Goal: Task Accomplishment & Management: Manage account settings

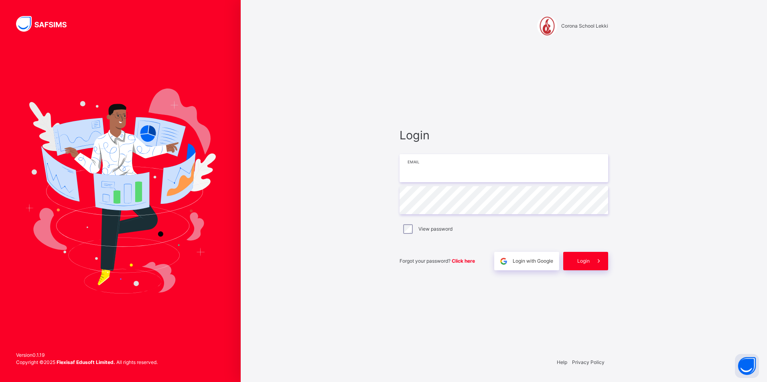
click at [413, 161] on input "email" at bounding box center [503, 168] width 208 height 28
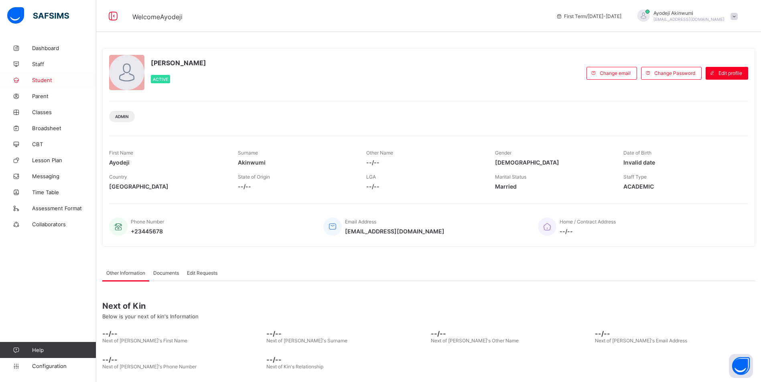
click at [41, 85] on link "Student" at bounding box center [48, 80] width 96 height 16
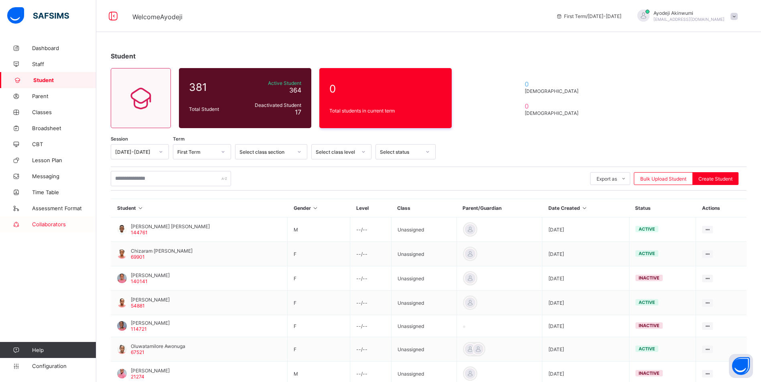
click at [38, 230] on link "Collaborators" at bounding box center [48, 224] width 96 height 16
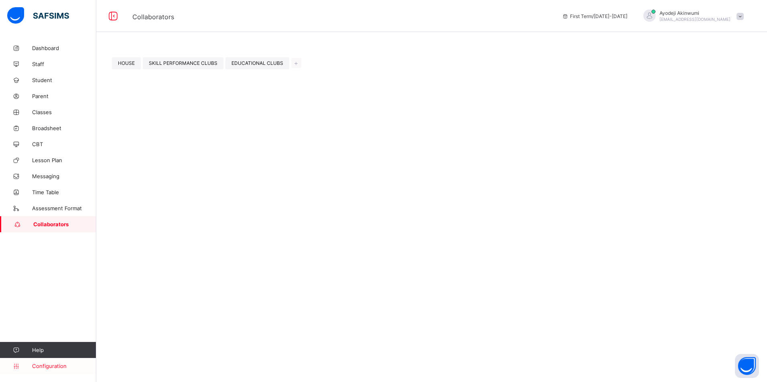
click at [40, 370] on link "Configuration" at bounding box center [48, 366] width 96 height 16
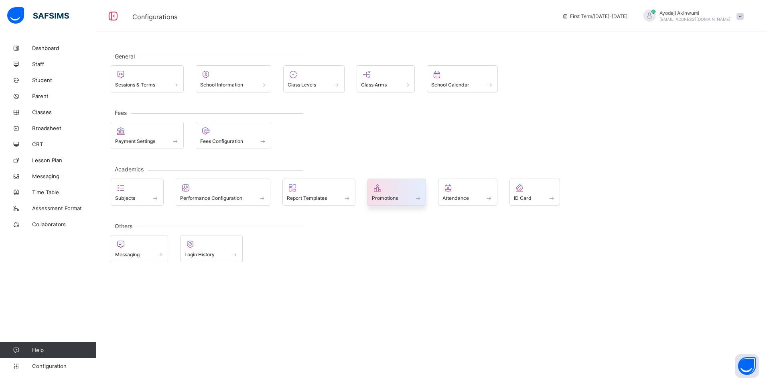
click at [399, 200] on div "Promotions" at bounding box center [397, 198] width 50 height 7
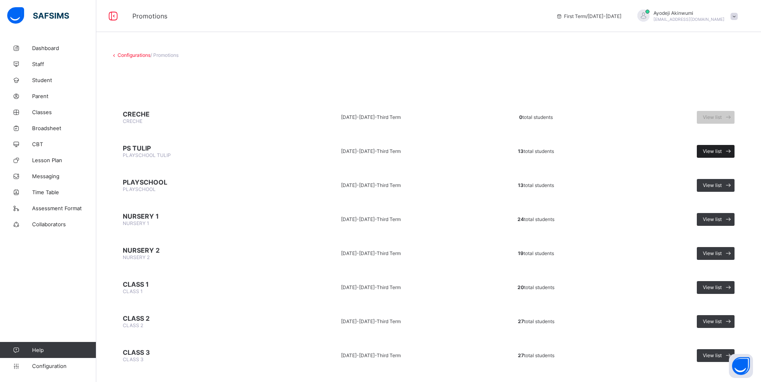
click at [730, 150] on icon at bounding box center [728, 152] width 8 height 8
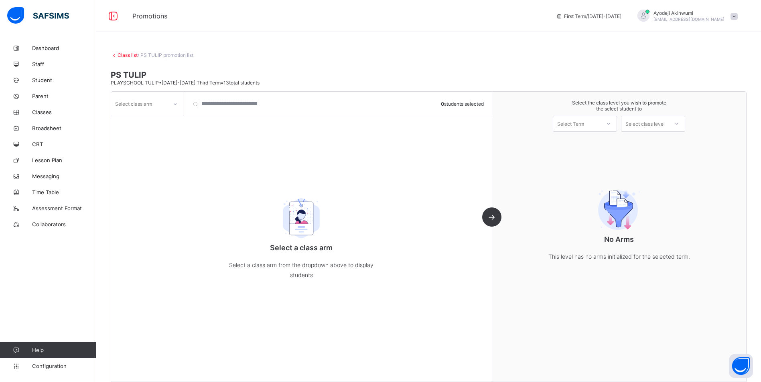
click at [581, 125] on div "Select Term" at bounding box center [570, 124] width 27 height 16
click at [169, 105] on div at bounding box center [175, 104] width 14 height 13
click at [170, 105] on div at bounding box center [175, 104] width 14 height 13
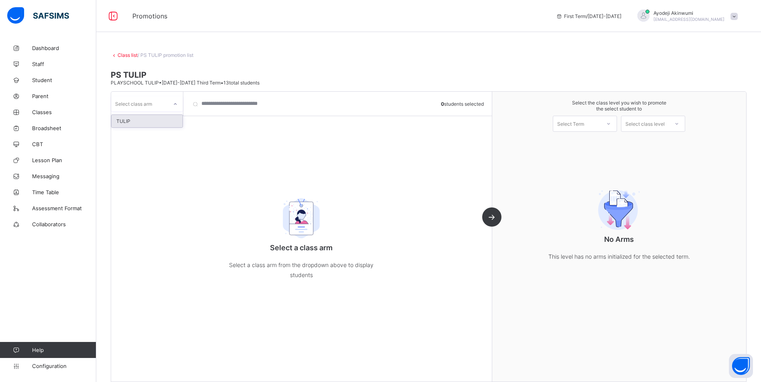
click at [167, 122] on div "TULIP" at bounding box center [146, 121] width 71 height 12
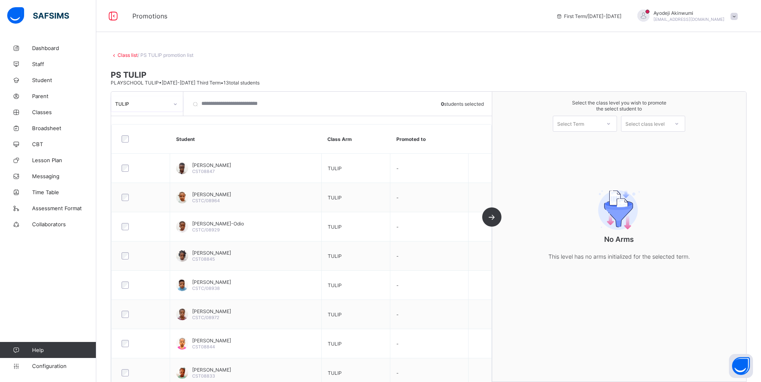
click at [611, 125] on icon at bounding box center [608, 124] width 5 height 8
click at [581, 144] on div "First Term [DATE]-[DATE]" at bounding box center [584, 145] width 63 height 18
click at [664, 124] on div "Select class level" at bounding box center [644, 124] width 39 height 16
click at [649, 139] on div "PLAYSCHOOL" at bounding box center [652, 142] width 63 height 13
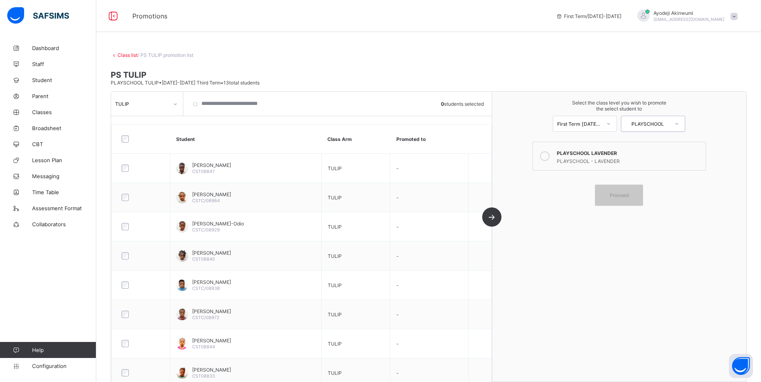
click at [549, 158] on icon at bounding box center [545, 157] width 10 height 10
click at [619, 200] on div "Proceed" at bounding box center [619, 195] width 48 height 21
click at [617, 195] on span "Proceed" at bounding box center [618, 195] width 19 height 6
click at [544, 288] on div "Select the class level you wish to promote the select student to First Term [DA…" at bounding box center [619, 237] width 254 height 290
click at [492, 218] on div "TULIP 0 students selected Student Class Arm Promoted to [PERSON_NAME] CST08847 …" at bounding box center [301, 237] width 381 height 290
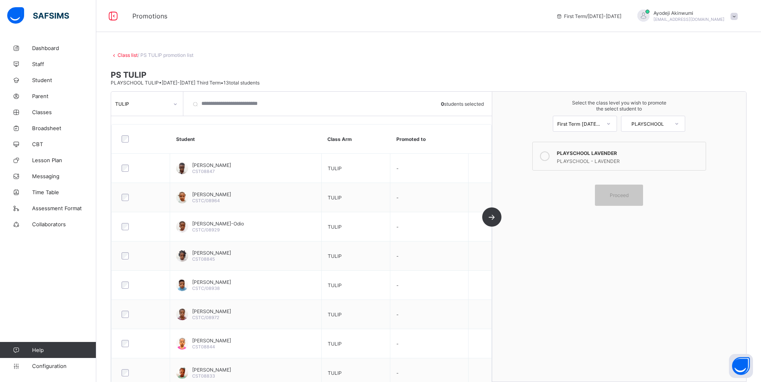
click at [590, 147] on label "PLAYSCHOOL [PERSON_NAME] PLAYSCHOOL - LAVENDER" at bounding box center [619, 156] width 174 height 29
drag, startPoint x: 552, startPoint y: 158, endPoint x: 569, endPoint y: 160, distance: 17.4
click at [549, 158] on icon at bounding box center [545, 157] width 10 height 10
click at [629, 199] on div "Proceed" at bounding box center [619, 195] width 48 height 21
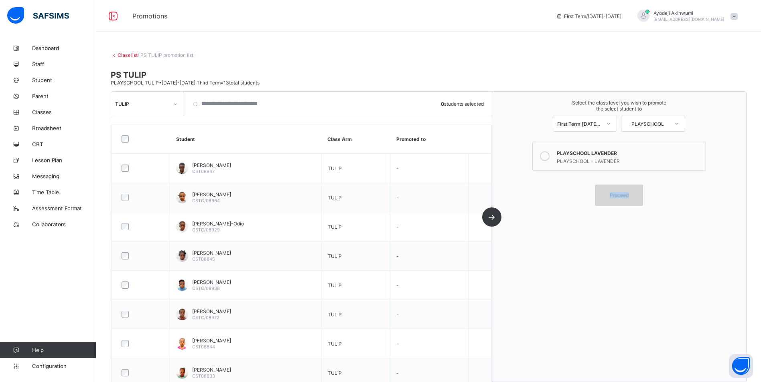
click at [629, 199] on div "Proceed" at bounding box center [619, 195] width 48 height 21
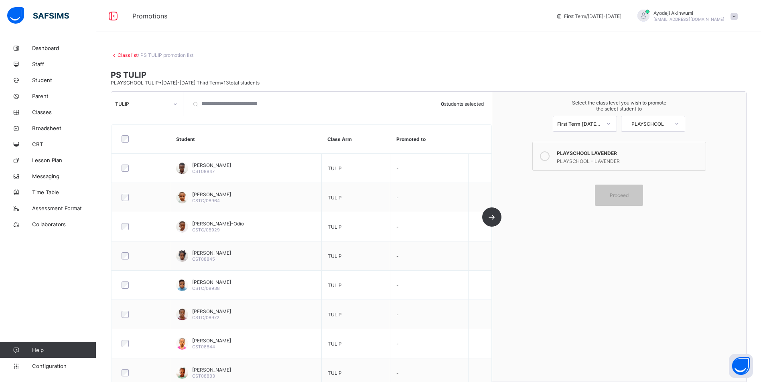
drag, startPoint x: 629, startPoint y: 199, endPoint x: 652, endPoint y: 119, distance: 82.7
click at [652, 119] on div "PLAYSCHOOL" at bounding box center [644, 123] width 47 height 11
click at [599, 125] on div "First Term [DATE]-[DATE]" at bounding box center [579, 124] width 44 height 6
click at [669, 124] on div "PLAYSCHOOL" at bounding box center [647, 124] width 44 height 6
click at [653, 144] on div "PLAYSCHOOL" at bounding box center [652, 142] width 63 height 13
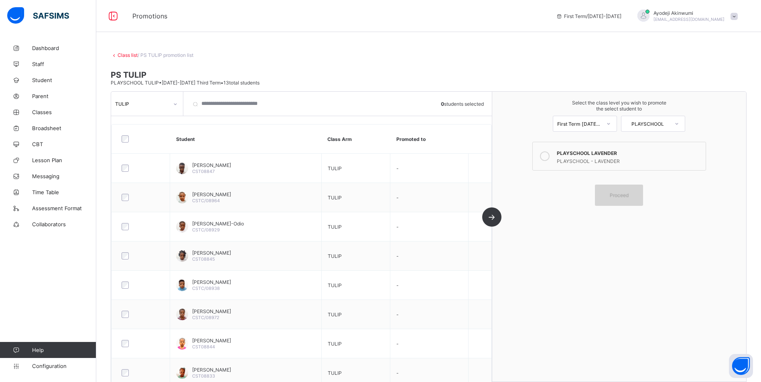
click at [608, 200] on div "Proceed" at bounding box center [619, 195] width 48 height 21
click at [609, 199] on div "Proceed" at bounding box center [619, 195] width 48 height 21
click at [610, 199] on div "Proceed" at bounding box center [619, 195] width 48 height 21
click at [131, 56] on link "Class list" at bounding box center [127, 55] width 20 height 6
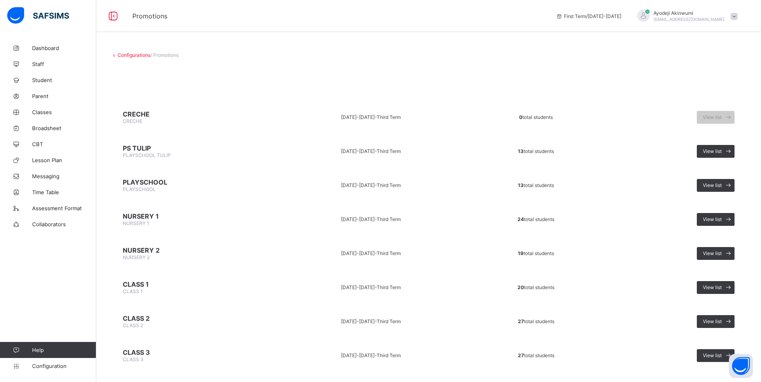
scroll to position [119, 0]
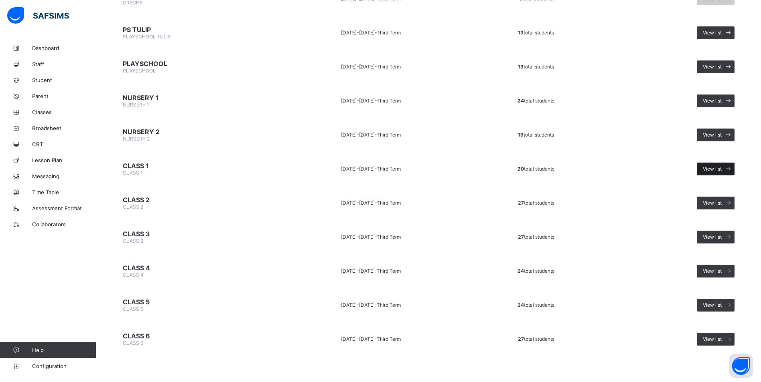
click at [716, 168] on span "View list" at bounding box center [711, 169] width 19 height 6
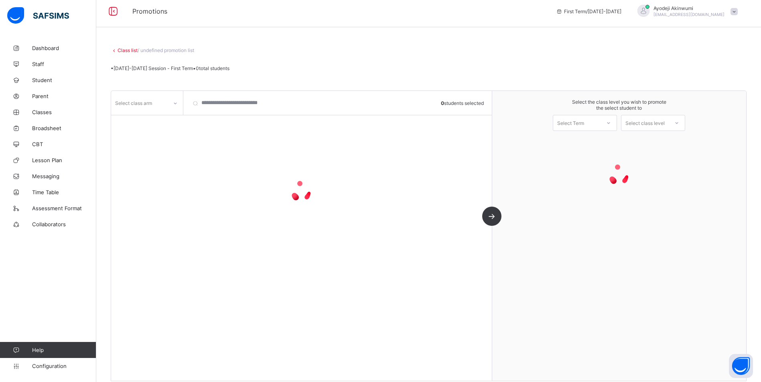
scroll to position [14, 0]
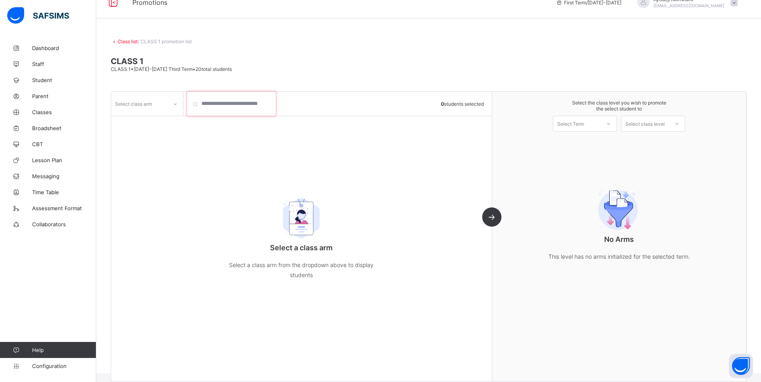
click at [202, 104] on input "search" at bounding box center [231, 104] width 88 height 24
click at [160, 103] on div "Select class arm" at bounding box center [139, 103] width 57 height 11
click at [120, 123] on div "RED" at bounding box center [146, 121] width 71 height 12
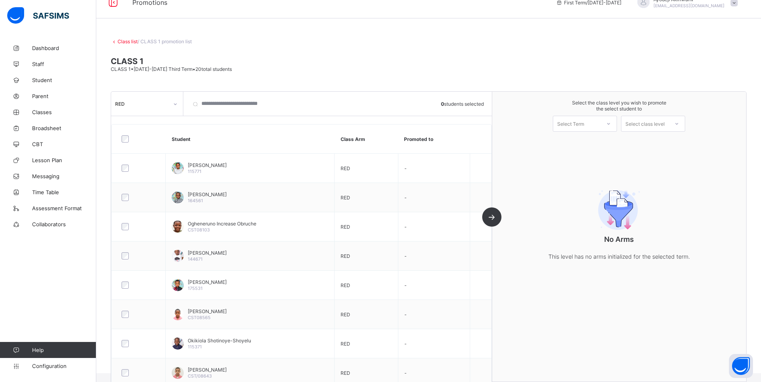
drag, startPoint x: 283, startPoint y: 113, endPoint x: 270, endPoint y: 111, distance: 12.9
drag, startPoint x: 270, startPoint y: 111, endPoint x: 177, endPoint y: 104, distance: 92.9
click at [177, 104] on icon at bounding box center [175, 104] width 5 height 8
click at [180, 103] on div at bounding box center [175, 104] width 14 height 13
click at [592, 125] on div "Select Term" at bounding box center [576, 123] width 47 height 11
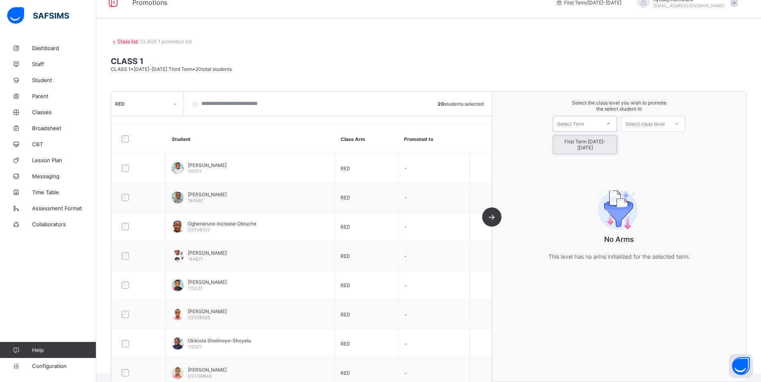
click at [582, 143] on div "First Term [DATE]-[DATE]" at bounding box center [584, 145] width 63 height 18
click at [648, 125] on div "Select class level" at bounding box center [644, 124] width 39 height 16
click at [644, 141] on div "CLASS 2" at bounding box center [652, 142] width 63 height 13
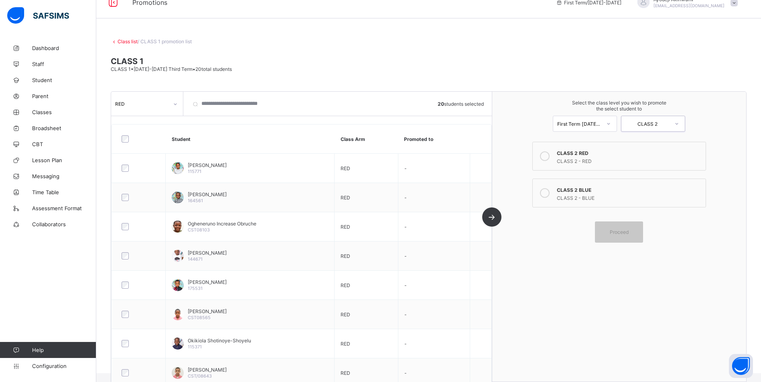
click at [548, 155] on icon at bounding box center [545, 157] width 10 height 10
click at [544, 194] on icon at bounding box center [545, 193] width 10 height 10
click at [561, 154] on div "CLASS 2 RED" at bounding box center [628, 152] width 145 height 8
click at [123, 42] on link "Class list" at bounding box center [127, 41] width 20 height 6
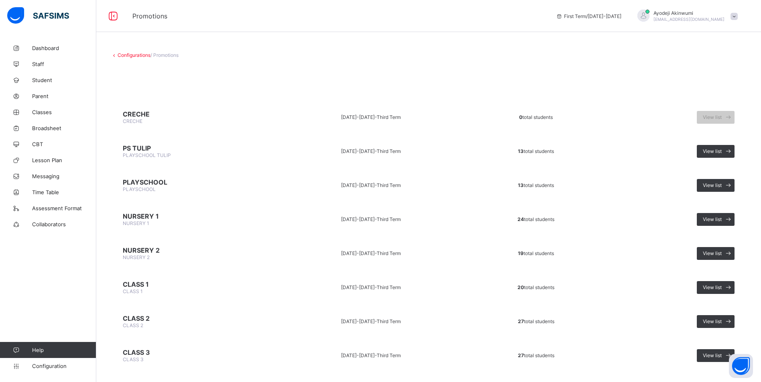
click at [152, 146] on span "PS TULIP" at bounding box center [193, 148] width 141 height 8
click at [717, 151] on span "View list" at bounding box center [711, 151] width 19 height 6
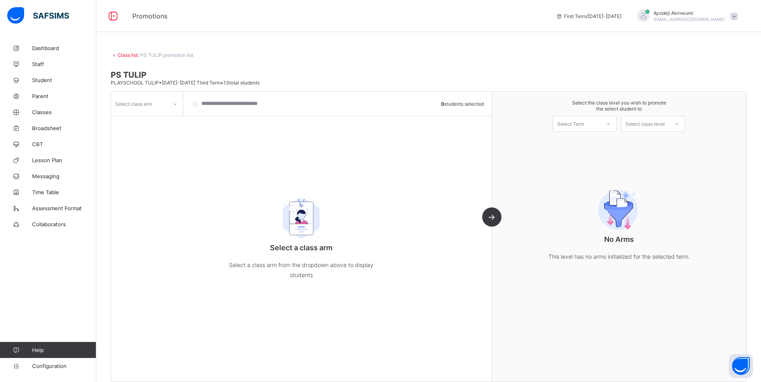
click at [175, 103] on icon at bounding box center [175, 104] width 5 height 8
click at [134, 121] on div "TULIP" at bounding box center [146, 121] width 71 height 12
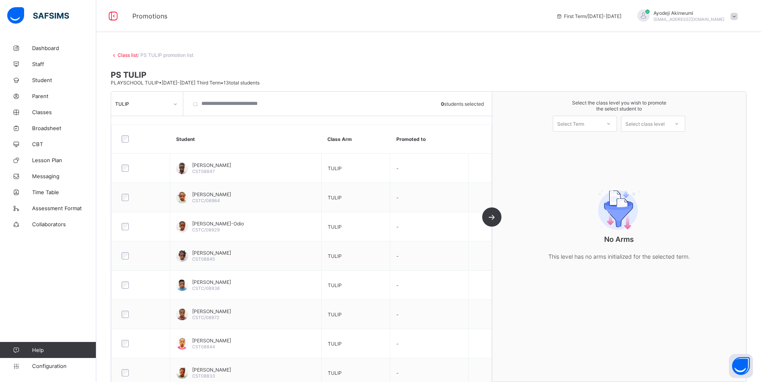
click at [130, 140] on div at bounding box center [141, 139] width 42 height 7
click at [584, 125] on div "Select Term" at bounding box center [570, 124] width 27 height 16
click at [577, 145] on div "First Term [DATE]-[DATE]" at bounding box center [584, 145] width 63 height 18
click at [661, 127] on div "Select class level" at bounding box center [644, 124] width 39 height 16
click at [655, 141] on div "PLAYSCHOOL" at bounding box center [652, 142] width 63 height 13
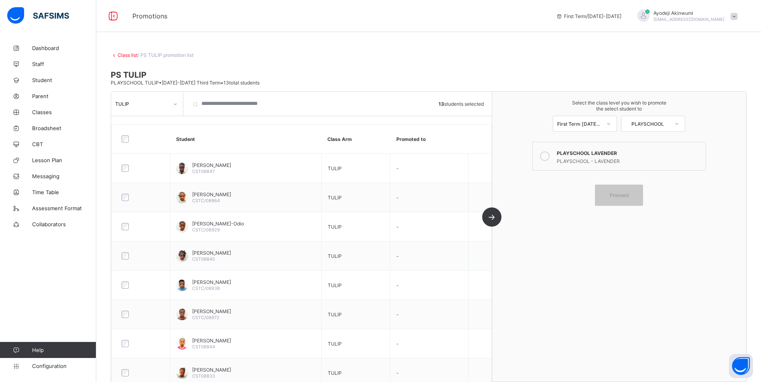
click at [542, 154] on div at bounding box center [544, 156] width 16 height 16
click at [625, 196] on span "Proceed" at bounding box center [618, 195] width 19 height 6
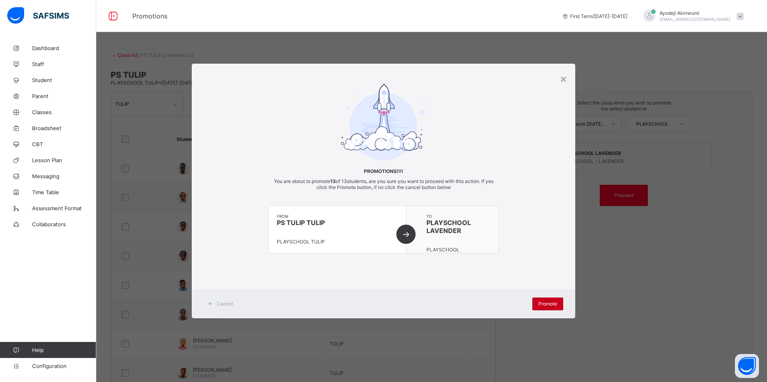
click at [537, 304] on div "Promote" at bounding box center [547, 304] width 31 height 13
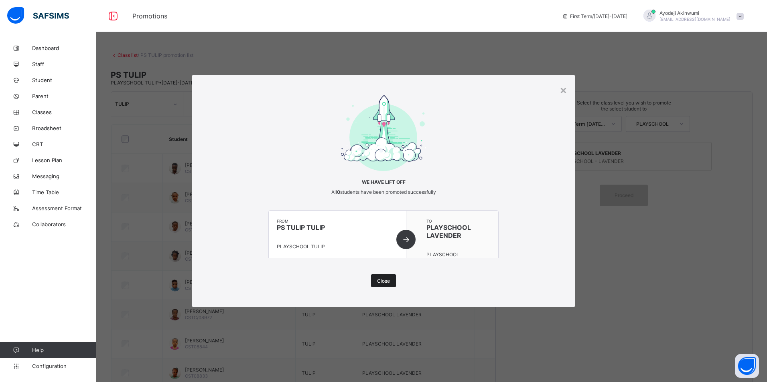
click at [388, 281] on span "Close" at bounding box center [383, 281] width 13 height 6
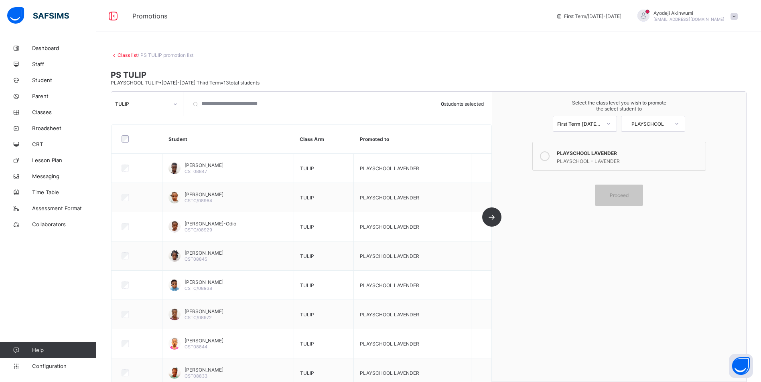
click at [131, 59] on div "Class list / PS TULIP promotion list PS TULIP PLAYSCHOOL TULIP • [DATE]-[DATE] …" at bounding box center [428, 213] width 664 height 347
click at [125, 59] on div "Class list / PS TULIP promotion list PS TULIP PLAYSCHOOL TULIP • [DATE]-[DATE] …" at bounding box center [428, 213] width 664 height 347
click at [125, 58] on div "Class list / PS TULIP promotion list PS TULIP PLAYSCHOOL TULIP • [DATE]-[DATE] …" at bounding box center [428, 213] width 664 height 347
click at [126, 53] on link "Class list" at bounding box center [127, 55] width 20 height 6
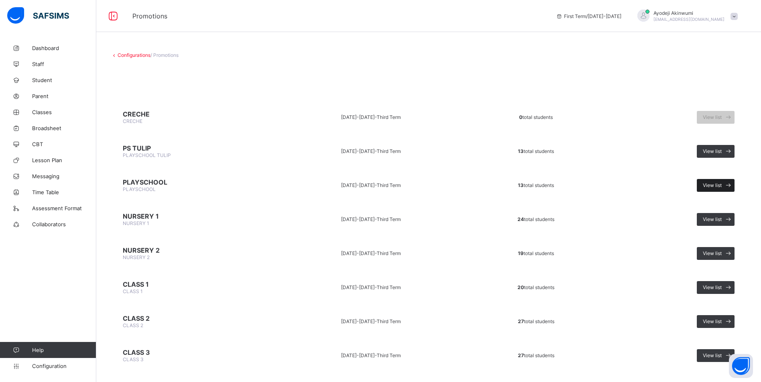
click at [721, 185] on span "View list" at bounding box center [711, 185] width 19 height 6
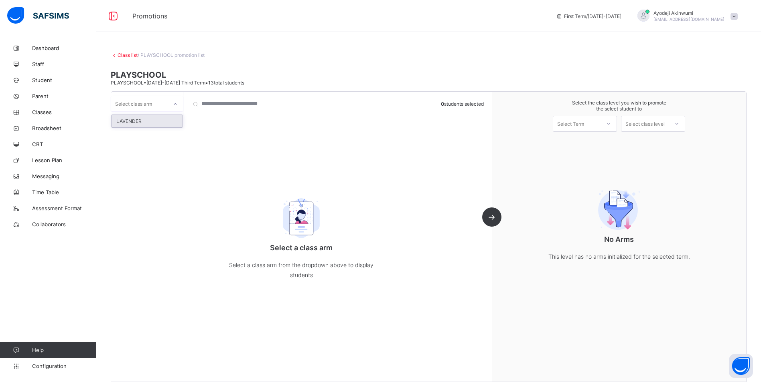
click at [169, 112] on div "option [PERSON_NAME] focused, 1 of 1. 1 result available. Use Up and Down to ch…" at bounding box center [147, 104] width 72 height 24
click at [126, 124] on div "LAVENDER" at bounding box center [146, 121] width 71 height 12
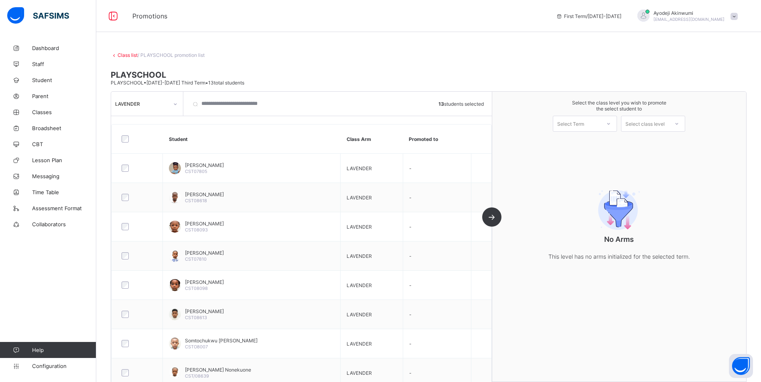
click at [575, 123] on div "Select Term" at bounding box center [570, 124] width 27 height 16
click at [584, 144] on div "First Term [DATE]-[DATE]" at bounding box center [584, 145] width 63 height 18
click at [636, 119] on div "Select class level" at bounding box center [644, 124] width 39 height 16
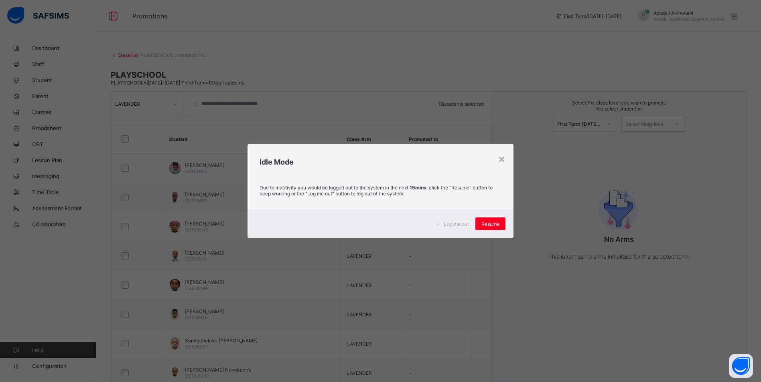
click at [489, 225] on span "Resume" at bounding box center [490, 224] width 18 height 6
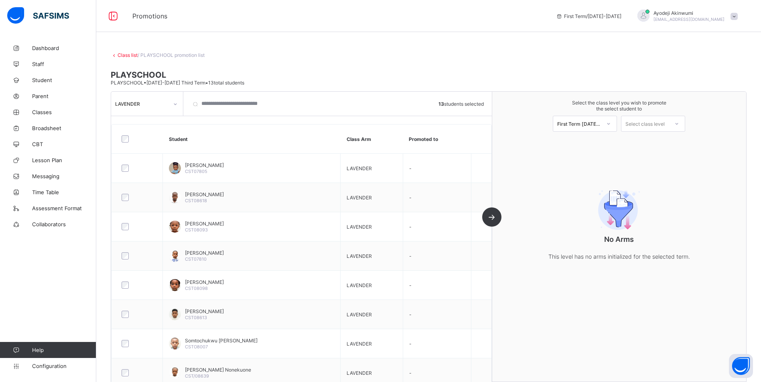
click at [153, 127] on th at bounding box center [137, 139] width 51 height 29
click at [297, 54] on div "Class list / PLAYSCHOOL promotion list" at bounding box center [428, 55] width 635 height 6
click at [310, 67] on span at bounding box center [428, 68] width 635 height 4
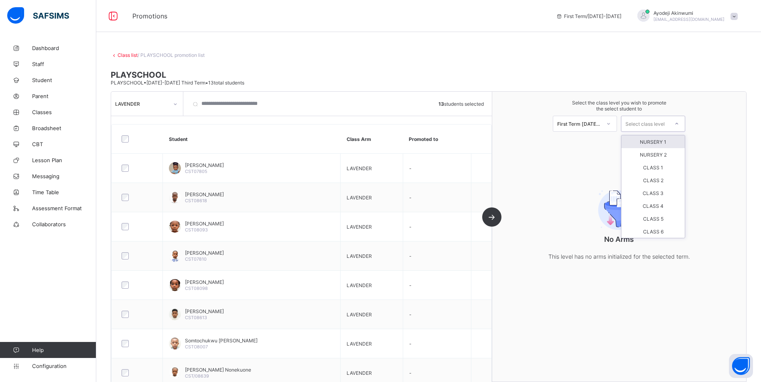
click at [655, 120] on div "Select class level" at bounding box center [644, 124] width 39 height 16
click at [661, 144] on div "NURSERY 1" at bounding box center [652, 142] width 63 height 13
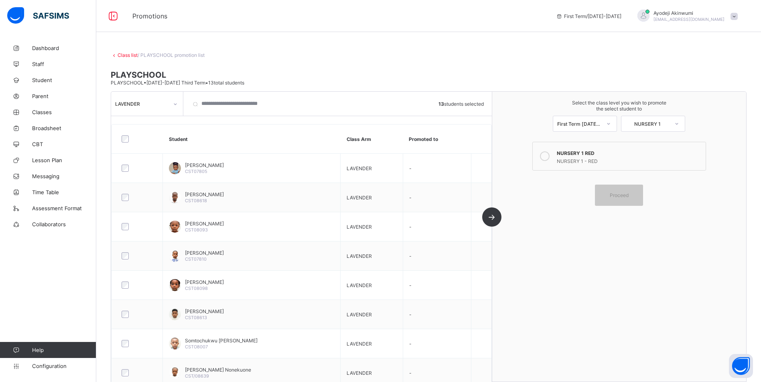
click at [546, 156] on icon at bounding box center [545, 157] width 10 height 10
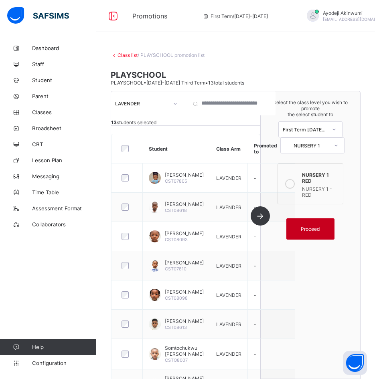
click at [314, 227] on div "Proceed" at bounding box center [310, 228] width 48 height 21
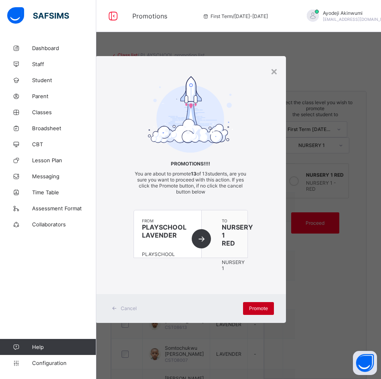
click at [258, 311] on span "Promote" at bounding box center [258, 308] width 19 height 6
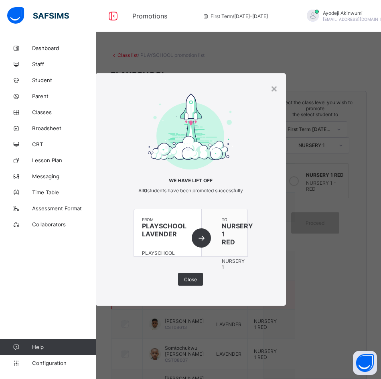
drag, startPoint x: 194, startPoint y: 282, endPoint x: 200, endPoint y: 283, distance: 5.5
click at [195, 283] on div "Close" at bounding box center [190, 279] width 25 height 13
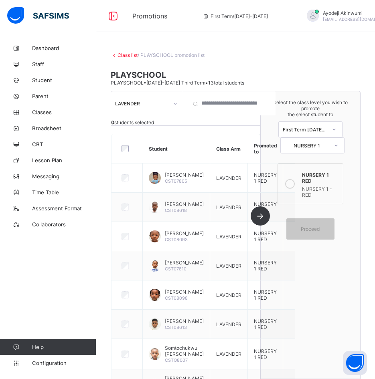
click at [128, 54] on link "Class list" at bounding box center [127, 55] width 20 height 6
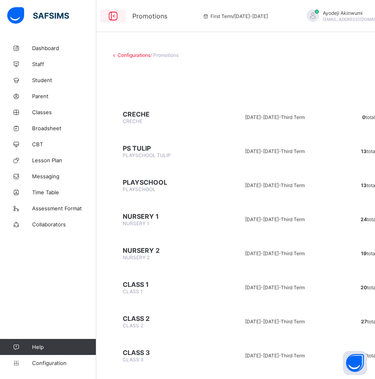
click at [113, 19] on icon at bounding box center [113, 16] width 14 height 12
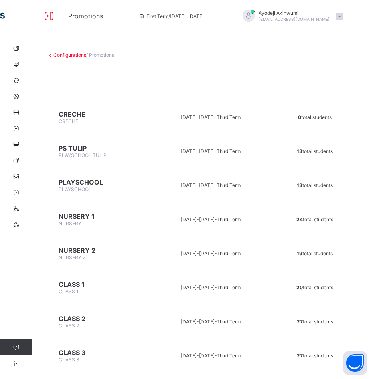
click at [74, 219] on span "NURSERY 1" at bounding box center [99, 216] width 80 height 8
click at [73, 215] on span "NURSERY 1" at bounding box center [99, 216] width 80 height 8
click at [72, 215] on span "NURSERY 1" at bounding box center [99, 216] width 80 height 8
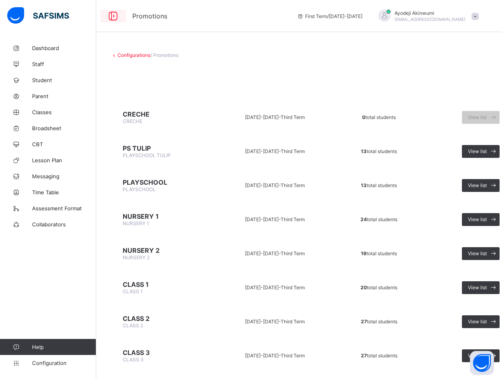
click at [119, 18] on icon at bounding box center [113, 16] width 14 height 12
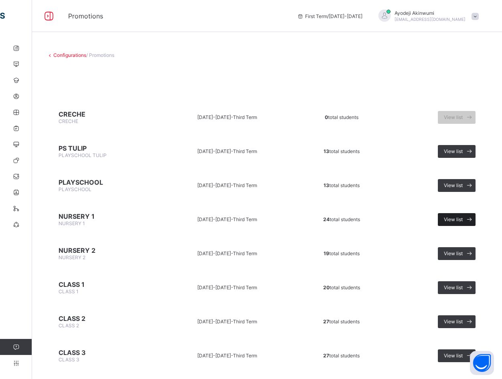
click at [463, 223] on div "View list" at bounding box center [457, 219] width 38 height 13
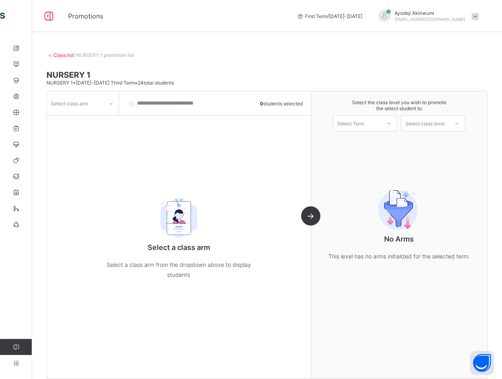
click at [112, 103] on icon at bounding box center [111, 104] width 5 height 8
click at [69, 121] on div "RED" at bounding box center [82, 121] width 71 height 12
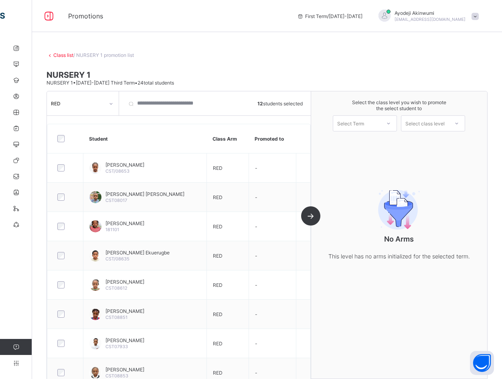
click at [388, 126] on div at bounding box center [388, 124] width 14 height 14
click at [377, 139] on div "First Term [DATE]-[DATE]" at bounding box center [364, 144] width 63 height 18
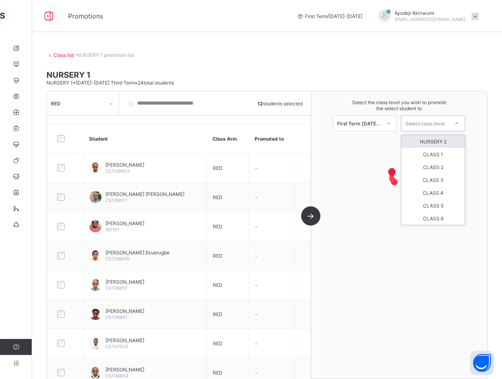
click at [435, 122] on div "Select class level" at bounding box center [424, 123] width 39 height 16
click at [437, 140] on div "NURSERY 2" at bounding box center [432, 141] width 63 height 13
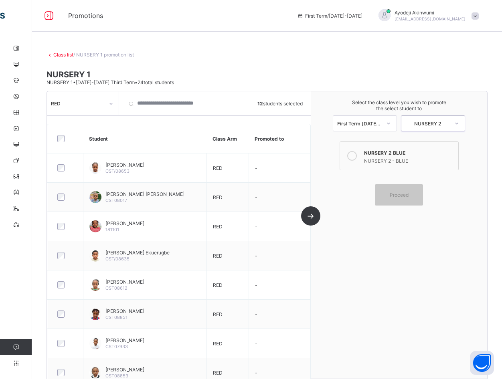
scroll to position [40, 0]
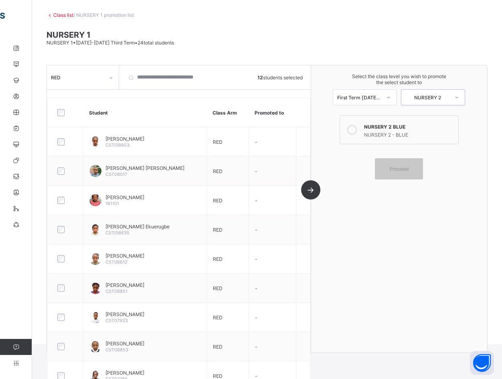
click at [357, 131] on icon at bounding box center [352, 130] width 10 height 10
click at [411, 128] on div "NURSERY 2 BLUE" at bounding box center [409, 126] width 90 height 8
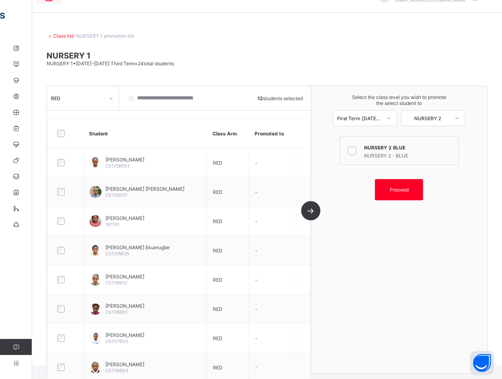
scroll to position [0, 0]
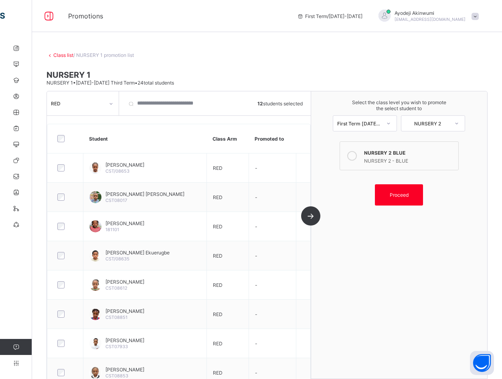
click at [63, 55] on link "Class list" at bounding box center [63, 55] width 20 height 6
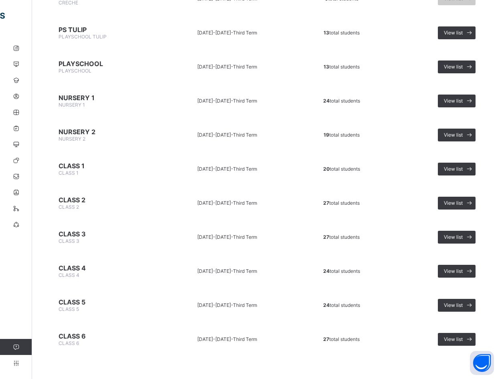
scroll to position [120, 0]
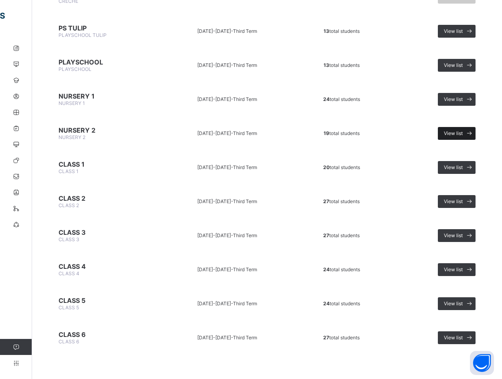
click at [463, 131] on span "View list" at bounding box center [453, 133] width 19 height 6
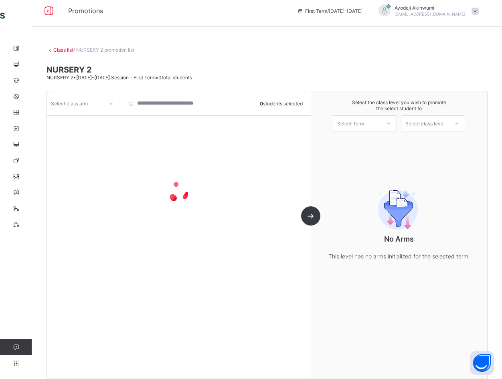
scroll to position [14, 0]
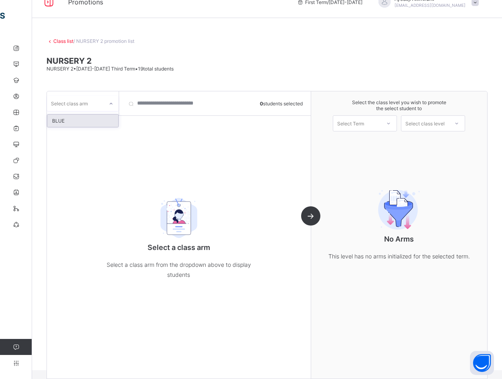
click at [82, 99] on div "Select class arm" at bounding box center [69, 103] width 37 height 15
click at [79, 121] on div "BLUE" at bounding box center [82, 121] width 71 height 12
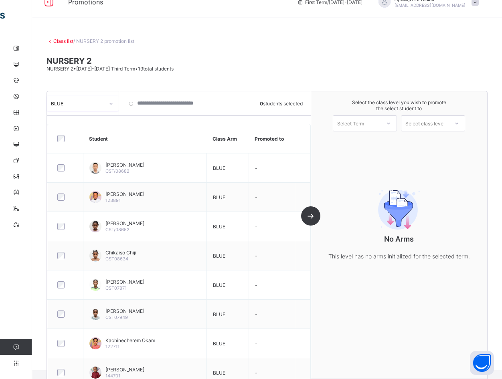
click at [396, 125] on div at bounding box center [388, 124] width 14 height 14
drag, startPoint x: 357, startPoint y: 142, endPoint x: 368, endPoint y: 139, distance: 10.8
click at [357, 142] on div "First Term [DATE]-[DATE]" at bounding box center [364, 144] width 63 height 18
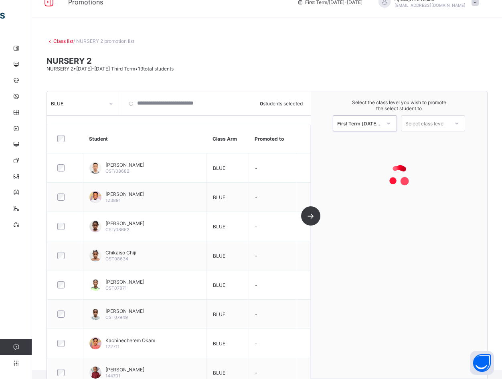
click at [445, 122] on div "Select class level" at bounding box center [424, 123] width 39 height 16
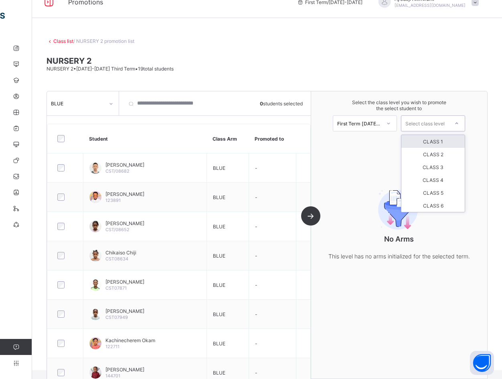
click at [441, 140] on div "CLASS 1" at bounding box center [432, 141] width 63 height 13
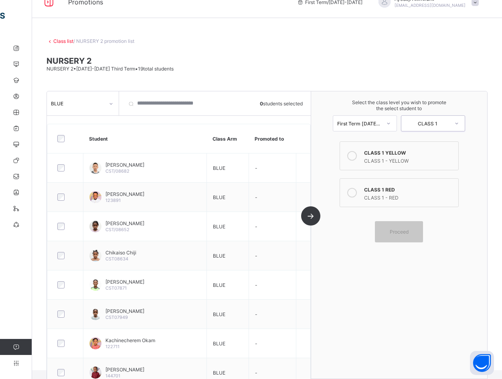
click at [357, 194] on icon at bounding box center [352, 193] width 10 height 10
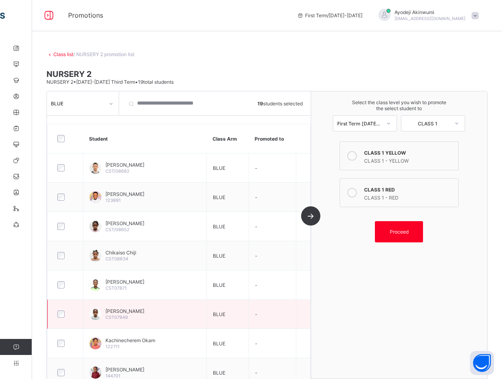
scroll to position [0, 0]
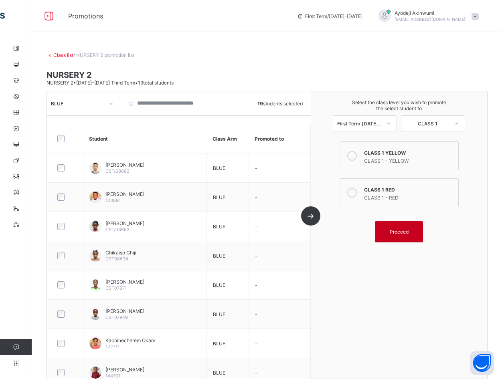
click at [397, 230] on span "Proceed" at bounding box center [399, 232] width 19 height 6
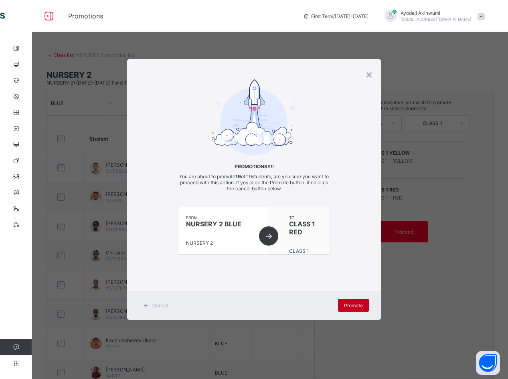
click at [353, 303] on span "Promote" at bounding box center [353, 306] width 19 height 6
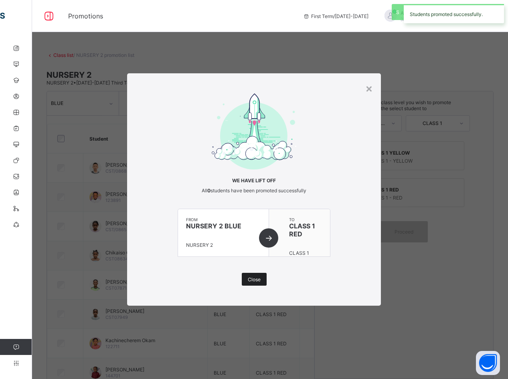
click at [257, 279] on span "Close" at bounding box center [254, 280] width 13 height 6
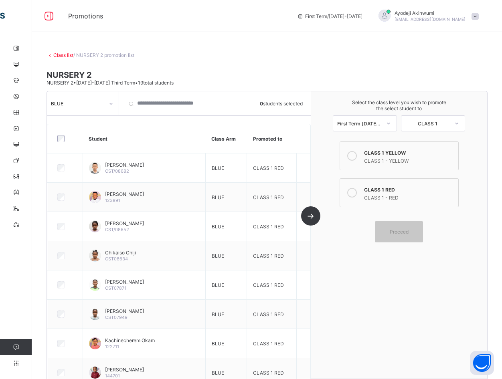
click at [103, 102] on div at bounding box center [110, 103] width 15 height 15
click at [103, 102] on div "BLUE" at bounding box center [77, 103] width 53 height 6
click at [58, 54] on link "Class list" at bounding box center [63, 55] width 20 height 6
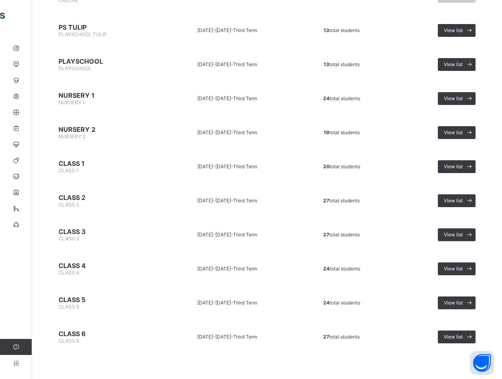
scroll to position [122, 0]
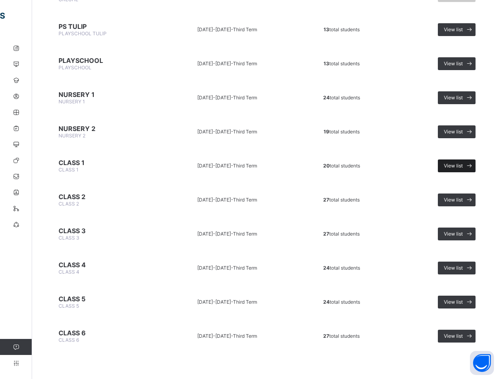
click at [462, 164] on span "View list" at bounding box center [453, 166] width 19 height 6
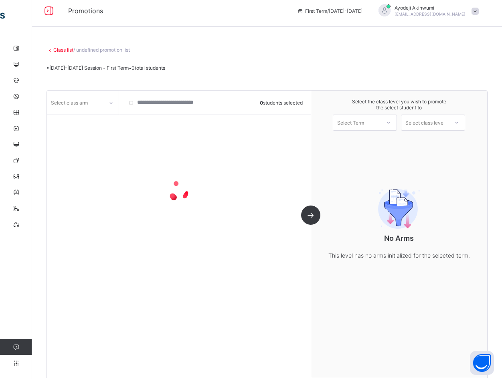
scroll to position [14, 0]
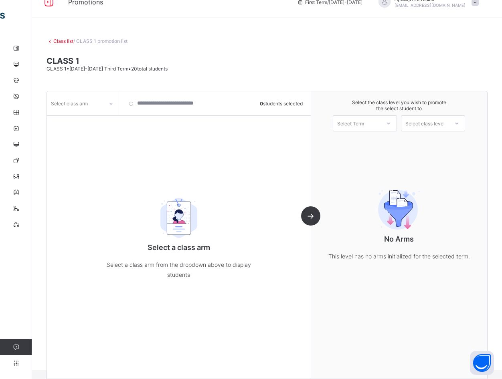
click at [102, 103] on div "Select class arm" at bounding box center [75, 103] width 57 height 11
click at [64, 123] on div "RED" at bounding box center [82, 121] width 71 height 12
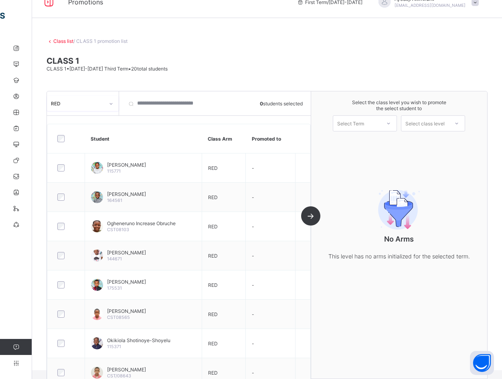
click at [380, 119] on div "Select Term" at bounding box center [356, 123] width 47 height 11
drag, startPoint x: 355, startPoint y: 144, endPoint x: 418, endPoint y: 132, distance: 63.9
click at [362, 145] on div "First Term [DATE]-[DATE]" at bounding box center [364, 144] width 63 height 18
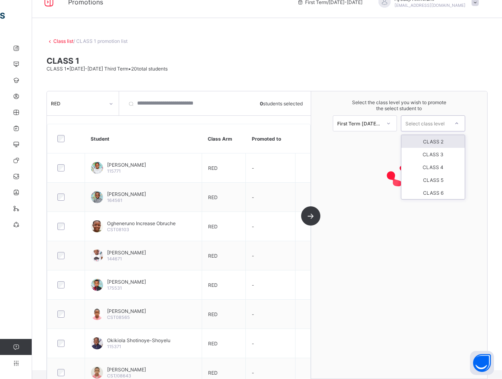
click at [440, 125] on div "Select class level" at bounding box center [424, 123] width 39 height 16
click at [443, 141] on div "CLASS 2" at bounding box center [432, 141] width 63 height 13
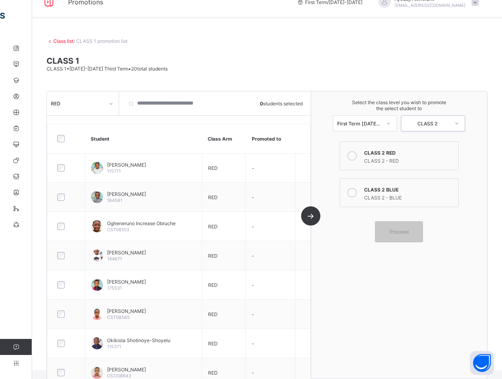
click at [360, 193] on div at bounding box center [352, 193] width 16 height 16
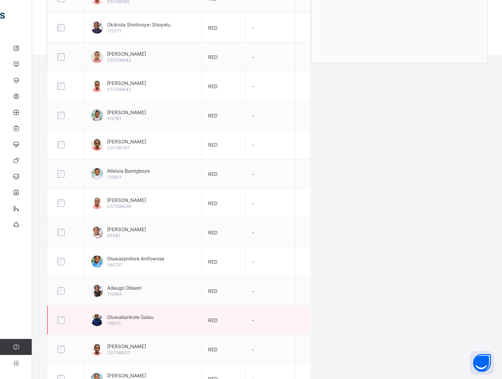
scroll to position [374, 0]
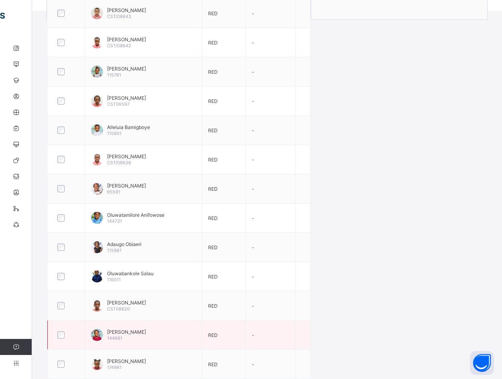
click at [57, 335] on div at bounding box center [66, 335] width 21 height 7
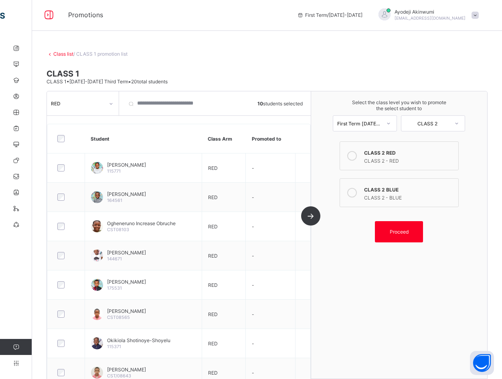
scroll to position [0, 0]
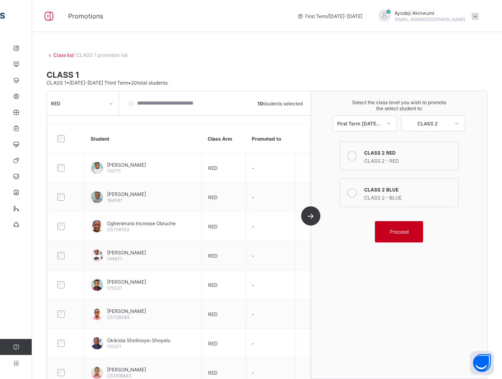
click at [403, 236] on div "Proceed" at bounding box center [399, 231] width 48 height 21
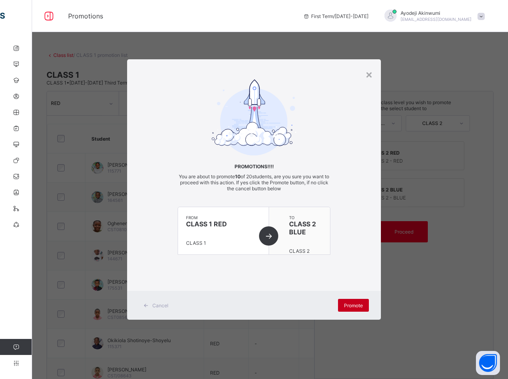
click at [351, 304] on span "Promote" at bounding box center [353, 306] width 19 height 6
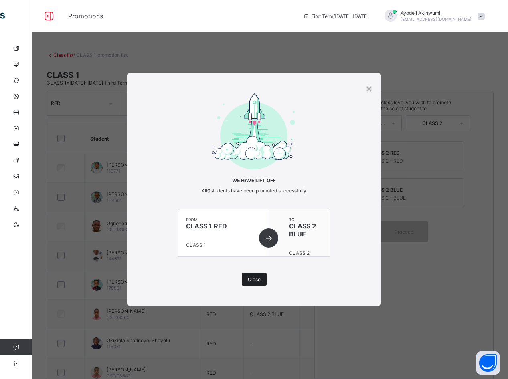
click at [251, 275] on div "Close" at bounding box center [254, 279] width 25 height 13
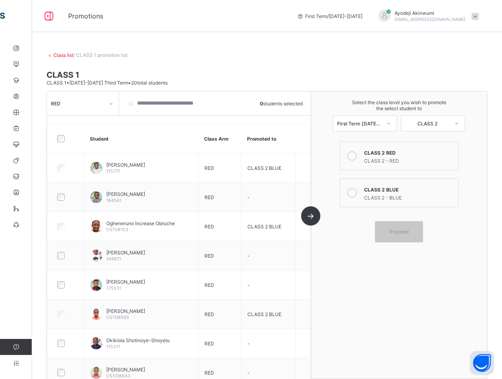
click at [355, 157] on icon at bounding box center [352, 156] width 10 height 10
click at [55, 137] on div at bounding box center [66, 138] width 24 height 17
click at [366, 196] on label "CLASS 2 BLUE CLASS 2 - BLUE" at bounding box center [399, 192] width 119 height 29
click at [369, 156] on div "CLASS 2 - RED" at bounding box center [409, 160] width 90 height 8
drag, startPoint x: 369, startPoint y: 156, endPoint x: 354, endPoint y: 157, distance: 15.2
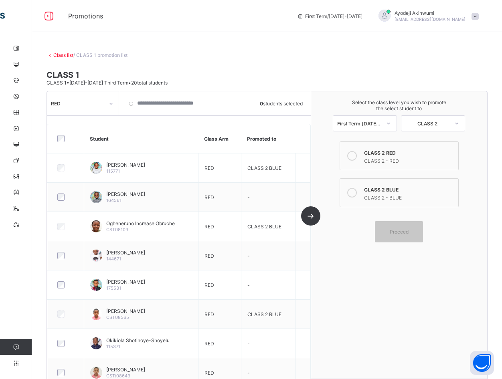
click at [353, 157] on icon at bounding box center [352, 156] width 10 height 10
click at [107, 105] on div at bounding box center [111, 103] width 14 height 13
click at [61, 117] on div "RED" at bounding box center [82, 121] width 71 height 12
click at [102, 108] on div "RED" at bounding box center [75, 103] width 57 height 11
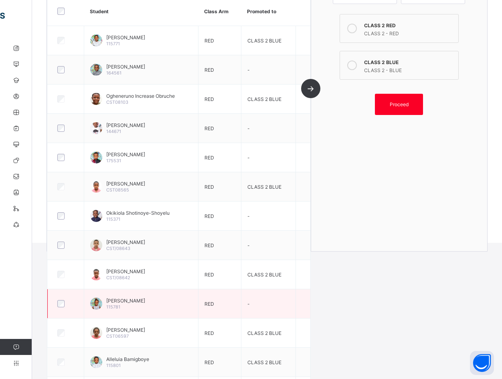
scroll to position [133, 0]
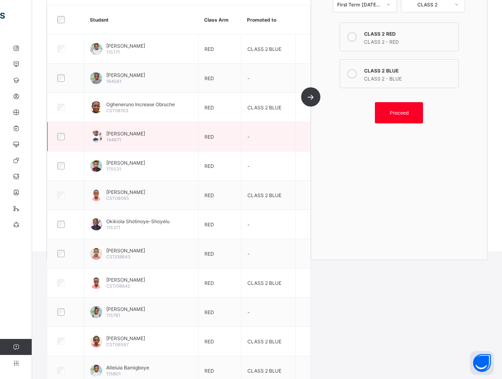
click at [65, 138] on div at bounding box center [66, 136] width 20 height 7
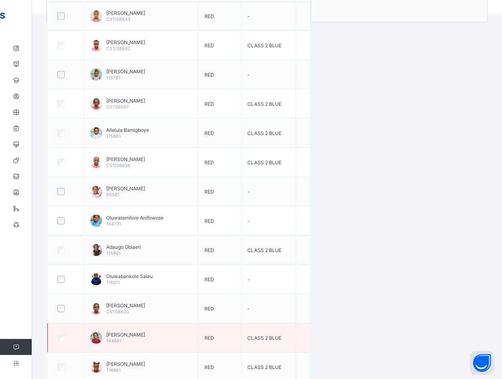
scroll to position [374, 0]
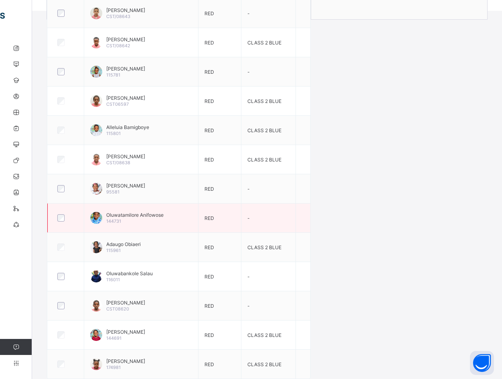
click at [65, 219] on div at bounding box center [66, 217] width 20 height 7
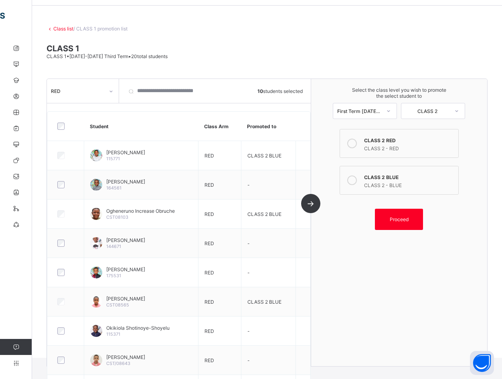
scroll to position [0, 0]
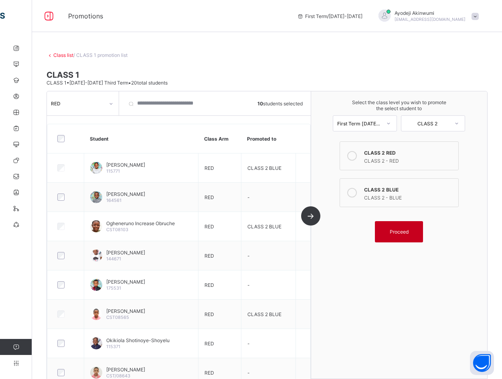
click at [409, 232] on span "Proceed" at bounding box center [399, 232] width 19 height 6
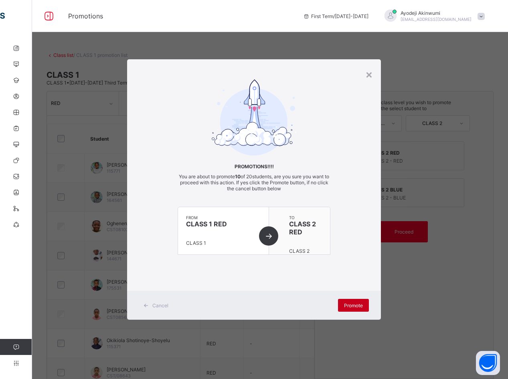
drag, startPoint x: 363, startPoint y: 305, endPoint x: 367, endPoint y: 306, distance: 4.1
click at [366, 305] on div "Promote" at bounding box center [353, 305] width 31 height 13
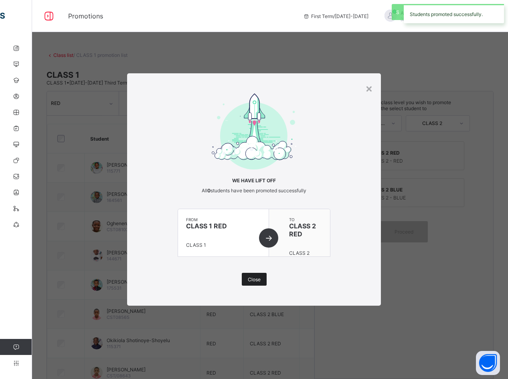
click at [266, 278] on div "Close" at bounding box center [254, 279] width 25 height 13
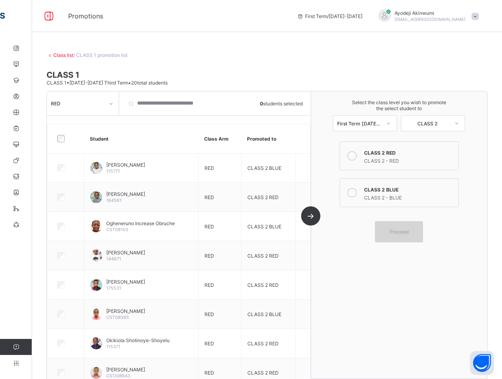
click at [403, 233] on span "Proceed" at bounding box center [399, 232] width 19 height 6
click at [384, 195] on div "CLASS 2 - BLUE" at bounding box center [409, 197] width 90 height 8
click at [378, 156] on div "CLASS 2 - RED" at bounding box center [409, 160] width 90 height 8
click at [459, 125] on icon at bounding box center [456, 123] width 5 height 8
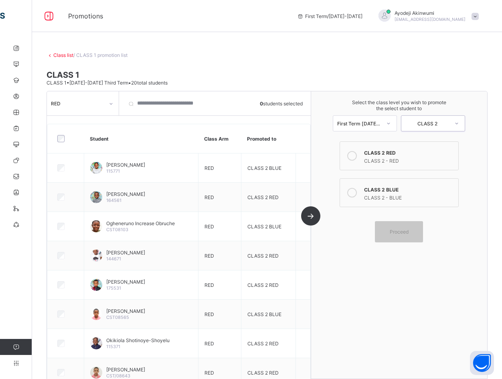
drag, startPoint x: 340, startPoint y: 110, endPoint x: 382, endPoint y: 122, distance: 43.7
click at [340, 111] on span "Select the class level you wish to promote the select student to" at bounding box center [399, 105] width 160 height 12
click at [391, 125] on icon at bounding box center [388, 123] width 5 height 8
click at [63, 54] on link "Class list" at bounding box center [63, 55] width 20 height 6
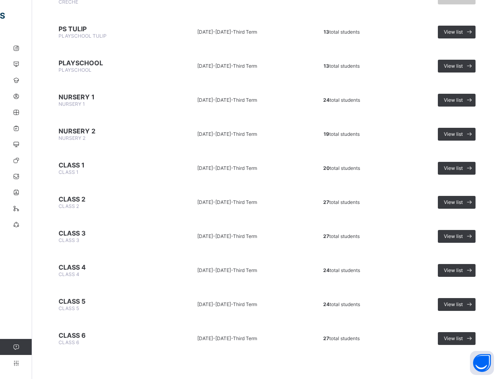
scroll to position [120, 0]
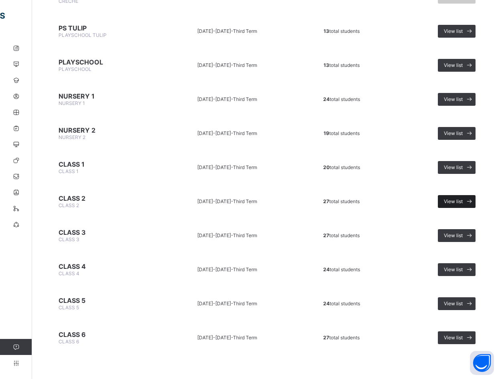
click at [459, 200] on span "View list" at bounding box center [453, 201] width 19 height 6
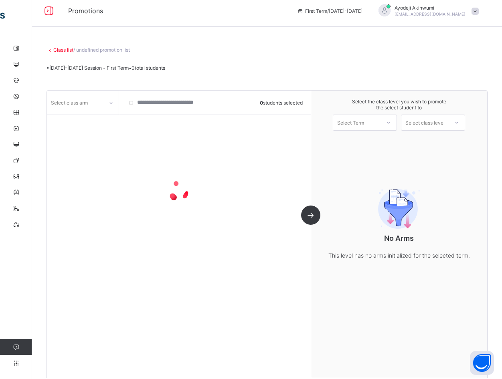
scroll to position [14, 0]
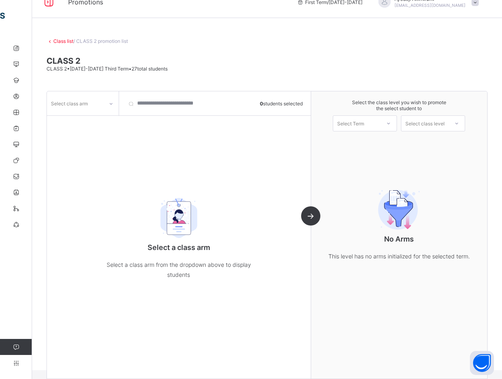
click at [105, 103] on div at bounding box center [111, 103] width 14 height 13
click at [63, 124] on div "RED" at bounding box center [82, 121] width 71 height 12
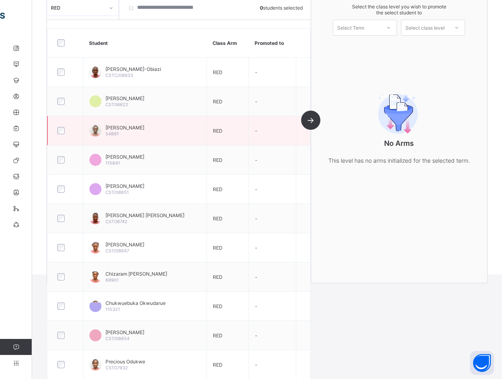
scroll to position [0, 0]
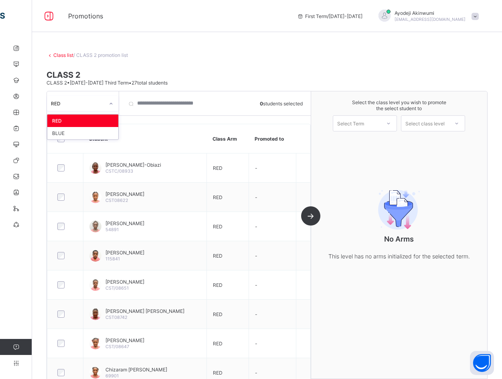
click at [110, 105] on icon at bounding box center [111, 104] width 5 height 8
click at [68, 119] on div "RED" at bounding box center [82, 121] width 71 height 12
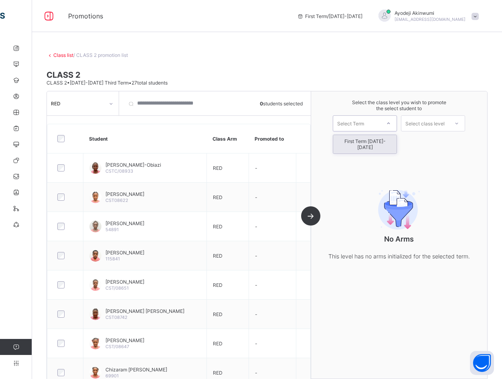
click at [342, 125] on div "Select Term" at bounding box center [350, 123] width 27 height 16
click at [346, 145] on div "First Term [DATE]-[DATE]" at bounding box center [364, 144] width 63 height 18
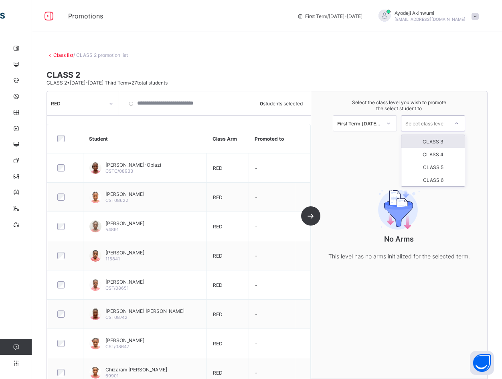
click at [436, 122] on div "Select class level" at bounding box center [424, 123] width 39 height 16
click at [428, 142] on div "CLASS 3" at bounding box center [432, 141] width 63 height 13
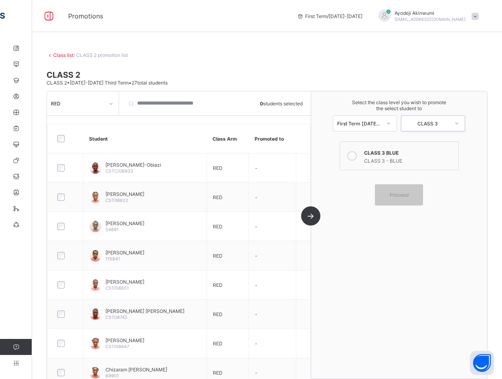
click at [347, 188] on div "CLASS 3 BLUE CLASS 3 - BLUE Proceed" at bounding box center [399, 174] width 123 height 64
click at [348, 183] on span at bounding box center [399, 180] width 123 height 8
click at [356, 159] on icon at bounding box center [352, 156] width 10 height 10
click at [356, 156] on icon at bounding box center [352, 156] width 10 height 10
click at [364, 222] on div "Select the class level you wish to promote the select student to First Term [DA…" at bounding box center [399, 234] width 176 height 287
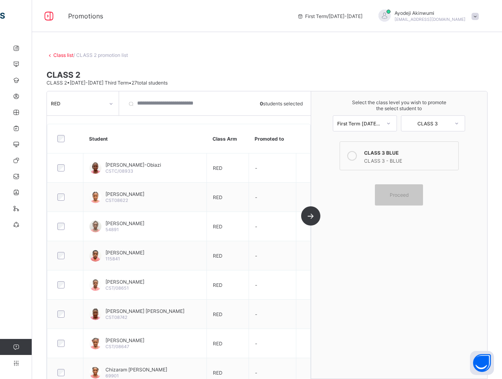
click at [364, 200] on div "CLASS 3 BLUE CLASS 3 - BLUE Proceed" at bounding box center [399, 174] width 123 height 64
click at [97, 102] on div "RED" at bounding box center [77, 103] width 53 height 6
click at [71, 129] on div "BLUE" at bounding box center [82, 133] width 71 height 12
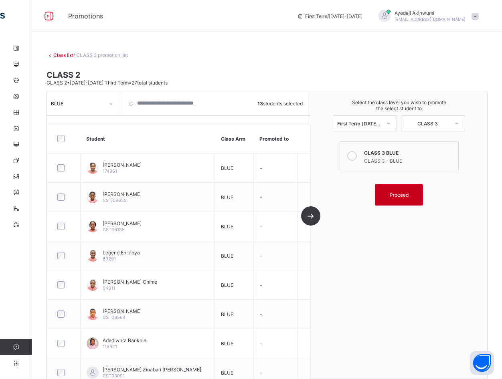
click at [407, 197] on span "Proceed" at bounding box center [399, 195] width 19 height 6
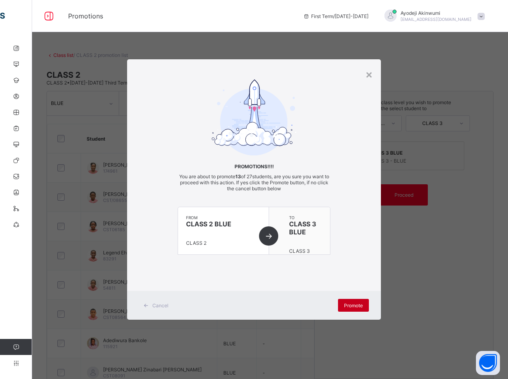
click at [354, 303] on span "Promote" at bounding box center [353, 306] width 19 height 6
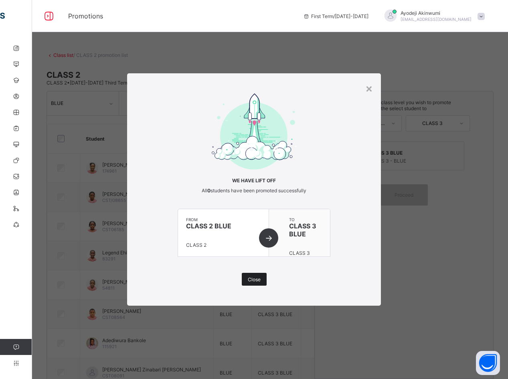
click at [251, 277] on span "Close" at bounding box center [254, 280] width 13 height 6
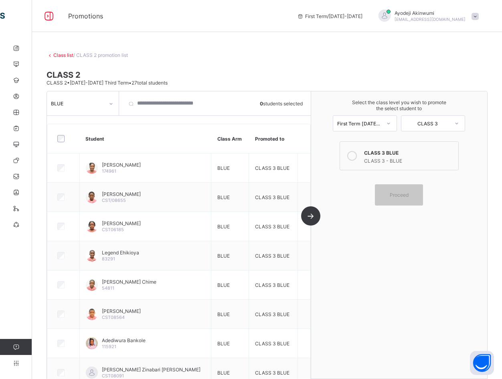
click at [89, 95] on div "BLUE" at bounding box center [83, 103] width 72 height 24
click at [99, 98] on div "BLUE" at bounding box center [75, 103] width 57 height 11
click at [101, 102] on div "BLUE" at bounding box center [77, 103] width 53 height 6
click at [322, 160] on div "Select the class level you wish to promote the select student to First Term [DA…" at bounding box center [399, 234] width 176 height 287
click at [99, 104] on div "BLUE" at bounding box center [77, 103] width 53 height 6
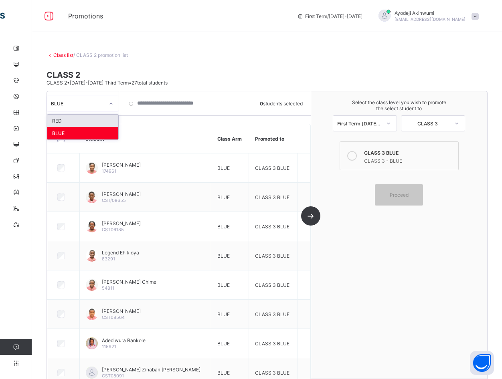
click at [56, 117] on div "RED" at bounding box center [82, 121] width 71 height 12
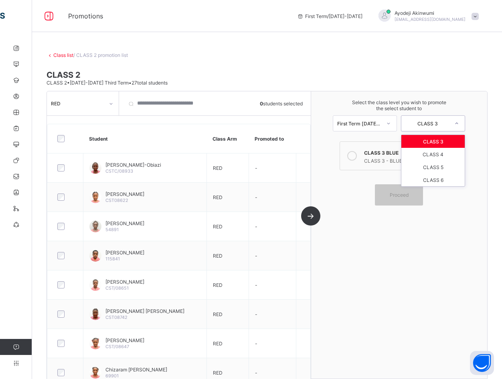
click at [442, 130] on div "CLASS 3" at bounding box center [433, 123] width 64 height 16
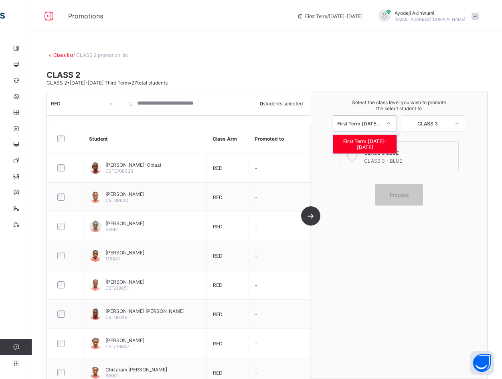
click at [368, 119] on div "First Term [DATE]-[DATE]" at bounding box center [356, 123] width 47 height 11
click at [422, 139] on div "Select the class level you wish to promote the select student to option First T…" at bounding box center [399, 115] width 176 height 48
click at [57, 55] on link "Class list" at bounding box center [63, 55] width 20 height 6
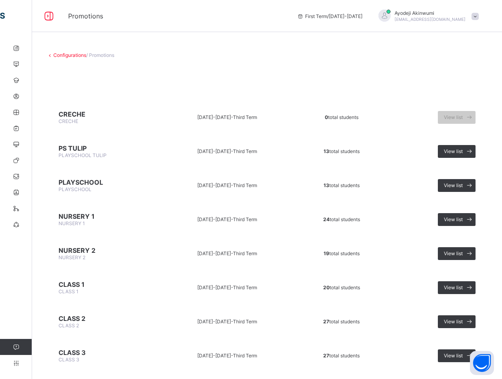
click at [61, 55] on link "Configurations" at bounding box center [69, 55] width 33 height 6
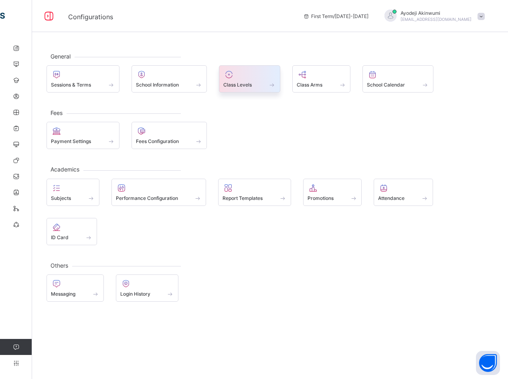
click at [254, 88] on div "Class Levels" at bounding box center [249, 84] width 53 height 7
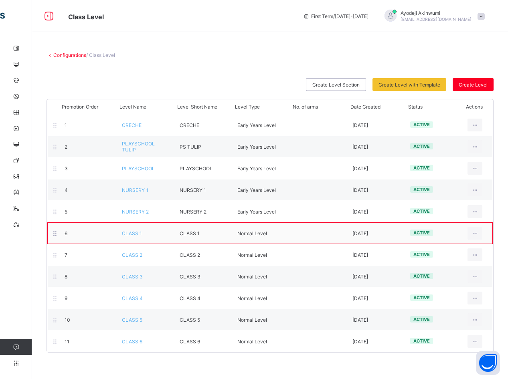
click at [128, 237] on div "6 CLASS 1 CLASS 1 Normal Level [DATE] active View Class Level Edit Class Level …" at bounding box center [269, 234] width 445 height 22
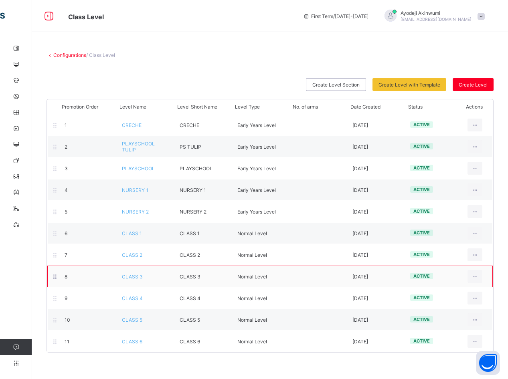
click at [132, 273] on div "8 CLASS 3 CLASS 3 Normal Level [DATE] active View Class Level Edit Class Level …" at bounding box center [269, 277] width 445 height 22
click at [134, 276] on span "CLASS 3" at bounding box center [132, 277] width 21 height 6
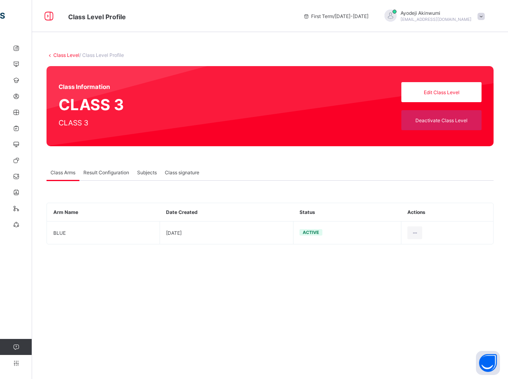
click at [99, 174] on span "Result Configuration" at bounding box center [106, 173] width 46 height 6
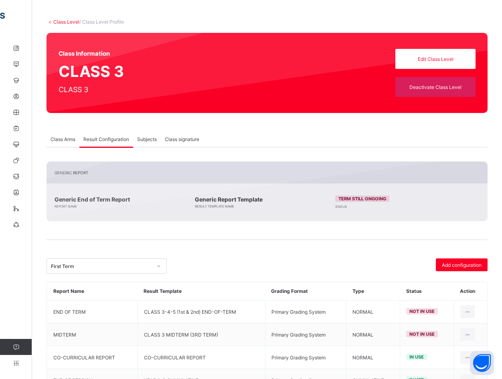
scroll to position [66, 0]
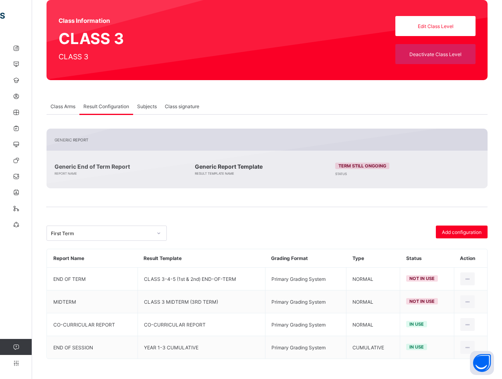
click at [148, 105] on span "Subjects" at bounding box center [147, 106] width 20 height 6
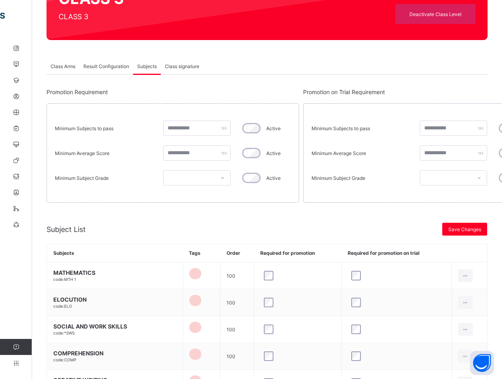
click at [179, 65] on span "Class signature" at bounding box center [182, 66] width 34 height 6
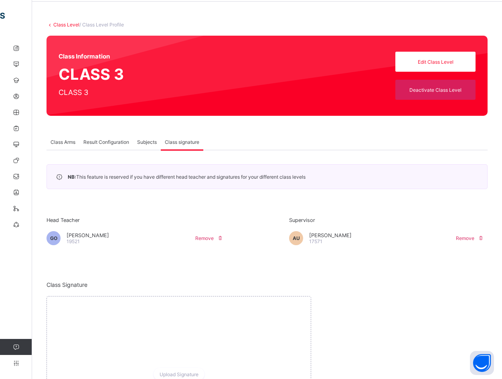
scroll to position [0, 0]
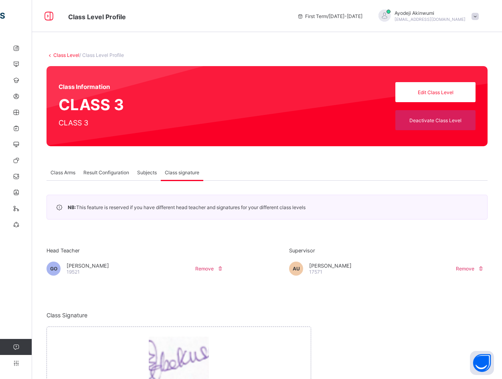
click at [123, 172] on span "Result Configuration" at bounding box center [106, 173] width 46 height 6
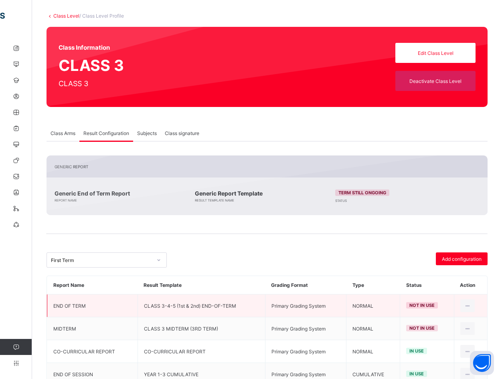
scroll to position [66, 0]
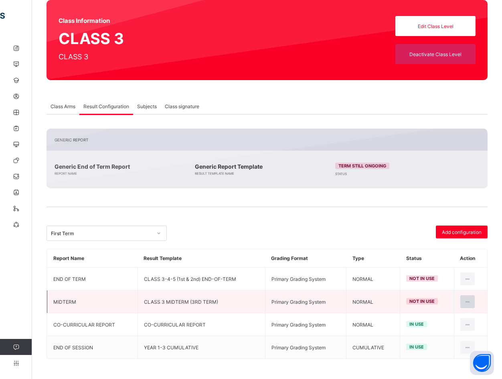
click at [471, 303] on icon at bounding box center [467, 302] width 7 height 6
click at [453, 336] on div "Set in use" at bounding box center [448, 334] width 47 height 8
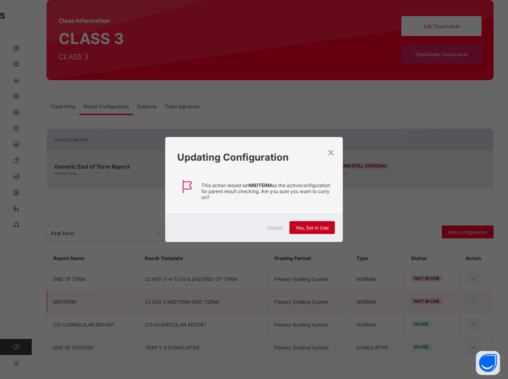
click at [307, 225] on span "Yes, Set in Use" at bounding box center [311, 228] width 33 height 6
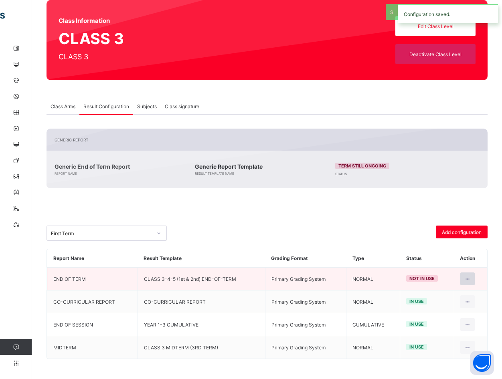
click at [469, 273] on div at bounding box center [467, 279] width 15 height 13
click at [440, 310] on div "Set in use" at bounding box center [448, 312] width 47 height 8
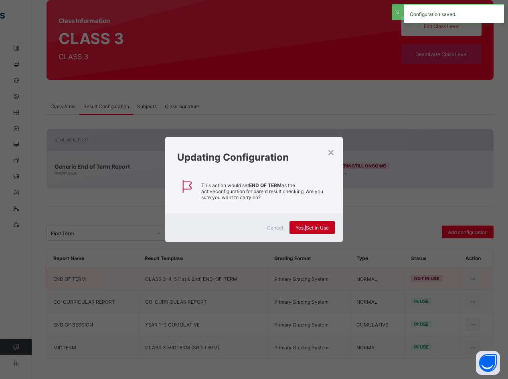
click at [305, 231] on div "Yes, Set in Use" at bounding box center [311, 227] width 45 height 13
click at [303, 228] on div "**********" at bounding box center [270, 244] width 447 height 231
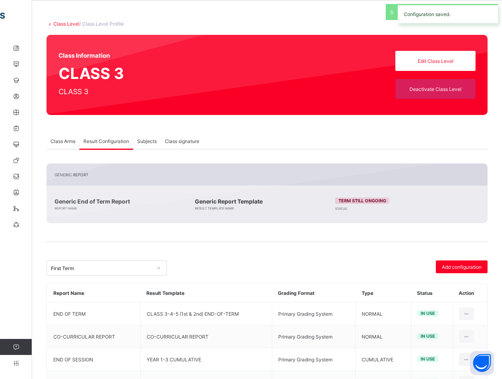
scroll to position [0, 0]
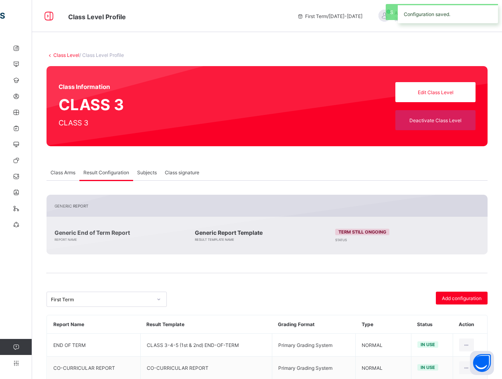
click at [63, 171] on span "Class Arms" at bounding box center [63, 173] width 25 height 6
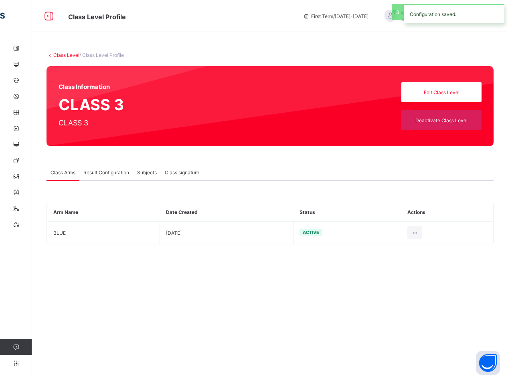
click at [59, 56] on link "Class Level" at bounding box center [66, 55] width 26 height 6
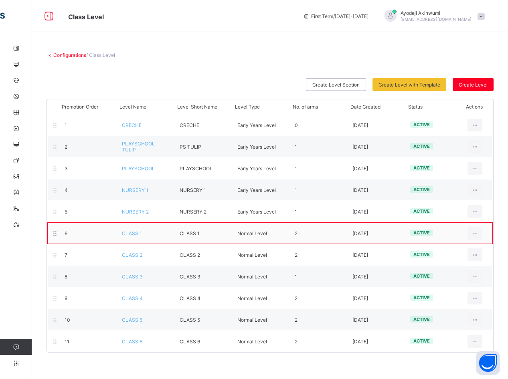
click at [132, 235] on span "CLASS 1" at bounding box center [132, 234] width 20 height 6
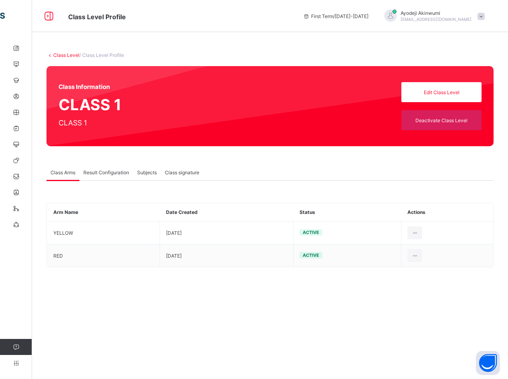
click at [103, 174] on span "Result Configuration" at bounding box center [106, 173] width 46 height 6
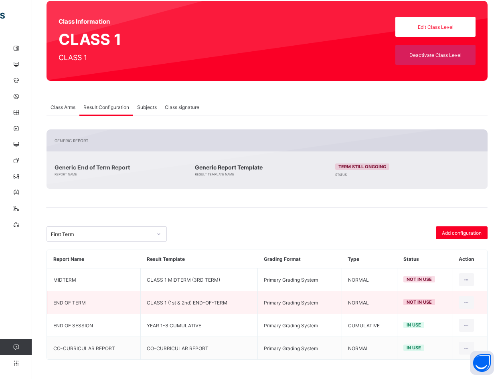
scroll to position [66, 0]
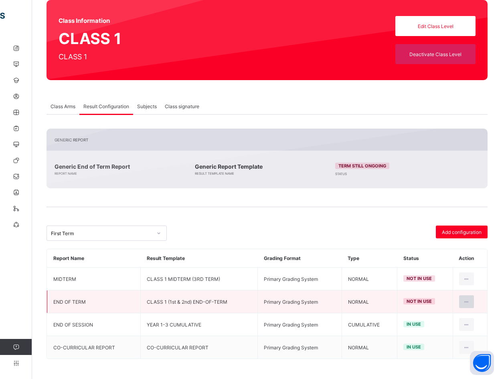
click at [470, 301] on icon at bounding box center [466, 302] width 7 height 6
click at [436, 334] on div "Set in use" at bounding box center [447, 334] width 47 height 8
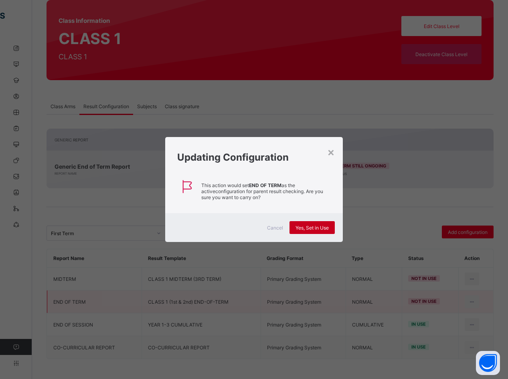
click at [318, 225] on span "Yes, Set in Use" at bounding box center [311, 228] width 33 height 6
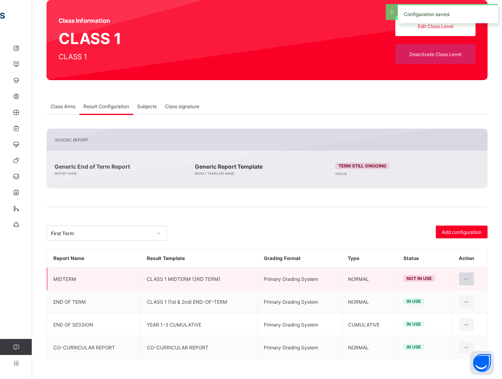
click at [470, 279] on icon at bounding box center [466, 279] width 7 height 6
click at [429, 307] on li "Set in use" at bounding box center [441, 311] width 65 height 14
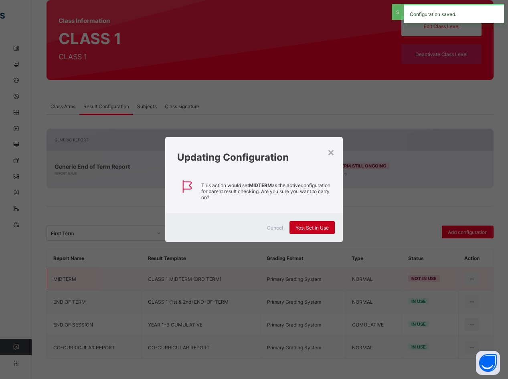
click at [295, 225] on span "Yes, Set in Use" at bounding box center [311, 228] width 33 height 6
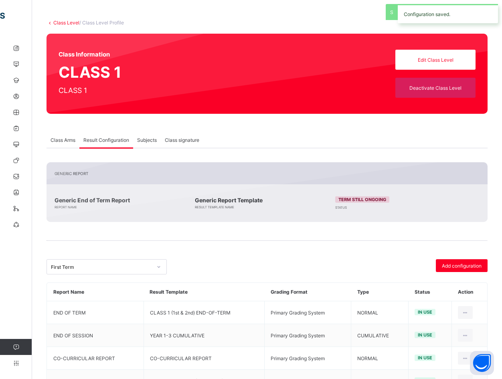
scroll to position [0, 0]
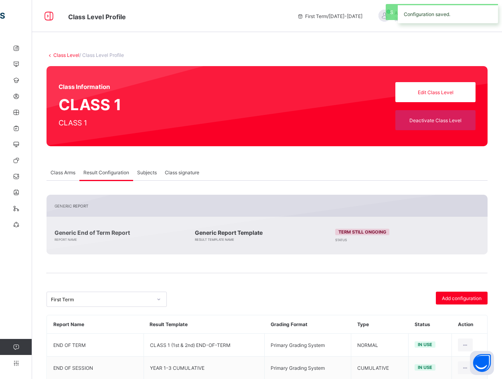
click at [65, 53] on link "Class Level" at bounding box center [66, 55] width 26 height 6
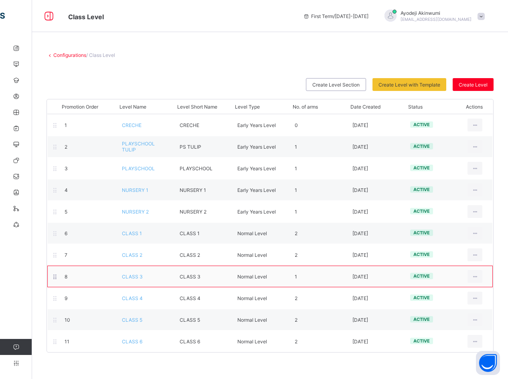
click at [130, 276] on span "CLASS 3" at bounding box center [132, 277] width 21 height 6
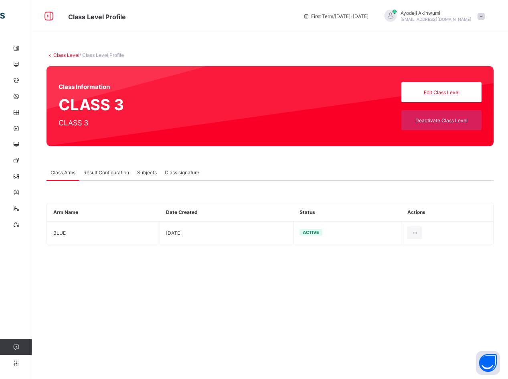
click at [111, 171] on span "Result Configuration" at bounding box center [106, 173] width 46 height 6
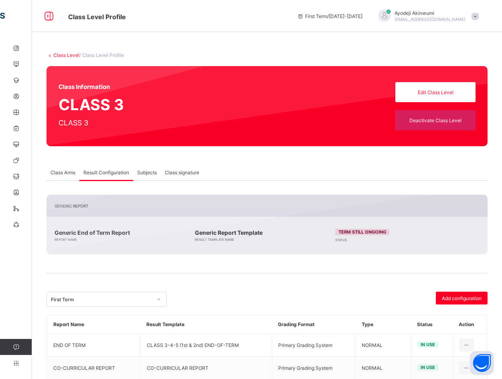
click at [66, 56] on link "Class Level" at bounding box center [66, 55] width 26 height 6
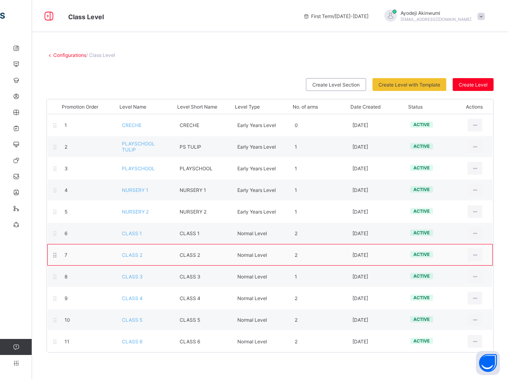
click at [136, 256] on span "CLASS 2" at bounding box center [132, 255] width 20 height 6
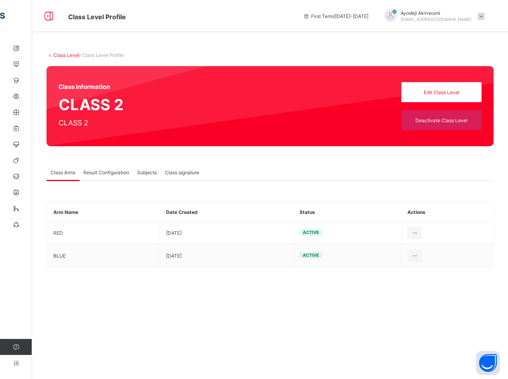
click at [117, 171] on span "Result Configuration" at bounding box center [106, 173] width 46 height 6
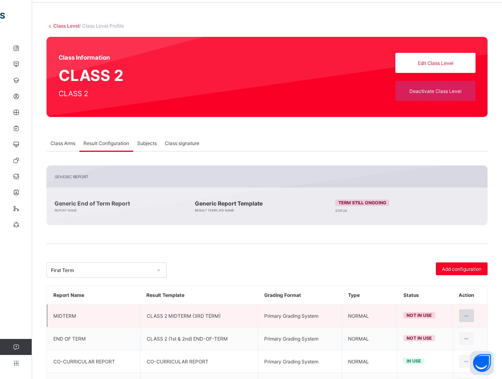
scroll to position [66, 0]
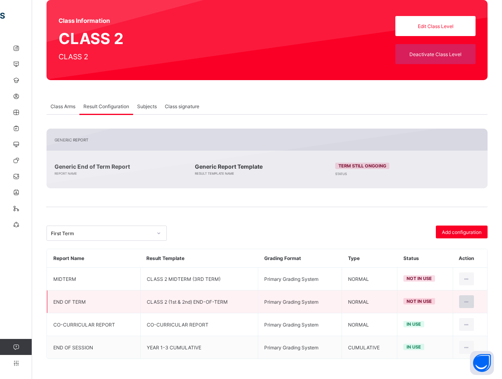
click at [470, 300] on icon at bounding box center [466, 302] width 7 height 6
click at [433, 333] on div "Set in use" at bounding box center [447, 334] width 47 height 8
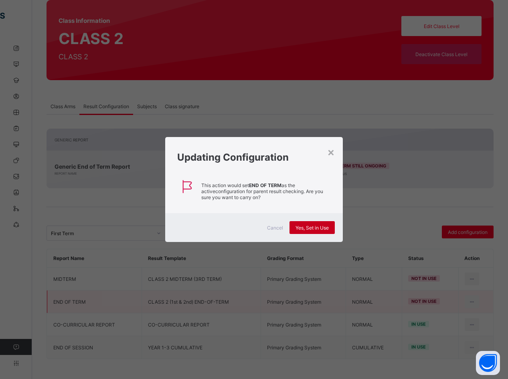
click at [307, 229] on span "Yes, Set in Use" at bounding box center [311, 228] width 33 height 6
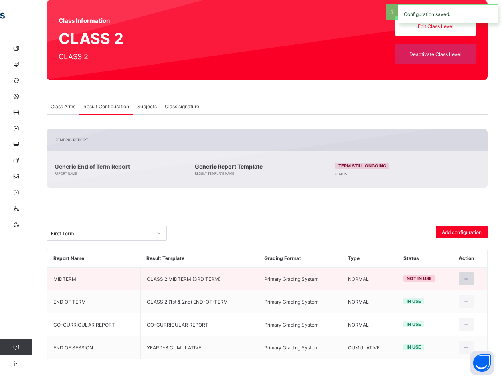
click at [469, 277] on icon at bounding box center [466, 279] width 7 height 6
click at [435, 309] on div "Set in use" at bounding box center [447, 312] width 47 height 8
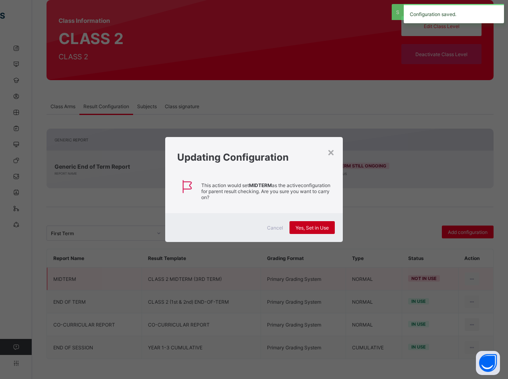
click at [316, 227] on span "Yes, Set in Use" at bounding box center [311, 228] width 33 height 6
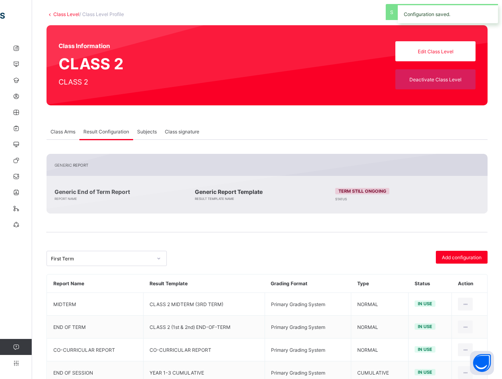
scroll to position [0, 0]
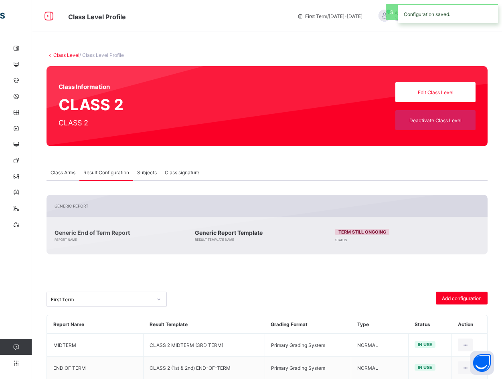
click at [61, 50] on div "Class Level / Class Level Profile Class Information CLASS 2 CLASS 2 Edit Class …" at bounding box center [267, 242] width 470 height 405
click at [63, 54] on link "Class Level" at bounding box center [66, 55] width 26 height 6
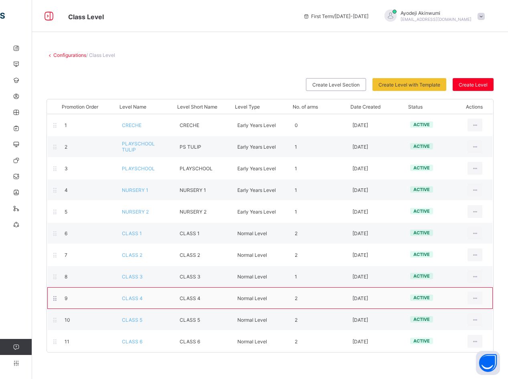
click at [133, 297] on span "CLASS 4" at bounding box center [132, 298] width 21 height 6
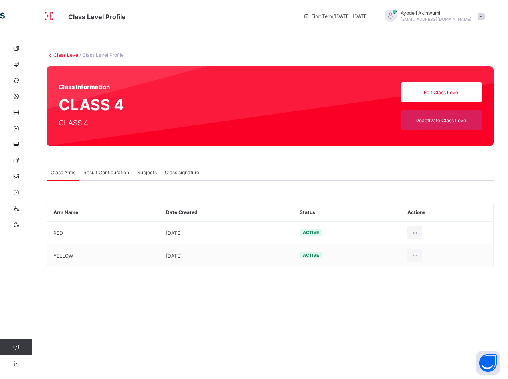
click at [98, 172] on span "Result Configuration" at bounding box center [106, 173] width 46 height 6
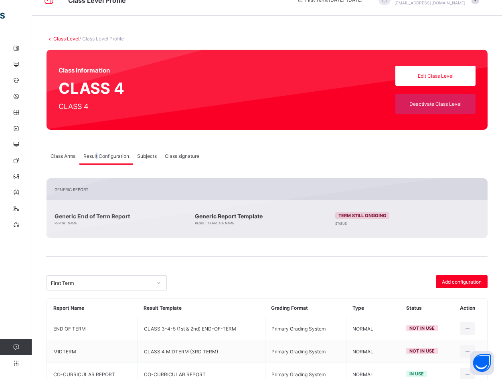
scroll to position [66, 0]
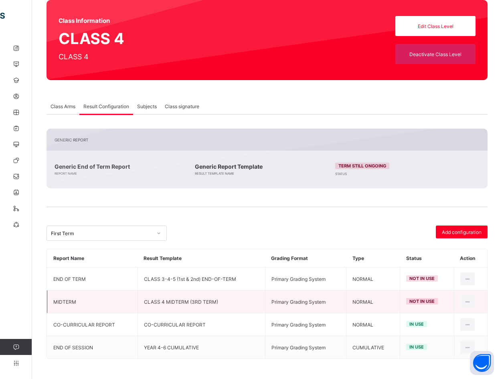
drag, startPoint x: 472, startPoint y: 304, endPoint x: 457, endPoint y: 302, distance: 15.3
click at [471, 303] on icon at bounding box center [467, 302] width 7 height 6
click at [439, 333] on div "Set in use" at bounding box center [448, 334] width 47 height 8
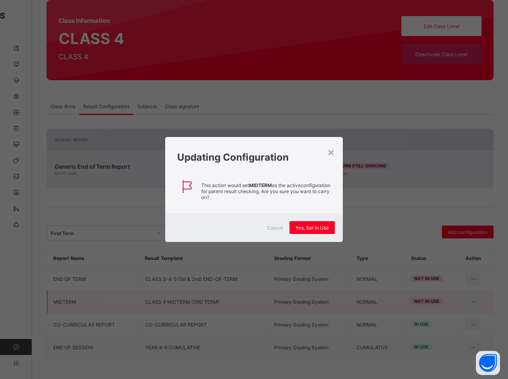
drag, startPoint x: 314, startPoint y: 225, endPoint x: 443, endPoint y: 267, distance: 135.3
click at [315, 226] on span "Yes, Set in Use" at bounding box center [311, 228] width 33 height 6
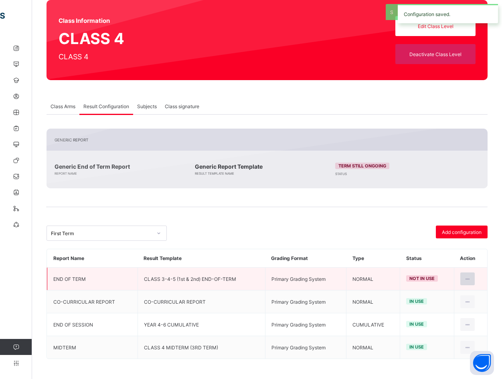
click at [471, 277] on icon at bounding box center [467, 279] width 7 height 6
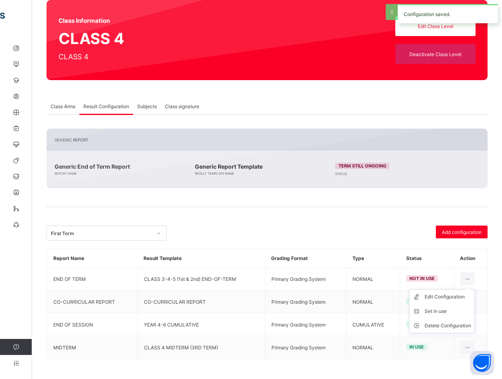
click at [439, 308] on div "Set in use" at bounding box center [448, 312] width 47 height 8
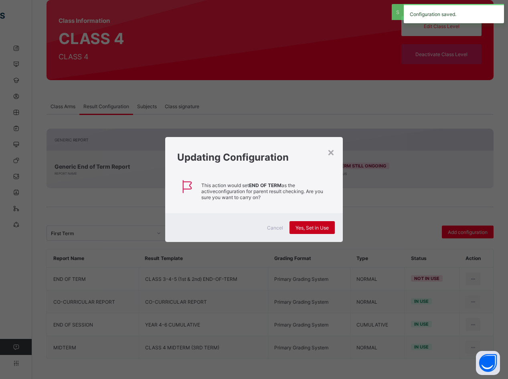
click at [323, 230] on span "Yes, Set in Use" at bounding box center [311, 228] width 33 height 6
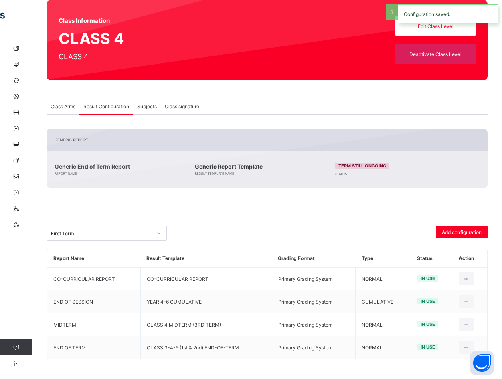
click at [63, 108] on span "Class Arms" at bounding box center [63, 106] width 25 height 6
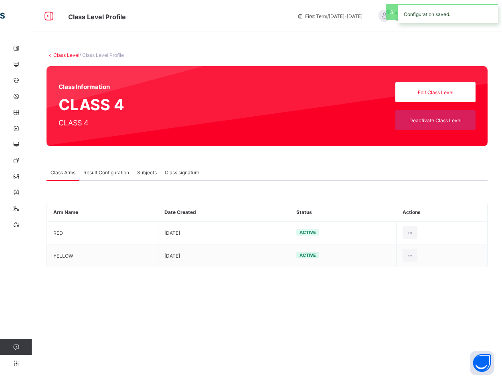
scroll to position [0, 0]
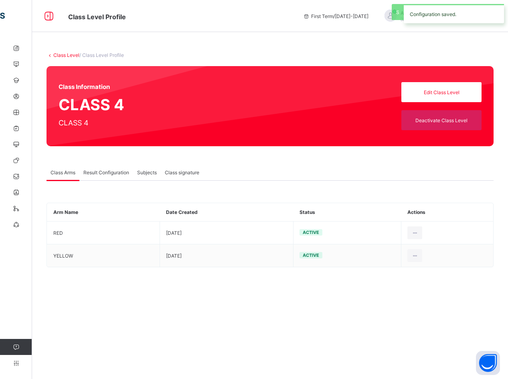
click at [69, 53] on link "Class Level" at bounding box center [66, 55] width 26 height 6
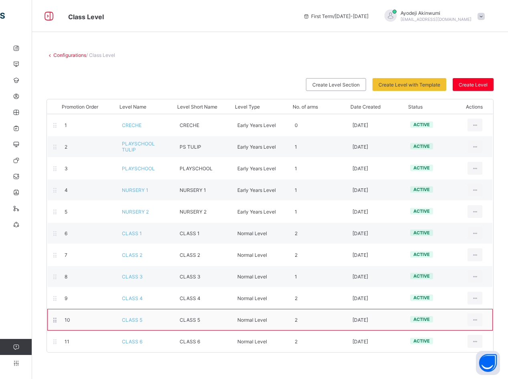
click at [139, 320] on span "CLASS 5" at bounding box center [132, 320] width 20 height 6
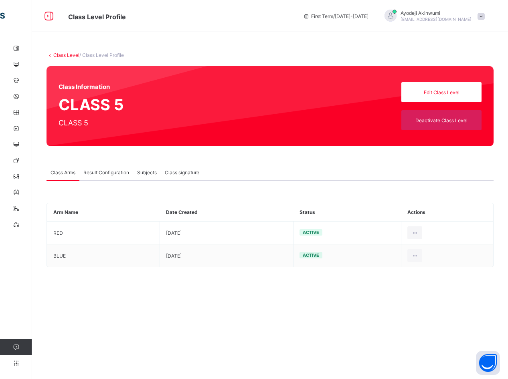
click at [101, 167] on div "Result Configuration" at bounding box center [106, 172] width 54 height 16
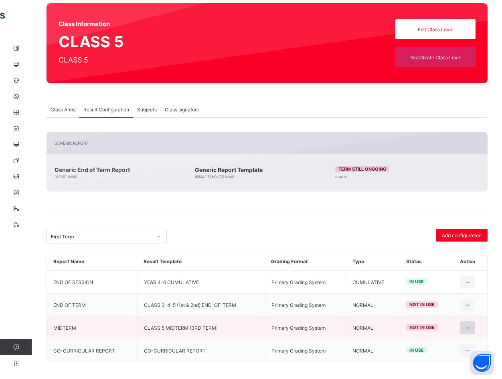
scroll to position [66, 0]
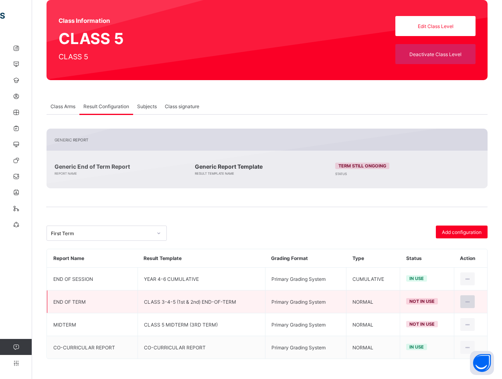
click at [469, 302] on icon at bounding box center [467, 302] width 7 height 6
click at [446, 330] on div "Set in use" at bounding box center [448, 334] width 47 height 8
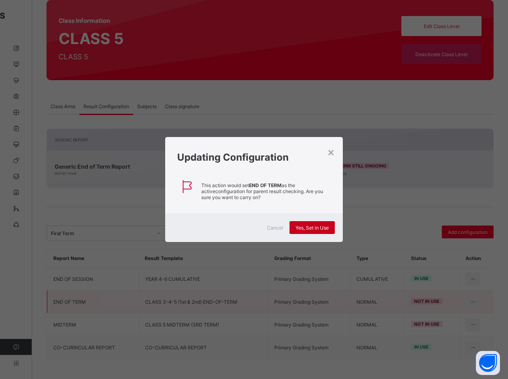
click at [291, 223] on div "Yes, Set in Use" at bounding box center [311, 227] width 45 height 13
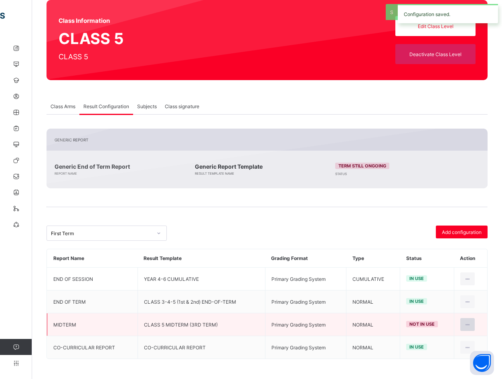
click at [468, 320] on div at bounding box center [467, 324] width 15 height 13
click at [425, 354] on icon at bounding box center [419, 357] width 12 height 8
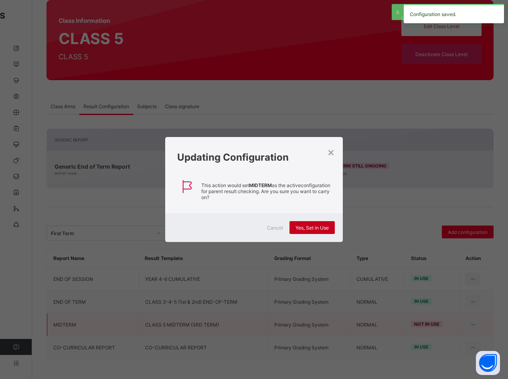
click at [301, 226] on span "Yes, Set in Use" at bounding box center [311, 228] width 33 height 6
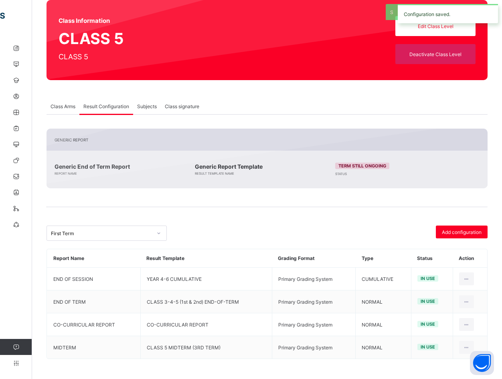
scroll to position [0, 0]
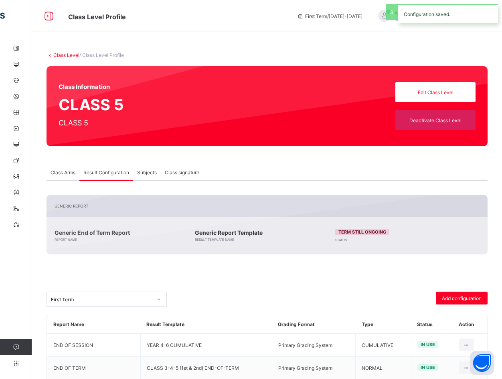
click at [69, 57] on link "Class Level" at bounding box center [66, 55] width 26 height 6
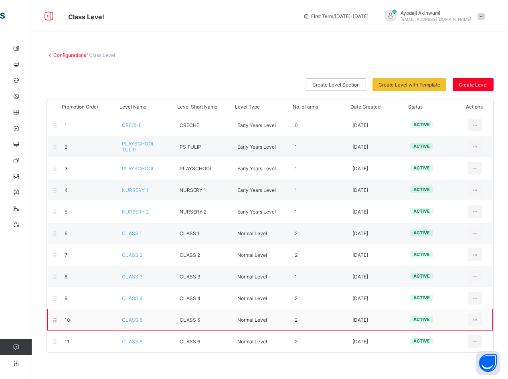
click at [141, 322] on span "CLASS 5" at bounding box center [132, 320] width 20 height 6
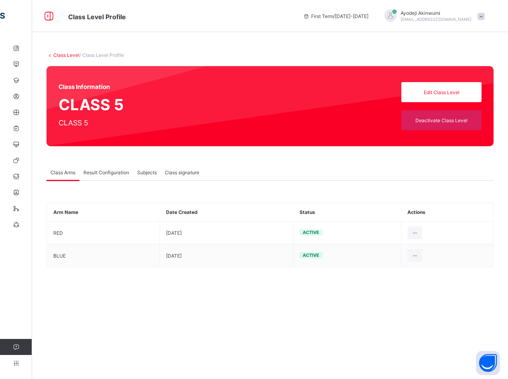
click at [114, 174] on span "Result Configuration" at bounding box center [106, 173] width 46 height 6
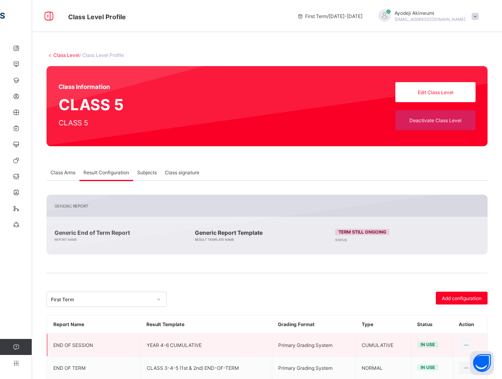
scroll to position [66, 0]
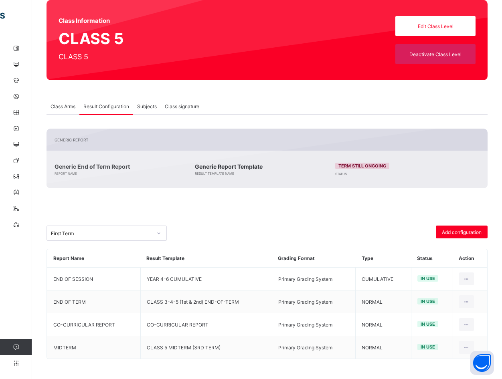
click at [65, 104] on div "Class Arms" at bounding box center [63, 106] width 33 height 16
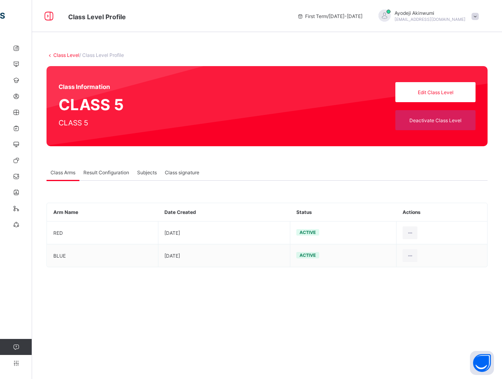
scroll to position [0, 0]
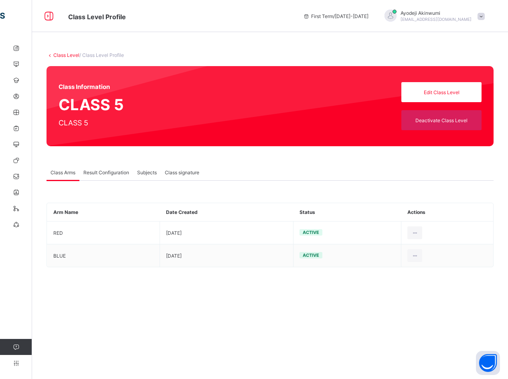
click at [64, 53] on link "Class Level" at bounding box center [66, 55] width 26 height 6
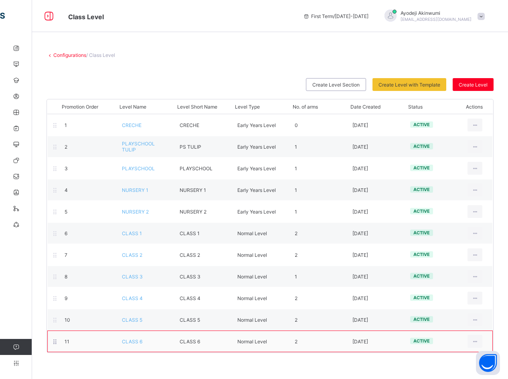
click at [138, 341] on span "CLASS 6" at bounding box center [132, 342] width 20 height 6
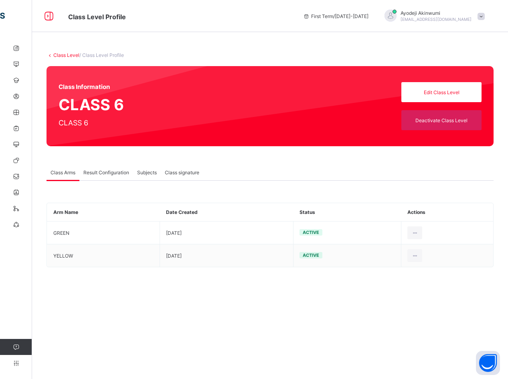
click at [99, 170] on span "Result Configuration" at bounding box center [106, 173] width 46 height 6
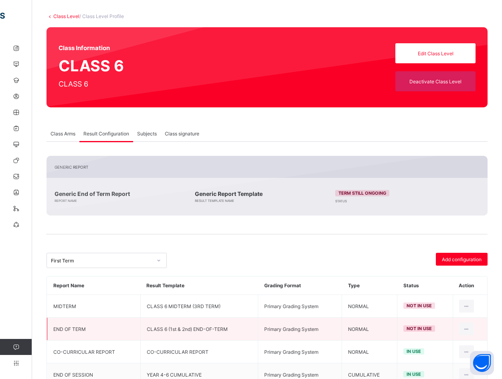
scroll to position [66, 0]
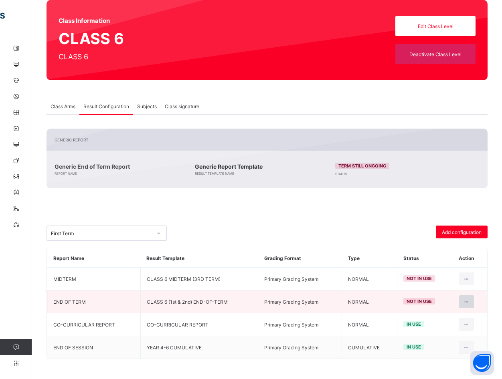
drag, startPoint x: 474, startPoint y: 297, endPoint x: 467, endPoint y: 303, distance: 9.4
click at [474, 298] on div at bounding box center [466, 301] width 15 height 13
click at [434, 334] on div "Set in use" at bounding box center [447, 334] width 47 height 8
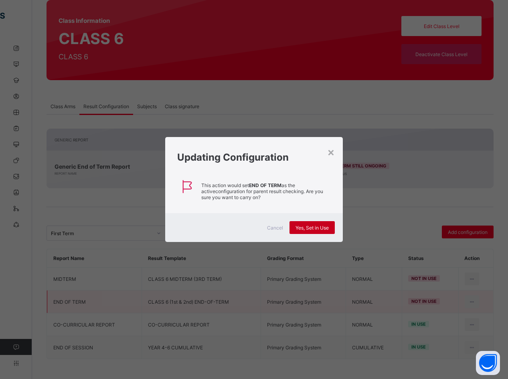
click at [322, 232] on div "Yes, Set in Use" at bounding box center [311, 227] width 45 height 13
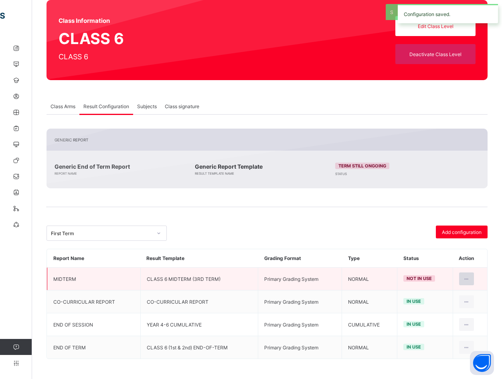
click at [470, 277] on icon at bounding box center [466, 279] width 7 height 6
click at [440, 311] on div "Set in use" at bounding box center [447, 312] width 47 height 8
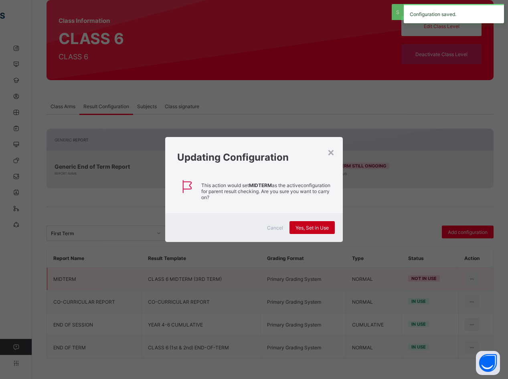
click at [314, 225] on span "Yes, Set in Use" at bounding box center [311, 228] width 33 height 6
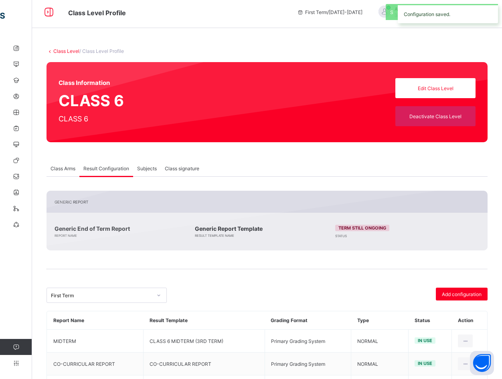
scroll to position [0, 0]
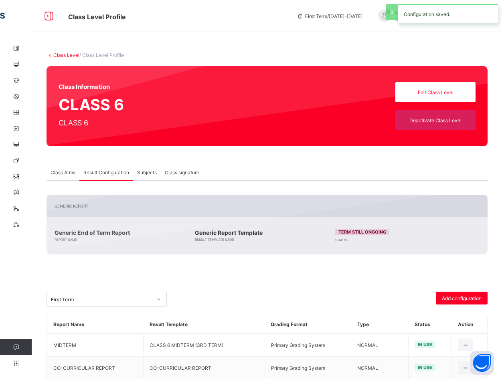
click at [59, 51] on div "Class Level / Class Level Profile Class Information CLASS 6 CLASS 6 Edit Class …" at bounding box center [267, 242] width 470 height 405
click at [61, 55] on link "Class Level" at bounding box center [66, 55] width 26 height 6
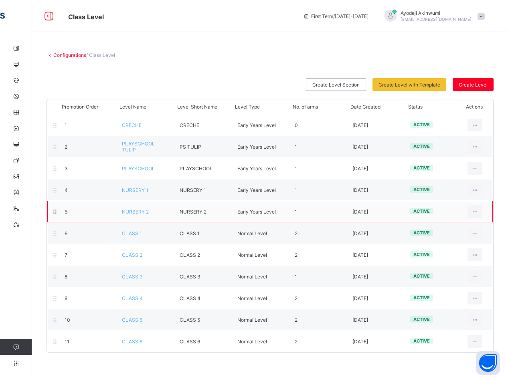
click at [147, 213] on span "NURSERY 2" at bounding box center [135, 212] width 27 height 6
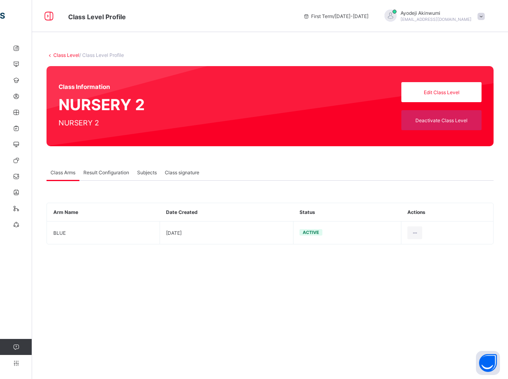
drag, startPoint x: 115, startPoint y: 173, endPoint x: 120, endPoint y: 175, distance: 5.2
click at [120, 175] on span "Result Configuration" at bounding box center [106, 173] width 46 height 6
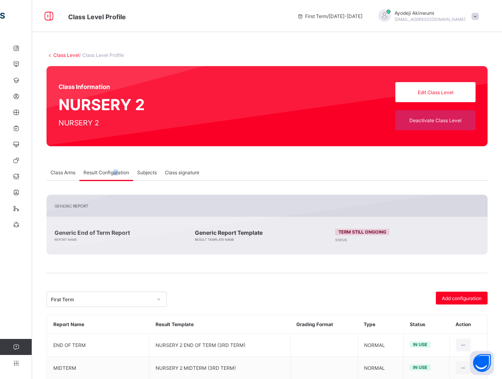
click at [69, 55] on link "Class Level" at bounding box center [66, 55] width 26 height 6
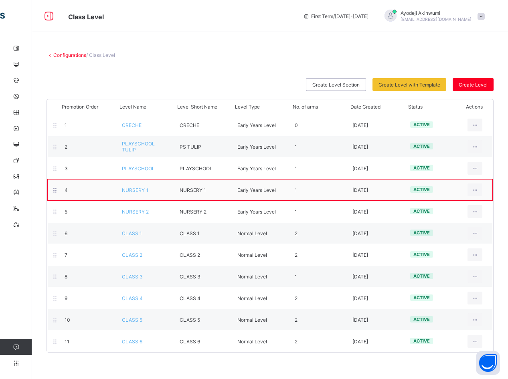
click at [136, 192] on span "NURSERY 1" at bounding box center [135, 190] width 26 height 6
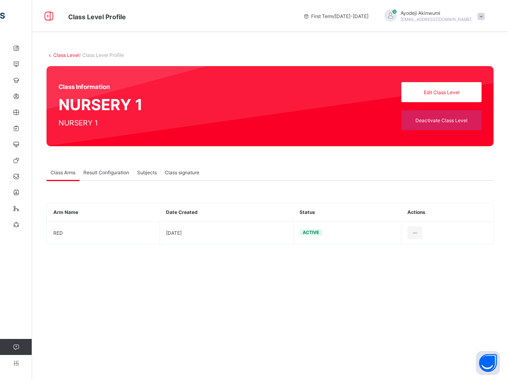
click at [91, 170] on span "Result Configuration" at bounding box center [106, 173] width 46 height 6
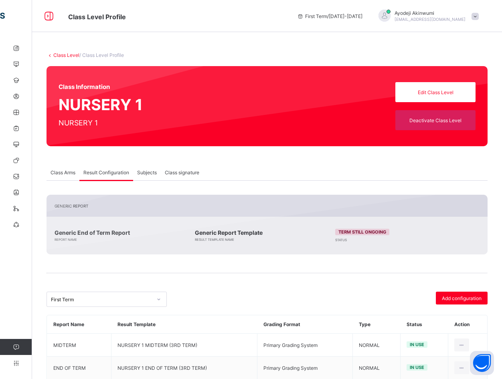
click at [69, 54] on link "Class Level" at bounding box center [66, 55] width 26 height 6
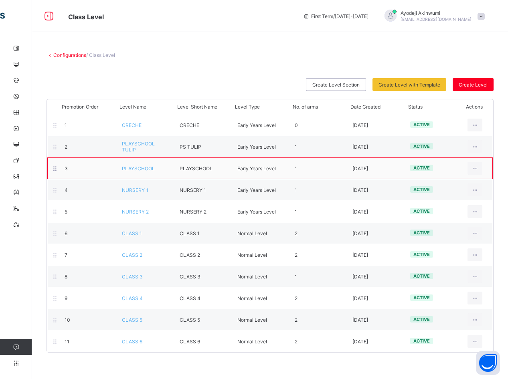
click at [137, 168] on span "PLAYSCHOOL" at bounding box center [138, 169] width 33 height 6
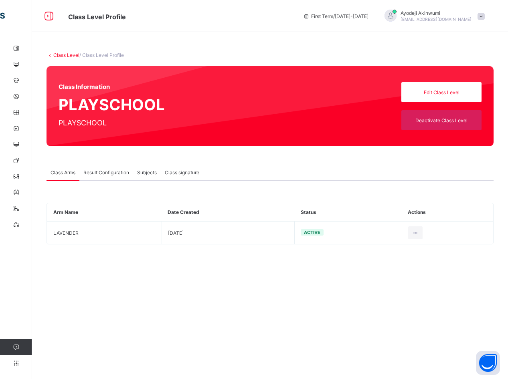
click at [100, 168] on div "Result Configuration" at bounding box center [106, 172] width 54 height 16
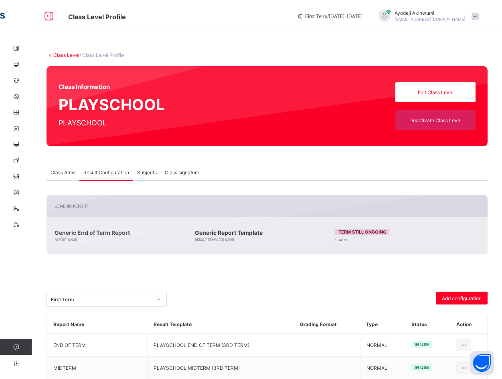
click at [58, 55] on link "Class Level" at bounding box center [66, 55] width 26 height 6
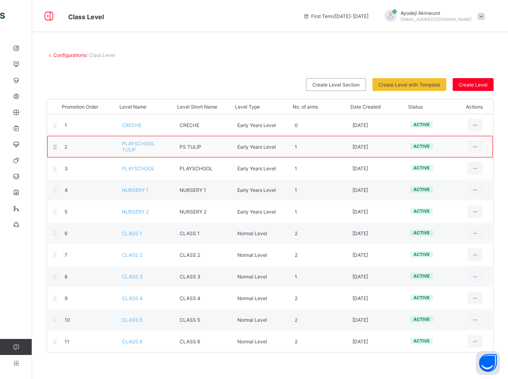
click at [132, 150] on span "PLAYSCHOOL TULIP" at bounding box center [138, 147] width 33 height 12
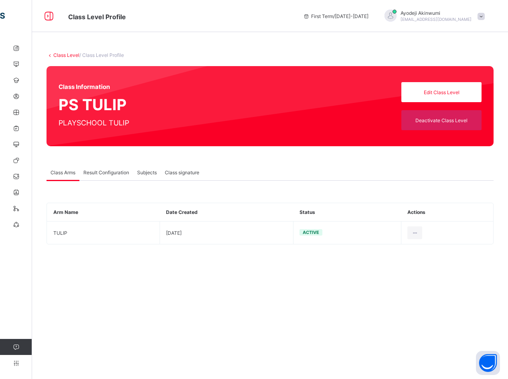
click at [108, 169] on div "Result Configuration" at bounding box center [106, 172] width 54 height 16
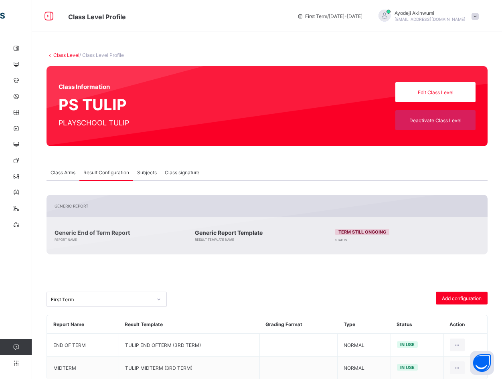
drag, startPoint x: 47, startPoint y: 53, endPoint x: 64, endPoint y: 55, distance: 17.4
click at [49, 53] on icon at bounding box center [50, 55] width 7 height 6
click at [64, 55] on link "Class Level" at bounding box center [66, 55] width 26 height 6
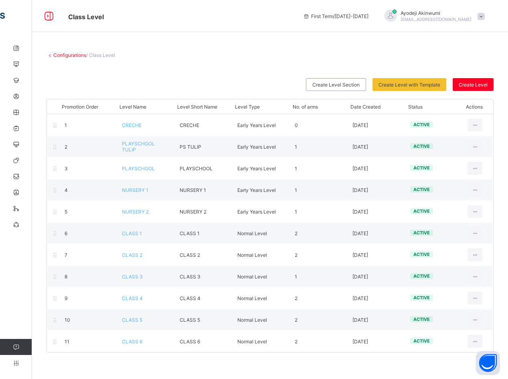
click at [68, 53] on link "Configurations" at bounding box center [69, 55] width 33 height 6
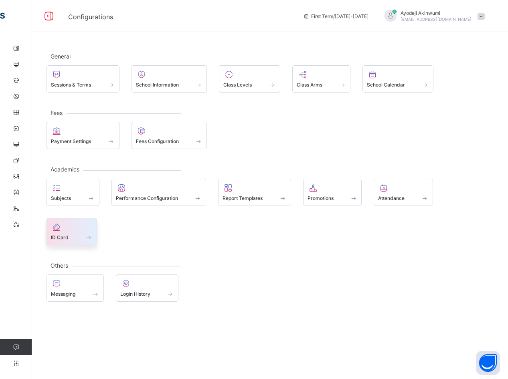
click at [82, 237] on div "ID Card" at bounding box center [72, 237] width 42 height 7
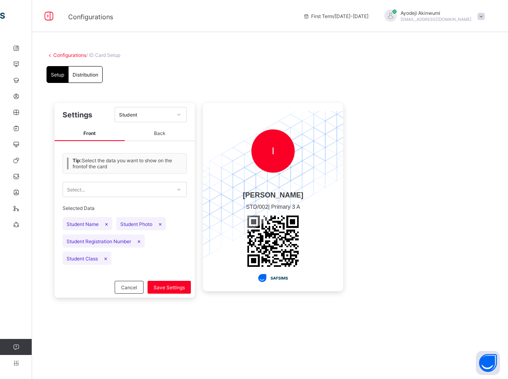
click at [66, 50] on div "Configurations / ID Card Setup Setup Distribution Setup Distribution Settings S…" at bounding box center [270, 181] width 476 height 282
click at [70, 55] on link "Configurations" at bounding box center [69, 55] width 33 height 6
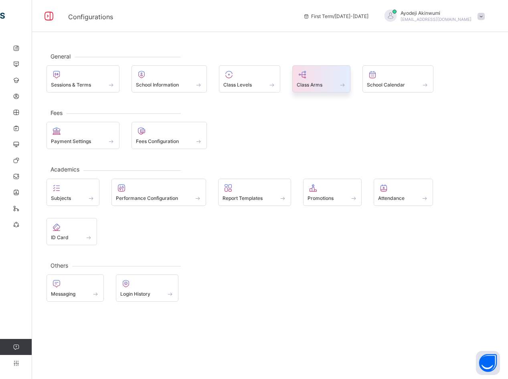
click at [330, 85] on div "Class Arms" at bounding box center [322, 84] width 50 height 7
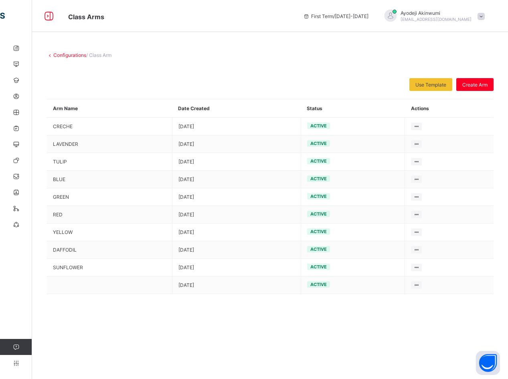
click at [75, 55] on link "Configurations" at bounding box center [69, 55] width 33 height 6
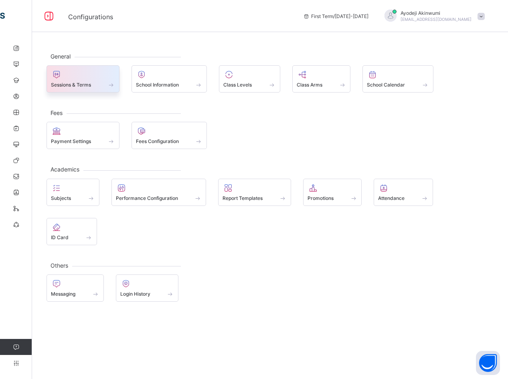
click at [82, 81] on div "Sessions & Terms" at bounding box center [83, 84] width 64 height 7
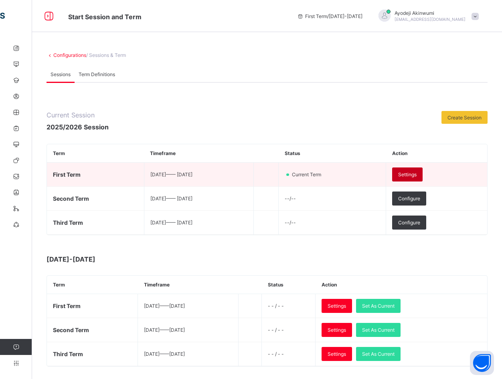
click at [414, 174] on span "Settings" at bounding box center [407, 175] width 18 height 6
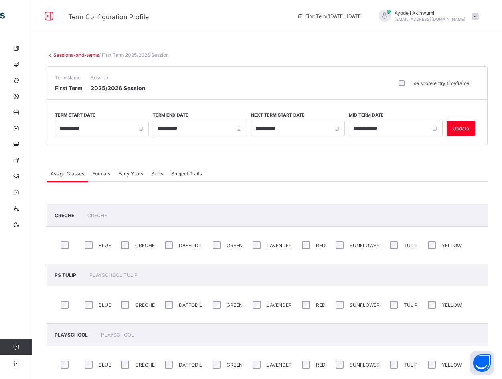
click at [101, 178] on div "Formats" at bounding box center [101, 174] width 26 height 16
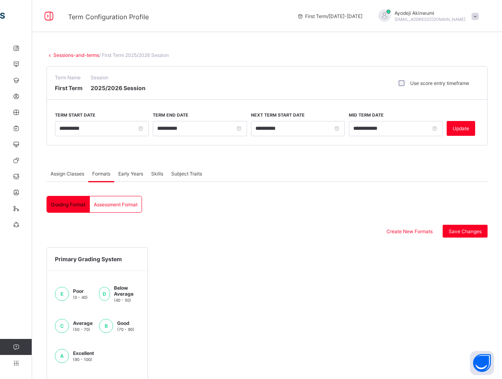
click at [79, 177] on div "Assign Classes" at bounding box center [68, 174] width 42 height 16
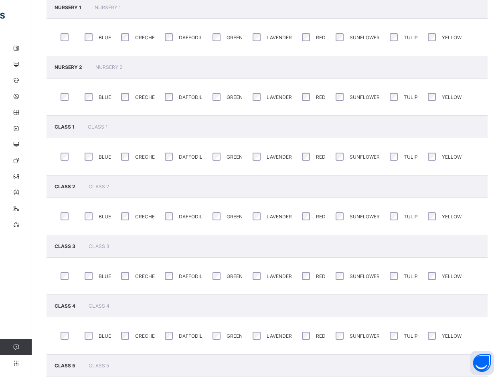
scroll to position [401, 0]
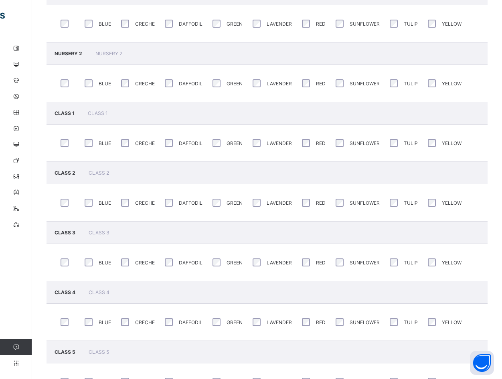
click at [312, 263] on div "RED" at bounding box center [313, 263] width 26 height 12
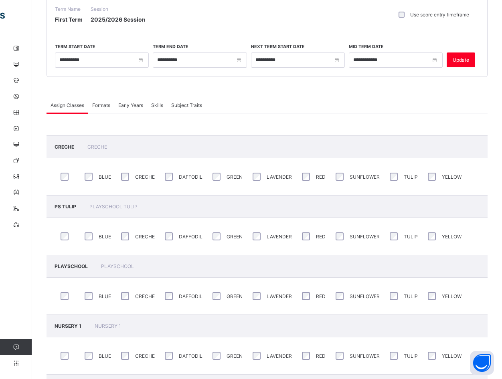
scroll to position [0, 0]
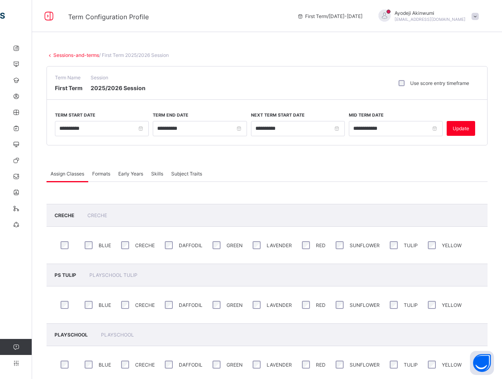
click at [82, 54] on link "Sessions-and-terms" at bounding box center [76, 55] width 46 height 6
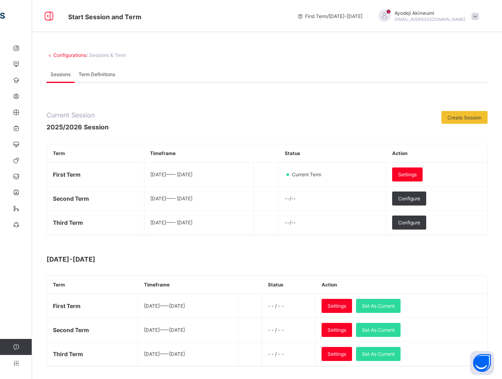
click at [68, 55] on link "Configurations" at bounding box center [69, 55] width 33 height 6
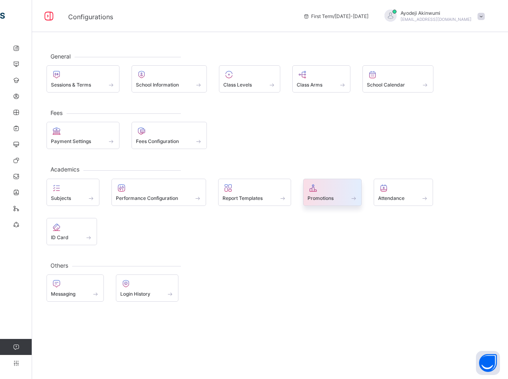
click at [331, 184] on div at bounding box center [333, 188] width 50 height 10
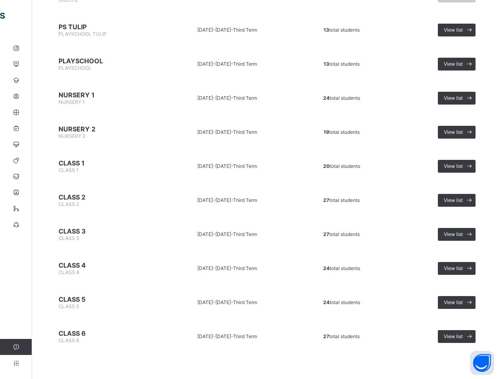
scroll to position [122, 0]
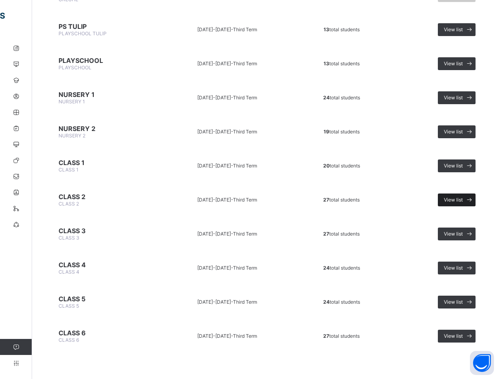
click at [469, 196] on span at bounding box center [469, 200] width 13 height 13
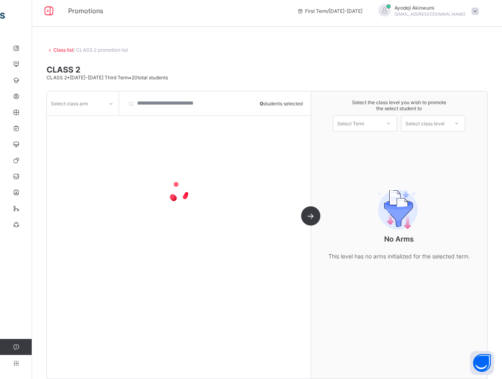
scroll to position [14, 0]
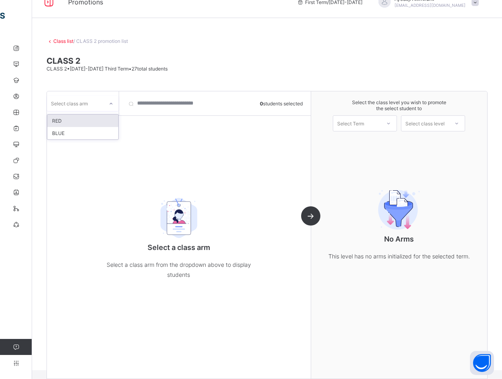
click at [100, 107] on div "Select class arm" at bounding box center [75, 103] width 57 height 11
click at [68, 120] on div "RED" at bounding box center [82, 121] width 71 height 12
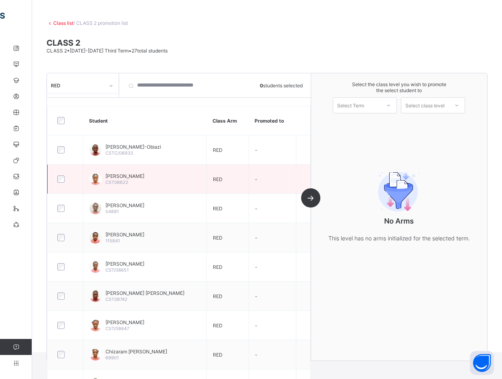
scroll to position [0, 0]
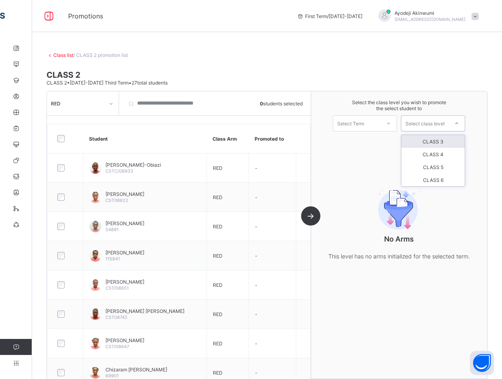
click at [449, 123] on div "Select class level" at bounding box center [424, 123] width 47 height 11
click at [376, 125] on div "Select Term" at bounding box center [356, 123] width 47 height 11
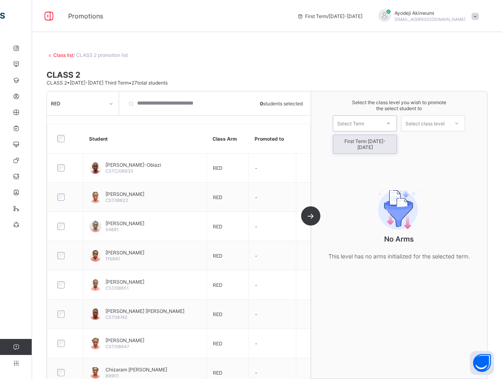
drag, startPoint x: 375, startPoint y: 144, endPoint x: 447, endPoint y: 121, distance: 75.2
click at [377, 142] on div "First Term [DATE]-[DATE]" at bounding box center [364, 144] width 63 height 18
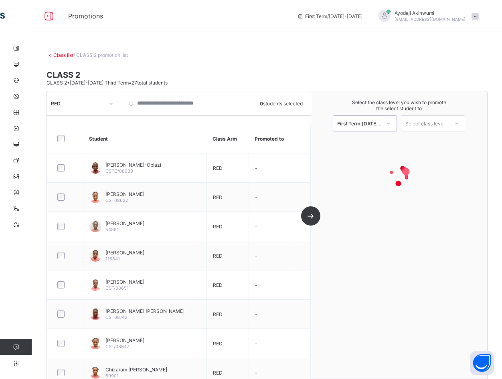
click at [454, 122] on div at bounding box center [456, 124] width 14 height 14
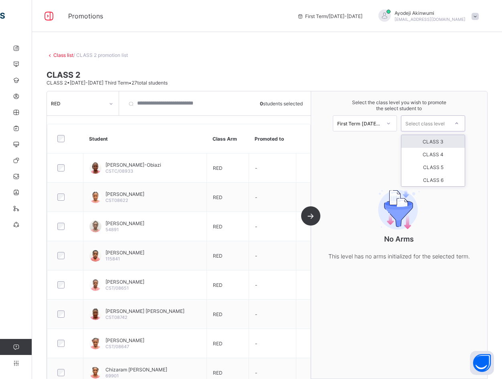
click at [438, 139] on div "CLASS 3" at bounding box center [432, 141] width 63 height 13
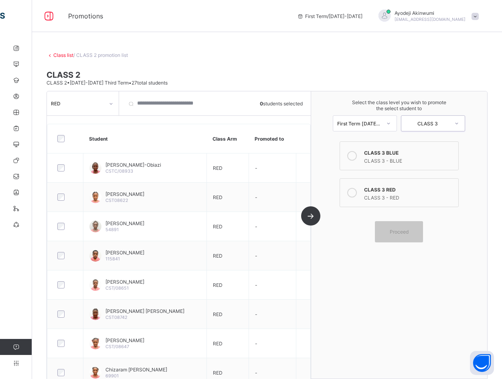
click at [360, 188] on div at bounding box center [352, 193] width 16 height 16
click at [354, 156] on icon at bounding box center [352, 156] width 10 height 10
click at [409, 235] on span "Proceed" at bounding box center [399, 232] width 19 height 6
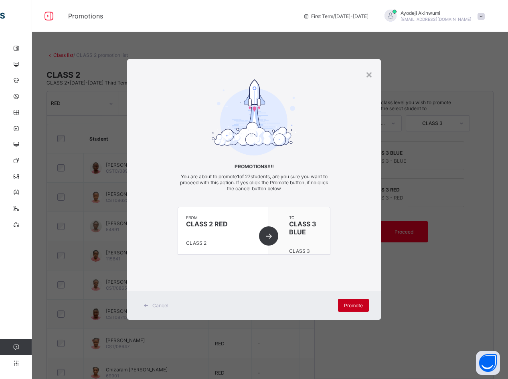
click at [359, 304] on span "Promote" at bounding box center [353, 306] width 19 height 6
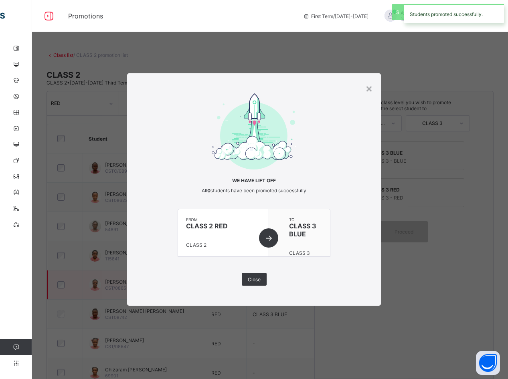
click at [253, 279] on span "Close" at bounding box center [254, 280] width 13 height 6
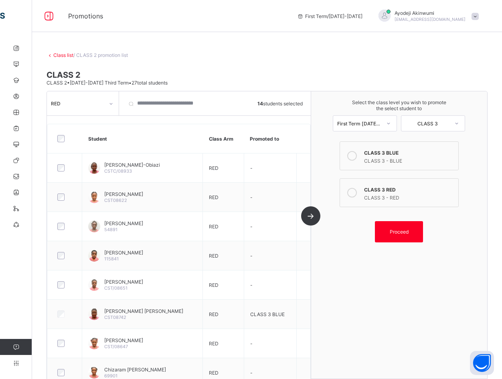
click at [372, 194] on div "CLASS 3 - RED" at bounding box center [409, 197] width 90 height 8
click at [409, 227] on div "Proceed" at bounding box center [399, 231] width 48 height 21
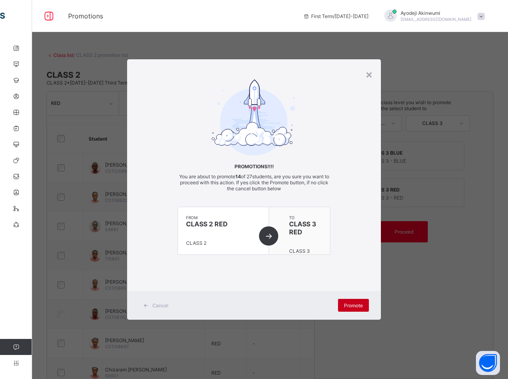
click at [368, 306] on div "Promote" at bounding box center [353, 305] width 31 height 13
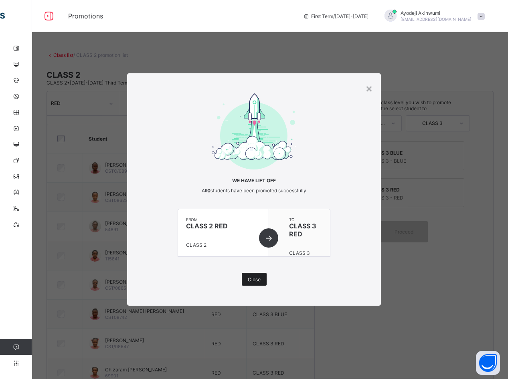
click at [255, 278] on span "Close" at bounding box center [254, 280] width 13 height 6
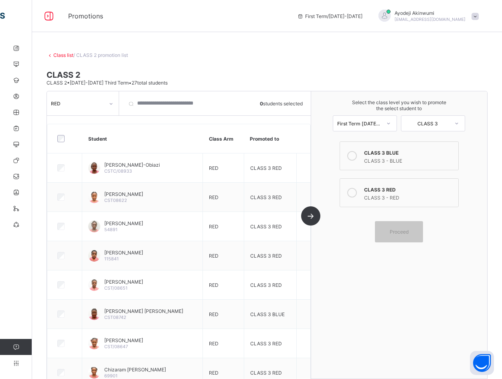
click at [64, 55] on link "Class list" at bounding box center [63, 55] width 20 height 6
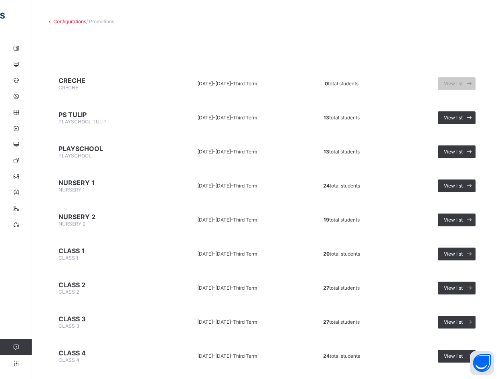
scroll to position [80, 0]
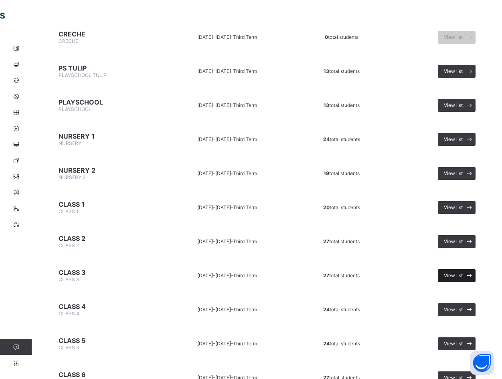
click at [461, 276] on span "View list" at bounding box center [453, 276] width 19 height 6
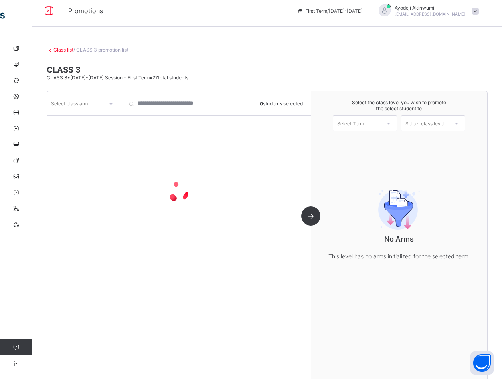
scroll to position [14, 0]
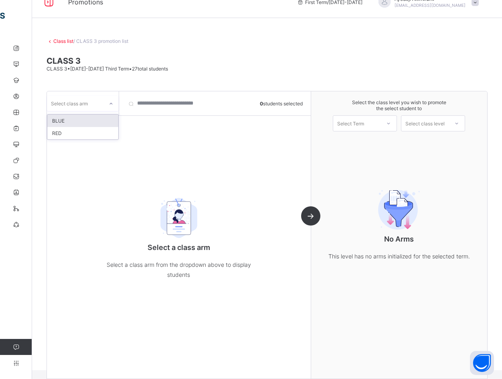
click at [91, 103] on div "Select class arm" at bounding box center [75, 103] width 57 height 11
click at [66, 121] on div "BLUE" at bounding box center [82, 121] width 71 height 12
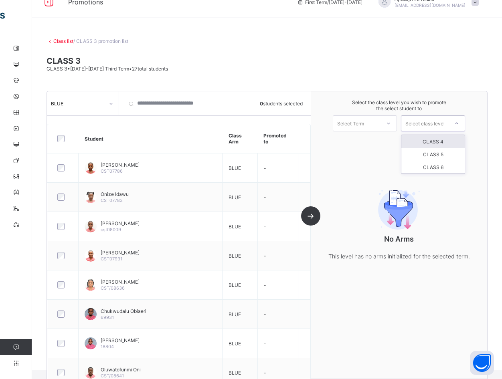
click at [433, 120] on div "Select class level" at bounding box center [424, 123] width 39 height 16
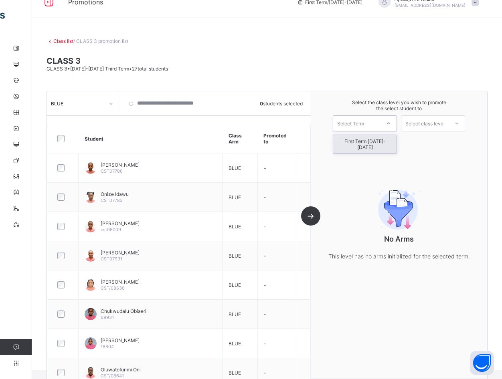
click at [364, 123] on div "Select Term" at bounding box center [350, 123] width 27 height 16
drag, startPoint x: 356, startPoint y: 143, endPoint x: 379, endPoint y: 142, distance: 22.9
click at [357, 142] on div "First Term [DATE]-[DATE]" at bounding box center [364, 144] width 63 height 18
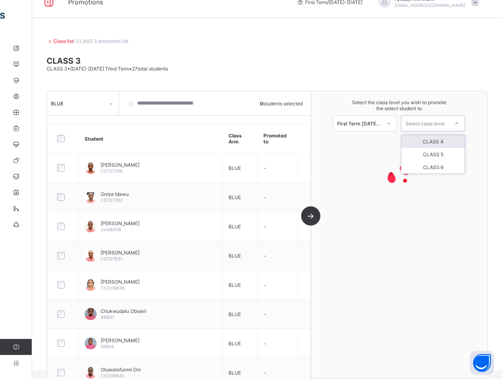
click at [431, 123] on div "Select class level" at bounding box center [424, 123] width 39 height 16
drag, startPoint x: 430, startPoint y: 138, endPoint x: 426, endPoint y: 139, distance: 4.1
click at [430, 139] on div "CLASS 4" at bounding box center [432, 141] width 63 height 13
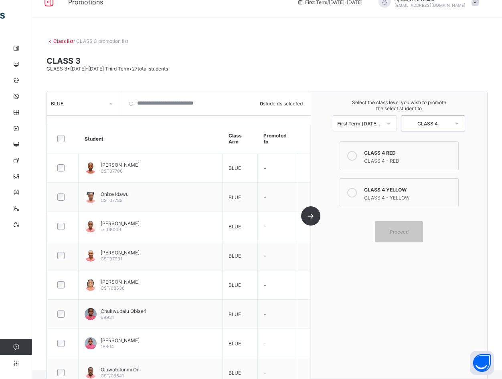
click at [355, 193] on icon at bounding box center [352, 193] width 10 height 10
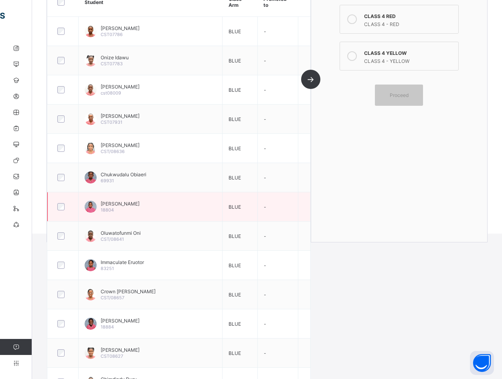
scroll to position [0, 0]
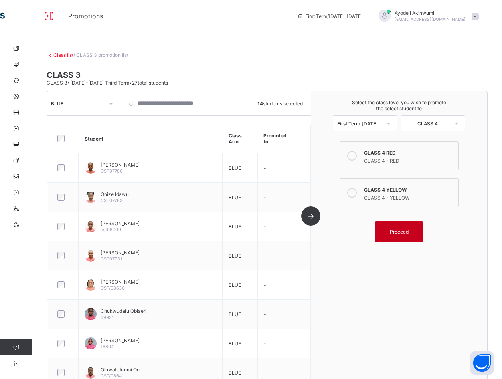
click at [407, 229] on span "Proceed" at bounding box center [399, 232] width 19 height 6
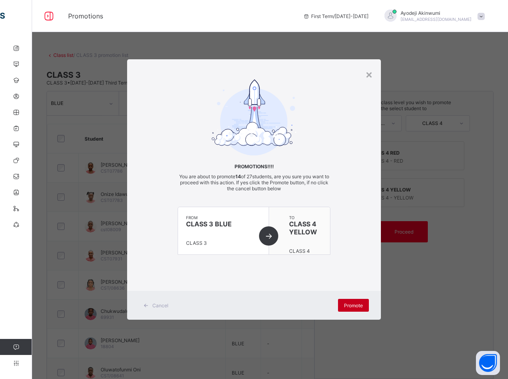
click at [352, 303] on span "Promote" at bounding box center [353, 306] width 19 height 6
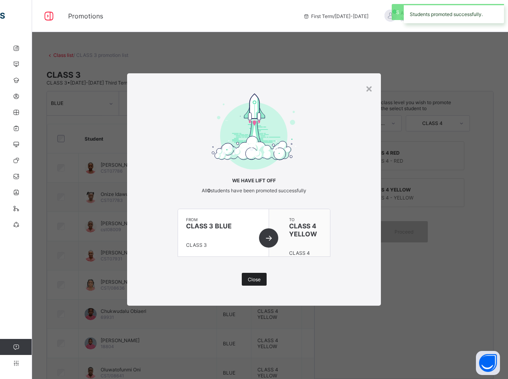
click at [251, 279] on span "Close" at bounding box center [254, 280] width 13 height 6
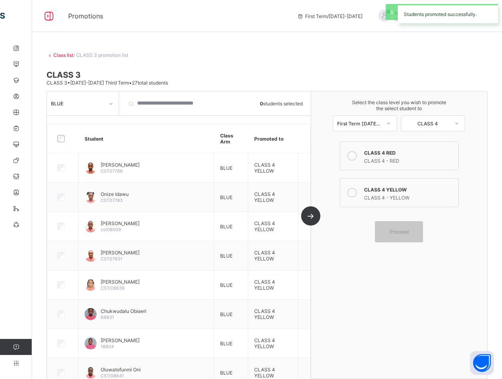
click at [105, 105] on div at bounding box center [111, 103] width 14 height 13
click at [87, 135] on div "RED" at bounding box center [82, 133] width 71 height 12
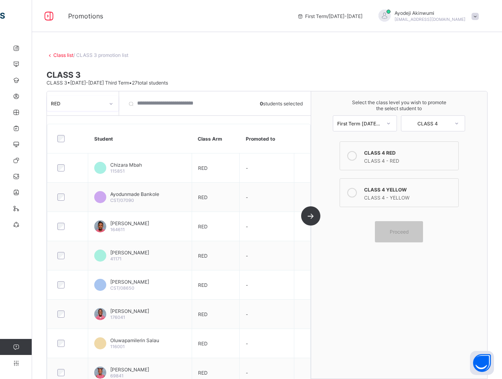
click at [357, 155] on icon at bounding box center [352, 156] width 10 height 10
click at [398, 231] on span "Proceed" at bounding box center [399, 232] width 19 height 6
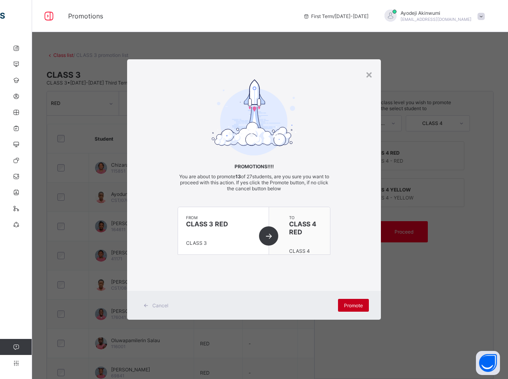
click at [356, 303] on span "Promote" at bounding box center [353, 306] width 19 height 6
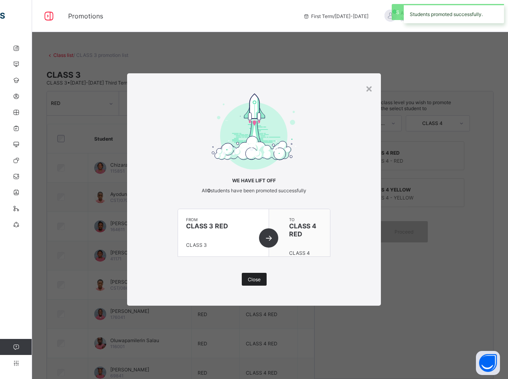
click at [254, 280] on span "Close" at bounding box center [254, 280] width 13 height 6
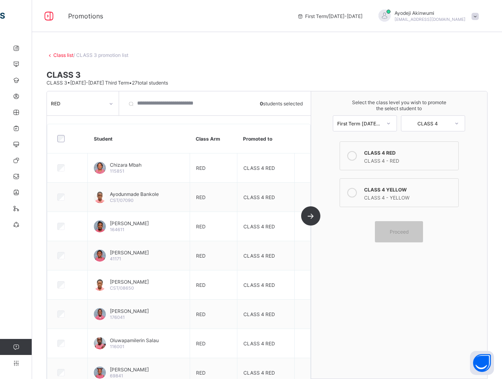
click at [102, 104] on div "RED" at bounding box center [77, 103] width 53 height 6
click at [63, 53] on link "Class list" at bounding box center [63, 55] width 20 height 6
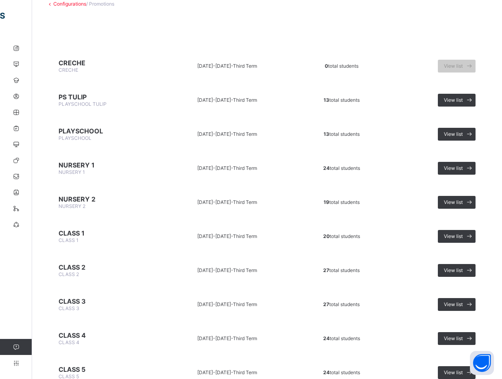
scroll to position [122, 0]
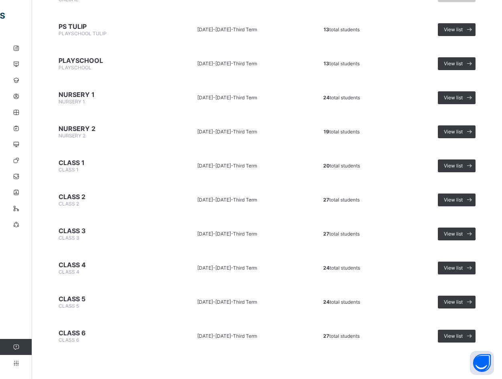
click at [73, 265] on span "CLASS 4" at bounding box center [104, 265] width 90 height 8
click at [456, 265] on div "View list" at bounding box center [457, 268] width 38 height 13
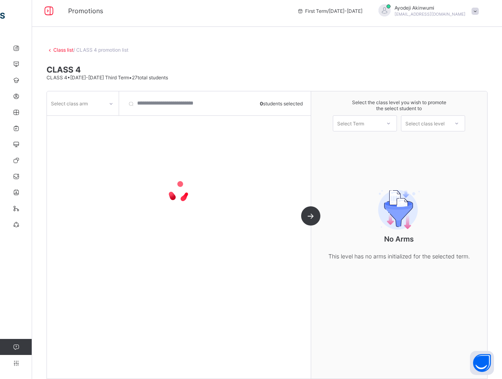
scroll to position [14, 0]
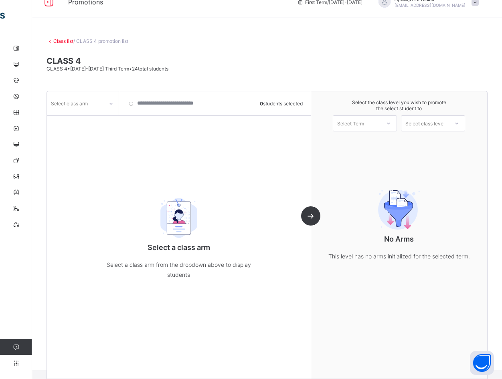
click at [79, 102] on div "Select class arm" at bounding box center [69, 103] width 37 height 15
click at [74, 123] on div "RED" at bounding box center [82, 121] width 71 height 12
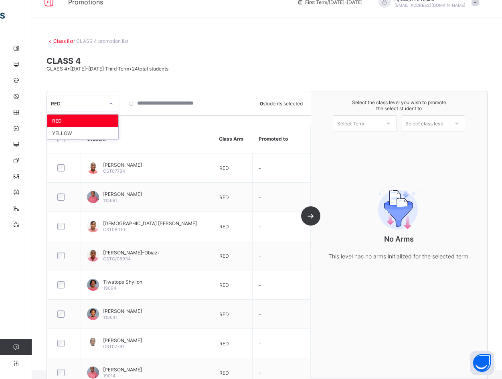
click at [84, 99] on div "RED" at bounding box center [75, 103] width 57 height 11
click at [51, 130] on div "YELLOW" at bounding box center [82, 133] width 71 height 12
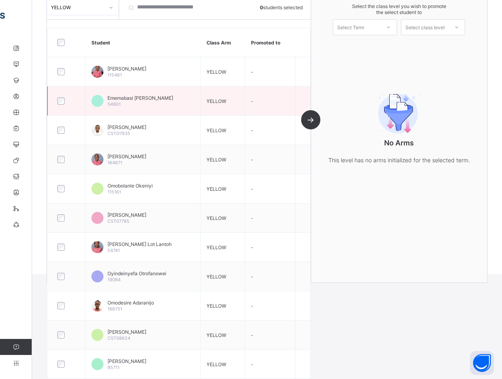
scroll to position [0, 0]
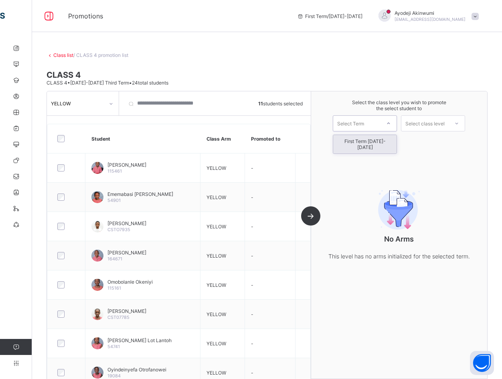
click at [358, 121] on div "Select Term" at bounding box center [350, 123] width 27 height 16
click at [360, 142] on div "First Term [DATE]-[DATE]" at bounding box center [364, 144] width 63 height 18
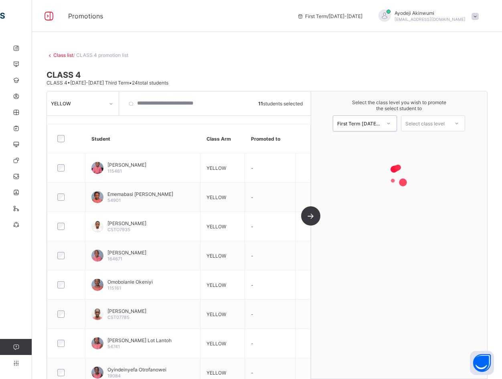
click at [423, 121] on div "Select class level" at bounding box center [424, 123] width 39 height 16
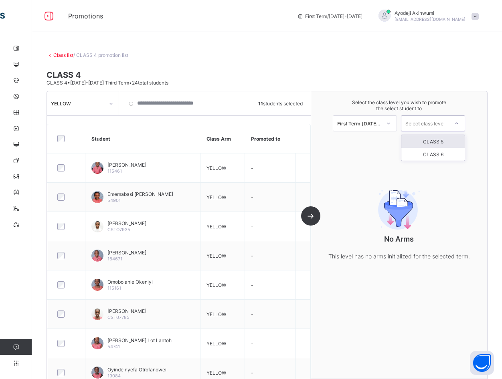
click at [430, 143] on div "CLASS 5" at bounding box center [432, 141] width 63 height 13
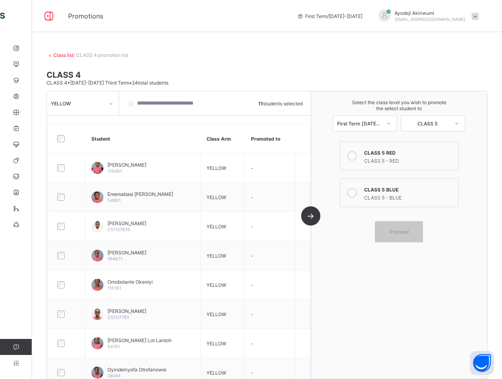
click at [357, 190] on icon at bounding box center [352, 193] width 10 height 10
click at [408, 235] on div "Proceed" at bounding box center [399, 231] width 48 height 21
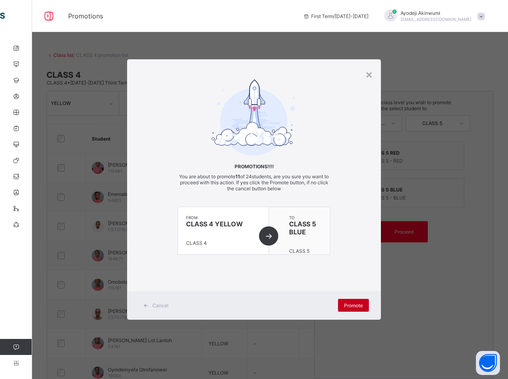
click at [354, 306] on span "Promote" at bounding box center [353, 306] width 19 height 6
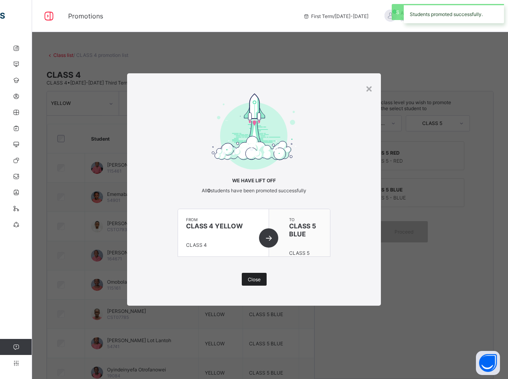
click at [256, 281] on span "Close" at bounding box center [254, 280] width 13 height 6
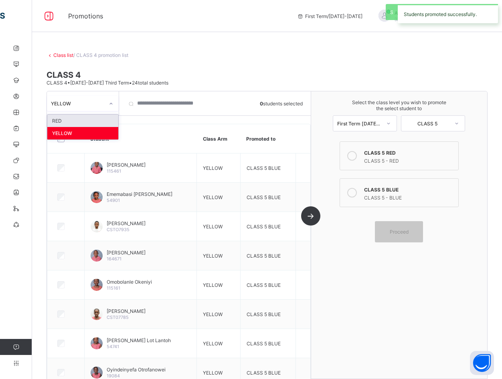
drag, startPoint x: 115, startPoint y: 106, endPoint x: 112, endPoint y: 109, distance: 4.3
click at [116, 106] on div at bounding box center [111, 103] width 14 height 13
click at [61, 123] on div "RED" at bounding box center [82, 121] width 71 height 12
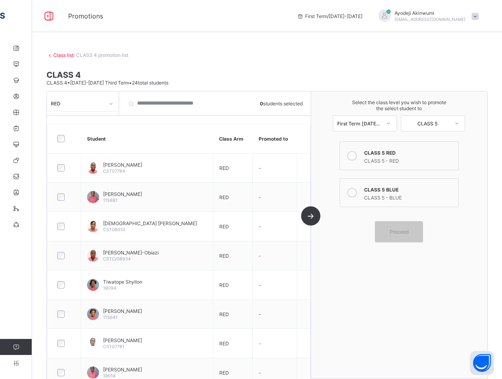
click at [357, 159] on icon at bounding box center [352, 156] width 10 height 10
click at [355, 154] on icon at bounding box center [352, 156] width 10 height 10
click at [410, 228] on div "Proceed" at bounding box center [399, 231] width 48 height 21
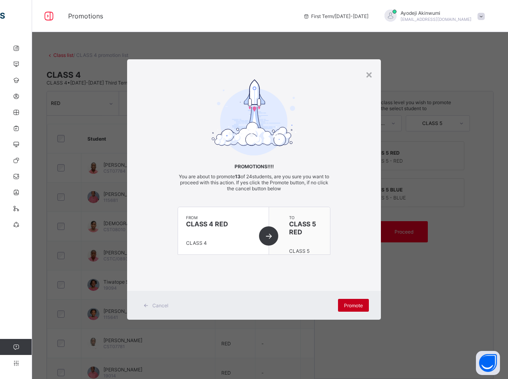
click at [348, 306] on span "Promote" at bounding box center [353, 306] width 19 height 6
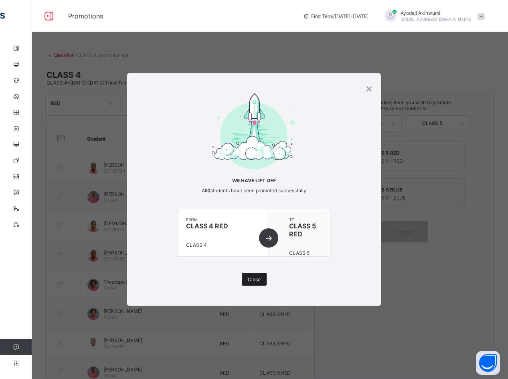
click at [259, 281] on span "Close" at bounding box center [254, 280] width 13 height 6
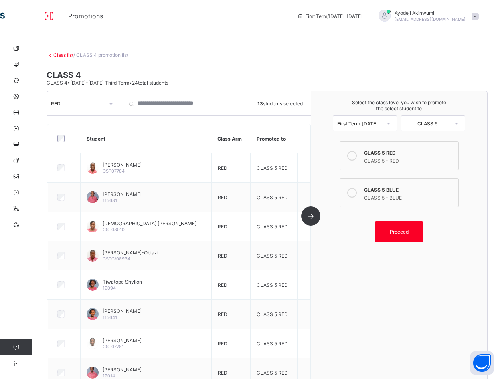
click at [90, 99] on div "RED" at bounding box center [75, 103] width 57 height 11
click at [57, 53] on link "Class list" at bounding box center [63, 55] width 20 height 6
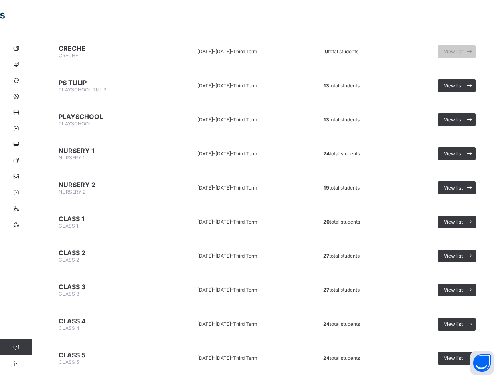
scroll to position [80, 0]
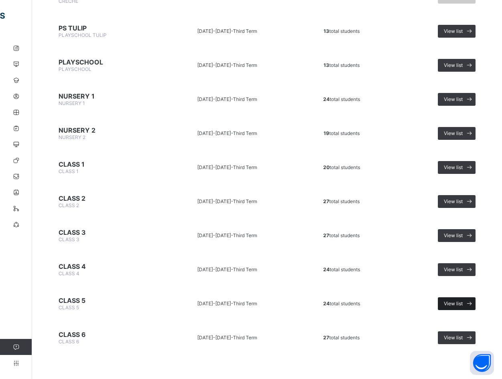
click at [462, 300] on div "View list" at bounding box center [457, 303] width 38 height 13
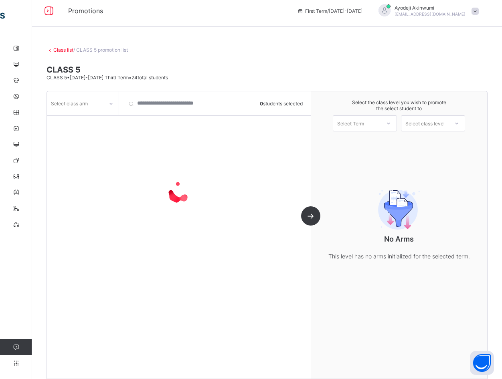
scroll to position [14, 0]
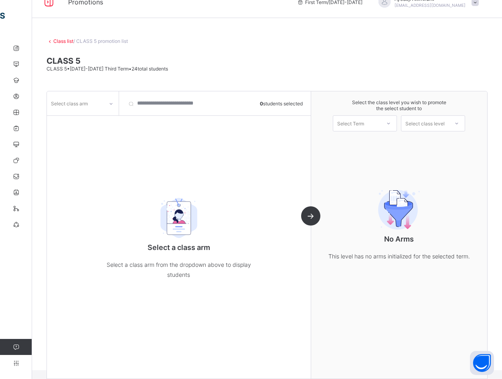
drag, startPoint x: 88, startPoint y: 110, endPoint x: 87, endPoint y: 106, distance: 4.0
click at [87, 106] on div "Select class arm" at bounding box center [83, 103] width 72 height 24
drag, startPoint x: 87, startPoint y: 106, endPoint x: 82, endPoint y: 106, distance: 5.2
click at [85, 108] on div "Select class arm" at bounding box center [69, 103] width 37 height 15
click at [66, 121] on div "BLUE" at bounding box center [82, 121] width 71 height 12
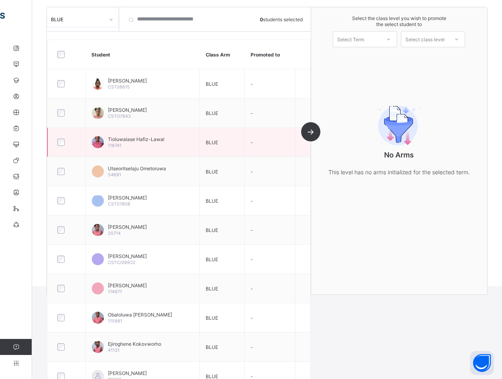
scroll to position [0, 0]
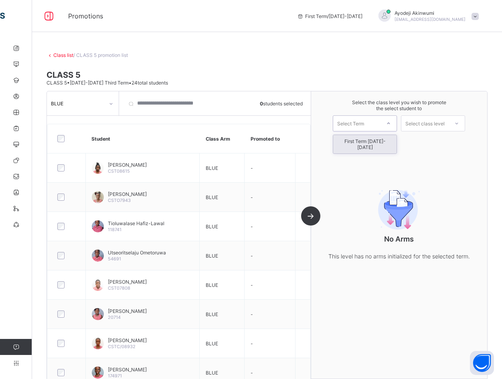
click at [394, 117] on div at bounding box center [388, 124] width 14 height 14
drag, startPoint x: 342, startPoint y: 142, endPoint x: 390, endPoint y: 142, distance: 47.7
click at [343, 141] on div "First Term [DATE]-[DATE]" at bounding box center [364, 144] width 63 height 18
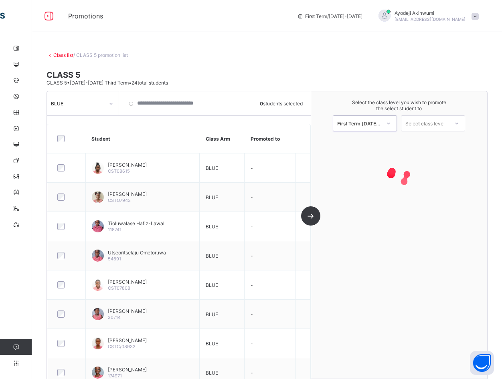
click at [442, 121] on div "Select class level" at bounding box center [424, 123] width 39 height 16
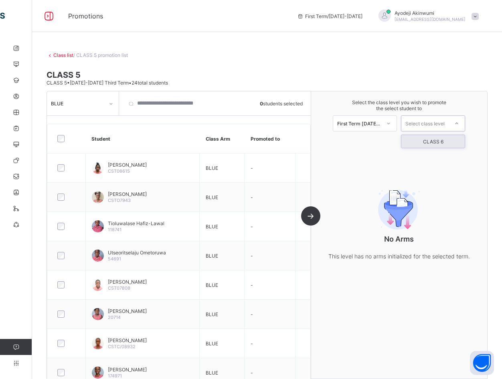
click at [424, 141] on div "CLASS 6" at bounding box center [432, 141] width 63 height 13
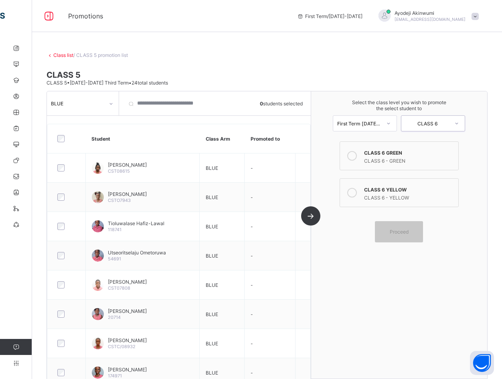
click at [104, 103] on div "BLUE" at bounding box center [83, 103] width 72 height 15
click at [84, 134] on div "RED" at bounding box center [82, 133] width 71 height 12
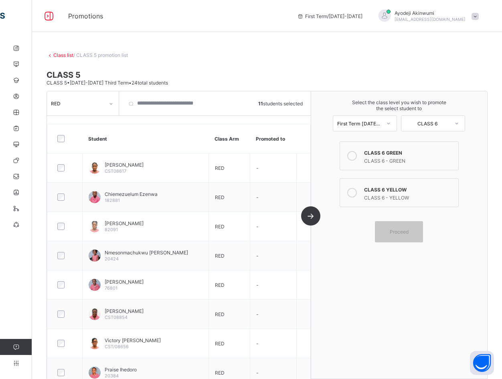
click at [357, 189] on icon at bounding box center [352, 193] width 10 height 10
click at [409, 233] on span "Proceed" at bounding box center [399, 232] width 19 height 6
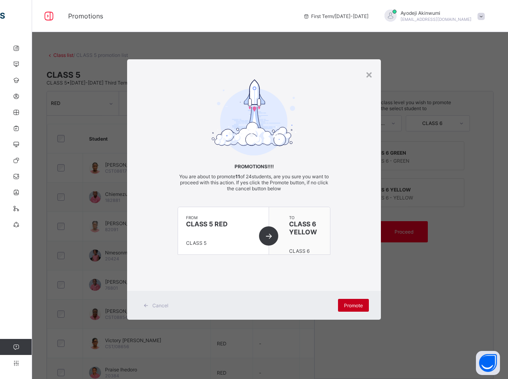
click at [353, 306] on span "Promote" at bounding box center [353, 306] width 19 height 6
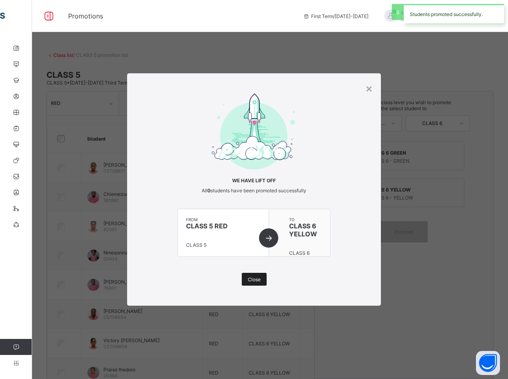
click at [261, 280] on div "Close" at bounding box center [254, 279] width 25 height 13
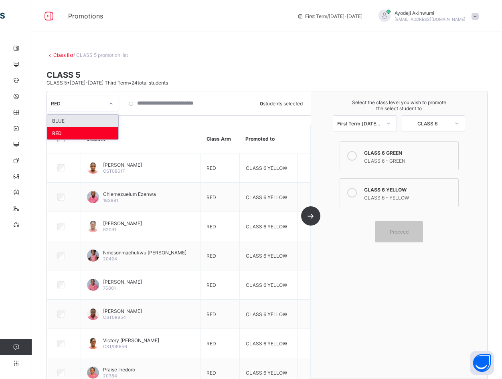
click at [107, 103] on div at bounding box center [111, 103] width 14 height 13
click at [69, 121] on div "BLUE" at bounding box center [82, 121] width 71 height 12
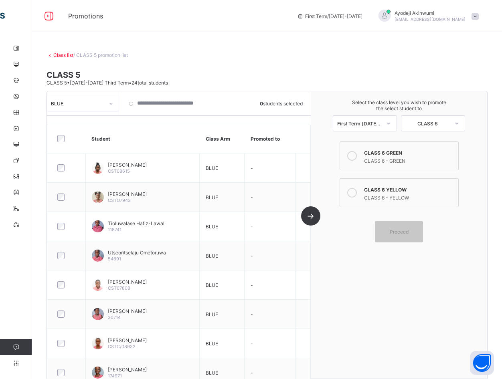
click at [63, 53] on link "Class list" at bounding box center [63, 55] width 20 height 6
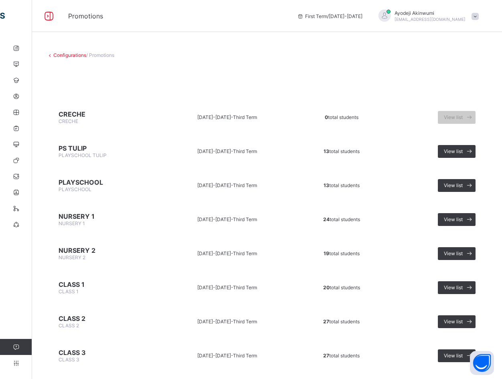
click at [66, 56] on link "Configurations" at bounding box center [69, 55] width 33 height 6
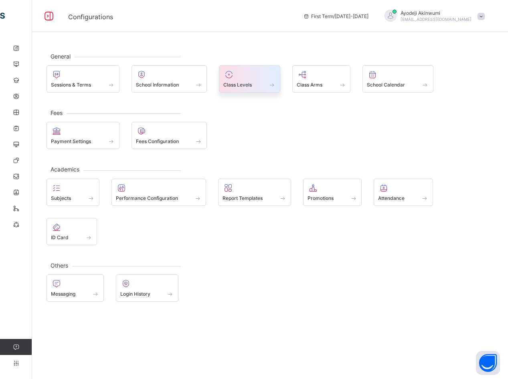
click at [250, 83] on span "Class Levels" at bounding box center [237, 85] width 28 height 6
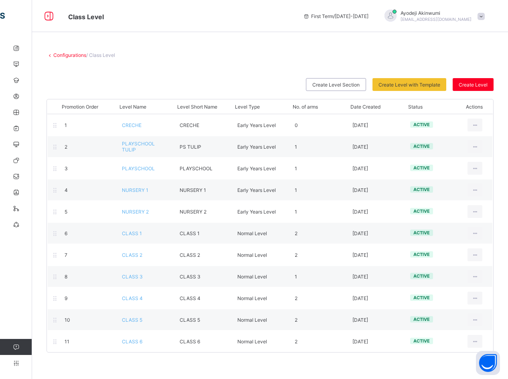
click at [67, 52] on link "Configurations" at bounding box center [69, 55] width 33 height 6
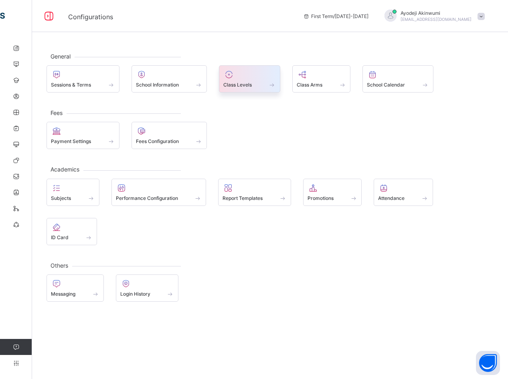
click at [249, 85] on span "Class Levels" at bounding box center [237, 85] width 28 height 6
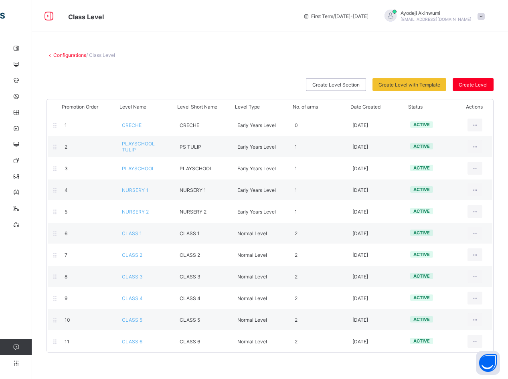
click at [66, 54] on link "Configurations" at bounding box center [69, 55] width 33 height 6
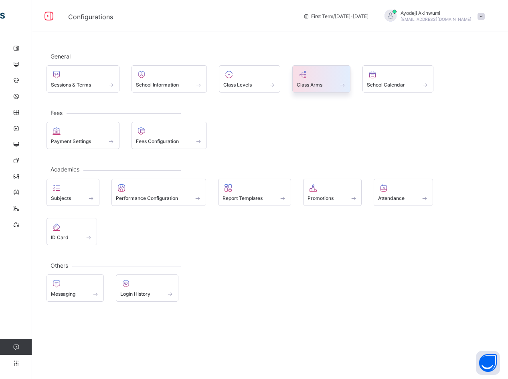
click at [338, 79] on div at bounding box center [322, 75] width 50 height 10
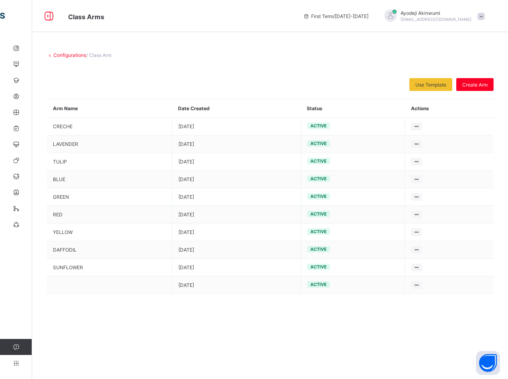
click at [69, 53] on link "Configurations" at bounding box center [69, 55] width 33 height 6
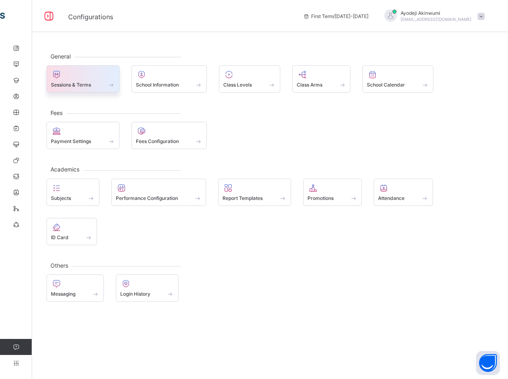
click at [84, 81] on span at bounding box center [83, 80] width 64 height 2
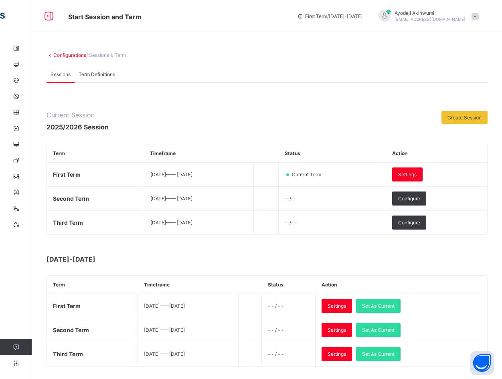
click at [70, 54] on link "Configurations" at bounding box center [69, 55] width 33 height 6
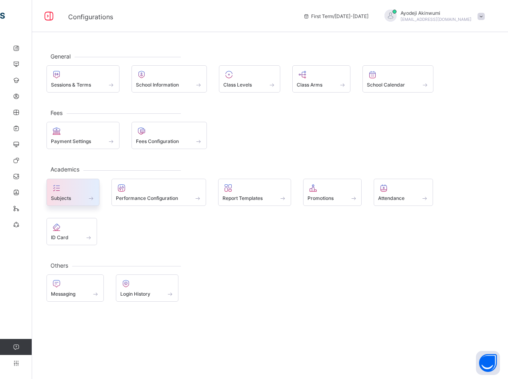
click at [89, 197] on span at bounding box center [91, 198] width 8 height 7
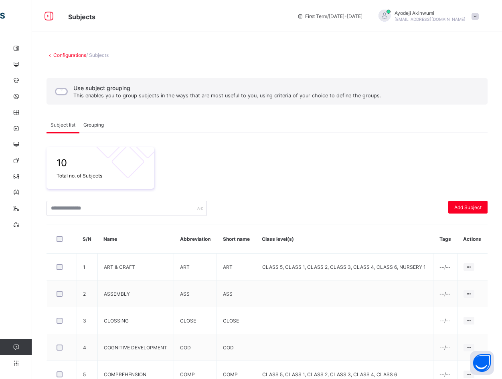
click at [65, 55] on link "Configurations" at bounding box center [69, 55] width 33 height 6
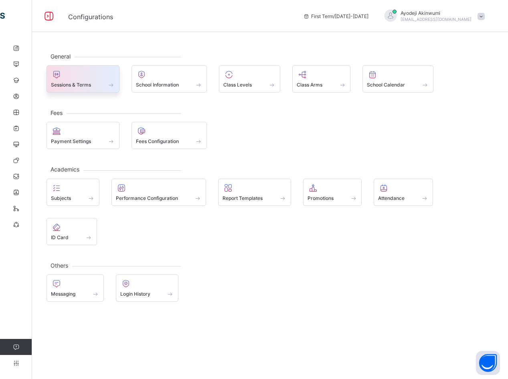
click at [117, 87] on div "Sessions & Terms" at bounding box center [83, 78] width 73 height 27
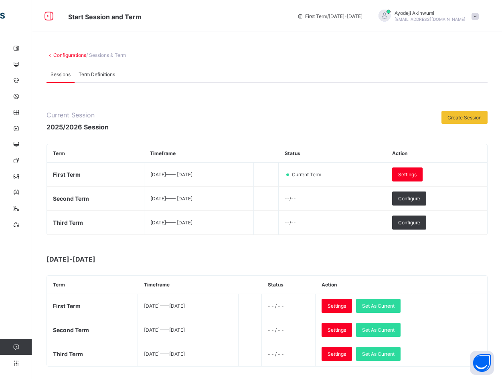
click at [61, 51] on div "Configurations / Sessions & Term Sessions Term Definitions Sessions Term Defini…" at bounding box center [267, 327] width 470 height 574
click at [61, 56] on link "Configurations" at bounding box center [69, 55] width 33 height 6
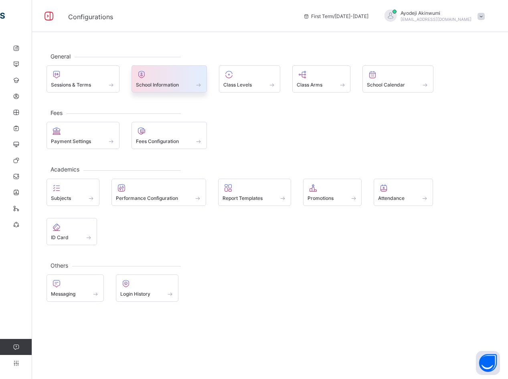
click at [200, 86] on span at bounding box center [199, 84] width 8 height 7
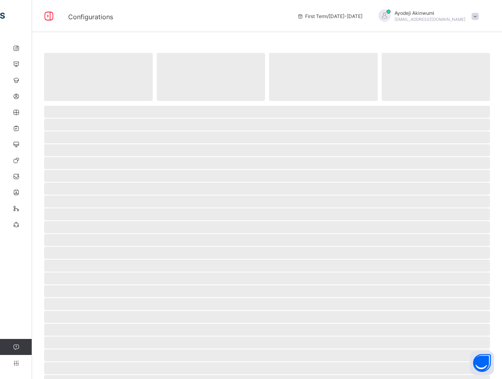
select select "**"
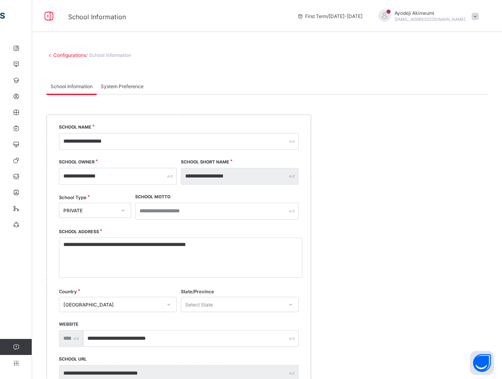
click at [76, 55] on link "Configurations" at bounding box center [69, 55] width 33 height 6
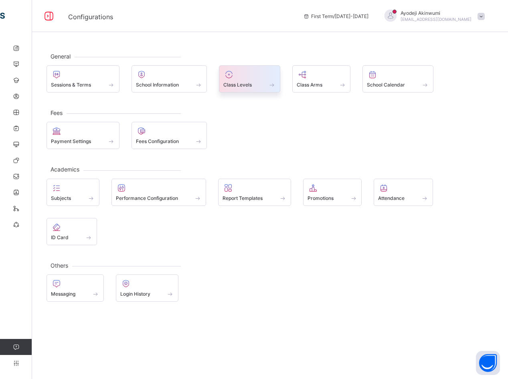
click at [275, 87] on span at bounding box center [272, 84] width 8 height 7
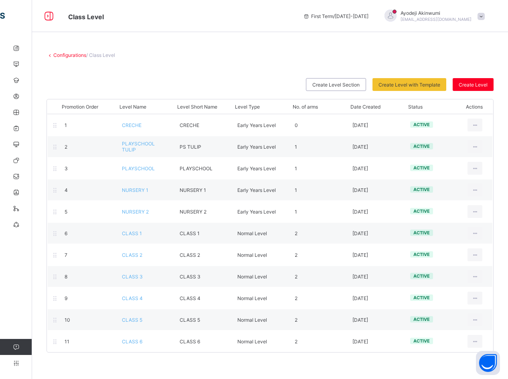
click at [67, 50] on div "Configurations / Class Level Create Level Section Create Level with Template Se…" at bounding box center [270, 202] width 476 height 325
click at [73, 55] on link "Configurations" at bounding box center [69, 55] width 33 height 6
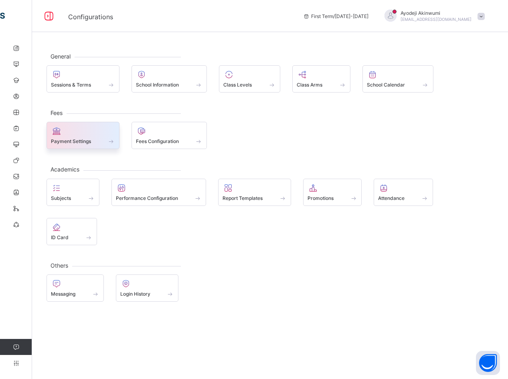
click at [98, 137] on span at bounding box center [83, 137] width 64 height 2
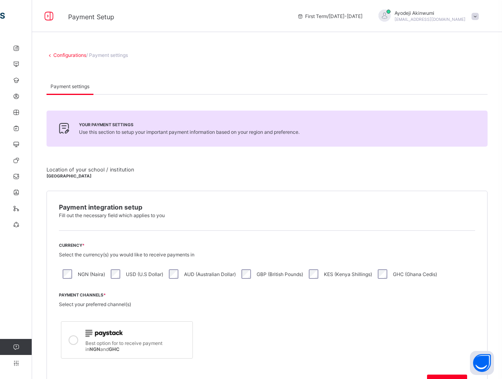
click at [65, 53] on link "Configurations" at bounding box center [69, 55] width 33 height 6
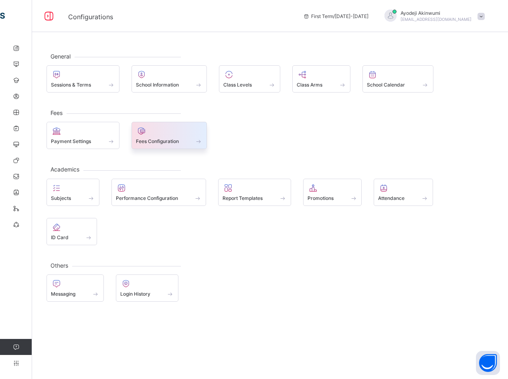
click at [168, 136] on span at bounding box center [169, 137] width 67 height 2
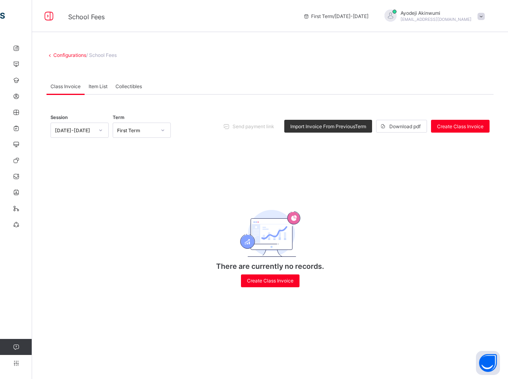
click at [69, 52] on link "Configurations" at bounding box center [69, 55] width 33 height 6
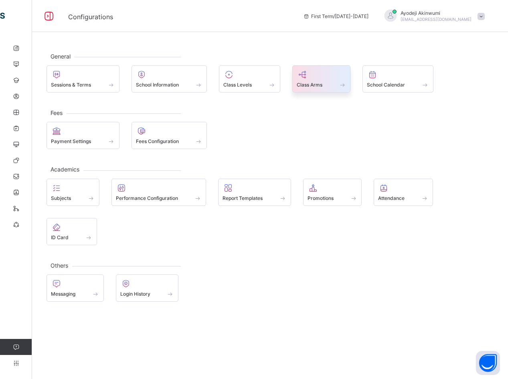
click at [341, 85] on span at bounding box center [342, 84] width 8 height 7
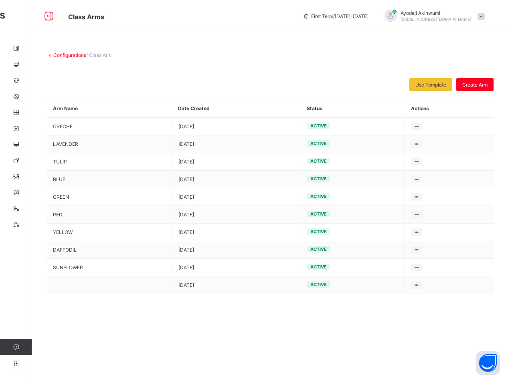
click at [69, 54] on link "Configurations" at bounding box center [69, 55] width 33 height 6
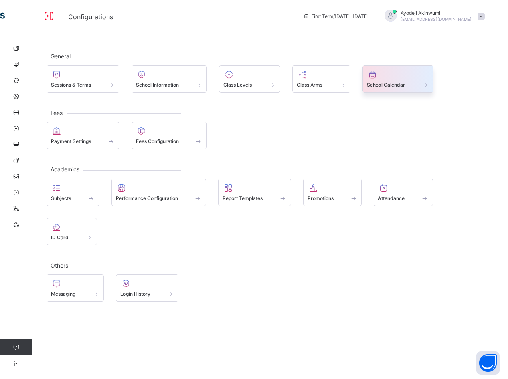
click at [414, 83] on div "School Calendar" at bounding box center [398, 84] width 62 height 7
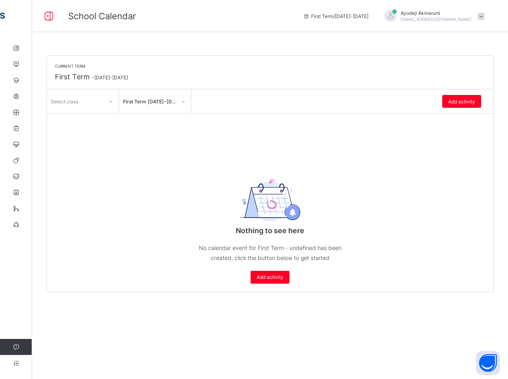
click at [68, 69] on span at bounding box center [270, 71] width 430 height 4
click at [18, 365] on icon at bounding box center [16, 363] width 32 height 6
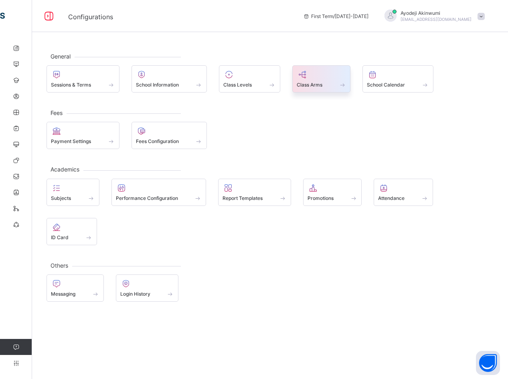
click at [341, 82] on span at bounding box center [342, 84] width 8 height 7
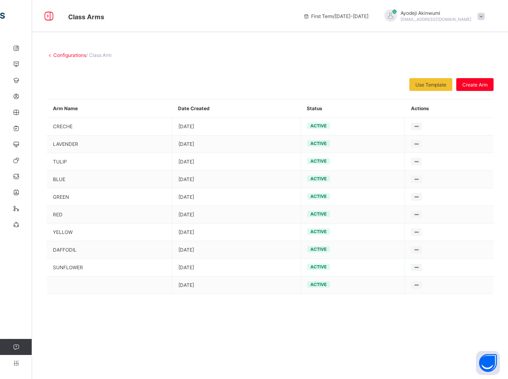
click at [71, 58] on div "Configurations / Class Arm Use Template Select from our already define template…" at bounding box center [270, 155] width 476 height 230
click at [70, 51] on div "Configurations / Class Arm Use Template Select from our already define template…" at bounding box center [270, 155] width 476 height 230
drag, startPoint x: 70, startPoint y: 51, endPoint x: 68, endPoint y: 55, distance: 4.5
click at [68, 55] on link "Configurations" at bounding box center [69, 55] width 33 height 6
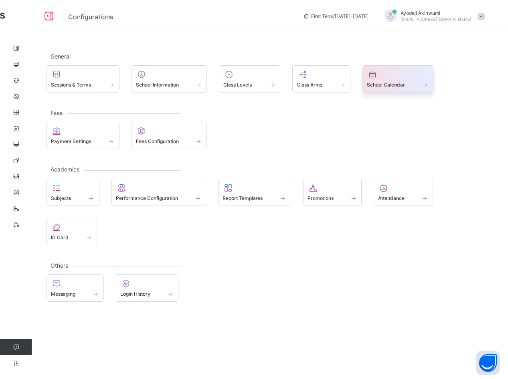
click at [429, 87] on span at bounding box center [425, 84] width 8 height 7
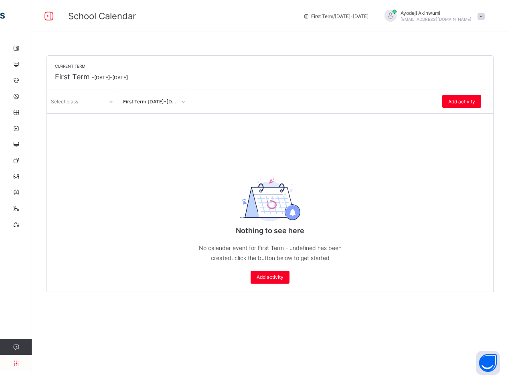
click at [13, 366] on icon at bounding box center [16, 363] width 32 height 6
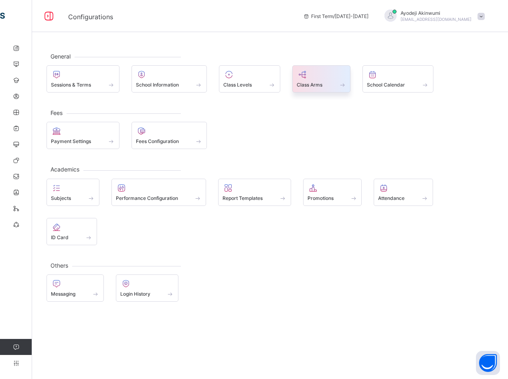
click at [304, 87] on span "Class Arms" at bounding box center [310, 85] width 26 height 6
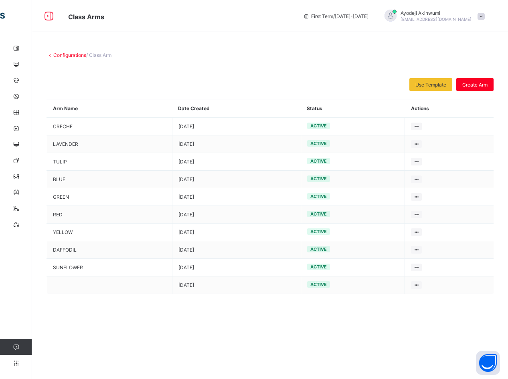
click at [75, 51] on div "Configurations / Class Arm Use Template Select from our already define template…" at bounding box center [270, 155] width 476 height 230
click at [60, 55] on link "Configurations" at bounding box center [69, 55] width 33 height 6
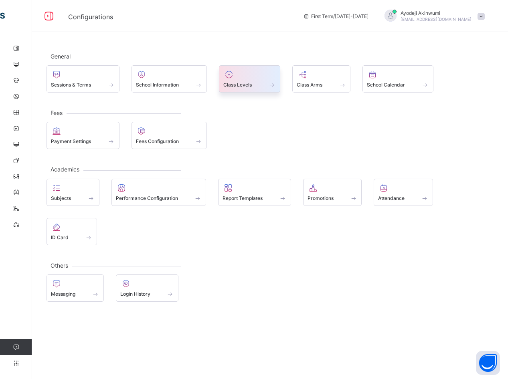
click at [252, 82] on span "Class Levels" at bounding box center [237, 85] width 28 height 6
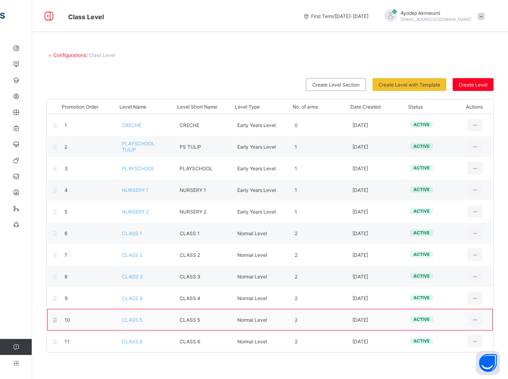
click at [135, 321] on span "CLASS 5" at bounding box center [132, 320] width 20 height 6
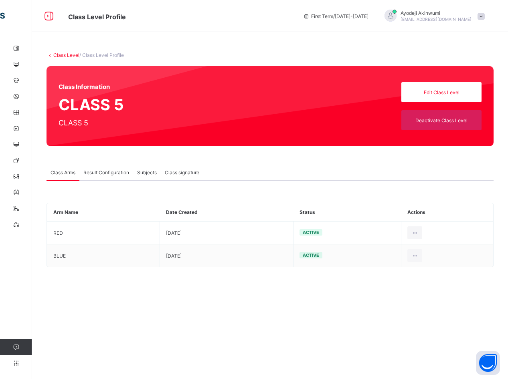
click at [102, 171] on span "Result Configuration" at bounding box center [106, 173] width 46 height 6
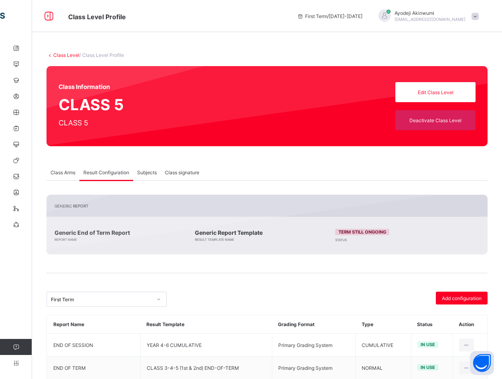
click at [62, 54] on link "Class Level" at bounding box center [66, 55] width 26 height 6
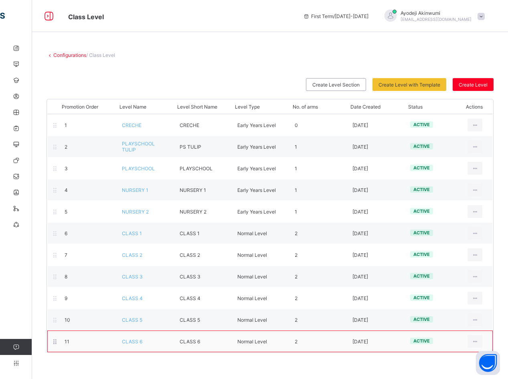
click at [132, 342] on span "CLASS 6" at bounding box center [132, 342] width 20 height 6
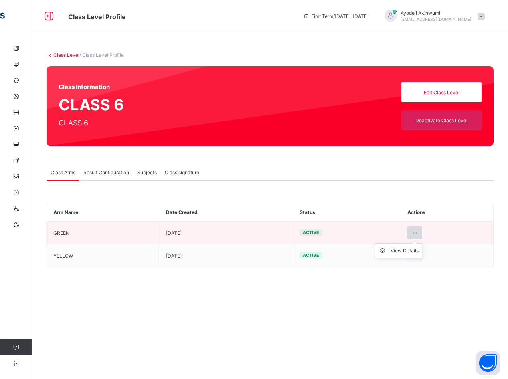
click at [411, 233] on icon at bounding box center [414, 233] width 7 height 6
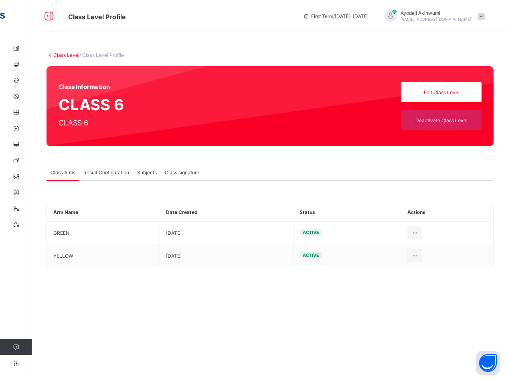
click at [0, 0] on div "View Details" at bounding box center [0, 0] width 0 height 0
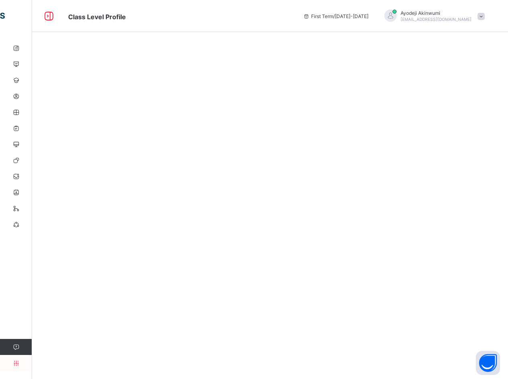
click at [16, 363] on icon at bounding box center [16, 363] width 32 height 6
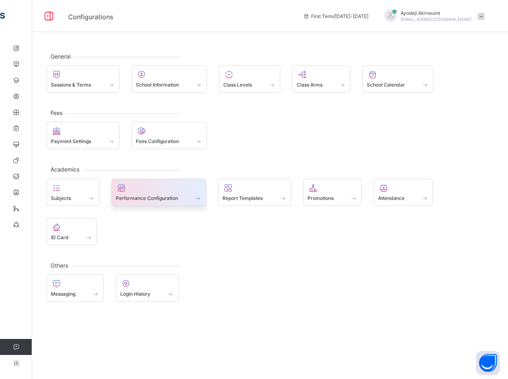
click at [159, 198] on span "Performance Configuration" at bounding box center [147, 198] width 62 height 6
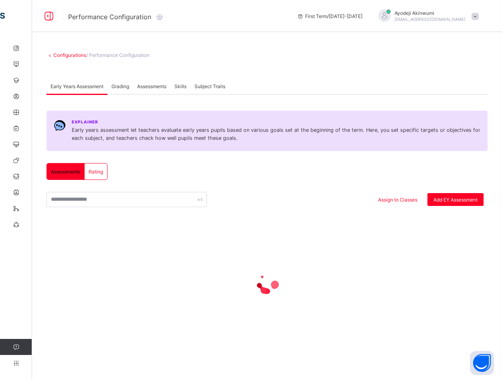
click at [128, 85] on span "Grading" at bounding box center [120, 86] width 18 height 6
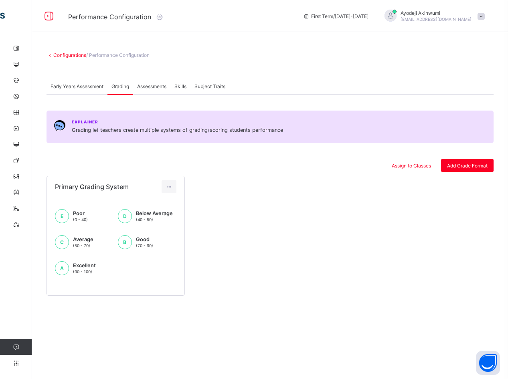
click at [164, 82] on div "Assessments" at bounding box center [151, 86] width 37 height 16
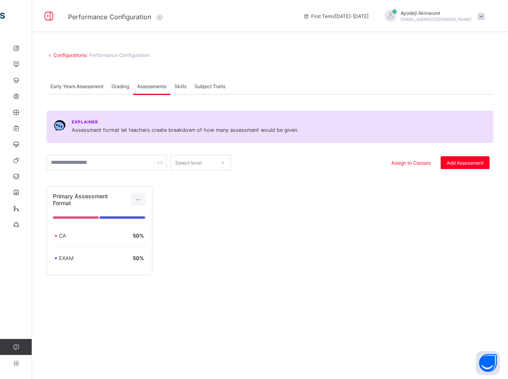
click at [190, 83] on div "Skills" at bounding box center [180, 86] width 20 height 16
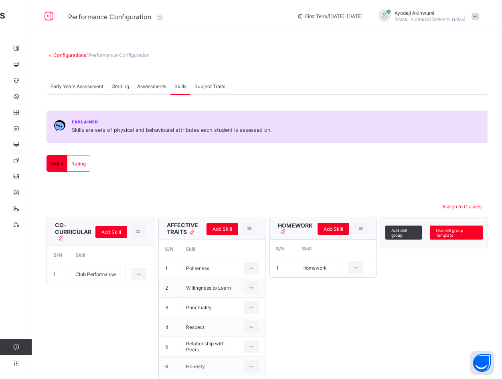
click at [218, 88] on span "Subject Traits" at bounding box center [209, 86] width 31 height 6
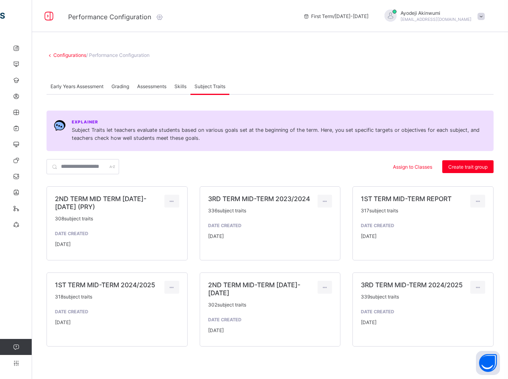
click at [75, 85] on span "Early Years Assessment" at bounding box center [77, 86] width 53 height 6
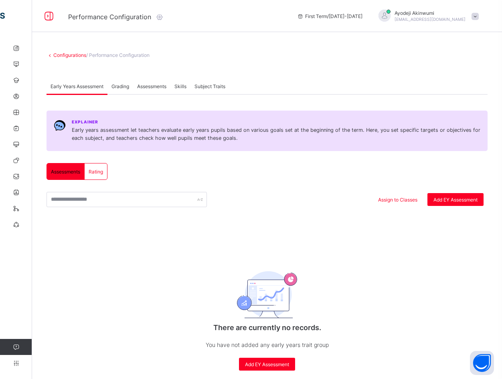
click at [67, 53] on link "Configurations" at bounding box center [69, 55] width 33 height 6
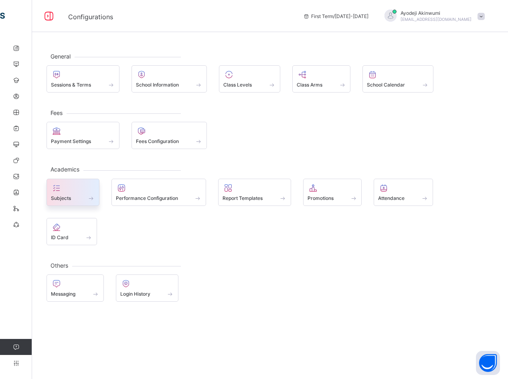
click at [71, 193] on span at bounding box center [73, 194] width 44 height 2
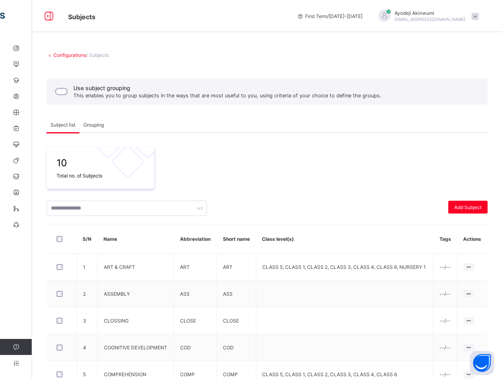
click at [66, 53] on link "Configurations" at bounding box center [69, 55] width 33 height 6
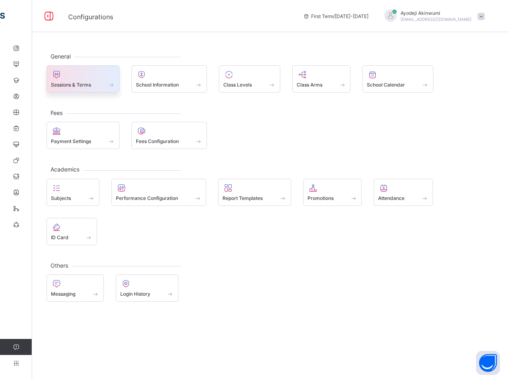
click at [87, 82] on span "Sessions & Terms" at bounding box center [71, 85] width 40 height 6
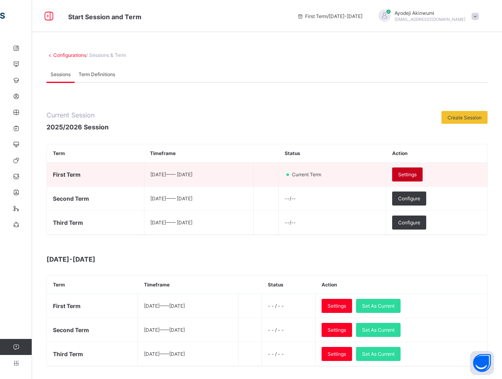
click at [416, 168] on div "Settings" at bounding box center [407, 175] width 30 height 14
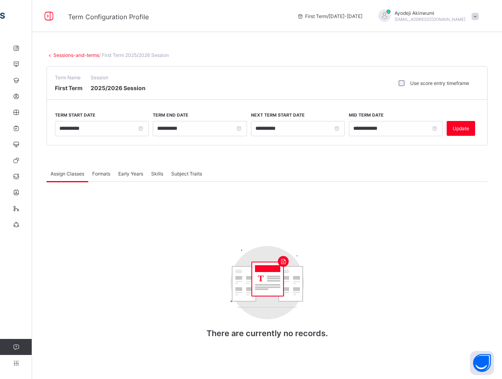
click at [94, 171] on span "Formats" at bounding box center [101, 174] width 18 height 6
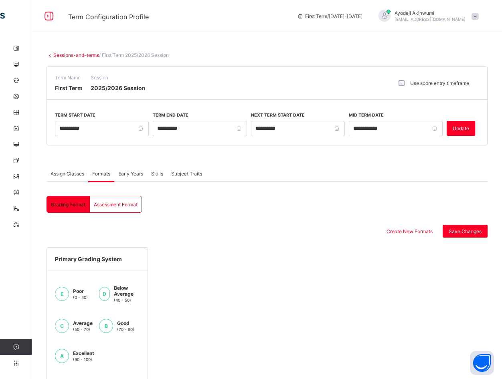
click at [59, 173] on span "Assign Classes" at bounding box center [68, 174] width 34 height 6
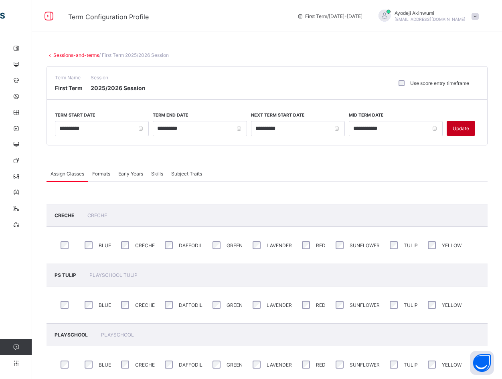
click at [469, 128] on span "Update" at bounding box center [461, 128] width 16 height 6
click at [62, 53] on link "Sessions-and-terms" at bounding box center [76, 55] width 46 height 6
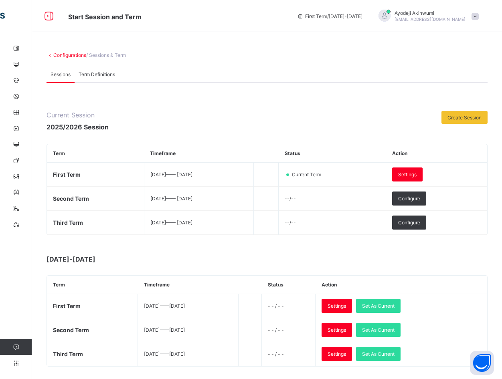
click at [64, 49] on div "Configurations / Sessions & Term Sessions Term Definitions Sessions Term Defini…" at bounding box center [267, 327] width 470 height 574
click at [63, 55] on link "Configurations" at bounding box center [69, 55] width 33 height 6
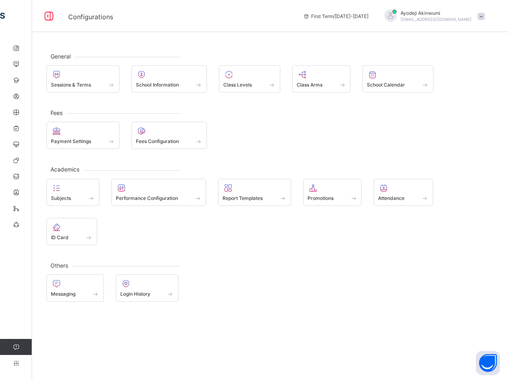
click at [322, 192] on div "Promotions" at bounding box center [332, 192] width 59 height 27
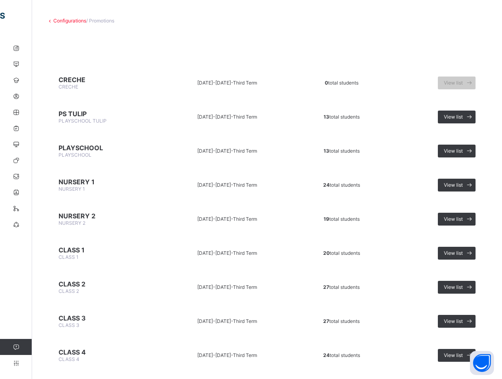
scroll to position [122, 0]
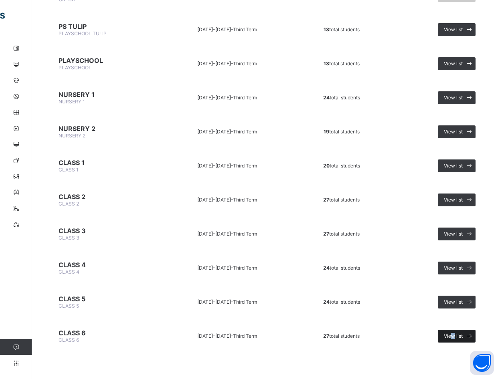
click at [455, 339] on span "View list" at bounding box center [453, 336] width 19 height 6
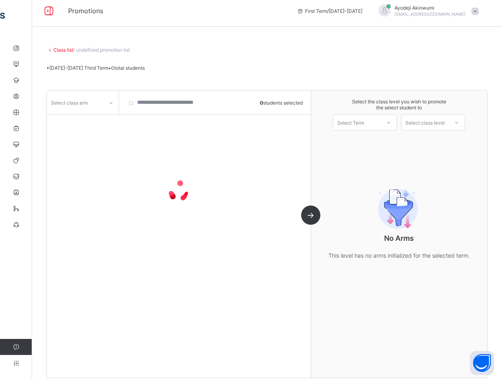
scroll to position [14, 0]
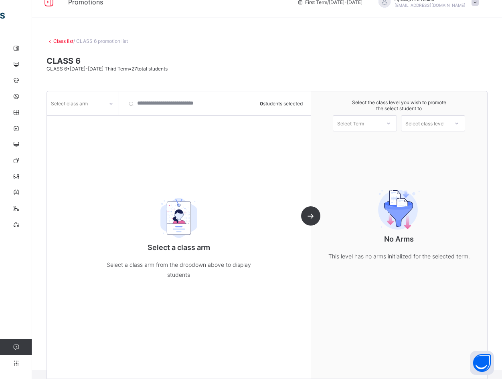
click at [59, 38] on link "Class list" at bounding box center [63, 41] width 20 height 6
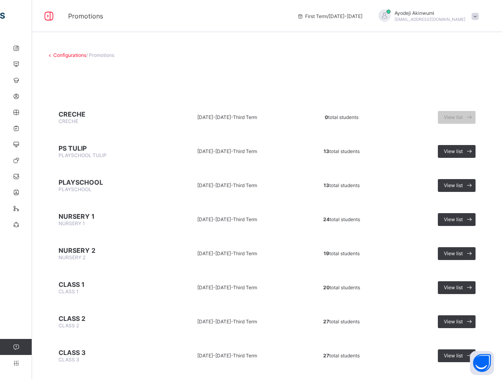
click at [71, 55] on link "Configurations" at bounding box center [69, 55] width 33 height 6
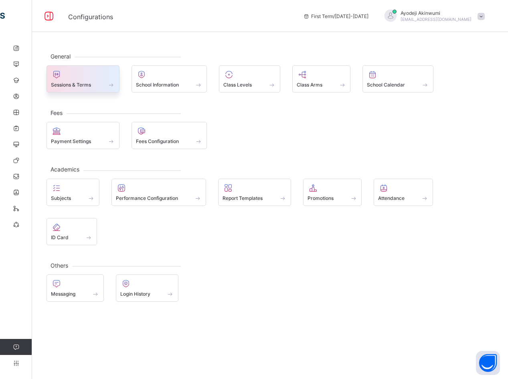
click at [86, 85] on span "Sessions & Terms" at bounding box center [71, 85] width 40 height 6
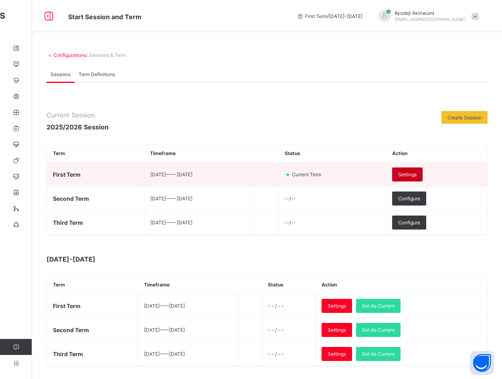
click at [423, 170] on div "Settings" at bounding box center [407, 175] width 30 height 14
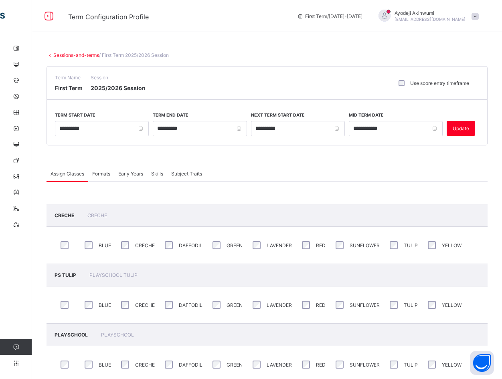
click at [73, 54] on link "Sessions-and-terms" at bounding box center [76, 55] width 46 height 6
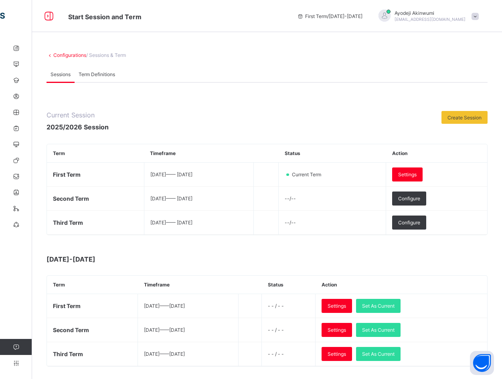
click at [63, 51] on div "Configurations / Sessions & Term Sessions Term Definitions Sessions Term Defini…" at bounding box center [267, 327] width 470 height 574
click at [70, 55] on link "Configurations" at bounding box center [69, 55] width 33 height 6
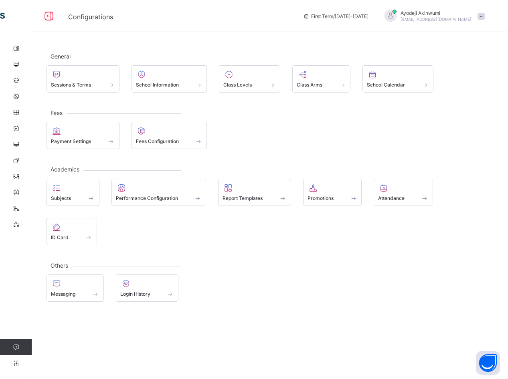
click at [351, 196] on span at bounding box center [354, 198] width 8 height 7
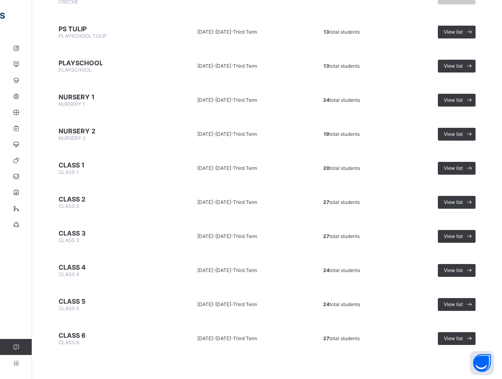
scroll to position [122, 0]
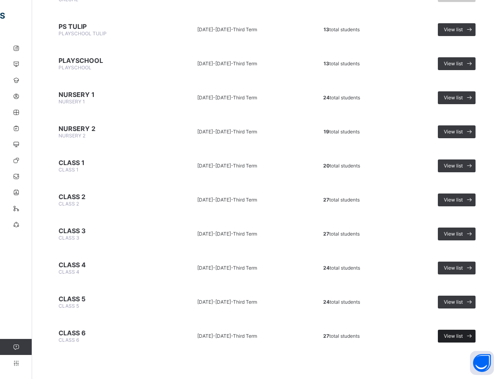
click at [463, 334] on span "View list" at bounding box center [453, 336] width 19 height 6
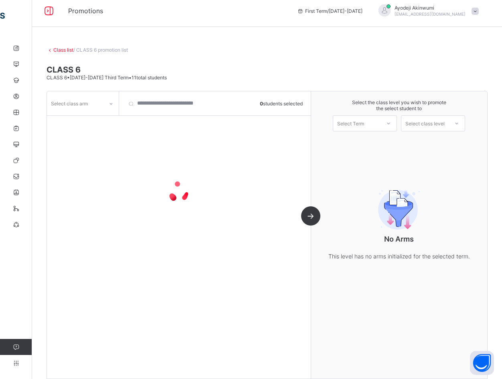
scroll to position [14, 0]
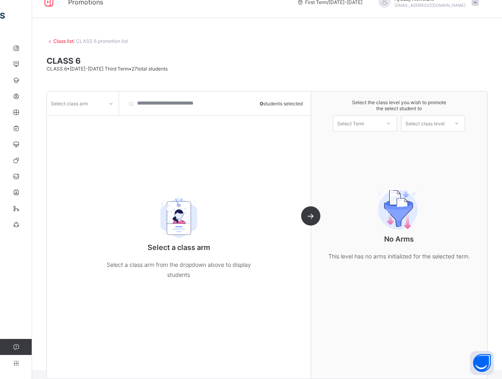
click at [72, 99] on div "Select class arm" at bounding box center [69, 103] width 37 height 15
click at [105, 99] on div at bounding box center [111, 103] width 14 height 13
click at [104, 96] on div at bounding box center [110, 103] width 15 height 15
drag, startPoint x: 104, startPoint y: 95, endPoint x: 95, endPoint y: 84, distance: 14.6
click at [105, 96] on div at bounding box center [110, 103] width 15 height 15
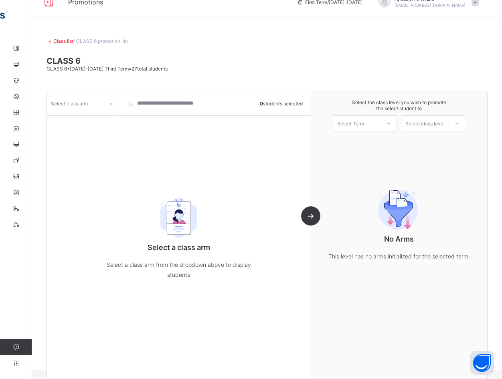
click at [60, 41] on link "Class list" at bounding box center [63, 41] width 20 height 6
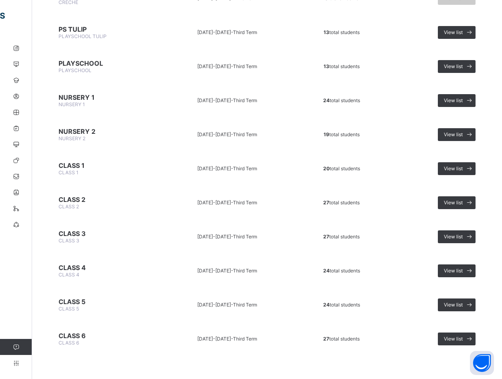
scroll to position [122, 0]
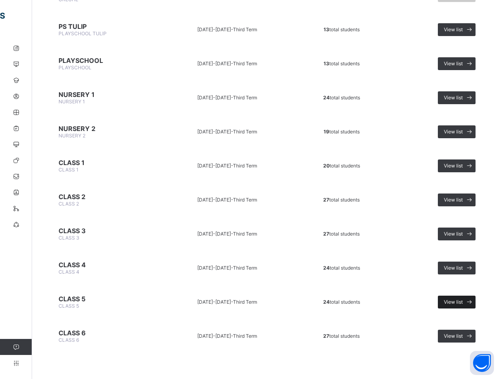
click at [463, 299] on span "View list" at bounding box center [453, 302] width 19 height 6
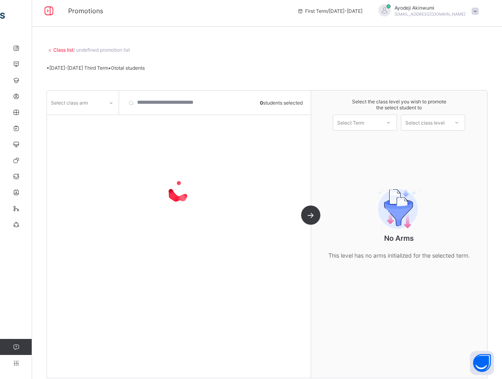
scroll to position [14, 0]
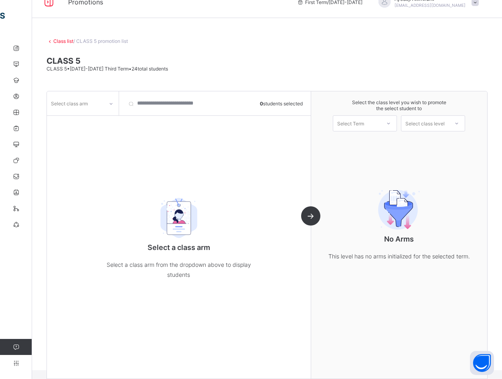
click at [99, 105] on div "Select class arm" at bounding box center [75, 103] width 57 height 11
click at [104, 104] on div at bounding box center [110, 103] width 15 height 15
click at [63, 122] on div "BLUE" at bounding box center [82, 121] width 71 height 12
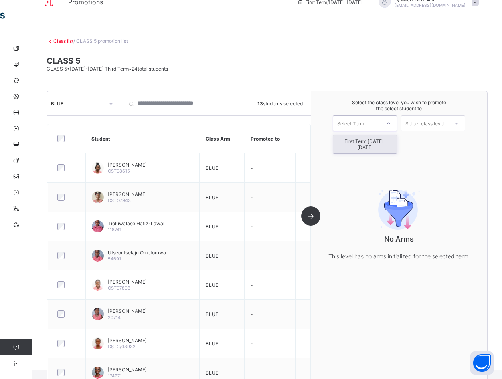
click at [377, 123] on div "Select Term" at bounding box center [356, 123] width 47 height 11
click at [353, 140] on div "First Term [DATE]-[DATE]" at bounding box center [364, 144] width 63 height 18
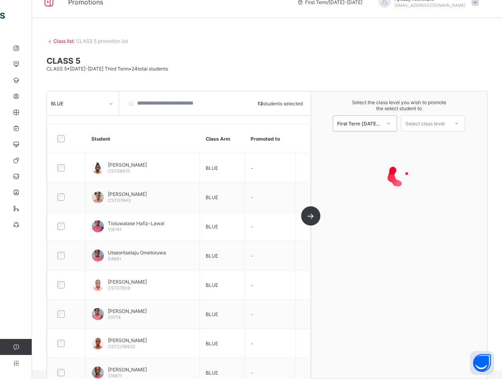
click at [437, 124] on div "Select class level" at bounding box center [424, 123] width 39 height 16
click at [429, 138] on div "CLASS 6" at bounding box center [432, 141] width 63 height 13
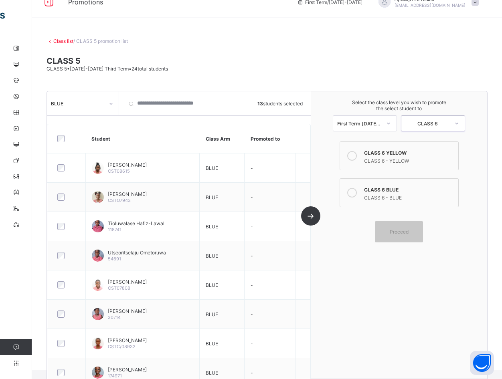
click at [355, 193] on icon at bounding box center [352, 193] width 10 height 10
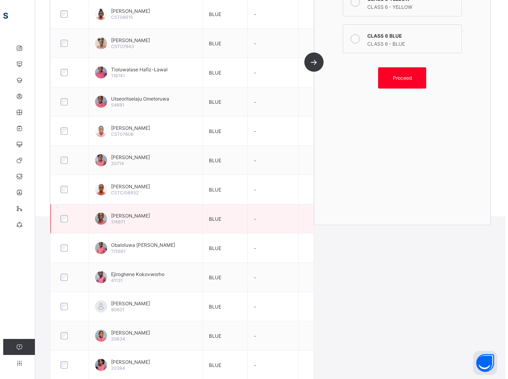
scroll to position [169, 0]
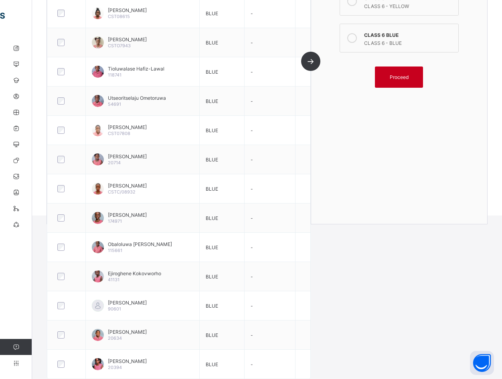
click at [400, 73] on div "Proceed" at bounding box center [399, 77] width 48 height 21
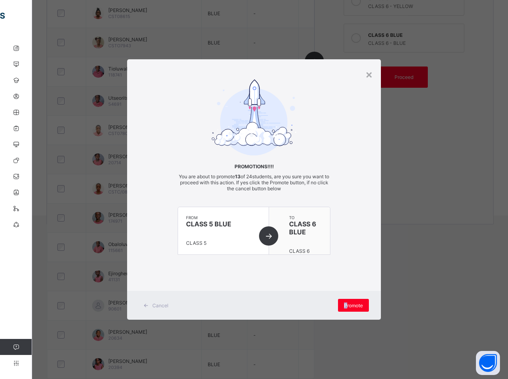
click at [347, 298] on div "Cancel Promote" at bounding box center [254, 305] width 254 height 29
drag, startPoint x: 347, startPoint y: 298, endPoint x: 359, endPoint y: 303, distance: 13.3
click at [359, 304] on span "Promote" at bounding box center [353, 306] width 19 height 6
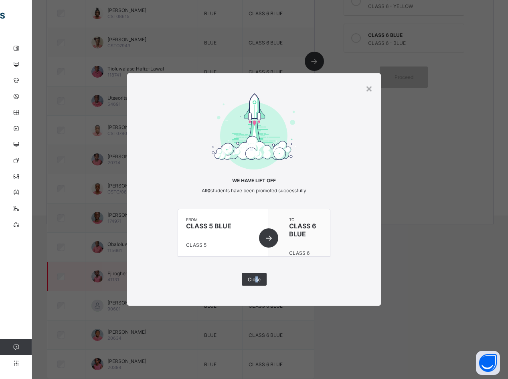
click at [258, 275] on div "Close" at bounding box center [254, 279] width 25 height 13
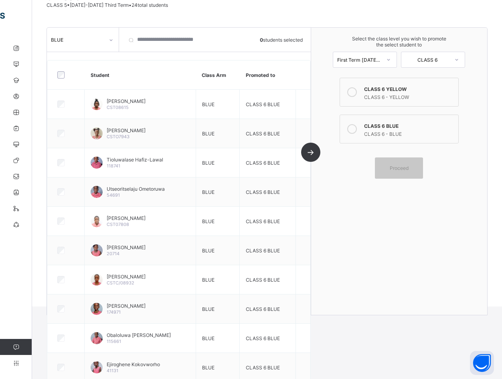
scroll to position [0, 0]
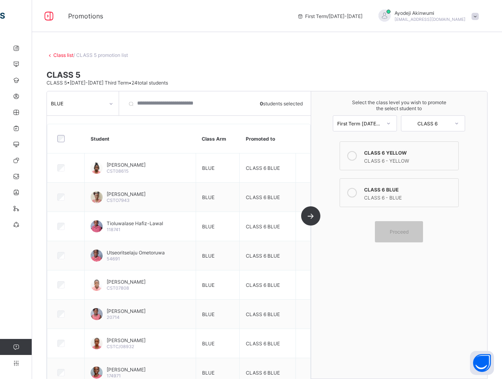
click at [366, 152] on label "CLASS 6 YELLOW CLASS 6 - YELLOW" at bounding box center [399, 156] width 119 height 29
click at [79, 101] on div "BLUE" at bounding box center [77, 103] width 53 height 6
click at [51, 129] on div "RED" at bounding box center [82, 133] width 71 height 12
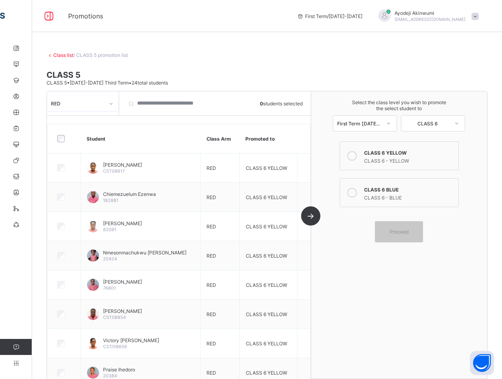
click at [108, 101] on div at bounding box center [111, 103] width 14 height 13
click at [67, 119] on div "BLUE" at bounding box center [82, 121] width 71 height 12
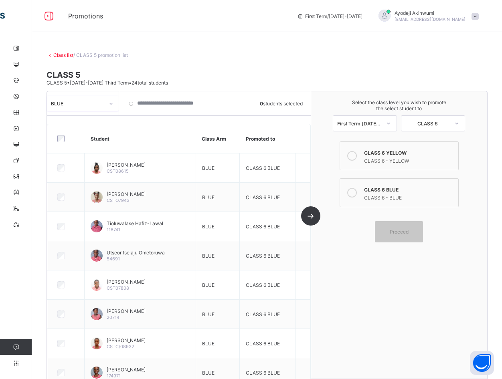
click at [55, 56] on link "Class list" at bounding box center [63, 55] width 20 height 6
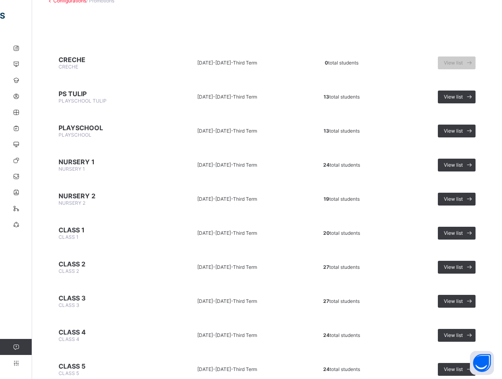
scroll to position [122, 0]
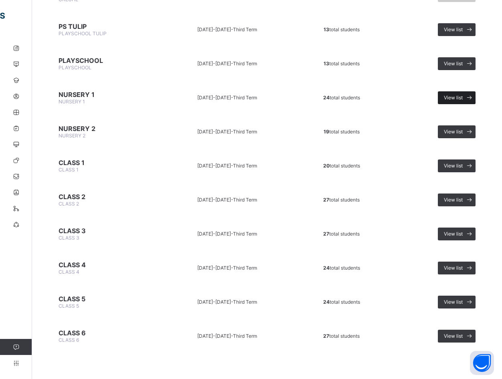
click at [457, 96] on span "View list" at bounding box center [453, 98] width 19 height 6
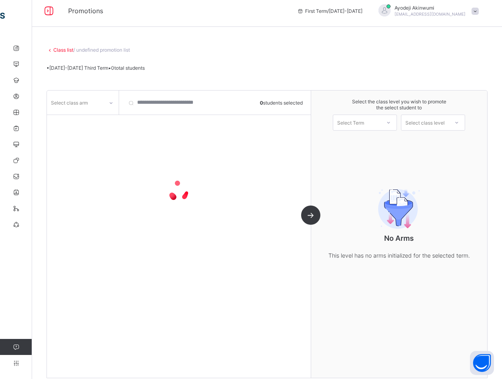
scroll to position [14, 0]
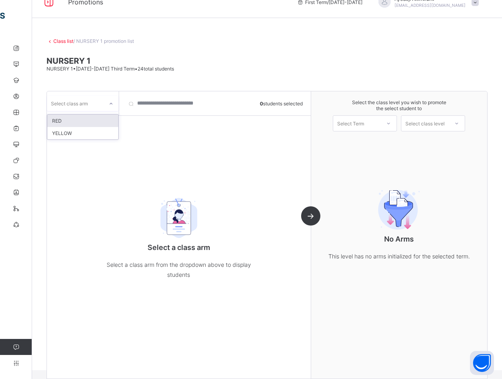
click at [68, 106] on div "Select class arm" at bounding box center [69, 103] width 37 height 15
click at [59, 124] on div "RED" at bounding box center [82, 121] width 71 height 12
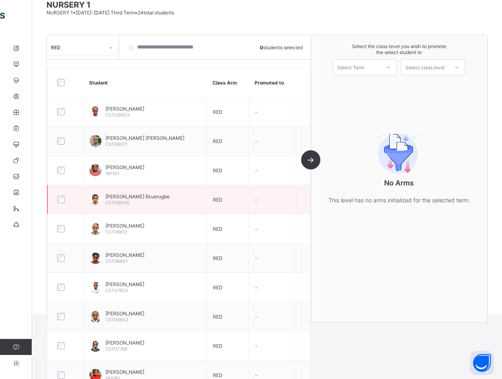
scroll to position [0, 0]
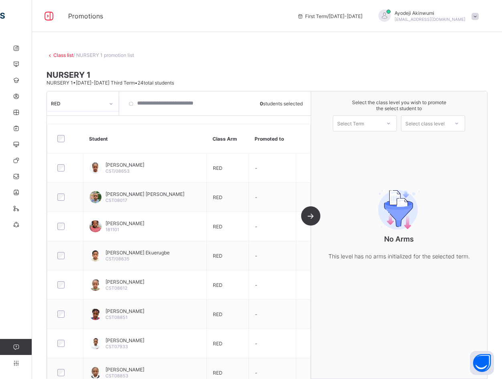
click at [76, 98] on div "RED" at bounding box center [75, 103] width 57 height 11
click at [162, 138] on th "Student" at bounding box center [144, 138] width 123 height 29
click at [377, 125] on div "Select Term" at bounding box center [356, 123] width 47 height 11
drag, startPoint x: 361, startPoint y: 143, endPoint x: 407, endPoint y: 140, distance: 45.4
click at [362, 143] on div "First Term [DATE]-[DATE]" at bounding box center [364, 144] width 63 height 18
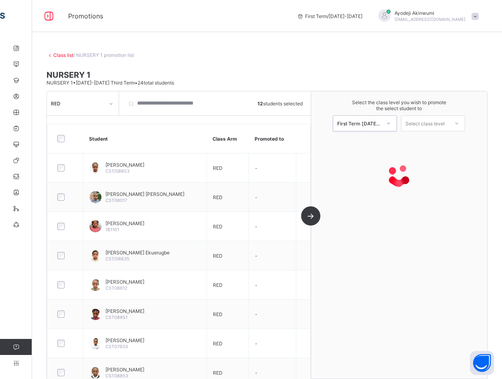
click at [449, 124] on div "Select class level" at bounding box center [424, 123] width 47 height 11
click at [430, 140] on div "NURSERY 2" at bounding box center [432, 141] width 63 height 13
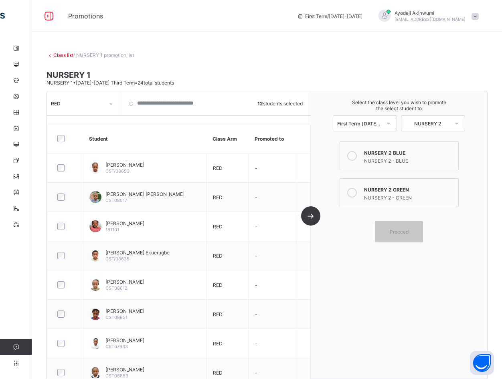
click at [355, 153] on icon at bounding box center [352, 156] width 10 height 10
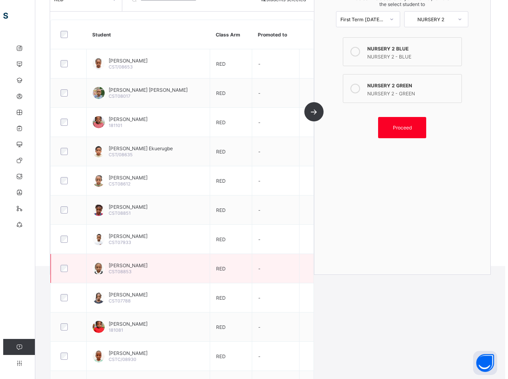
scroll to position [140, 0]
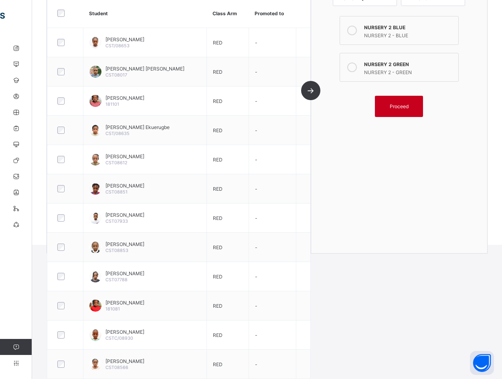
click at [403, 108] on span "Proceed" at bounding box center [399, 106] width 19 height 6
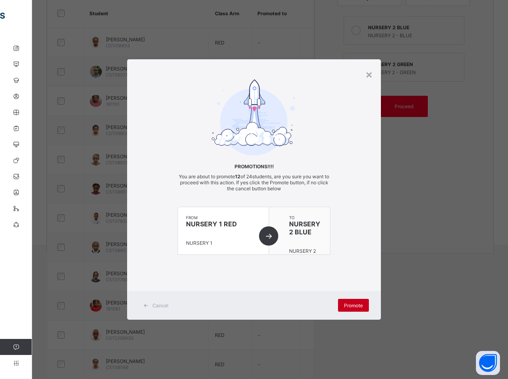
drag, startPoint x: 356, startPoint y: 312, endPoint x: 353, endPoint y: 308, distance: 5.1
click at [354, 310] on div "Promote" at bounding box center [353, 305] width 31 height 13
click at [354, 308] on span "Promote" at bounding box center [353, 306] width 19 height 6
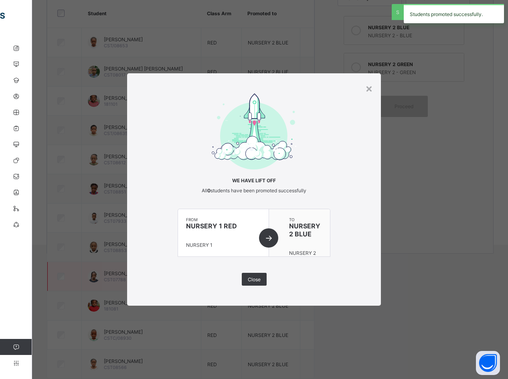
click at [250, 279] on span "Close" at bounding box center [254, 280] width 13 height 6
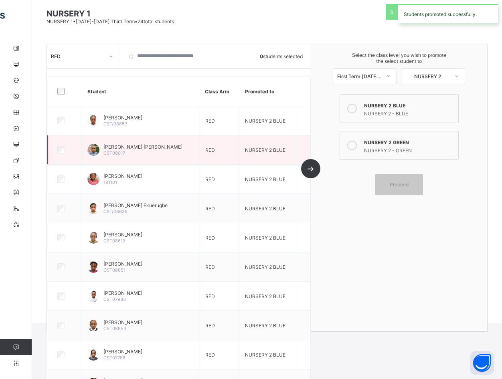
scroll to position [0, 0]
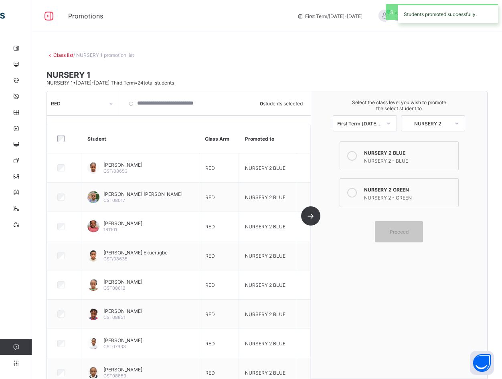
drag, startPoint x: 107, startPoint y: 103, endPoint x: 101, endPoint y: 112, distance: 11.1
click at [107, 103] on div at bounding box center [111, 103] width 14 height 13
click at [82, 132] on div "YELLOW" at bounding box center [82, 133] width 71 height 12
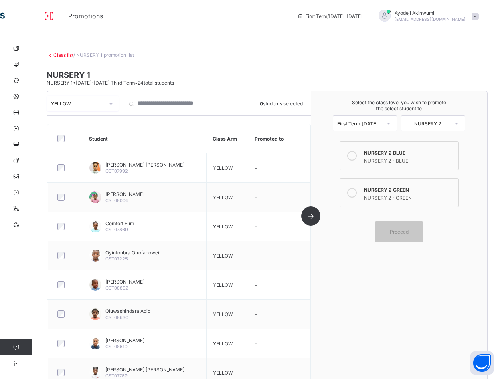
click at [353, 193] on icon at bounding box center [352, 193] width 10 height 10
click at [409, 231] on span "Proceed" at bounding box center [399, 232] width 19 height 6
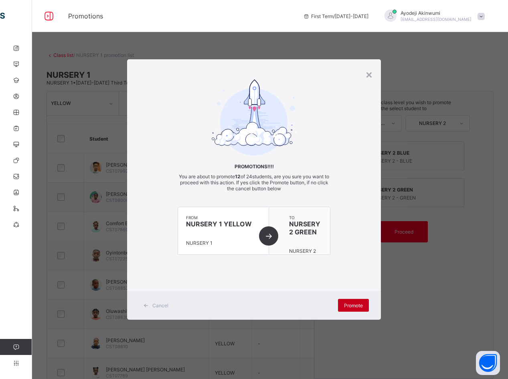
click at [361, 301] on div "Promote" at bounding box center [353, 305] width 31 height 13
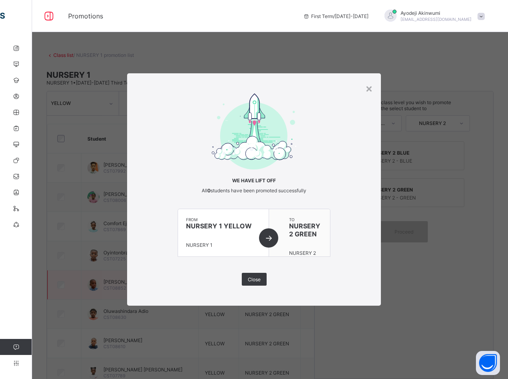
click at [253, 279] on span "Close" at bounding box center [254, 280] width 13 height 6
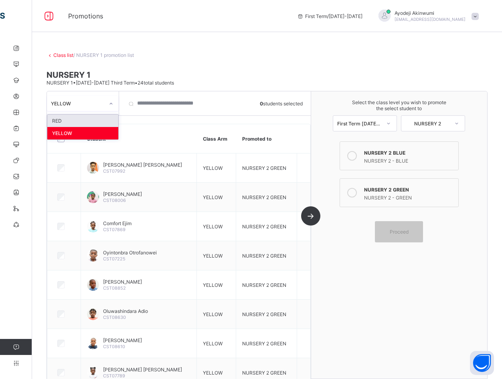
drag, startPoint x: 106, startPoint y: 103, endPoint x: 100, endPoint y: 111, distance: 10.0
click at [106, 103] on div at bounding box center [111, 103] width 14 height 13
drag, startPoint x: 113, startPoint y: 68, endPoint x: 96, endPoint y: 66, distance: 17.8
click at [113, 67] on span at bounding box center [267, 68] width 441 height 4
click at [56, 53] on link "Class list" at bounding box center [63, 55] width 20 height 6
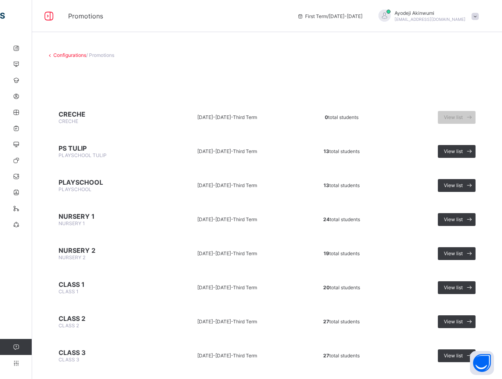
click at [79, 217] on span "NURSERY 1" at bounding box center [104, 216] width 90 height 8
click at [463, 217] on span "View list" at bounding box center [453, 219] width 19 height 6
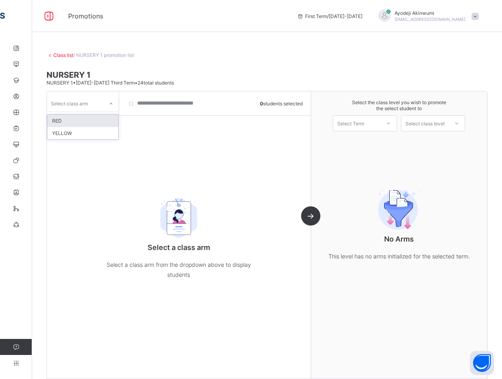
click at [102, 107] on div "Select class arm" at bounding box center [75, 103] width 57 height 11
click at [66, 122] on div "RED" at bounding box center [82, 121] width 71 height 12
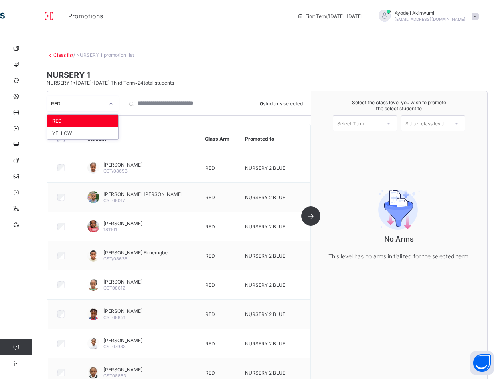
click at [112, 103] on icon at bounding box center [111, 104] width 5 height 8
click at [85, 135] on div "YELLOW" at bounding box center [82, 133] width 71 height 12
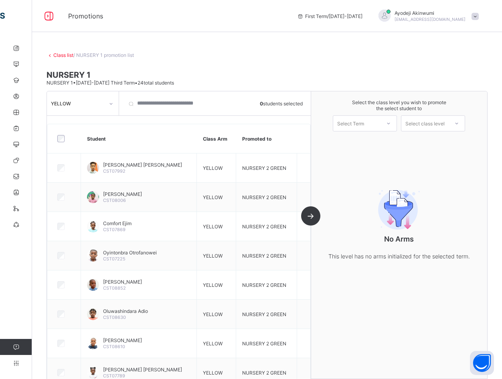
click at [60, 53] on link "Class list" at bounding box center [63, 55] width 20 height 6
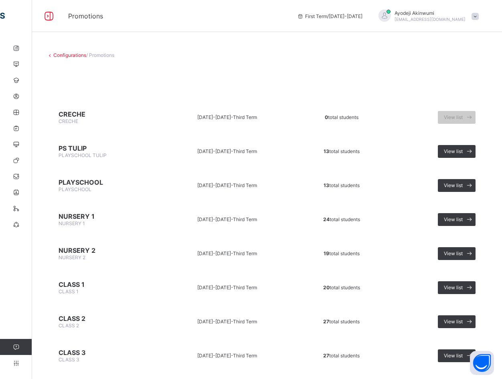
click at [79, 182] on span "PLAYSCHOOL" at bounding box center [104, 182] width 90 height 8
click at [463, 185] on span "View list" at bounding box center [453, 185] width 19 height 6
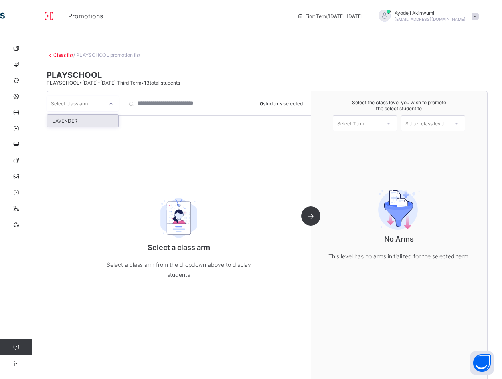
click at [100, 98] on div "Select class arm" at bounding box center [75, 103] width 57 height 11
click at [79, 121] on div "LAVENDER" at bounding box center [82, 121] width 71 height 12
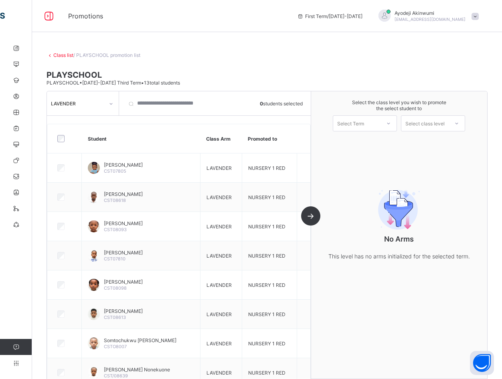
click at [56, 54] on link "Class list" at bounding box center [63, 55] width 20 height 6
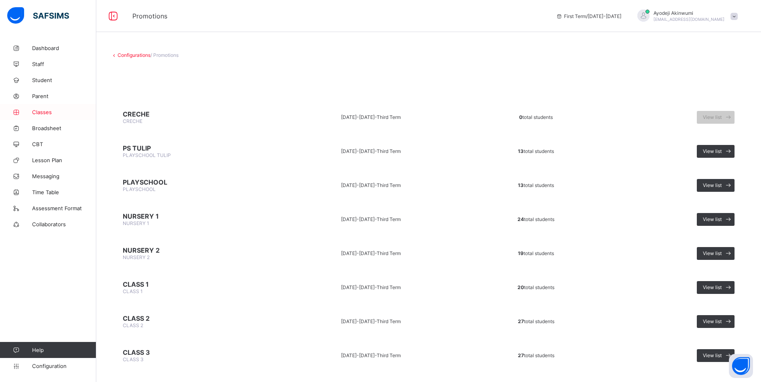
click at [34, 107] on link "Classes" at bounding box center [48, 112] width 96 height 16
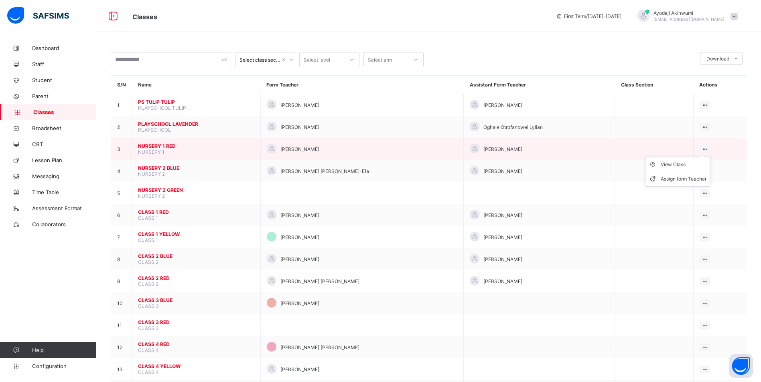
click at [710, 146] on div at bounding box center [704, 150] width 11 height 8
click at [681, 176] on div "Assign form Teacher" at bounding box center [683, 179] width 46 height 8
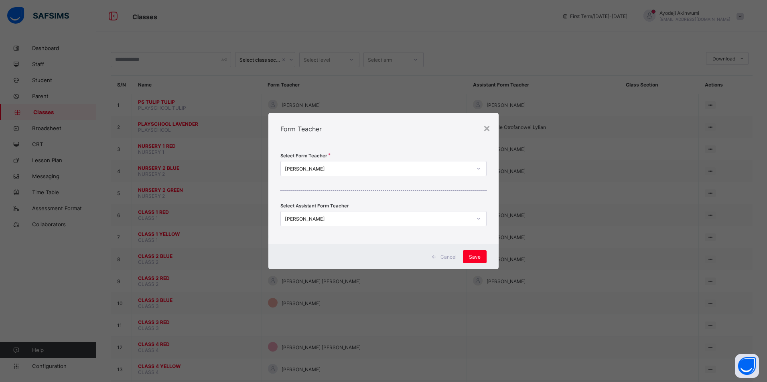
click at [340, 166] on div "[PERSON_NAME]" at bounding box center [378, 169] width 187 height 6
type input "***"
click at [314, 187] on div "[PERSON_NAME] [PERSON_NAME]-Efa" at bounding box center [383, 186] width 205 height 12
click at [364, 219] on div "[PERSON_NAME]" at bounding box center [378, 219] width 187 height 6
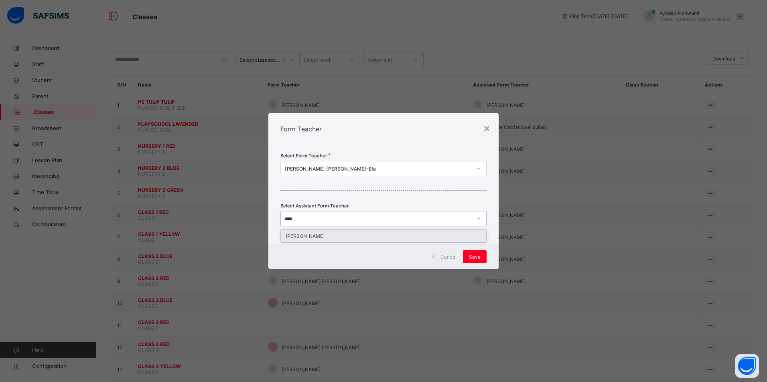
type input "*****"
click at [360, 237] on div "[PERSON_NAME]" at bounding box center [383, 236] width 205 height 12
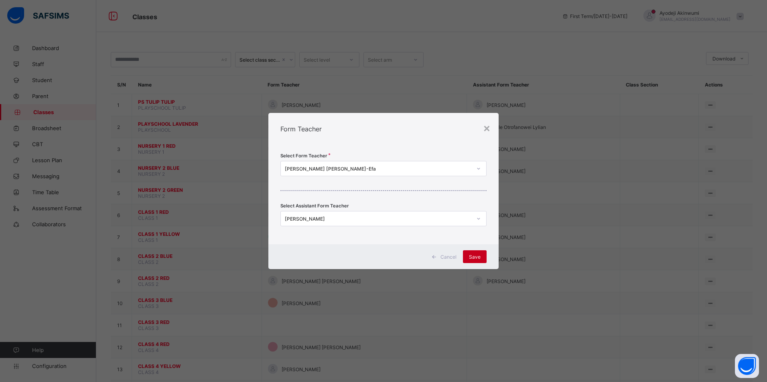
click at [473, 257] on span "Save" at bounding box center [475, 257] width 12 height 6
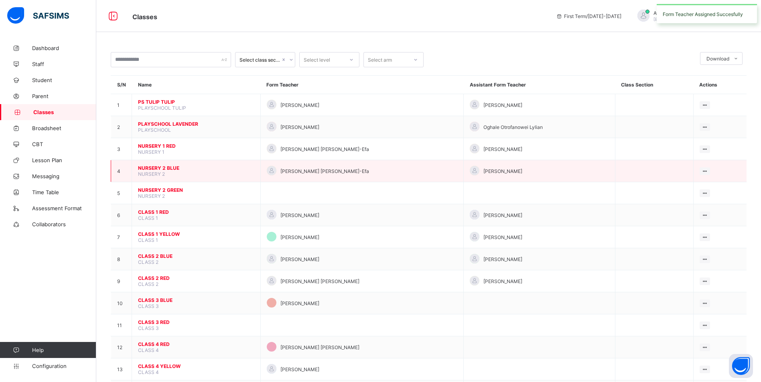
click at [713, 167] on td "View Class Assign form Teacher" at bounding box center [719, 171] width 53 height 22
click at [710, 179] on ul "View Class Assign form Teacher" at bounding box center [677, 194] width 65 height 30
click at [664, 202] on div "Assign form Teacher" at bounding box center [683, 201] width 46 height 8
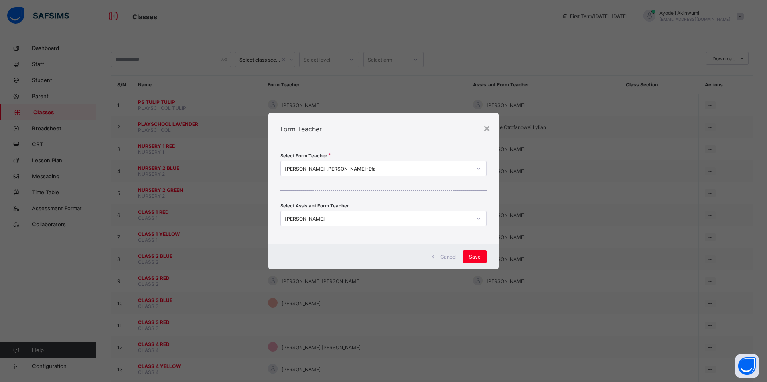
click at [343, 170] on div "[PERSON_NAME] [PERSON_NAME]-Efa" at bounding box center [378, 169] width 187 height 6
type input "***"
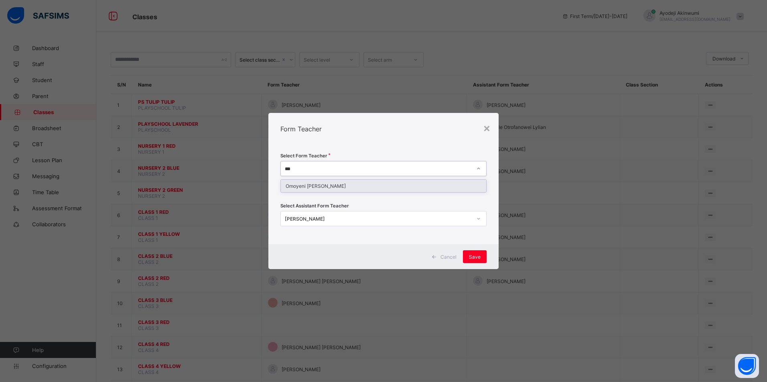
click at [319, 184] on div "Omoyeni [PERSON_NAME]" at bounding box center [383, 186] width 205 height 12
click at [337, 221] on div "[PERSON_NAME]" at bounding box center [378, 219] width 187 height 6
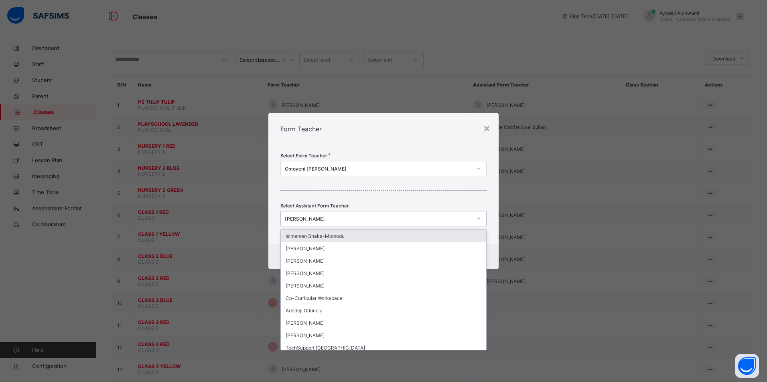
type input "*"
type input "**"
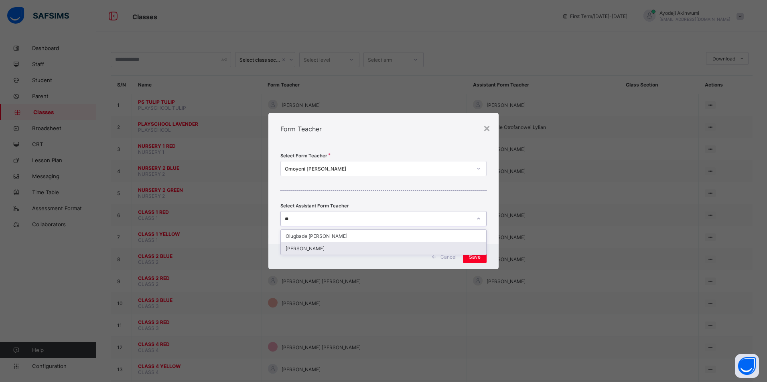
click at [324, 249] on div "[PERSON_NAME]" at bounding box center [383, 249] width 205 height 12
click at [479, 258] on span "Save" at bounding box center [475, 257] width 12 height 6
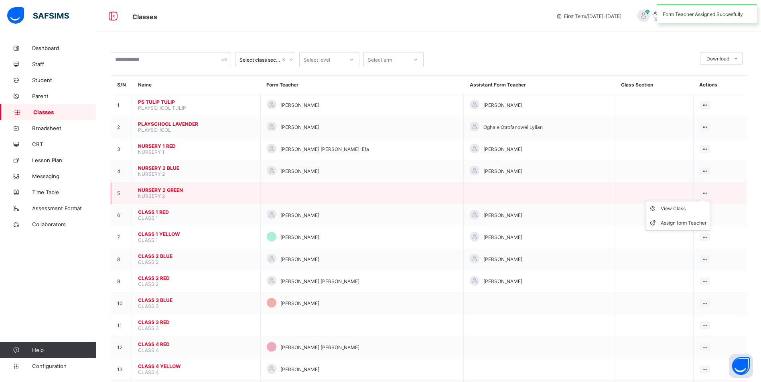
click at [708, 191] on icon at bounding box center [704, 193] width 7 height 6
click at [676, 222] on div "Assign form Teacher" at bounding box center [683, 223] width 46 height 8
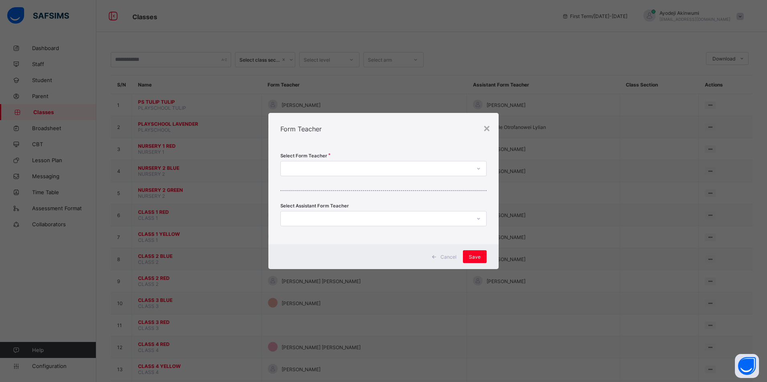
click at [296, 168] on div at bounding box center [376, 168] width 190 height 11
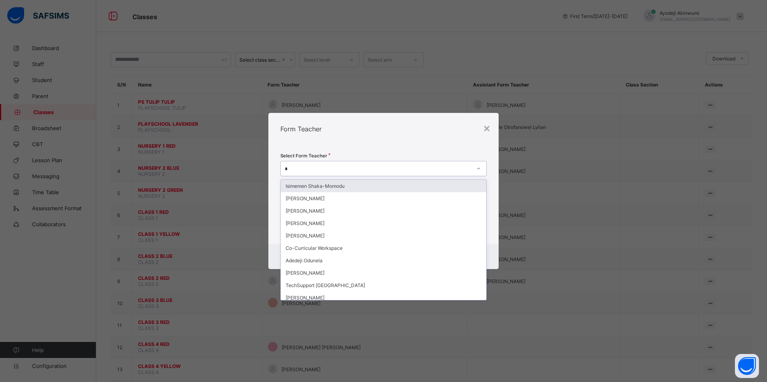
type input "**"
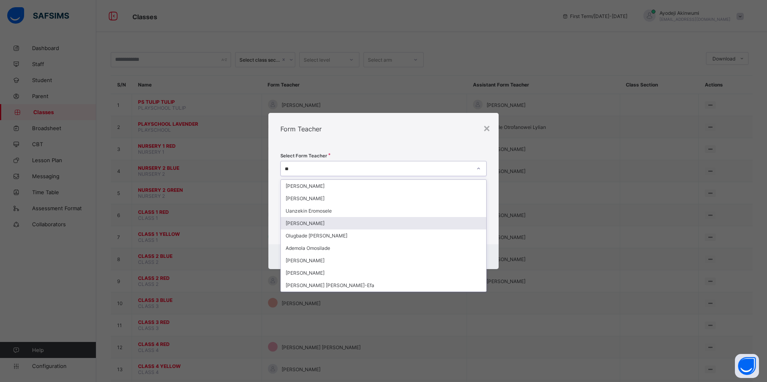
click at [306, 223] on div "[PERSON_NAME]" at bounding box center [383, 223] width 205 height 12
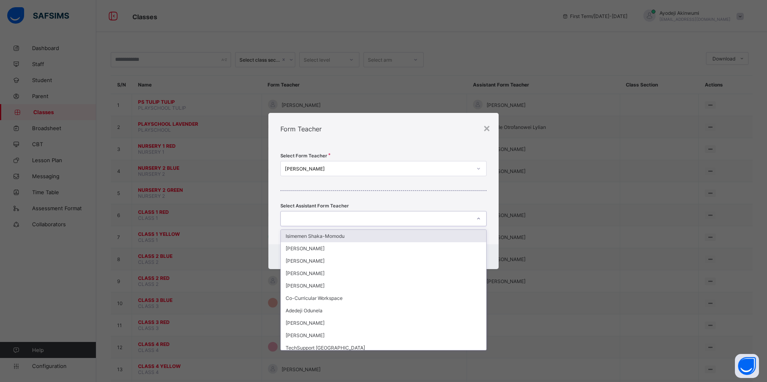
click at [352, 215] on div at bounding box center [376, 218] width 190 height 11
type input "***"
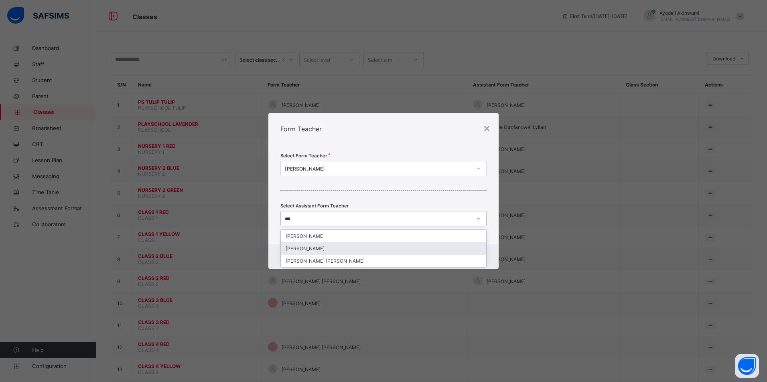
click at [312, 248] on div "[PERSON_NAME]" at bounding box center [383, 249] width 205 height 12
click at [479, 253] on div "Save" at bounding box center [475, 257] width 24 height 13
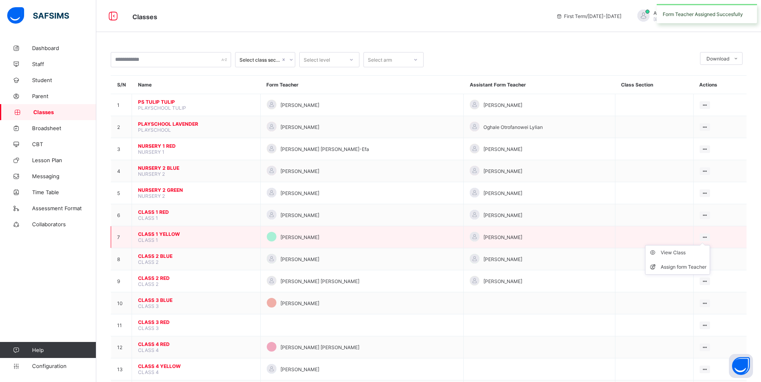
click at [708, 237] on icon at bounding box center [704, 238] width 7 height 6
click at [668, 266] on div "Assign form Teacher" at bounding box center [683, 267] width 46 height 8
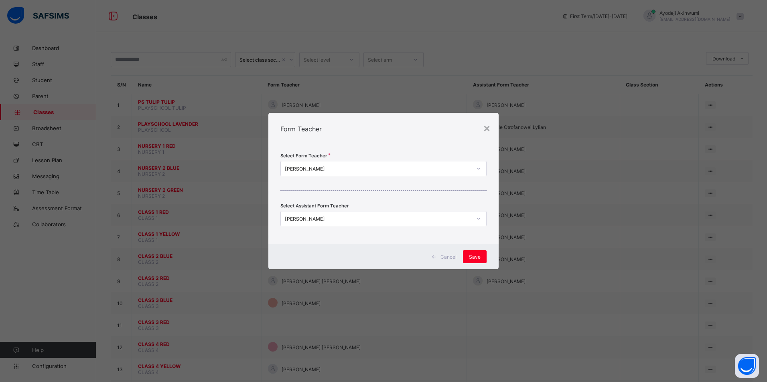
click at [356, 170] on div "[PERSON_NAME]" at bounding box center [378, 169] width 187 height 6
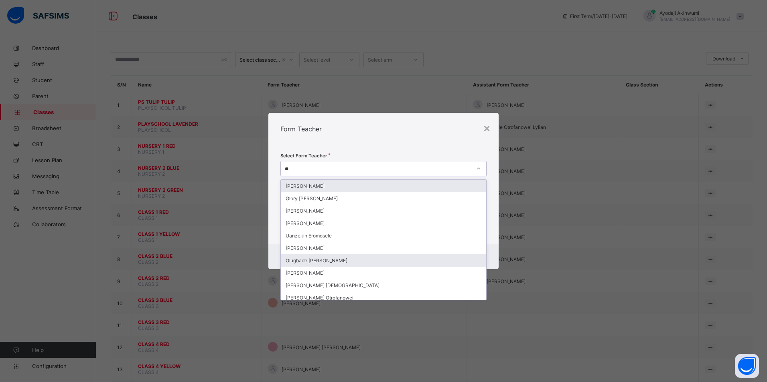
type input "*"
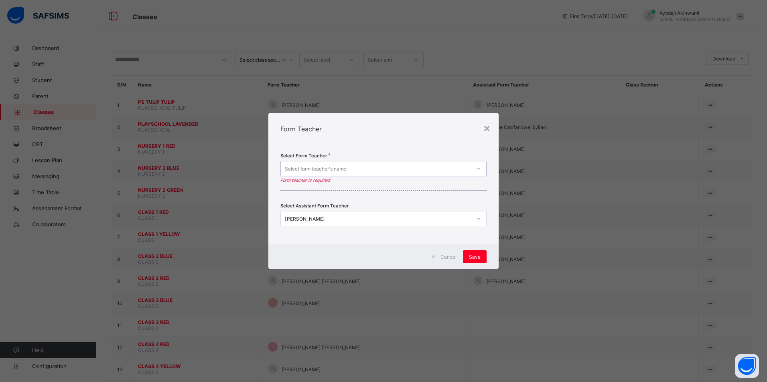
click at [308, 164] on div "Select form teacher's name" at bounding box center [315, 168] width 61 height 15
type input "*****"
click at [303, 186] on div "[PERSON_NAME]" at bounding box center [383, 186] width 205 height 12
click at [334, 219] on div "[PERSON_NAME]" at bounding box center [378, 219] width 187 height 6
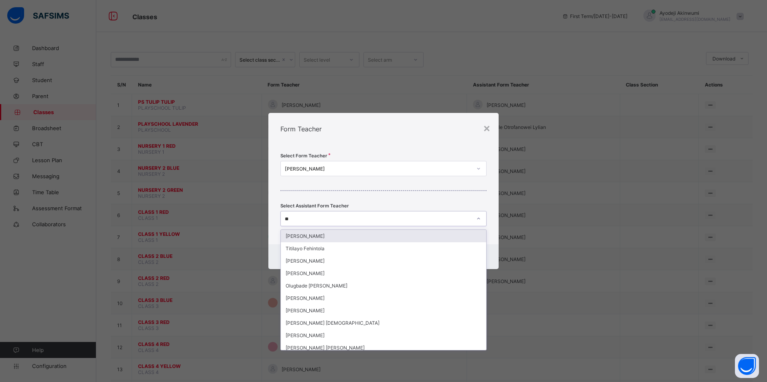
type input "***"
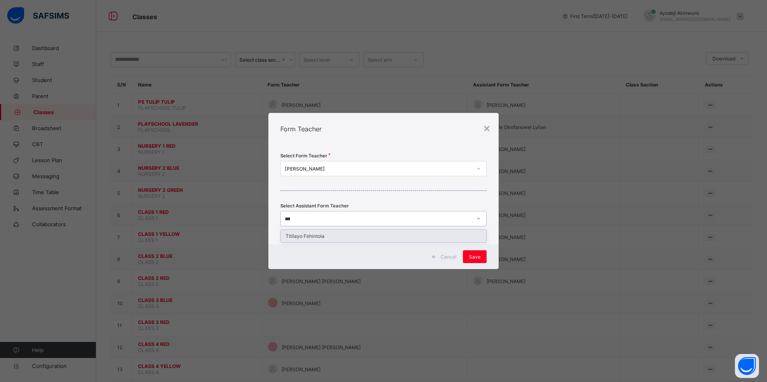
click at [338, 237] on div "Titilayo Fehintola" at bounding box center [383, 236] width 205 height 12
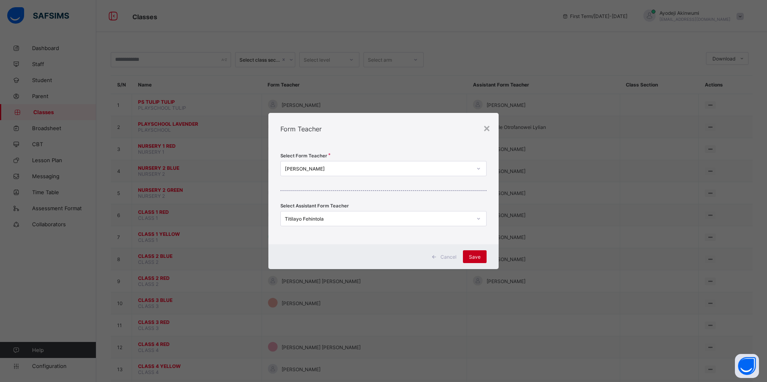
click at [479, 256] on span "Save" at bounding box center [475, 257] width 12 height 6
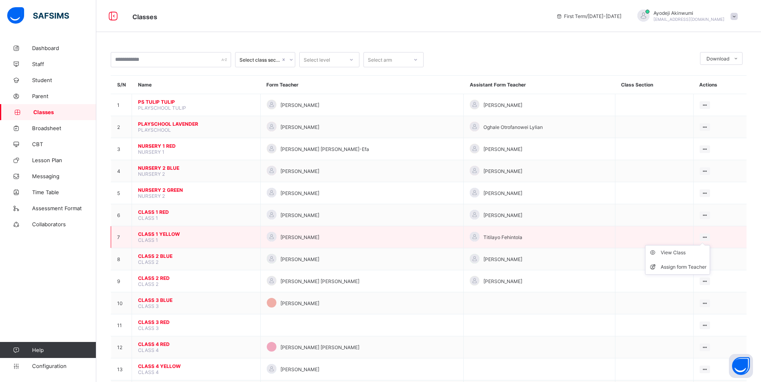
click at [710, 245] on ul "View Class Assign form Teacher" at bounding box center [677, 260] width 65 height 30
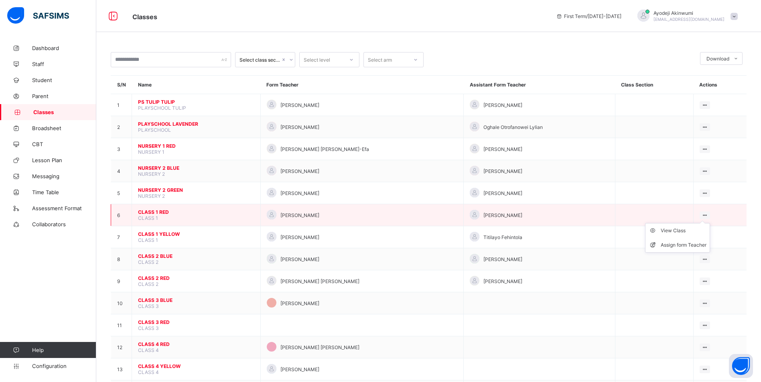
click at [710, 223] on ul "View Class Assign form Teacher" at bounding box center [677, 238] width 65 height 30
click at [675, 245] on div "Assign form Teacher" at bounding box center [683, 245] width 46 height 8
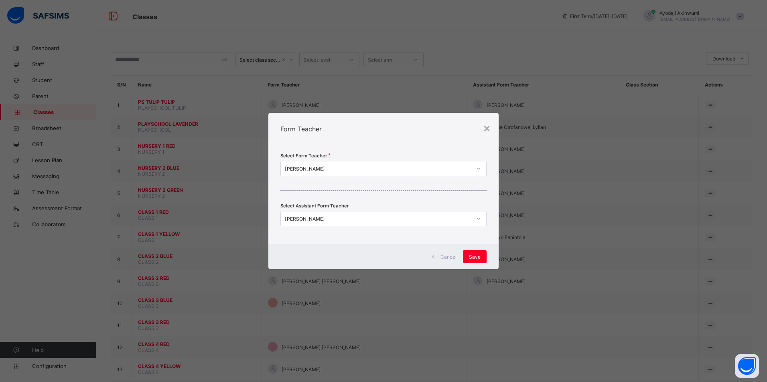
click at [324, 218] on div "[PERSON_NAME]" at bounding box center [378, 219] width 187 height 6
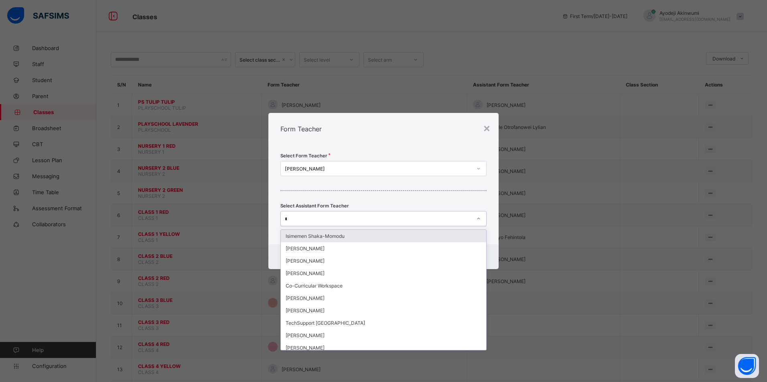
type input "***"
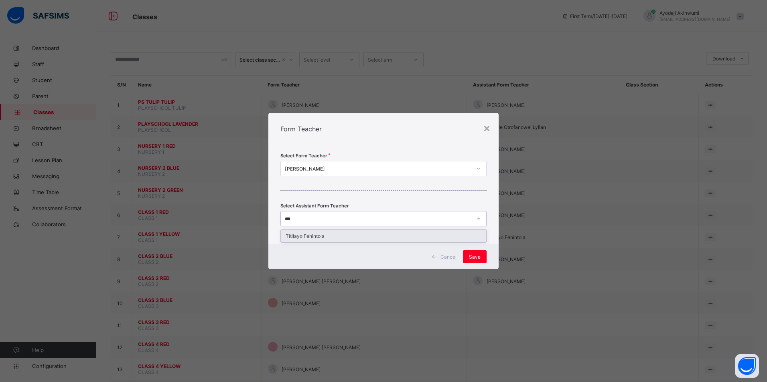
click at [418, 236] on div "Titilayo Fehintola" at bounding box center [383, 236] width 205 height 12
click at [481, 258] on div "Save" at bounding box center [475, 257] width 24 height 13
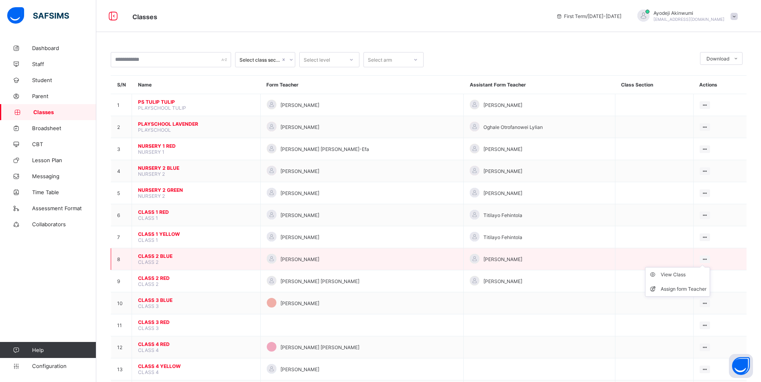
click at [710, 267] on ul "View Class Assign form Teacher" at bounding box center [677, 282] width 65 height 30
click at [678, 289] on div "Assign form Teacher" at bounding box center [683, 289] width 46 height 8
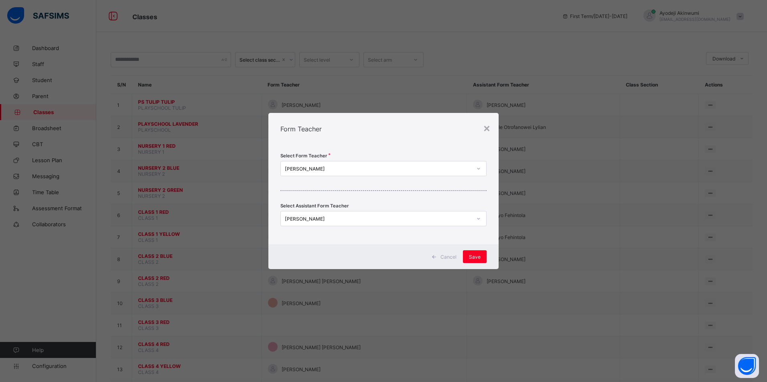
click at [312, 167] on div "[PERSON_NAME]" at bounding box center [378, 169] width 187 height 6
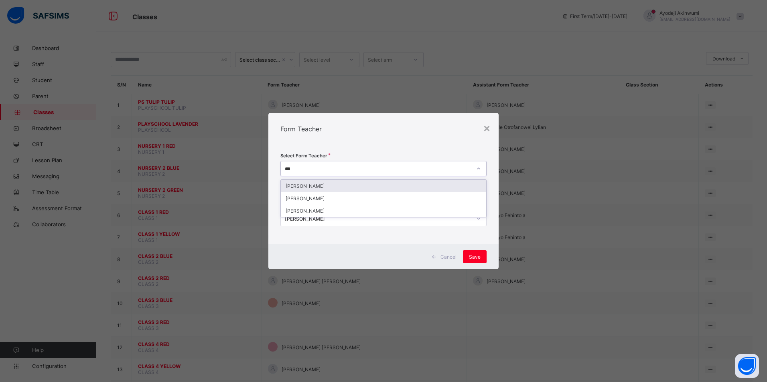
type input "****"
click at [313, 189] on div "[PERSON_NAME]" at bounding box center [383, 186] width 205 height 12
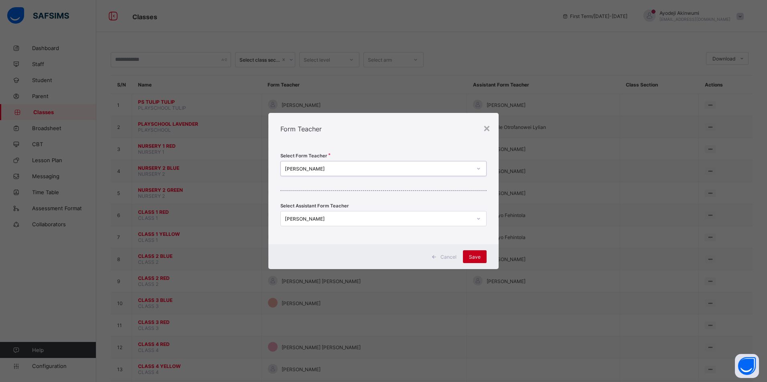
click at [476, 256] on span "Save" at bounding box center [475, 257] width 12 height 6
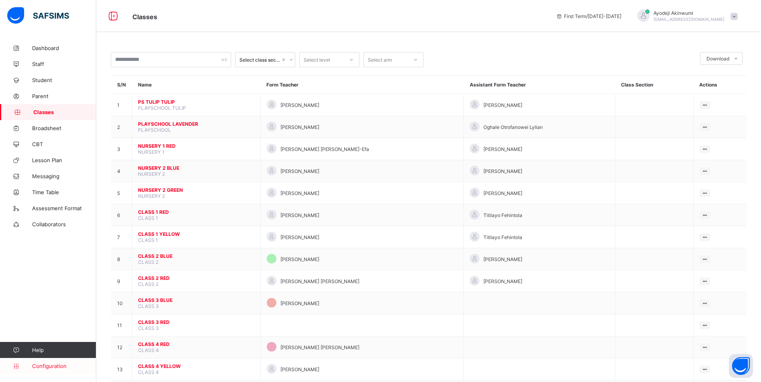
click at [51, 366] on span "Configuration" at bounding box center [64, 366] width 64 height 6
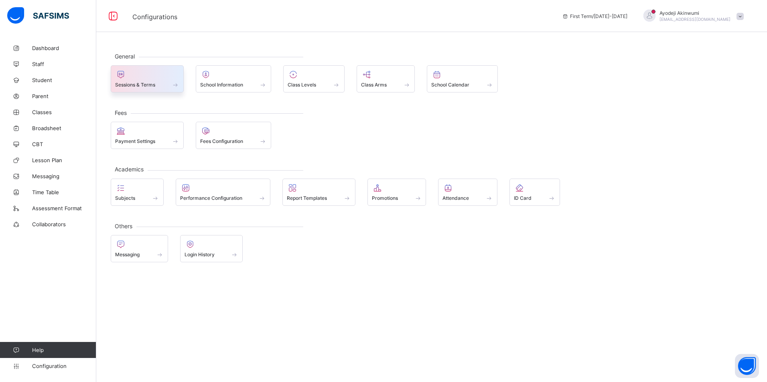
click at [161, 83] on div "Sessions & Terms" at bounding box center [147, 84] width 64 height 7
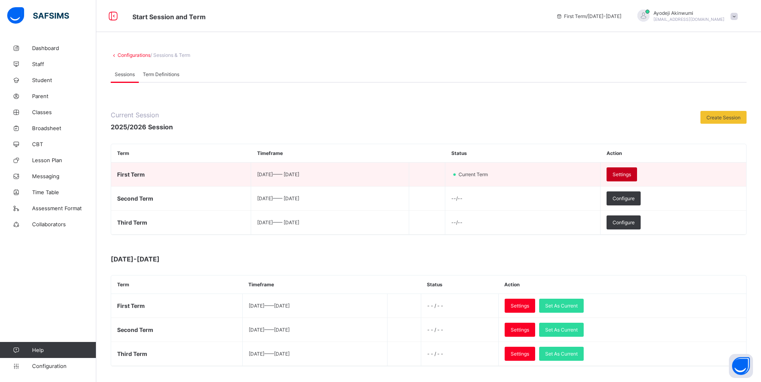
click at [637, 178] on div "Settings" at bounding box center [621, 175] width 30 height 14
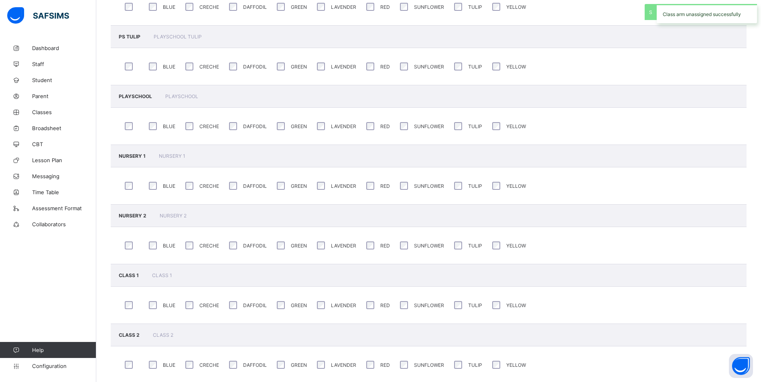
scroll to position [4, 0]
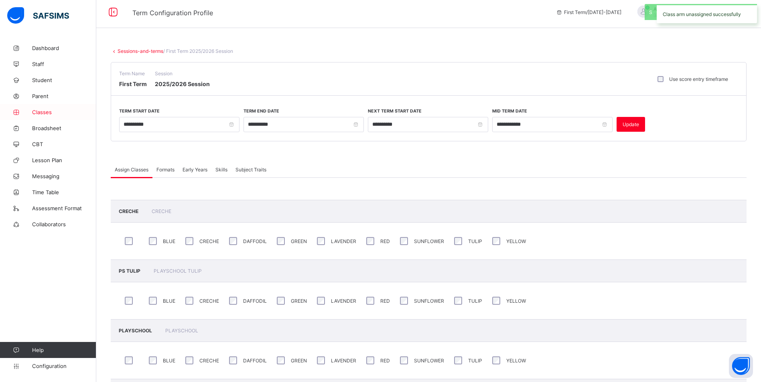
click at [48, 112] on span "Classes" at bounding box center [64, 112] width 64 height 6
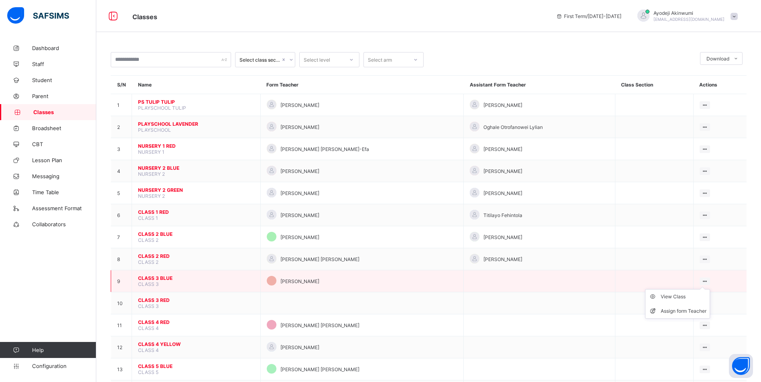
click at [710, 279] on div at bounding box center [704, 282] width 11 height 8
click at [671, 295] on div "View Class" at bounding box center [683, 297] width 46 height 8
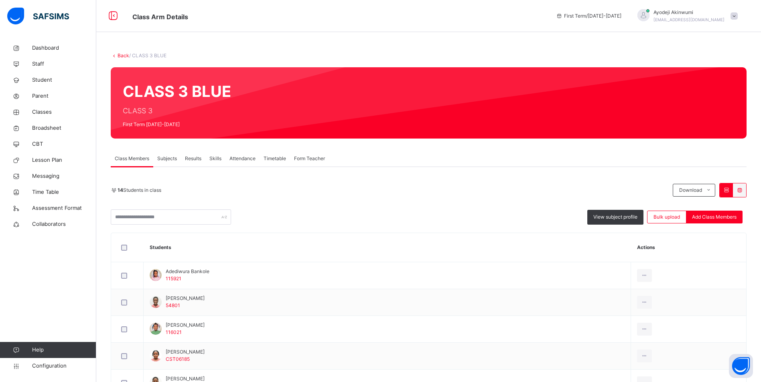
click at [121, 49] on div "Back / CLASS 3 BLUE CLASS 3 BLUE CLASS 3 First Term [DATE]-[DATE] Class Members…" at bounding box center [428, 361] width 664 height 643
drag, startPoint x: 121, startPoint y: 49, endPoint x: 119, endPoint y: 55, distance: 6.5
click at [119, 55] on link "Back" at bounding box center [123, 56] width 12 height 6
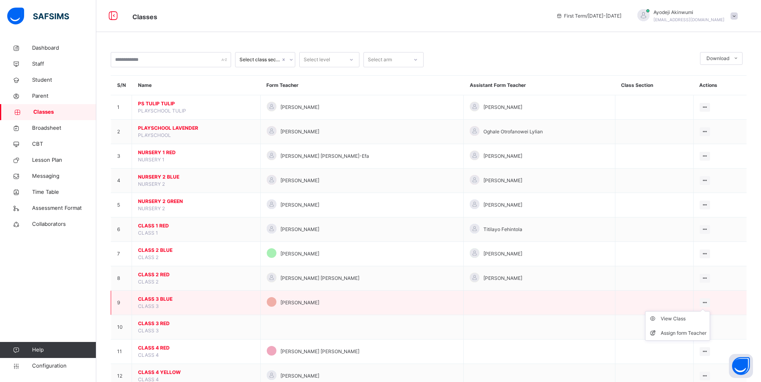
click at [710, 301] on div at bounding box center [704, 303] width 11 height 9
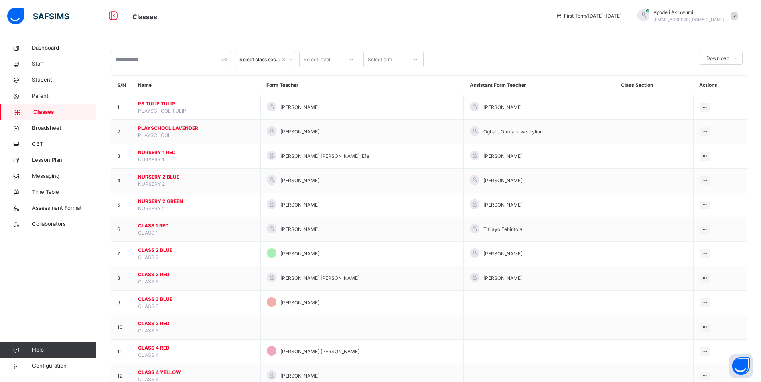
click at [0, 0] on div "Assign form Teacher" at bounding box center [0, 0] width 0 height 0
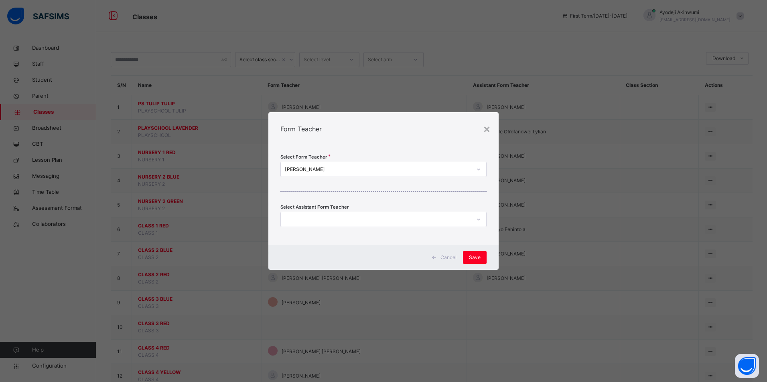
click at [371, 166] on div "[PERSON_NAME]" at bounding box center [378, 169] width 187 height 7
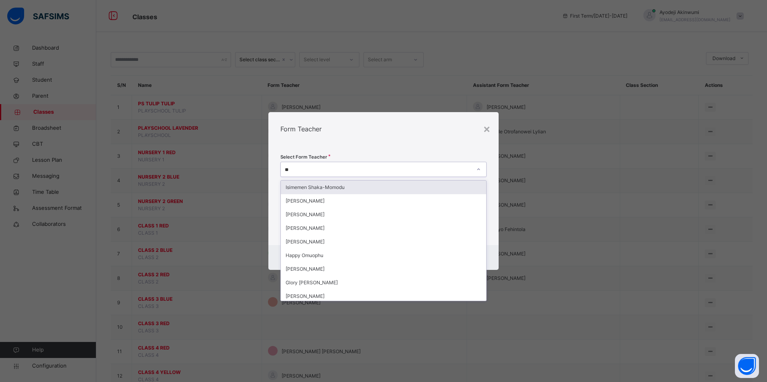
type input "***"
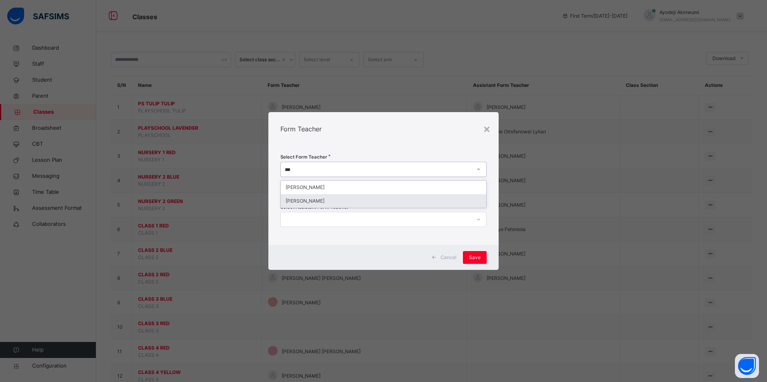
click at [314, 200] on div "[PERSON_NAME]" at bounding box center [383, 201] width 205 height 14
click at [308, 219] on div at bounding box center [376, 220] width 190 height 12
click at [303, 220] on div at bounding box center [376, 220] width 190 height 12
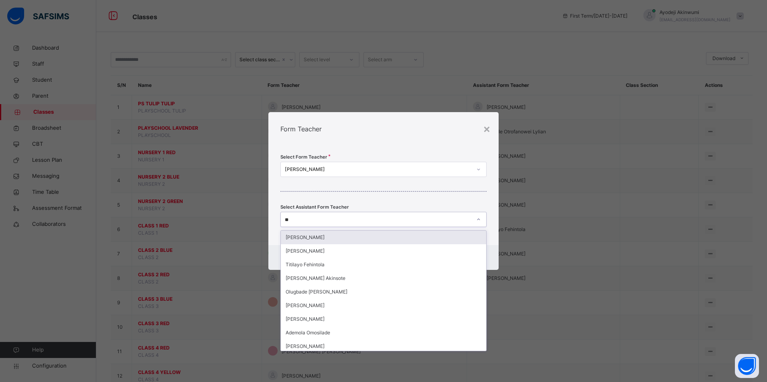
type input "***"
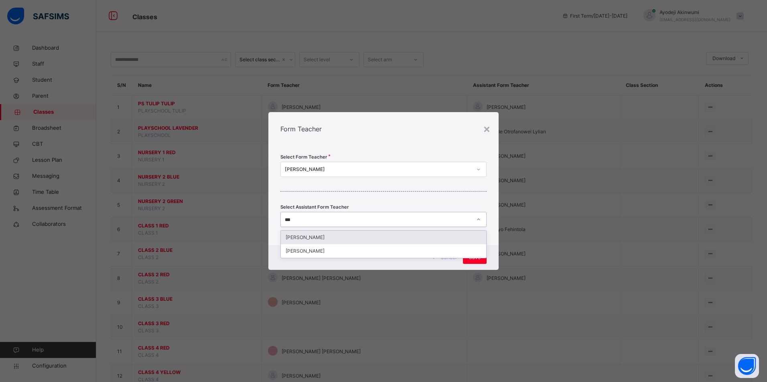
click at [327, 239] on div "[PERSON_NAME]" at bounding box center [383, 238] width 205 height 14
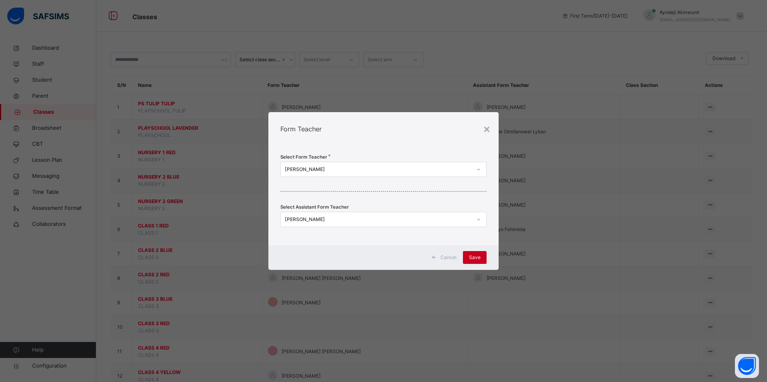
click at [473, 253] on div "Save" at bounding box center [475, 257] width 24 height 13
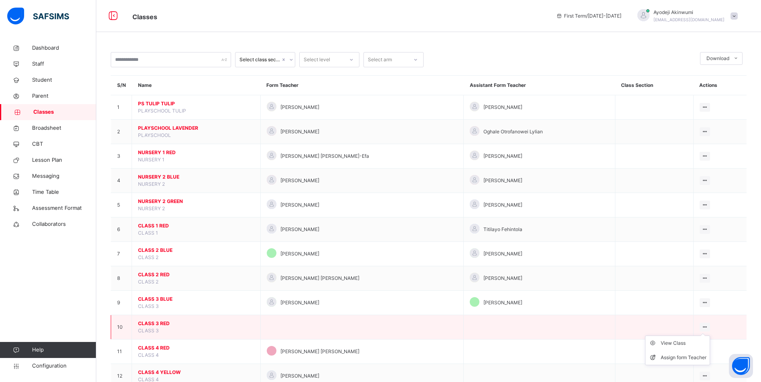
click at [708, 327] on icon at bounding box center [704, 327] width 7 height 6
click at [686, 358] on div "Assign form Teacher" at bounding box center [683, 358] width 46 height 8
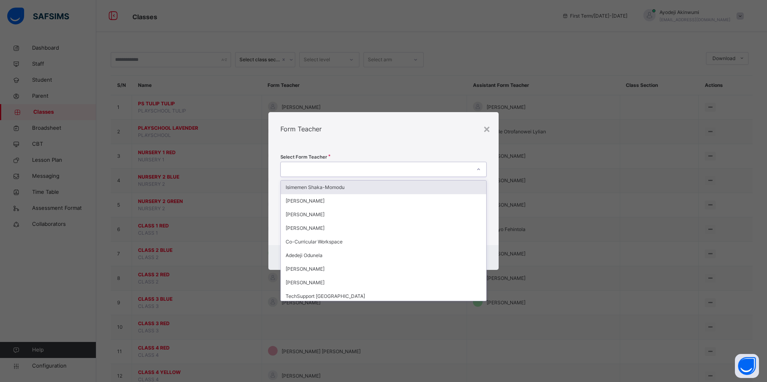
click at [297, 174] on div at bounding box center [376, 170] width 190 height 12
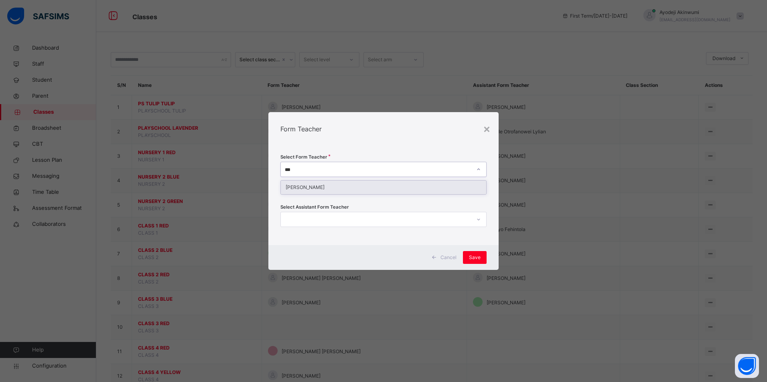
type input "****"
click at [328, 188] on div "[PERSON_NAME]" at bounding box center [383, 188] width 205 height 14
click at [308, 218] on div at bounding box center [376, 220] width 190 height 12
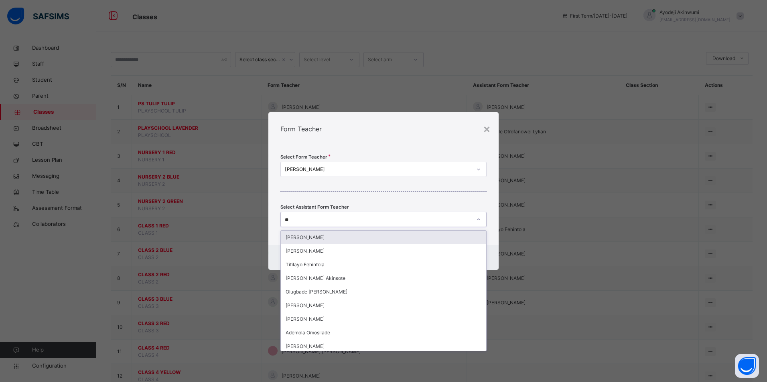
type input "***"
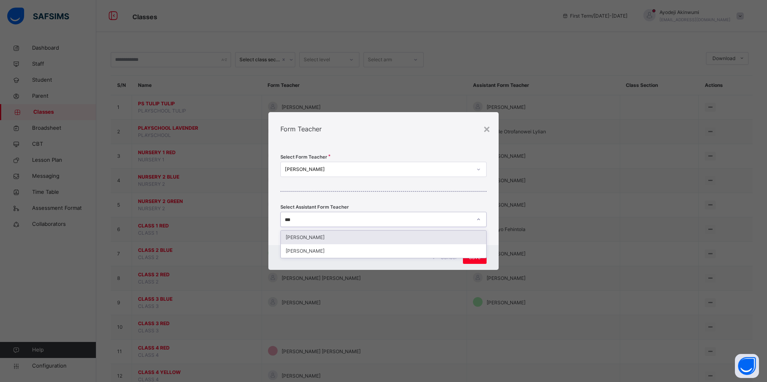
click at [344, 238] on div "[PERSON_NAME]" at bounding box center [383, 238] width 205 height 14
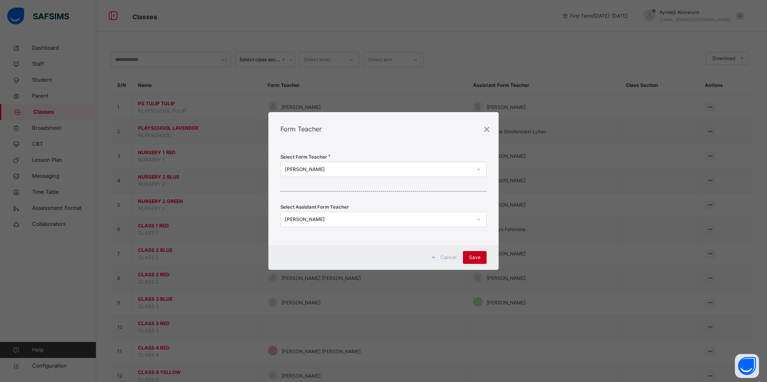
click at [474, 255] on span "Save" at bounding box center [475, 257] width 12 height 7
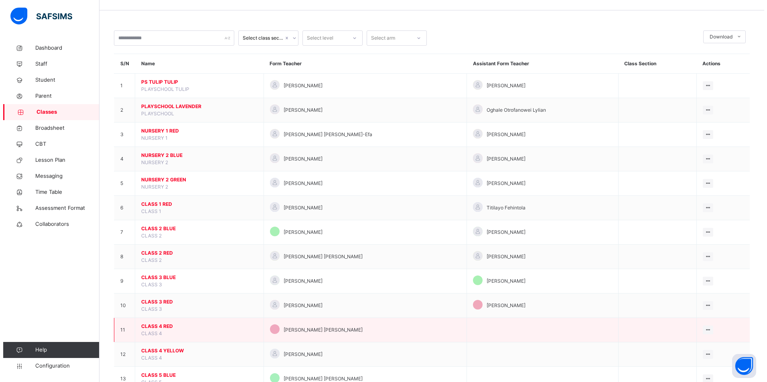
scroll to position [40, 0]
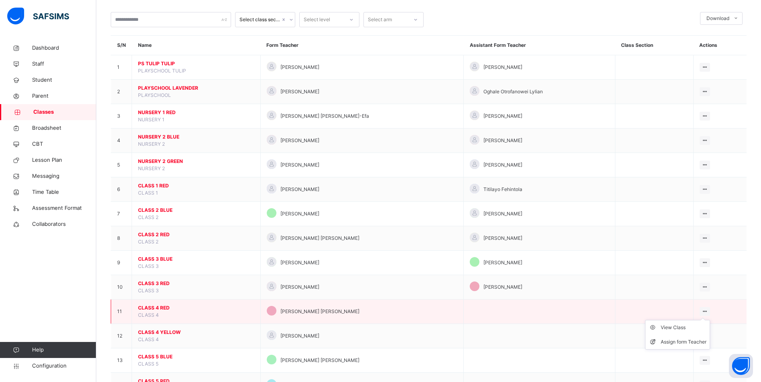
click at [708, 320] on ul "View Class Assign form Teacher" at bounding box center [677, 335] width 65 height 30
click at [672, 339] on div "Assign form Teacher" at bounding box center [683, 342] width 46 height 8
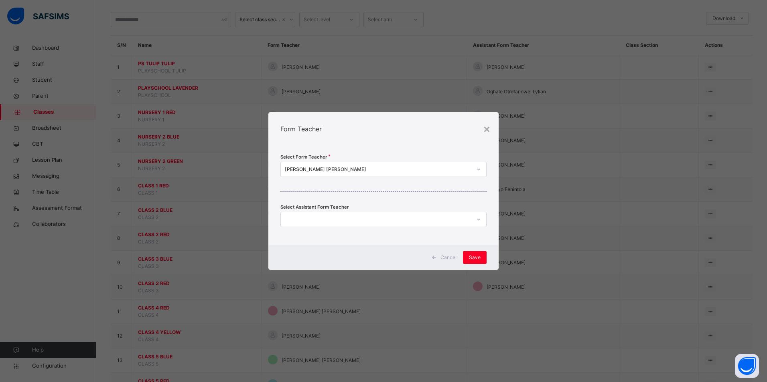
drag, startPoint x: 318, startPoint y: 223, endPoint x: 307, endPoint y: 221, distance: 11.7
click at [317, 222] on div at bounding box center [376, 220] width 190 height 12
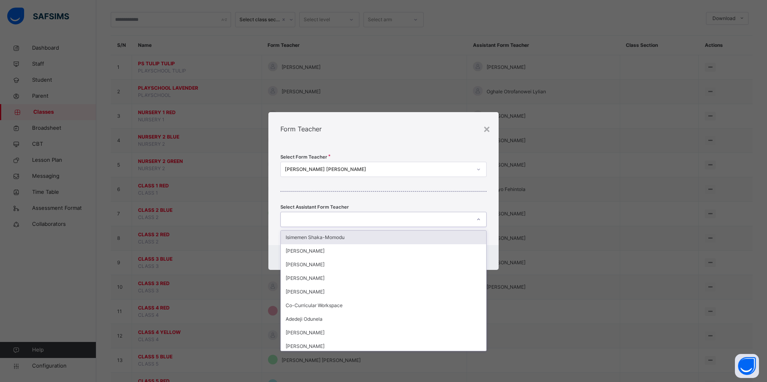
type input "*"
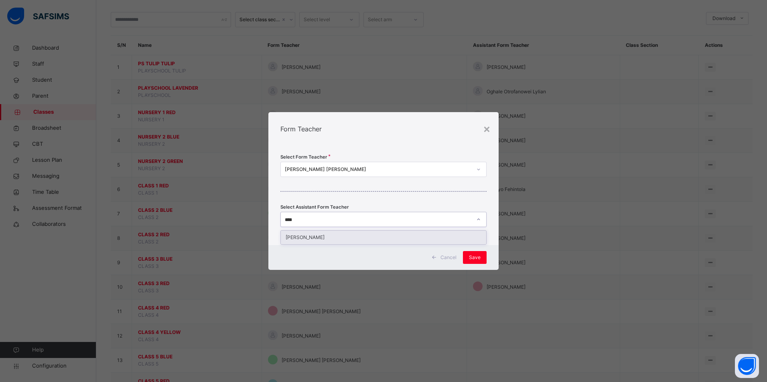
type input "*****"
drag, startPoint x: 342, startPoint y: 237, endPoint x: 405, endPoint y: 243, distance: 62.5
click at [344, 236] on div "[PERSON_NAME]" at bounding box center [383, 238] width 205 height 14
click at [479, 259] on span "Save" at bounding box center [475, 257] width 12 height 7
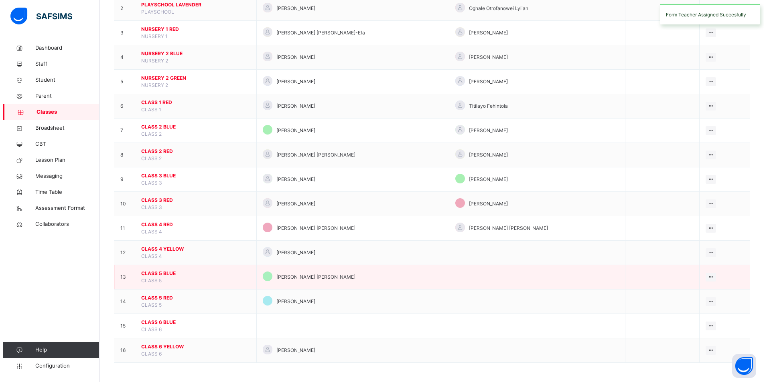
scroll to position [124, 0]
click at [708, 277] on icon at bounding box center [707, 276] width 7 height 6
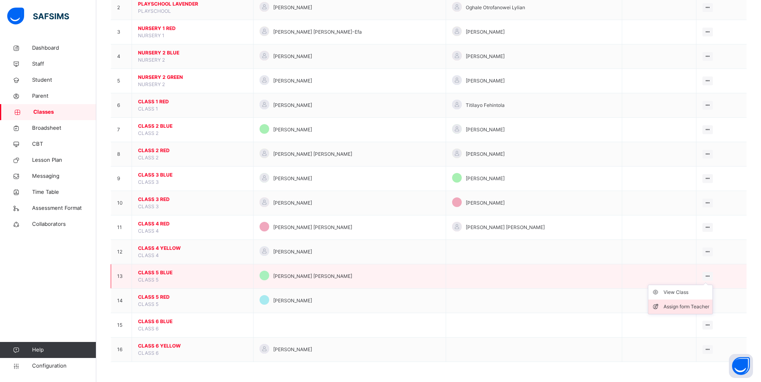
click at [670, 306] on div "Assign form Teacher" at bounding box center [686, 307] width 46 height 8
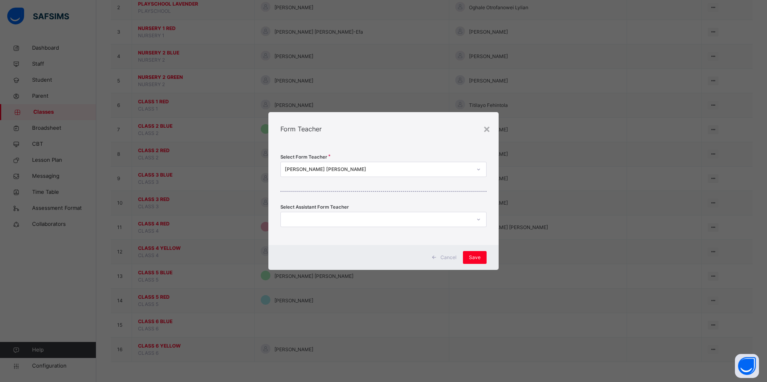
click at [373, 171] on div "[PERSON_NAME] [PERSON_NAME]" at bounding box center [378, 169] width 187 height 7
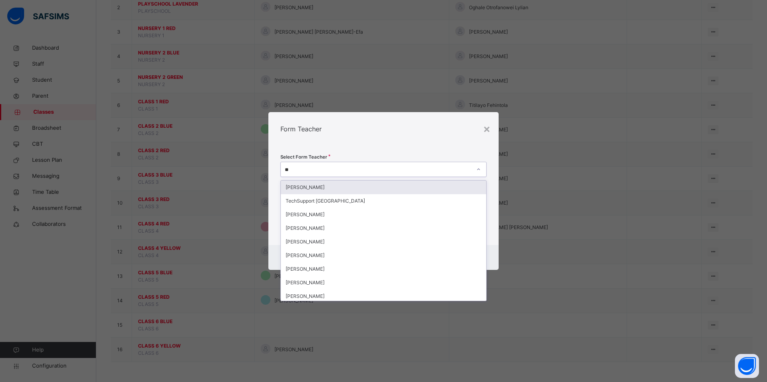
type input "***"
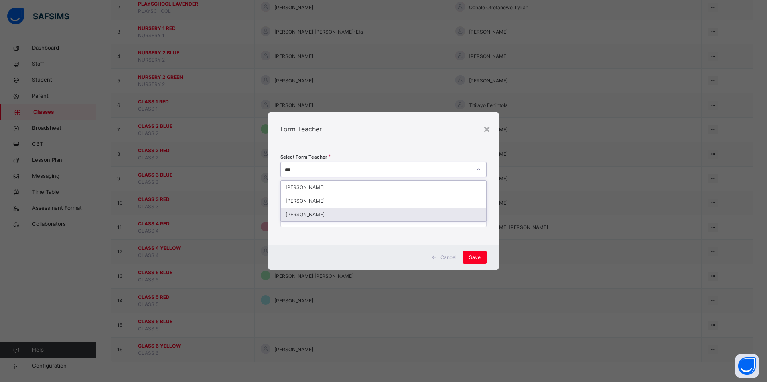
click at [312, 214] on div "[PERSON_NAME]" at bounding box center [383, 215] width 205 height 14
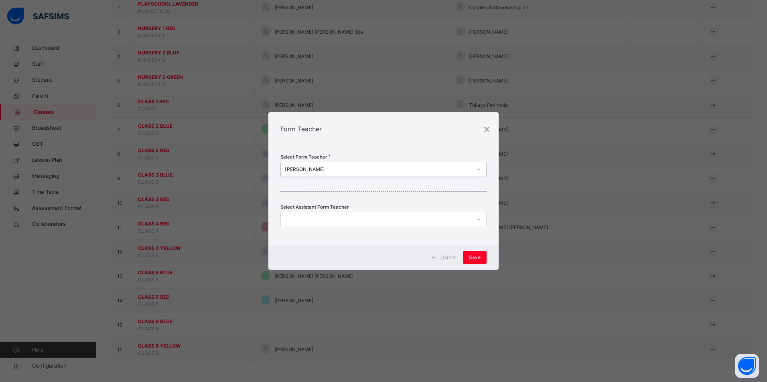
click at [326, 217] on div at bounding box center [376, 220] width 190 height 12
type input "******"
click at [319, 238] on div "[PERSON_NAME]" at bounding box center [383, 238] width 205 height 14
click at [475, 255] on span "Save" at bounding box center [475, 257] width 12 height 7
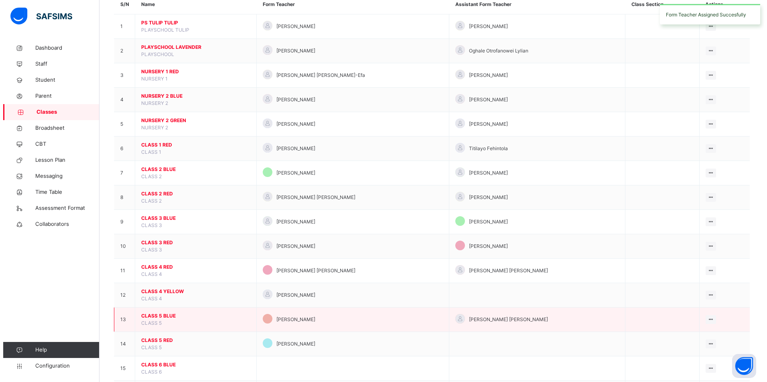
scroll to position [120, 0]
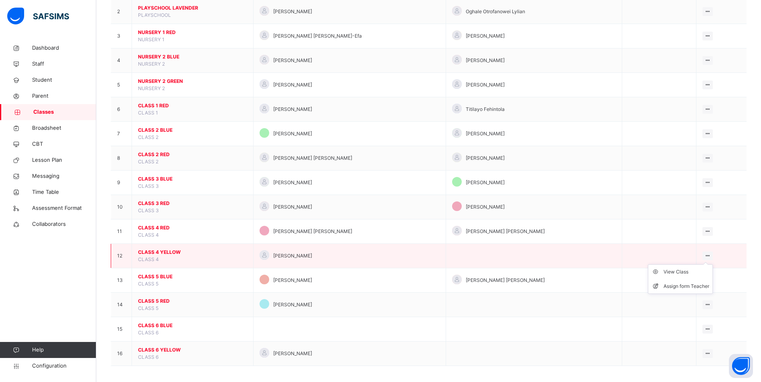
click at [710, 254] on icon at bounding box center [707, 256] width 7 height 6
click at [675, 288] on div "Assign form Teacher" at bounding box center [686, 287] width 46 height 8
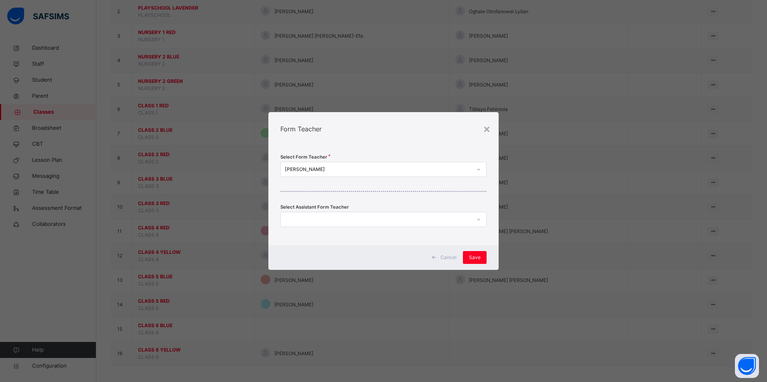
click at [346, 168] on div "[PERSON_NAME]" at bounding box center [378, 169] width 187 height 7
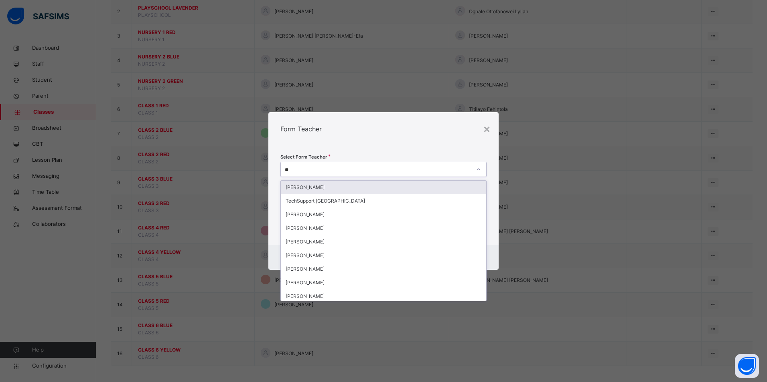
type input "***"
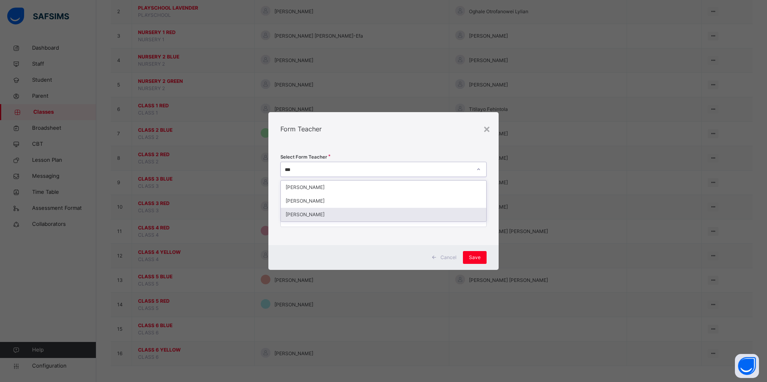
click at [335, 215] on div "[PERSON_NAME]" at bounding box center [383, 215] width 205 height 14
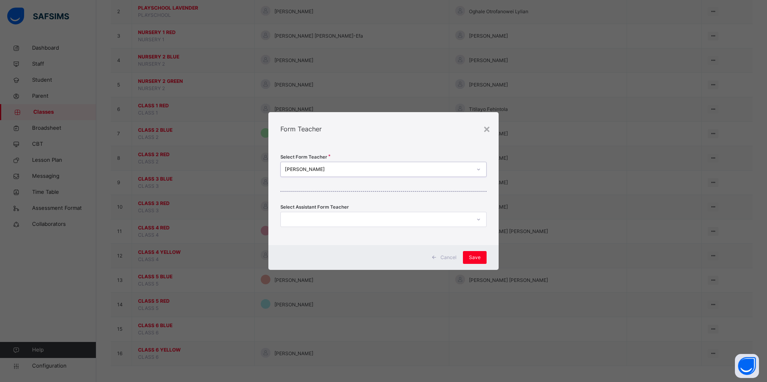
click at [332, 221] on div at bounding box center [376, 220] width 190 height 12
type input "*****"
drag, startPoint x: 337, startPoint y: 236, endPoint x: 342, endPoint y: 233, distance: 5.8
click at [337, 235] on div "[PERSON_NAME]" at bounding box center [383, 238] width 205 height 14
click at [479, 260] on span "Save" at bounding box center [475, 257] width 12 height 7
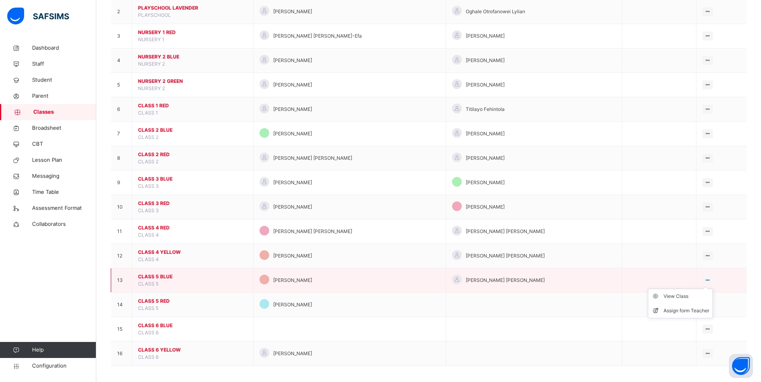
click at [710, 281] on icon at bounding box center [707, 280] width 7 height 6
click at [672, 312] on div "Assign form Teacher" at bounding box center [686, 311] width 46 height 8
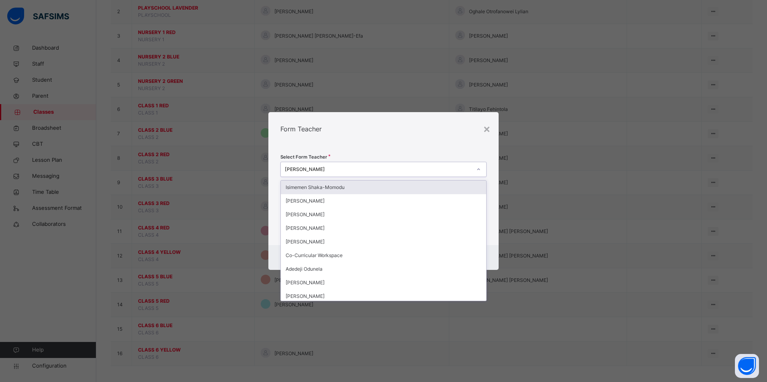
drag, startPoint x: 356, startPoint y: 173, endPoint x: 352, endPoint y: 168, distance: 6.3
click at [356, 173] on div "[PERSON_NAME]" at bounding box center [376, 170] width 190 height 12
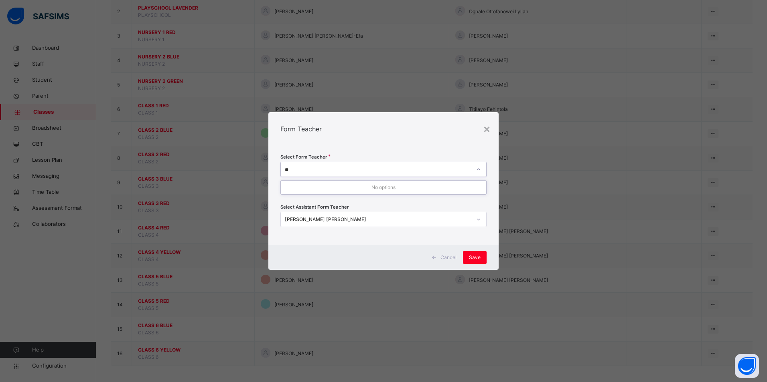
type input "*"
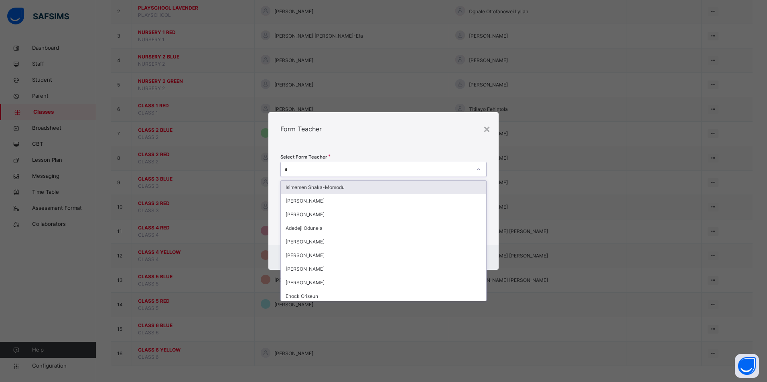
type input "**"
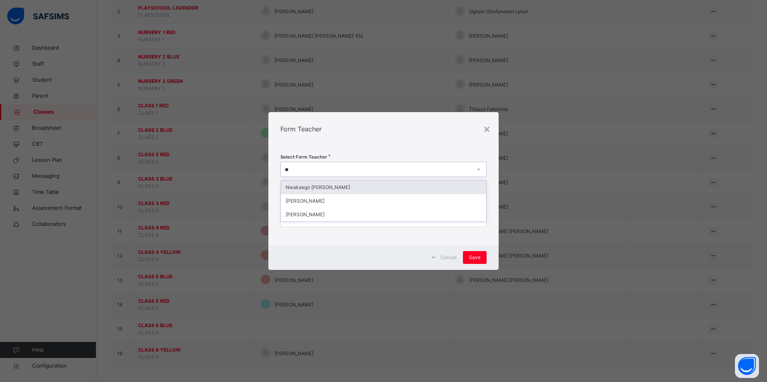
click at [302, 188] on div "Nwakaego [PERSON_NAME]" at bounding box center [383, 188] width 205 height 14
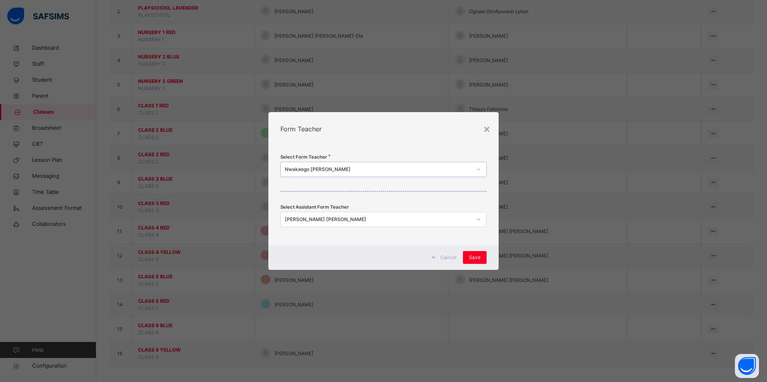
click at [384, 218] on div "[PERSON_NAME] [PERSON_NAME]" at bounding box center [378, 219] width 187 height 7
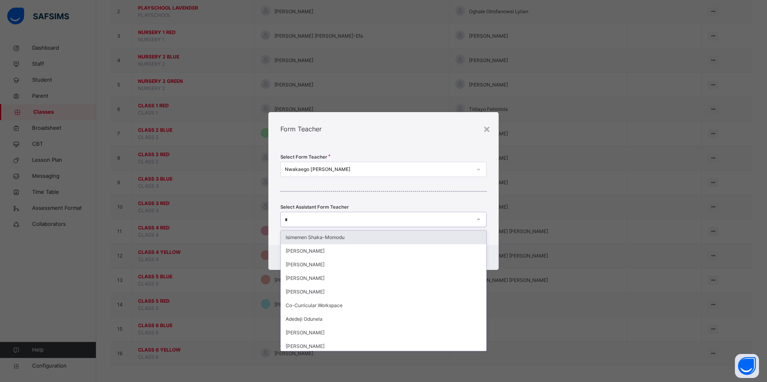
type input "**"
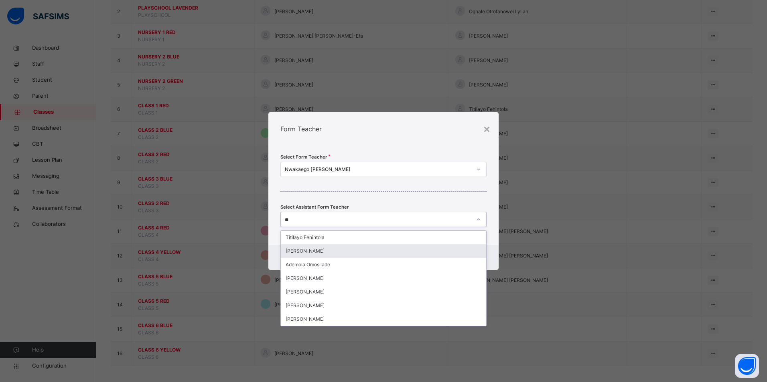
click at [314, 245] on div "[PERSON_NAME]" at bounding box center [383, 252] width 205 height 14
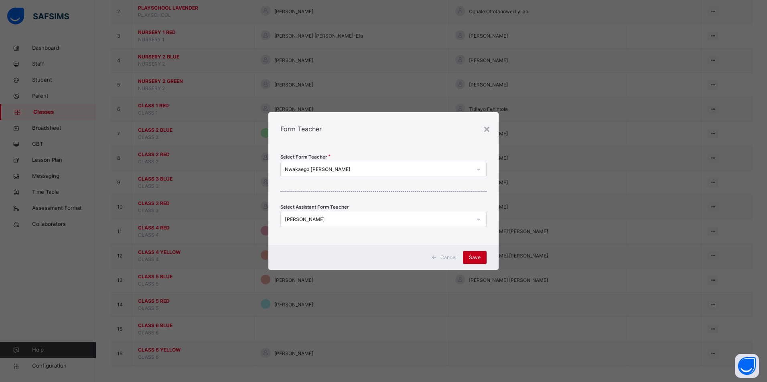
click at [473, 257] on span "Save" at bounding box center [475, 257] width 12 height 7
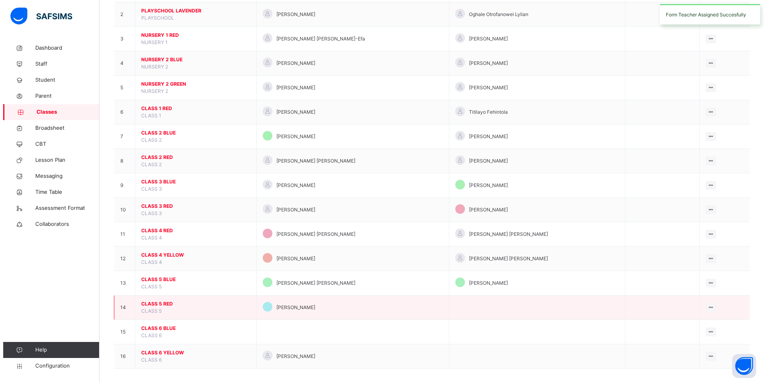
scroll to position [124, 0]
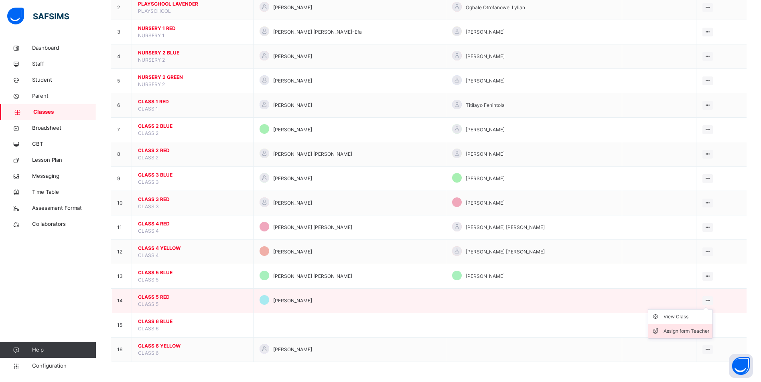
click at [678, 332] on div "Assign form Teacher" at bounding box center [686, 332] width 46 height 8
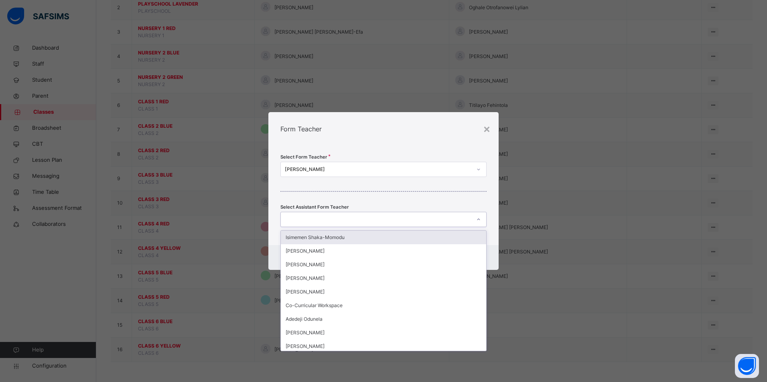
click at [301, 212] on div at bounding box center [383, 219] width 206 height 15
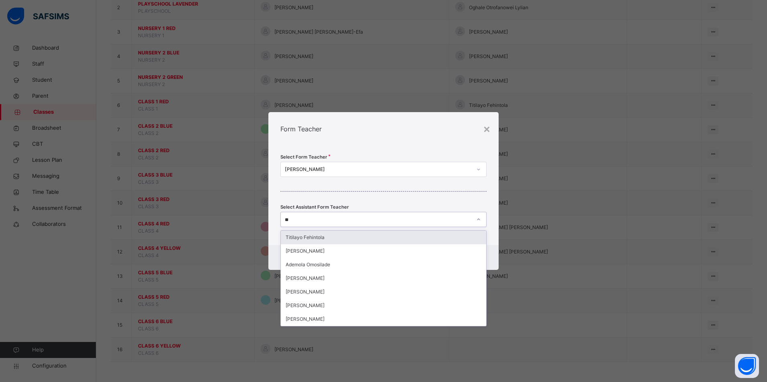
type input "***"
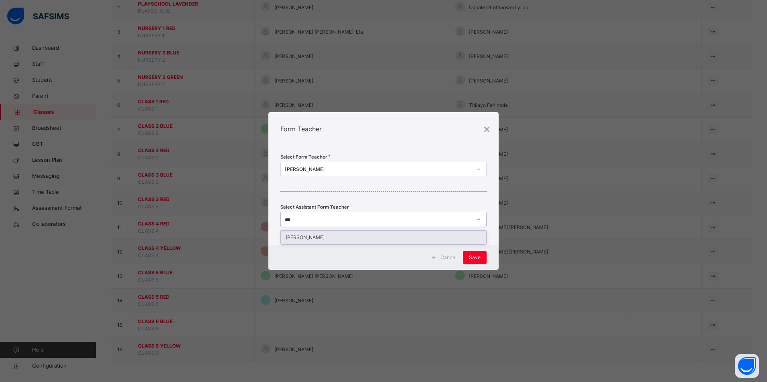
click at [336, 233] on div "[PERSON_NAME]" at bounding box center [383, 238] width 205 height 14
click at [476, 256] on span "Save" at bounding box center [475, 257] width 12 height 7
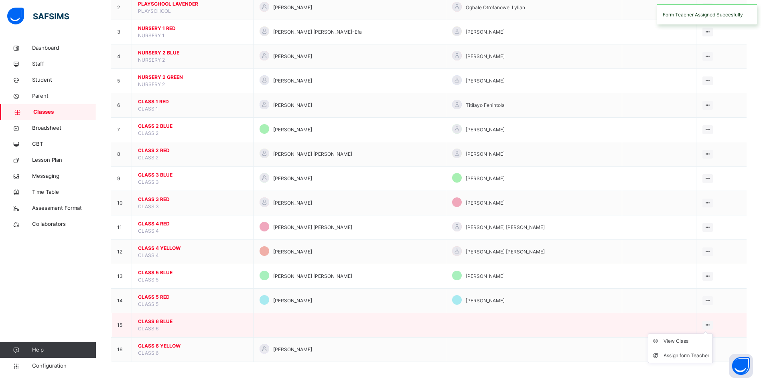
click at [713, 325] on div at bounding box center [707, 325] width 11 height 9
click at [672, 355] on div "Assign form Teacher" at bounding box center [686, 356] width 46 height 8
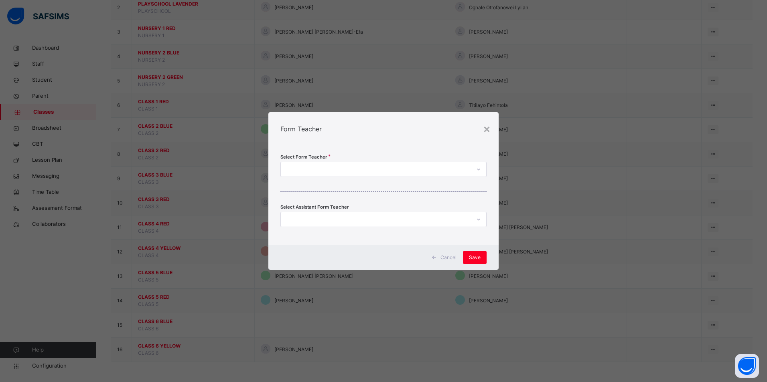
click at [295, 169] on div at bounding box center [376, 170] width 190 height 12
type input "*****"
drag, startPoint x: 316, startPoint y: 187, endPoint x: 298, endPoint y: 207, distance: 27.0
click at [314, 187] on div "[PERSON_NAME]" at bounding box center [383, 188] width 205 height 14
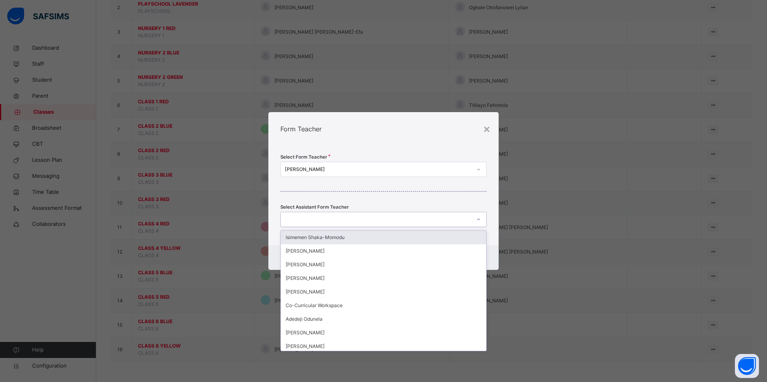
click at [293, 218] on div at bounding box center [376, 220] width 190 height 12
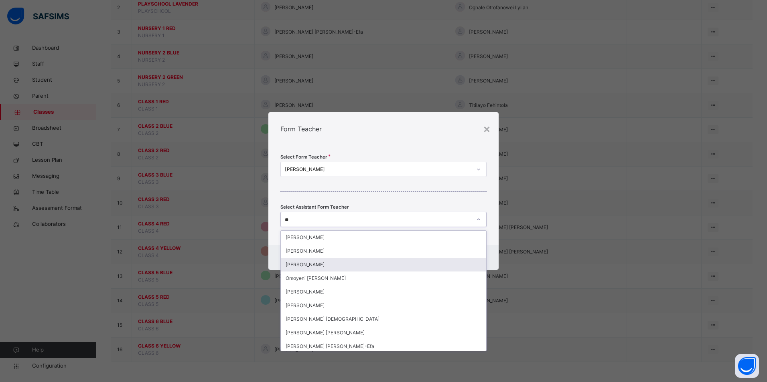
type input "***"
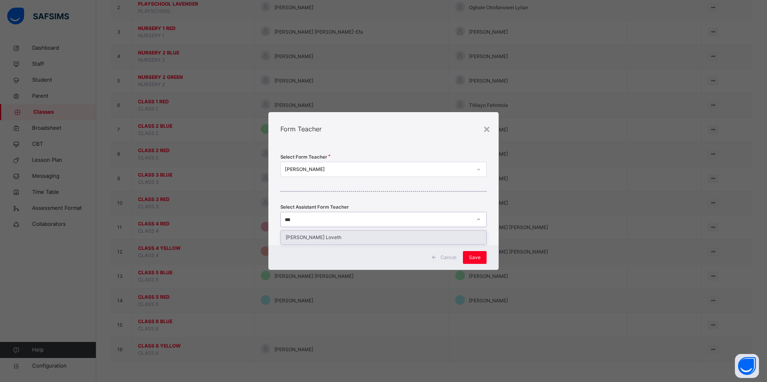
click at [314, 237] on div "[PERSON_NAME] Loveth" at bounding box center [383, 238] width 205 height 14
click at [470, 257] on span "Save" at bounding box center [475, 257] width 12 height 7
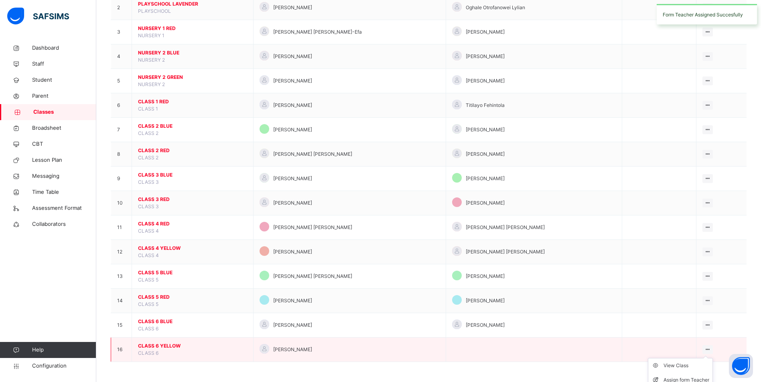
click at [706, 350] on icon at bounding box center [707, 350] width 7 height 6
click at [710, 358] on ul "View Class Assign form Teacher" at bounding box center [679, 373] width 65 height 30
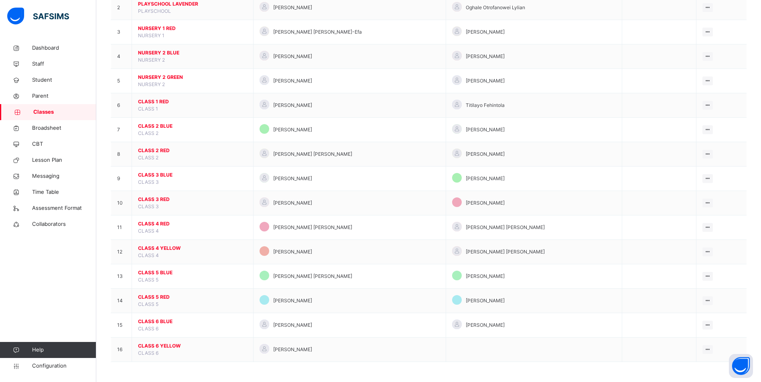
click at [0, 0] on div "Assign form Teacher" at bounding box center [0, 0] width 0 height 0
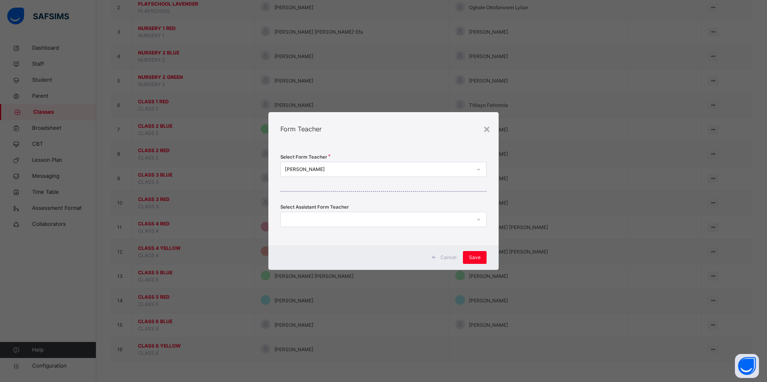
click at [303, 217] on div at bounding box center [376, 220] width 190 height 12
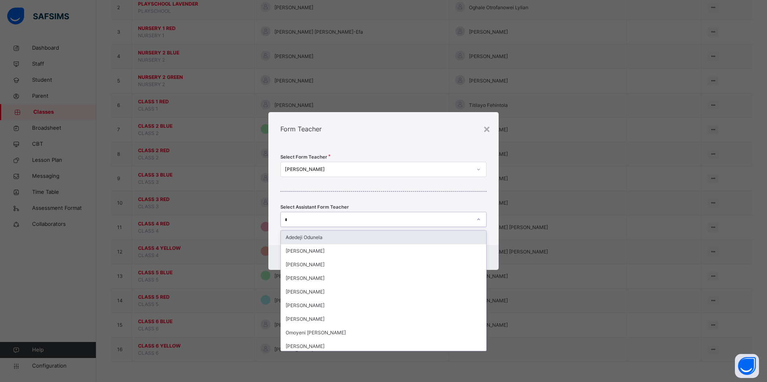
type input "***"
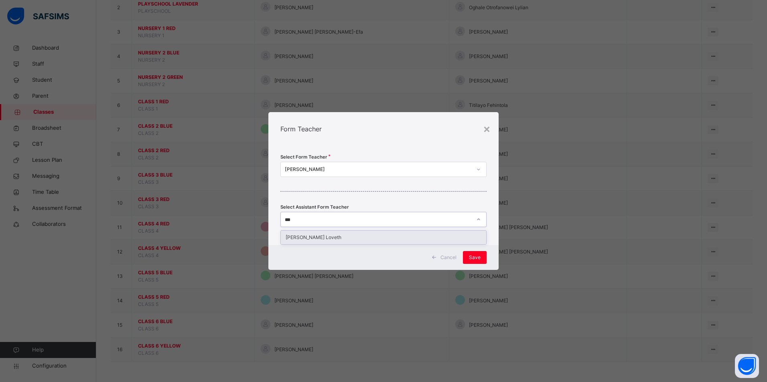
click at [308, 240] on div "[PERSON_NAME] Loveth" at bounding box center [383, 238] width 205 height 14
click at [472, 255] on span "Save" at bounding box center [475, 257] width 12 height 7
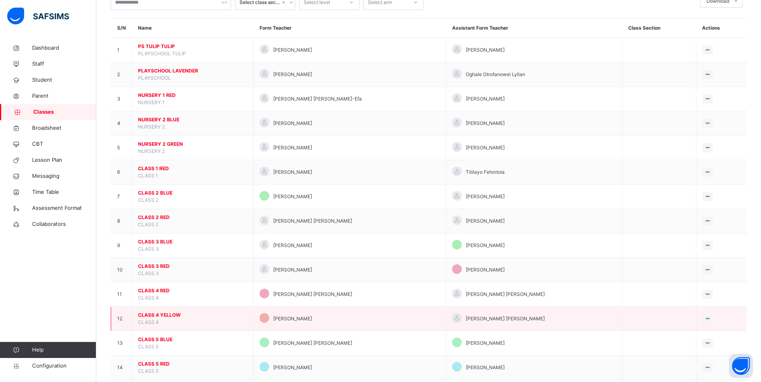
scroll to position [0, 0]
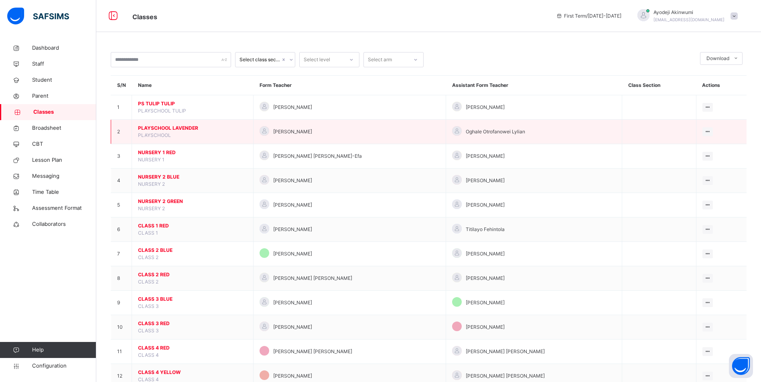
click at [175, 127] on span "PLAYSCHOOL LAVENDER" at bounding box center [192, 128] width 109 height 7
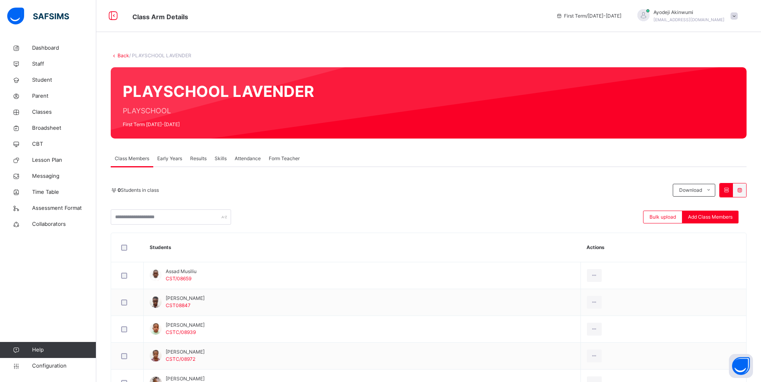
click at [169, 160] on span "Early Years" at bounding box center [169, 158] width 25 height 7
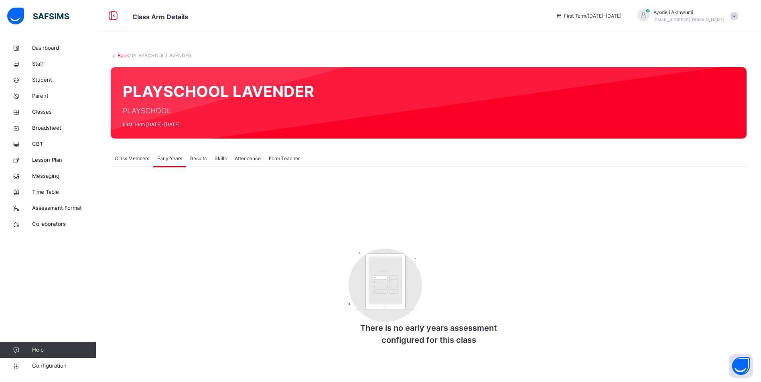
click at [210, 159] on div "Class Members Early Years Results Skills Attendance Form Teacher" at bounding box center [428, 159] width 635 height 16
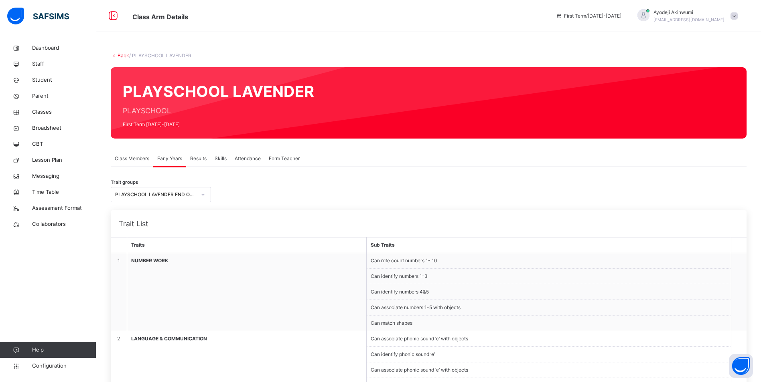
click at [203, 158] on span "Results" at bounding box center [198, 158] width 16 height 7
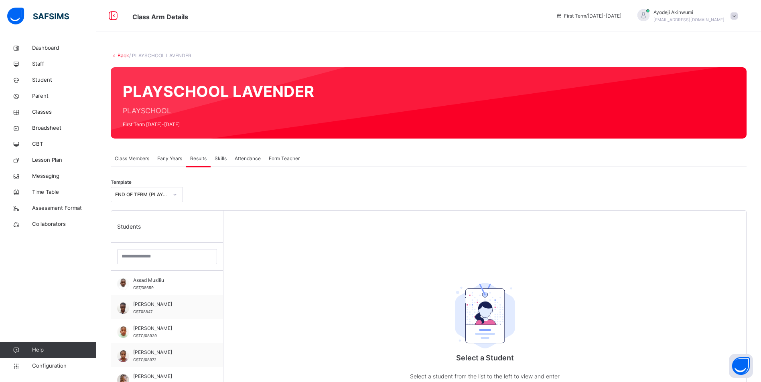
click at [222, 157] on span "Skills" at bounding box center [220, 158] width 12 height 7
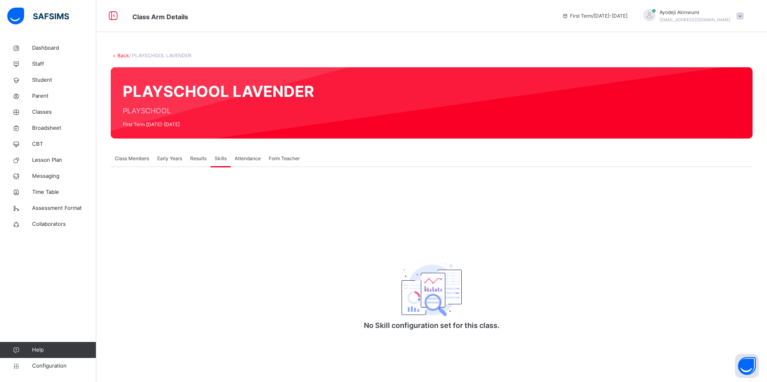
click at [200, 157] on span "Results" at bounding box center [198, 158] width 16 height 7
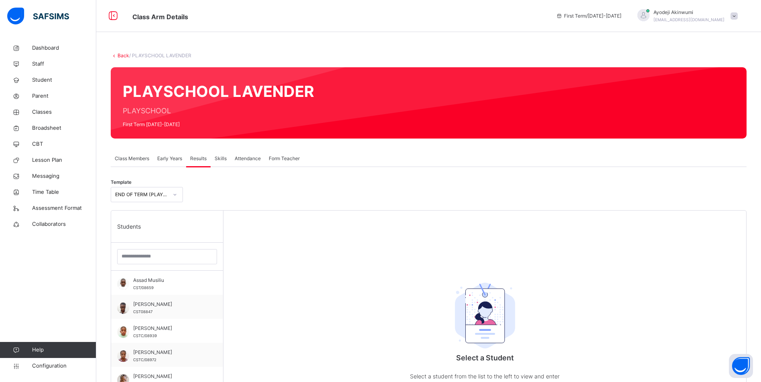
click at [169, 159] on span "Early Years" at bounding box center [169, 158] width 25 height 7
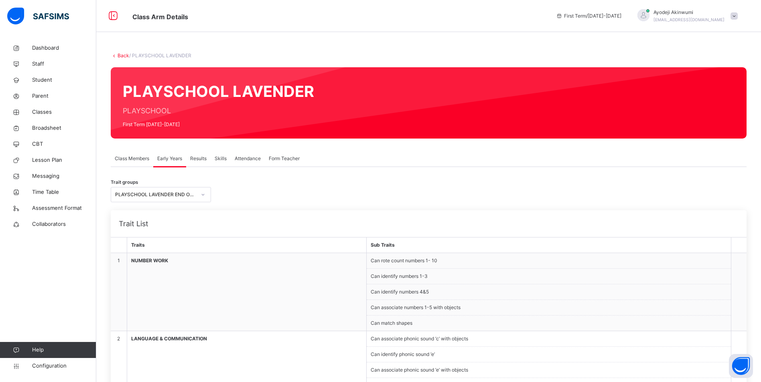
click at [125, 53] on link "Back" at bounding box center [123, 56] width 12 height 6
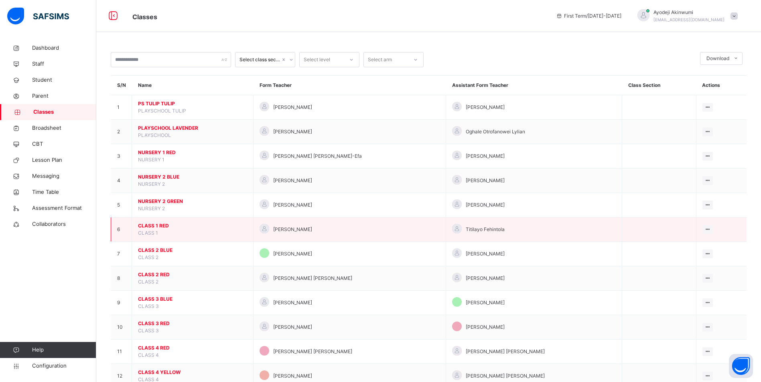
click at [153, 225] on span "CLASS 1 RED" at bounding box center [192, 226] width 109 height 7
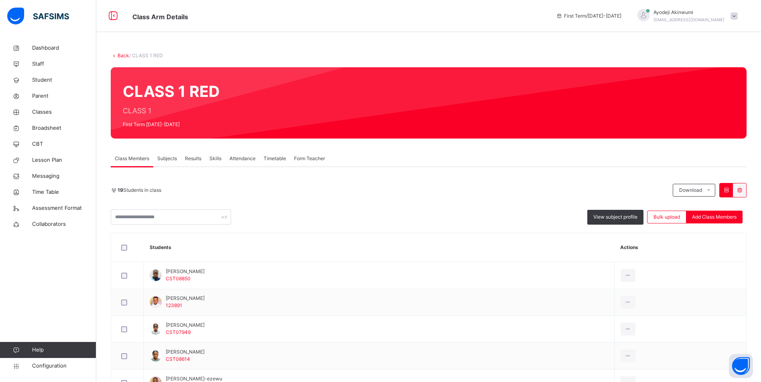
click at [163, 156] on span "Subjects" at bounding box center [167, 158] width 20 height 7
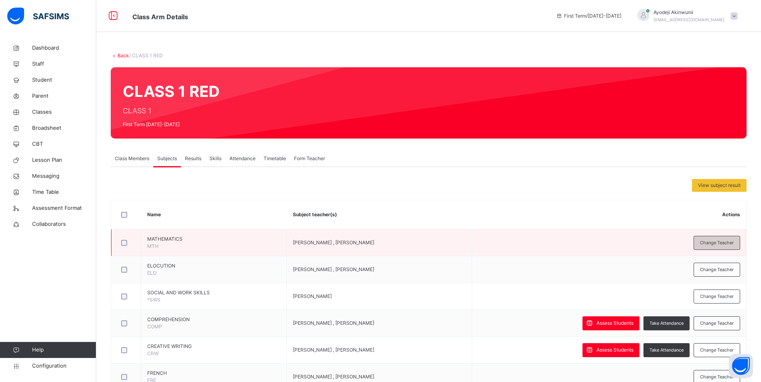
click at [720, 243] on span "Change Teacher" at bounding box center [717, 243] width 34 height 7
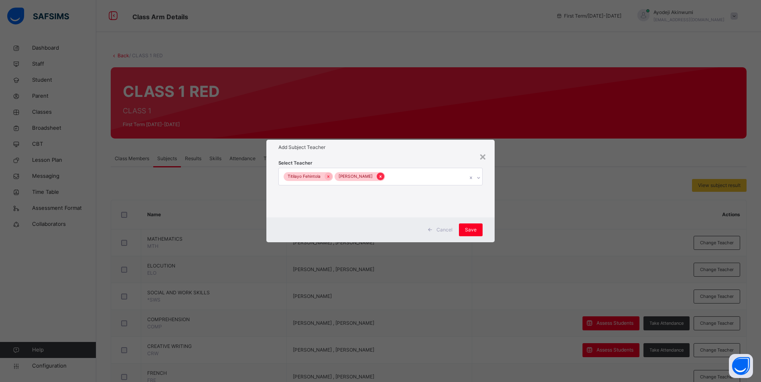
click at [378, 177] on icon at bounding box center [380, 177] width 4 height 6
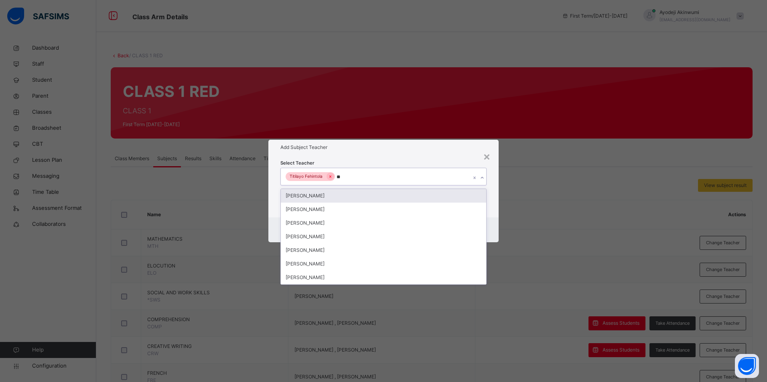
type input "***"
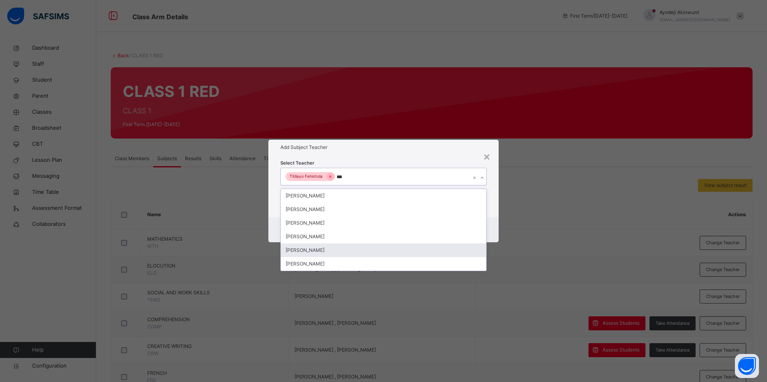
click at [320, 252] on div "[PERSON_NAME]" at bounding box center [383, 251] width 205 height 14
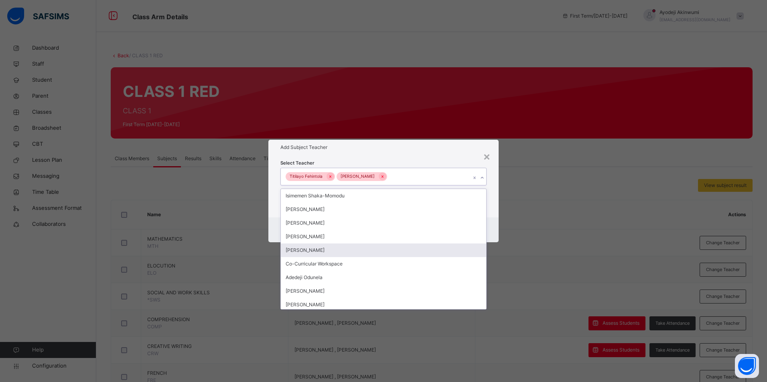
click at [437, 157] on div "Select Teacher option [PERSON_NAME], selected. option [PERSON_NAME] focused, 5 …" at bounding box center [383, 186] width 230 height 63
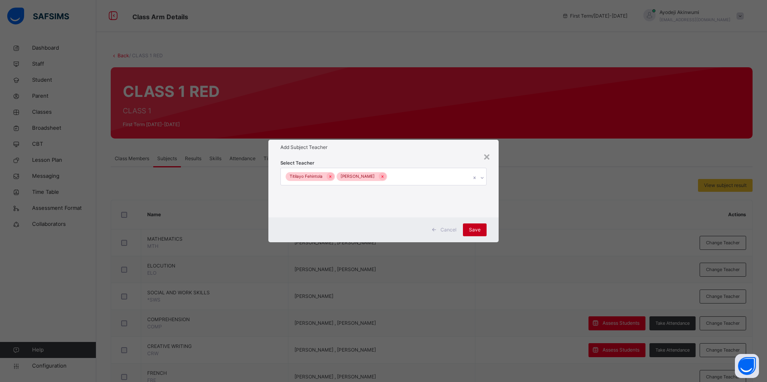
click at [473, 228] on span "Save" at bounding box center [475, 230] width 12 height 7
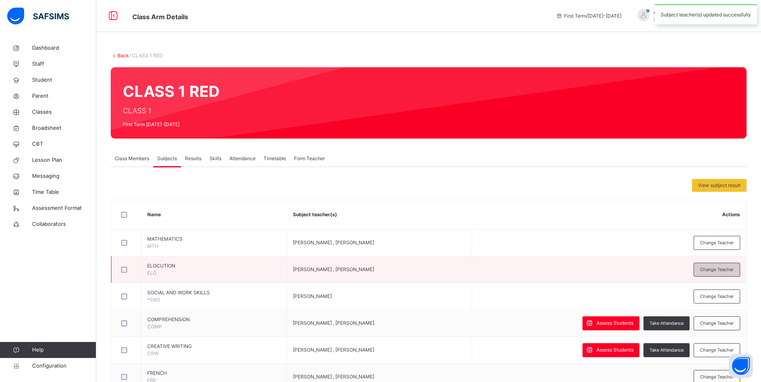
click at [718, 266] on div "Change Teacher" at bounding box center [716, 270] width 47 height 14
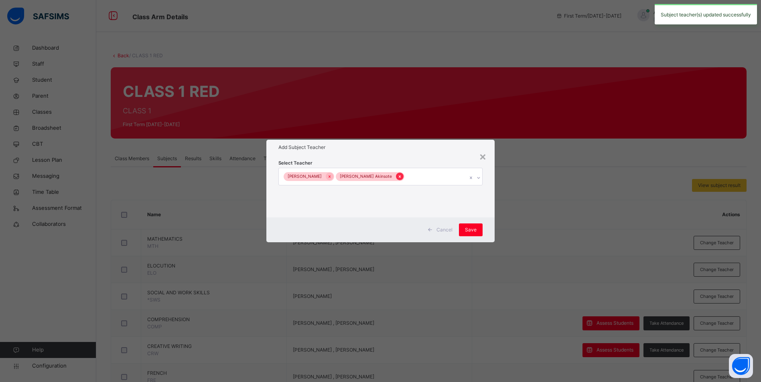
click at [397, 176] on icon at bounding box center [399, 177] width 4 height 6
click at [332, 178] on icon at bounding box center [331, 177] width 2 height 2
click at [345, 176] on div "Select subject teacher's name" at bounding box center [319, 176] width 68 height 15
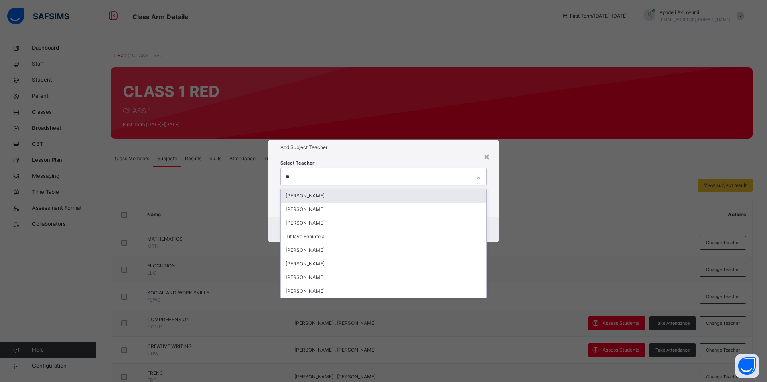
type input "*"
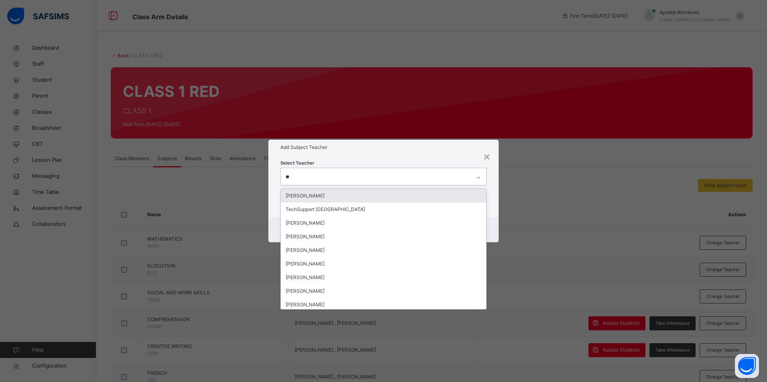
type input "***"
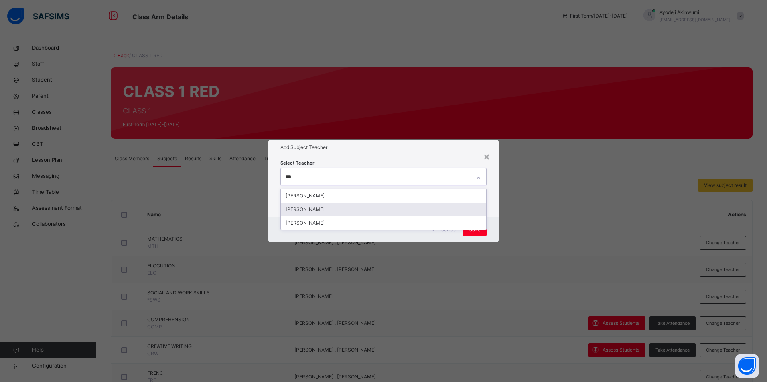
click at [304, 212] on div "[PERSON_NAME]" at bounding box center [383, 210] width 205 height 14
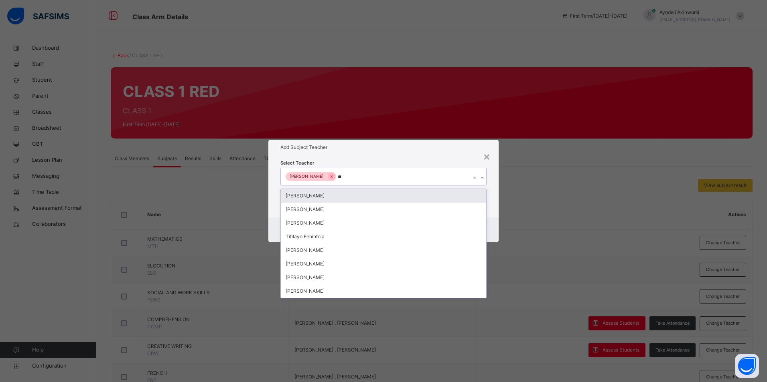
type input "***"
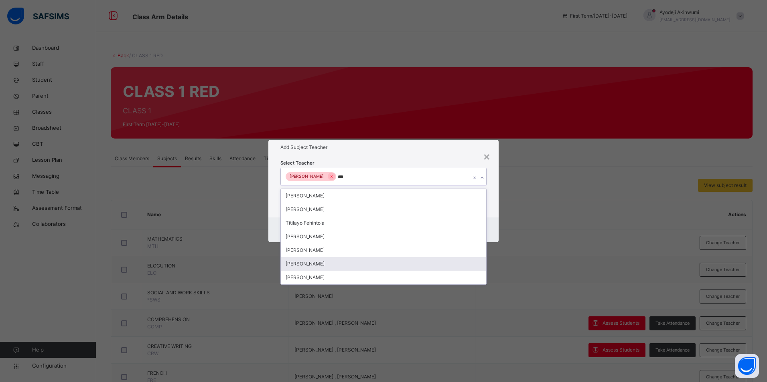
click at [295, 262] on div "[PERSON_NAME]" at bounding box center [383, 264] width 205 height 14
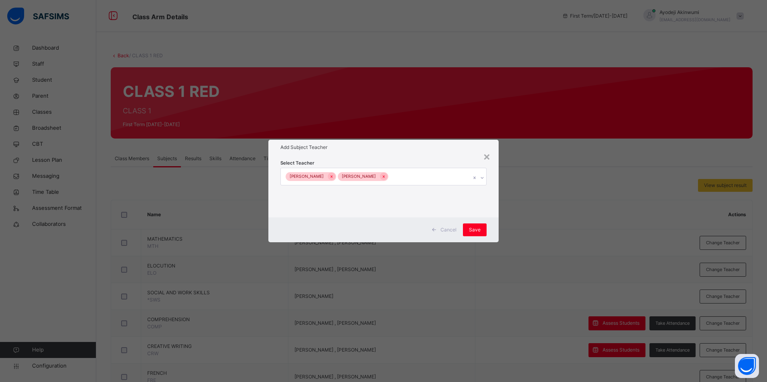
click at [421, 148] on h1 "Add Subject Teacher" at bounding box center [383, 147] width 206 height 7
click at [477, 230] on span "Save" at bounding box center [475, 230] width 12 height 7
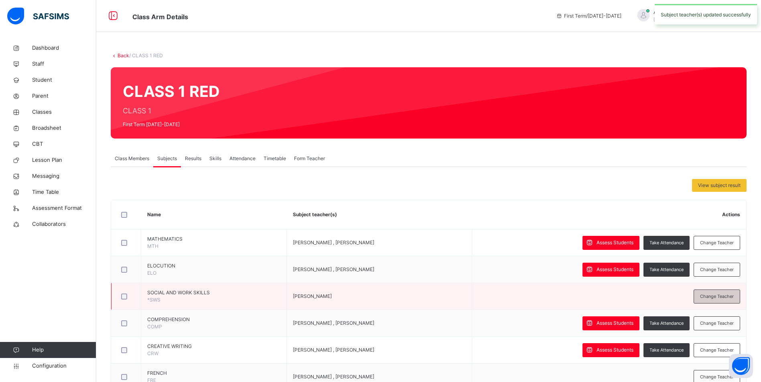
click at [713, 291] on div "Change Teacher" at bounding box center [716, 297] width 47 height 14
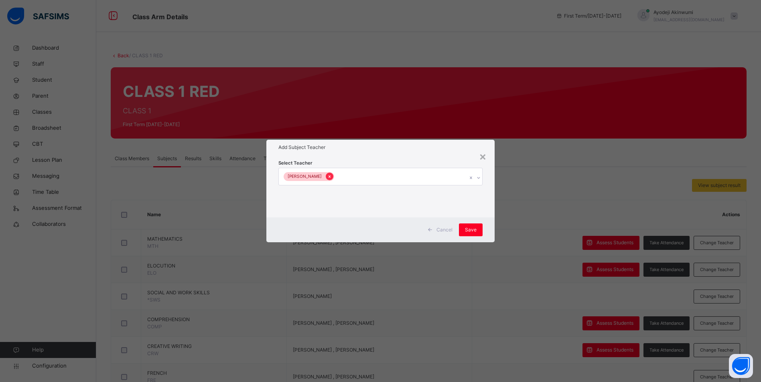
click at [332, 175] on icon at bounding box center [329, 177] width 4 height 6
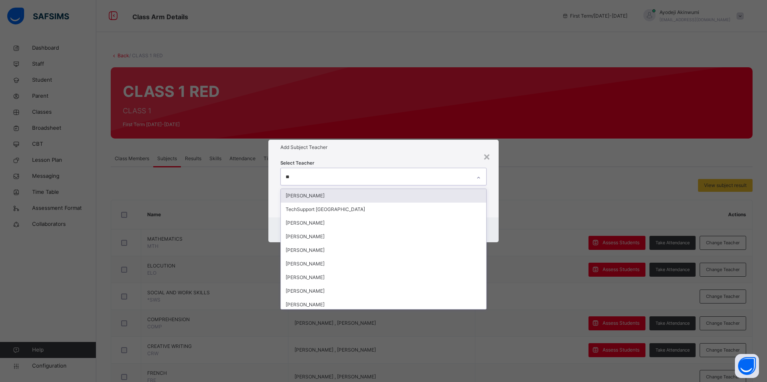
type input "***"
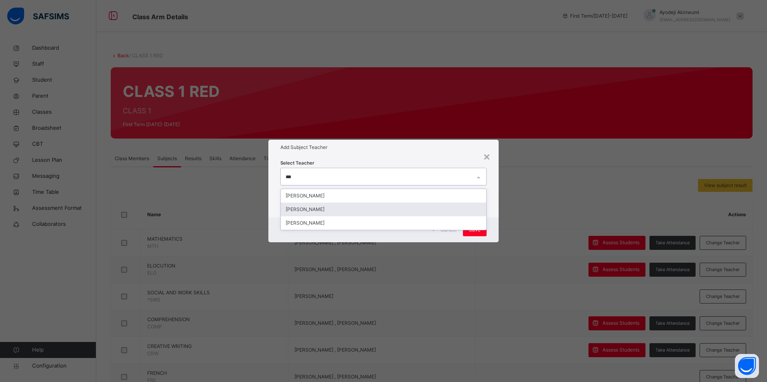
click at [307, 206] on div "[PERSON_NAME]" at bounding box center [383, 210] width 205 height 14
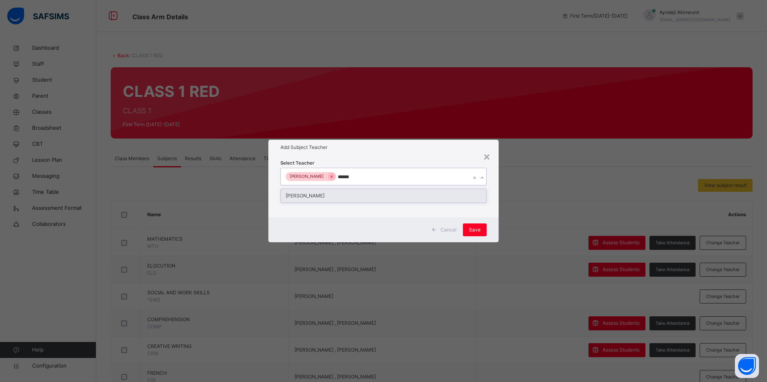
type input "*******"
click at [319, 192] on div "[PERSON_NAME]" at bounding box center [383, 196] width 205 height 14
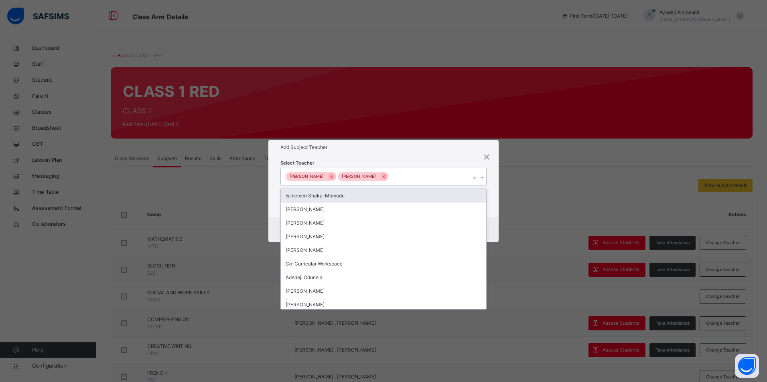
click at [406, 140] on div "Add Subject Teacher" at bounding box center [383, 147] width 230 height 15
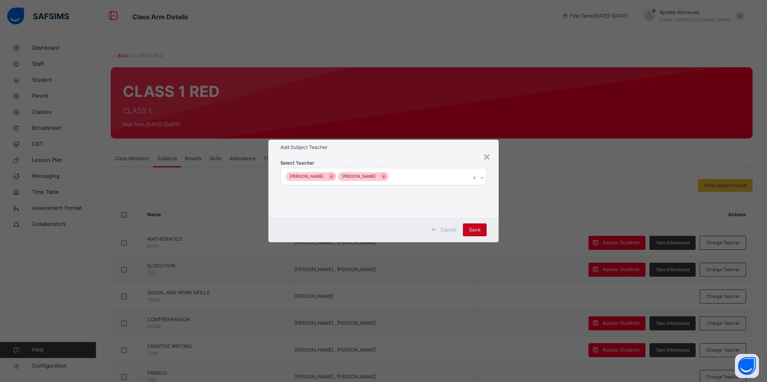
click at [485, 235] on div "Save" at bounding box center [475, 230] width 24 height 13
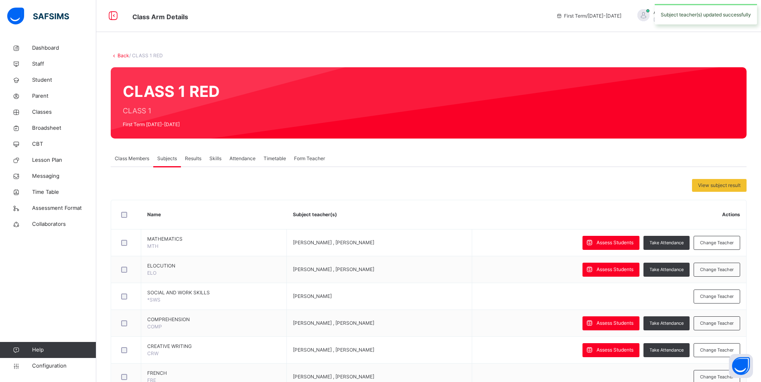
click at [476, 231] on td "Assess Students Take Attendance Change Teacher" at bounding box center [608, 243] width 274 height 27
click at [708, 296] on span "Change Teacher" at bounding box center [717, 296] width 34 height 7
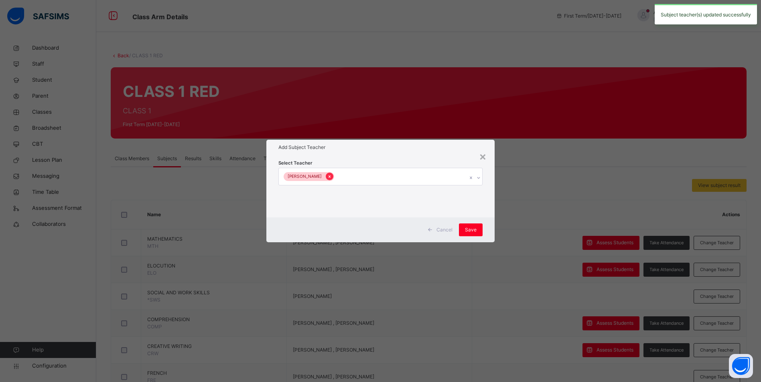
click at [330, 177] on icon at bounding box center [329, 177] width 2 height 2
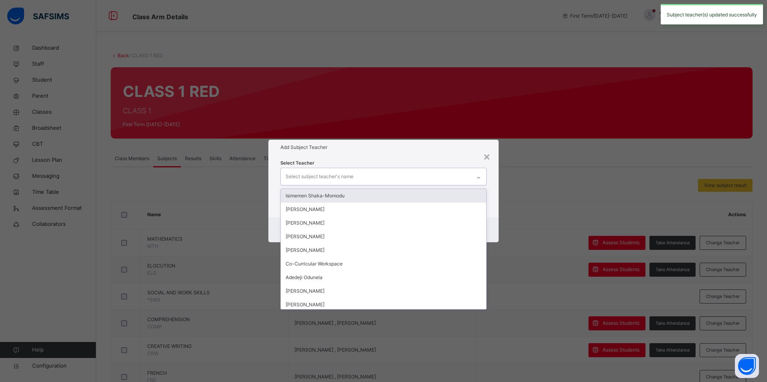
click at [322, 175] on div "Select subject teacher's name" at bounding box center [319, 176] width 68 height 15
click at [400, 97] on div "× Add Subject Teacher Select Teacher option [PERSON_NAME] , deselected. option …" at bounding box center [383, 191] width 767 height 382
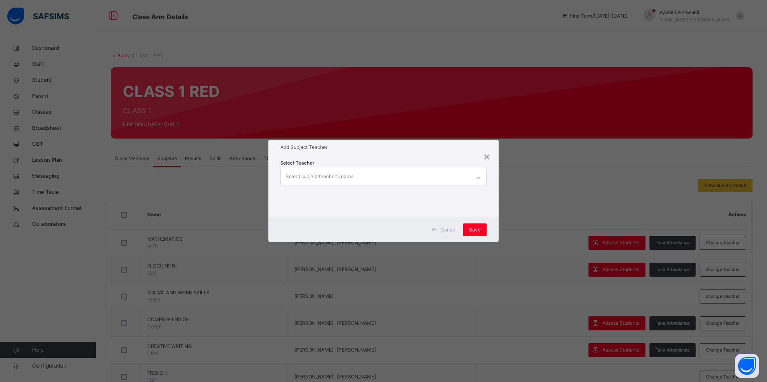
drag, startPoint x: 465, startPoint y: 280, endPoint x: 438, endPoint y: 288, distance: 27.9
click at [465, 280] on div "× Add Subject Teacher Select Teacher Select subject teacher's name Cancel Save" at bounding box center [383, 191] width 767 height 382
click at [445, 229] on span "Cancel" at bounding box center [448, 230] width 16 height 7
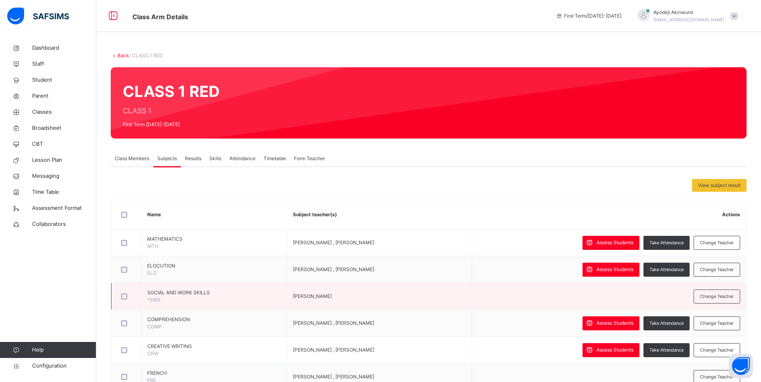
click at [317, 287] on td "[PERSON_NAME]" at bounding box center [379, 296] width 185 height 27
click at [319, 298] on span "[PERSON_NAME]" at bounding box center [312, 296] width 39 height 6
click at [714, 297] on span "Change Teacher" at bounding box center [717, 296] width 34 height 7
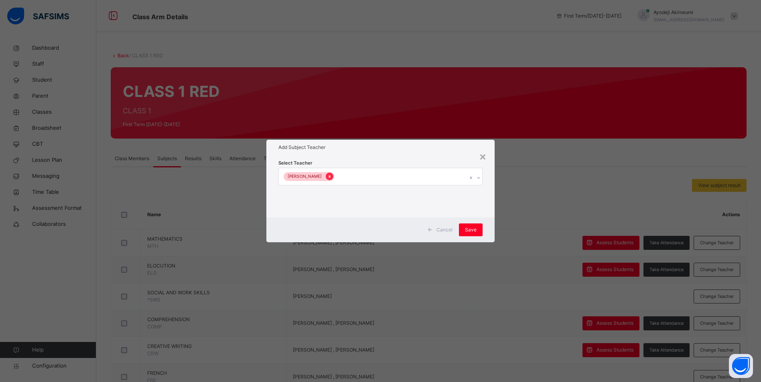
click at [333, 175] on div at bounding box center [330, 177] width 8 height 8
click at [335, 176] on div "Select subject teacher's name" at bounding box center [319, 176] width 68 height 15
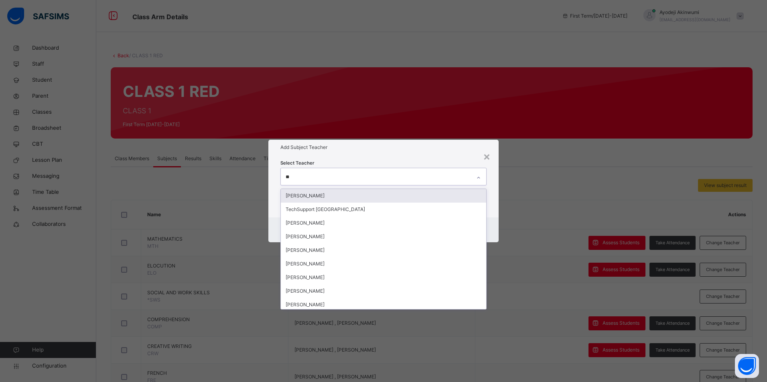
type input "***"
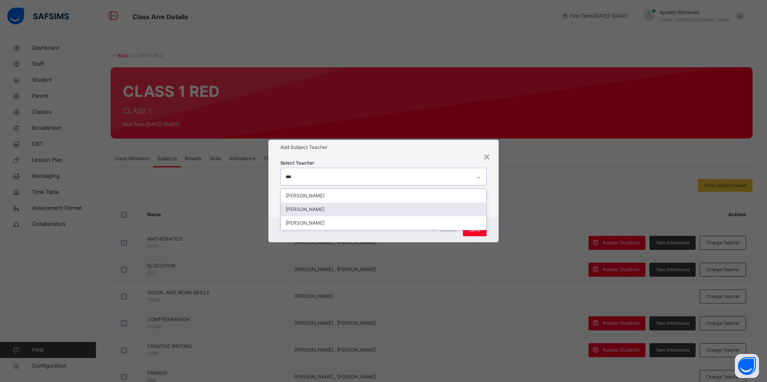
click at [323, 214] on div "[PERSON_NAME]" at bounding box center [383, 210] width 205 height 14
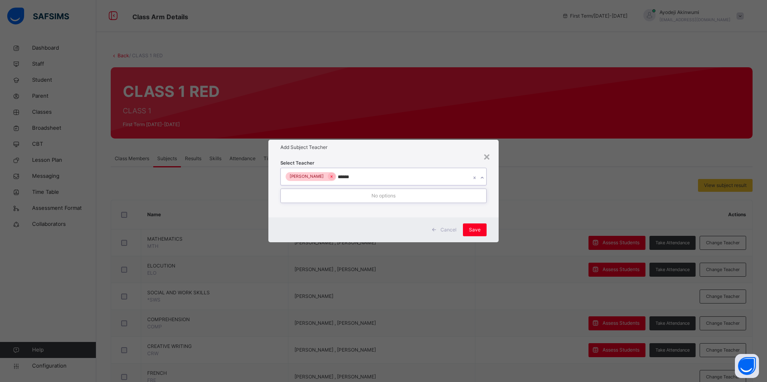
type input "*****"
click at [332, 196] on div "[PERSON_NAME]" at bounding box center [383, 196] width 205 height 14
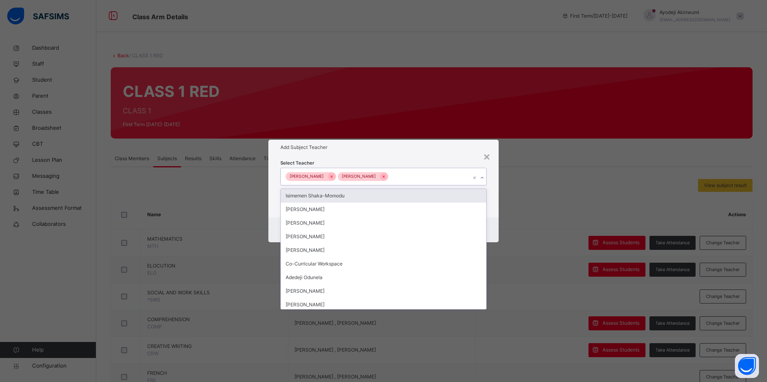
click at [397, 156] on div "Select Teacher option [PERSON_NAME], selected. option Isimemen Shaka-Momodu foc…" at bounding box center [383, 186] width 230 height 63
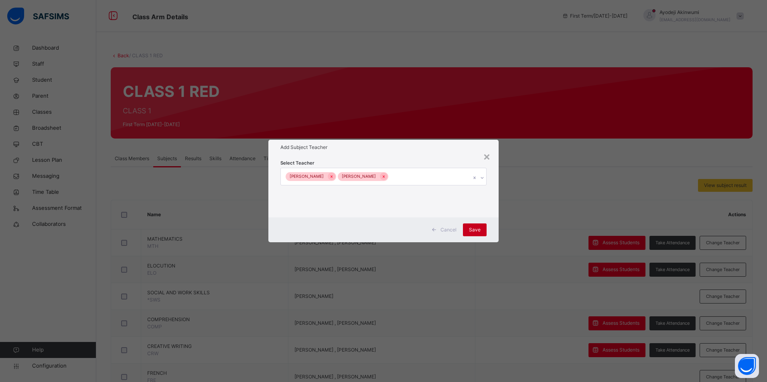
click at [474, 232] on span "Save" at bounding box center [475, 230] width 12 height 7
click at [470, 231] on div "Save" at bounding box center [471, 230] width 24 height 13
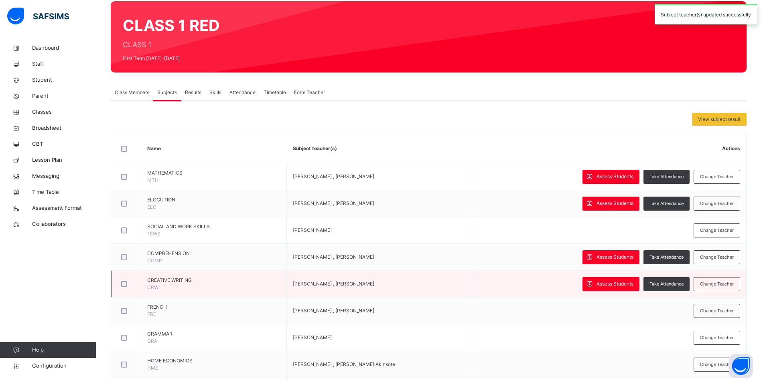
scroll to position [80, 0]
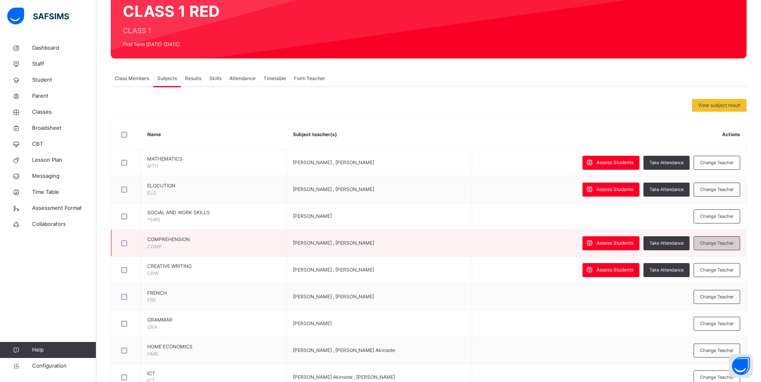
click at [724, 244] on span "Change Teacher" at bounding box center [717, 243] width 34 height 7
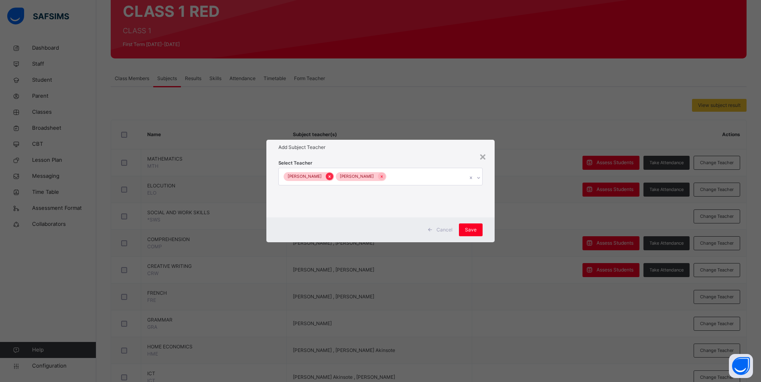
click at [330, 176] on icon at bounding box center [329, 177] width 2 height 2
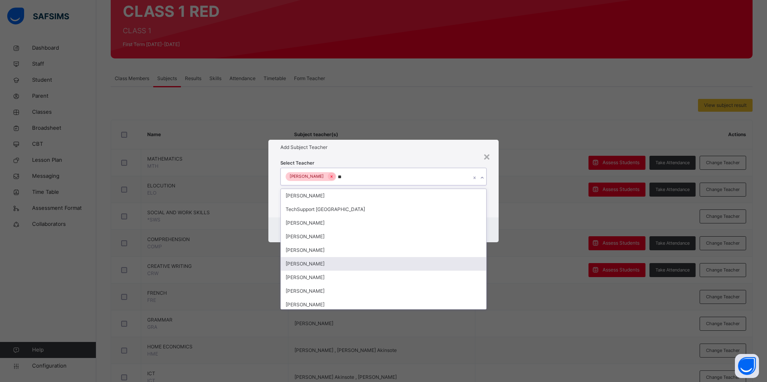
type input "***"
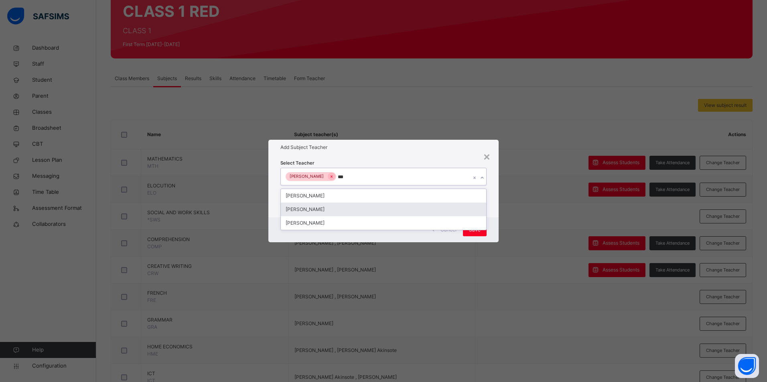
click at [322, 209] on div "[PERSON_NAME]" at bounding box center [383, 210] width 205 height 14
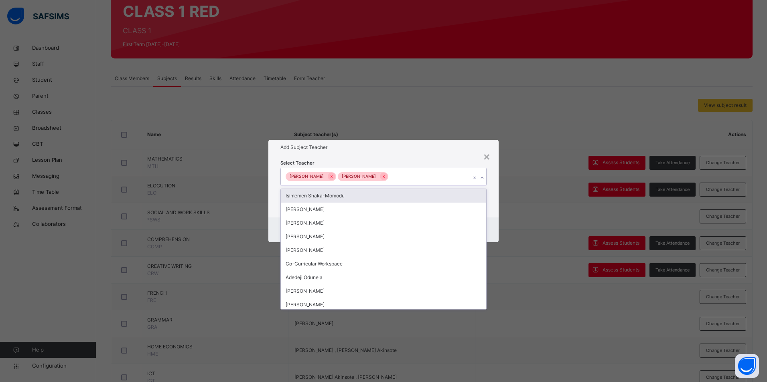
click at [405, 151] on h1 "Add Subject Teacher" at bounding box center [383, 147] width 206 height 7
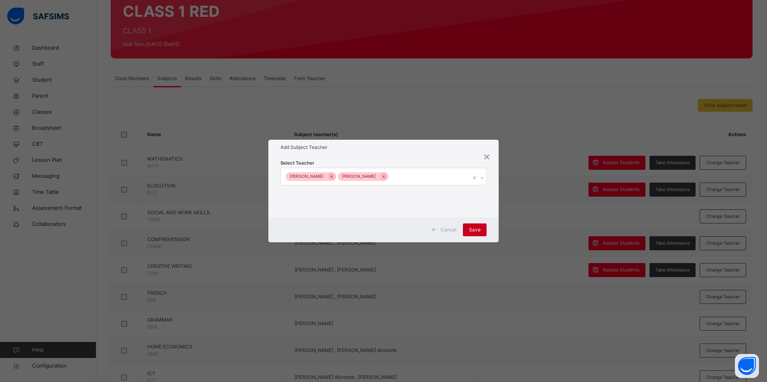
click at [468, 229] on div "Save" at bounding box center [475, 230] width 24 height 13
click at [476, 231] on span "Save" at bounding box center [471, 230] width 12 height 7
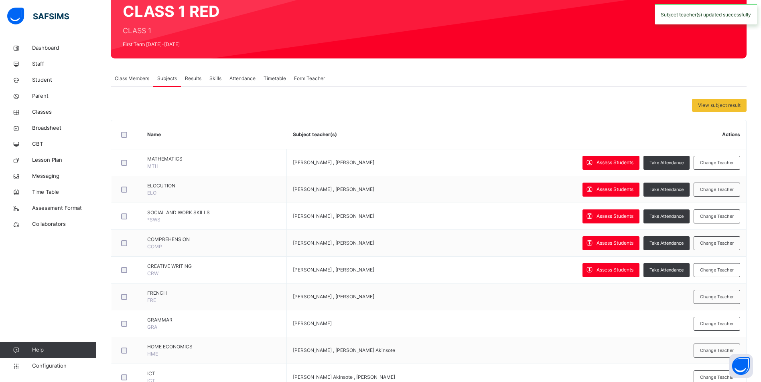
click at [726, 267] on div "Change Teacher" at bounding box center [716, 270] width 47 height 14
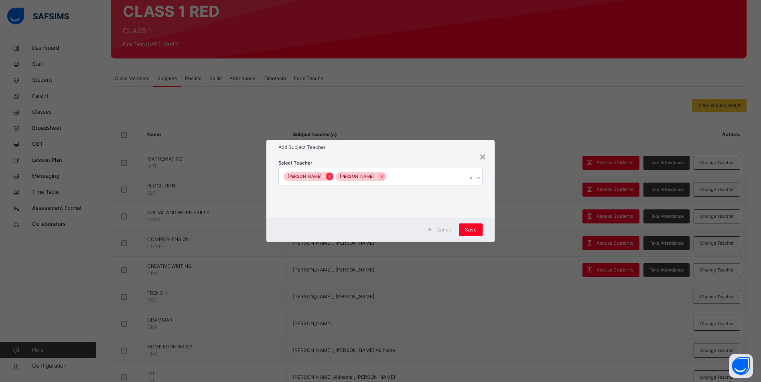
click at [332, 176] on icon at bounding box center [329, 177] width 4 height 6
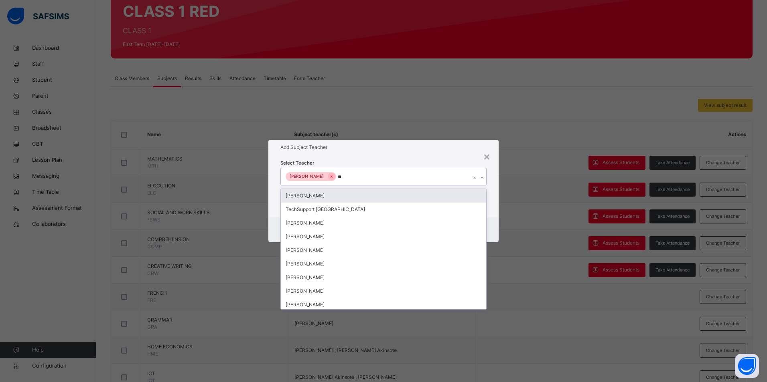
type input "***"
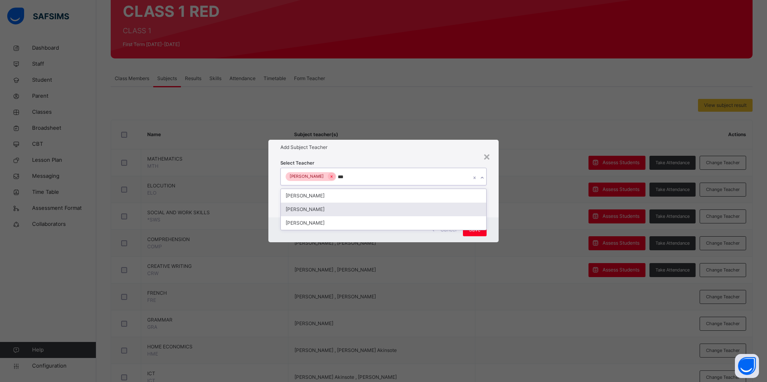
click at [328, 211] on div "[PERSON_NAME]" at bounding box center [383, 210] width 205 height 14
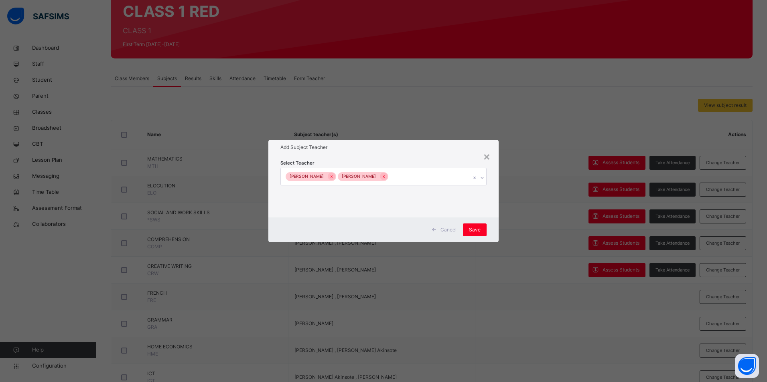
click at [397, 158] on div "Select Teacher [PERSON_NAME] [PERSON_NAME]" at bounding box center [383, 186] width 230 height 63
click at [475, 232] on span "Save" at bounding box center [475, 230] width 12 height 7
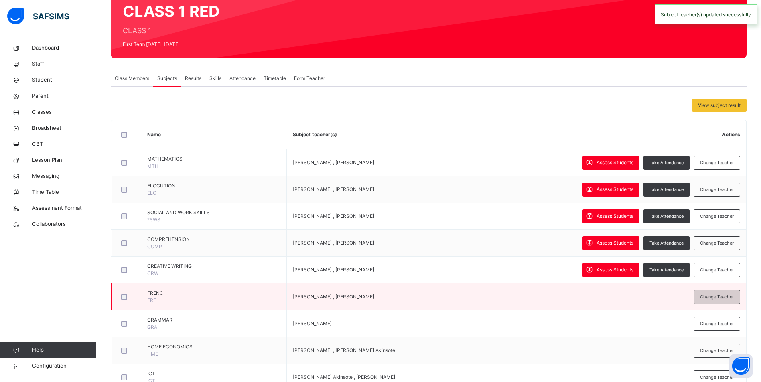
click at [713, 292] on div "Change Teacher" at bounding box center [716, 297] width 47 height 14
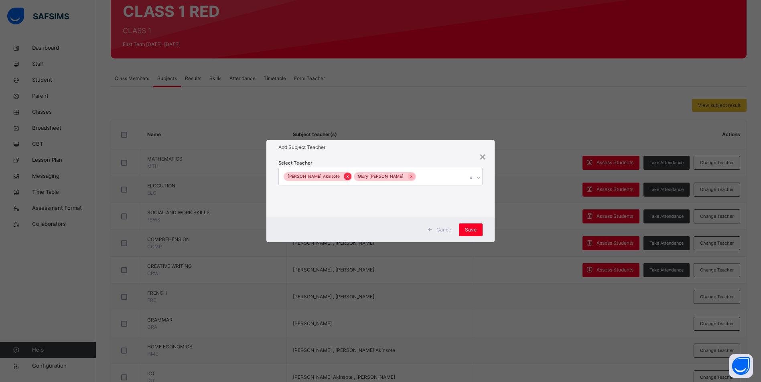
click at [345, 176] on icon at bounding box center [347, 177] width 4 height 6
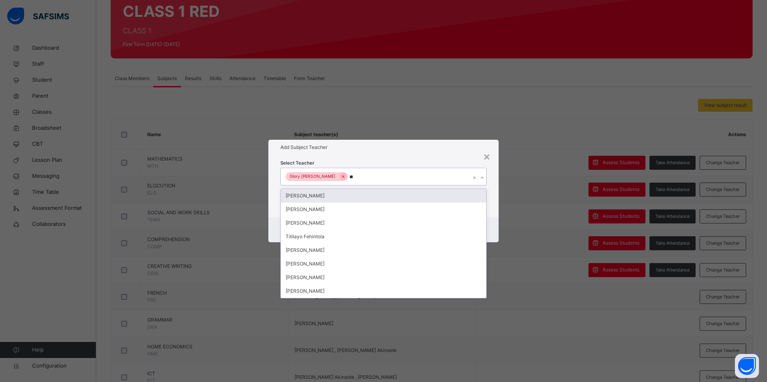
type input "***"
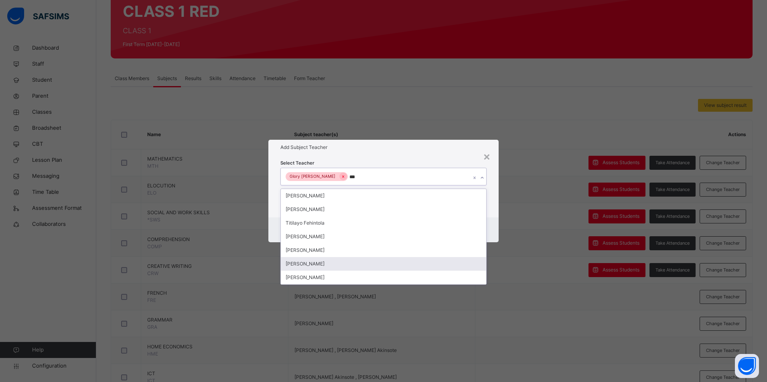
click at [315, 267] on div "[PERSON_NAME]" at bounding box center [383, 264] width 205 height 14
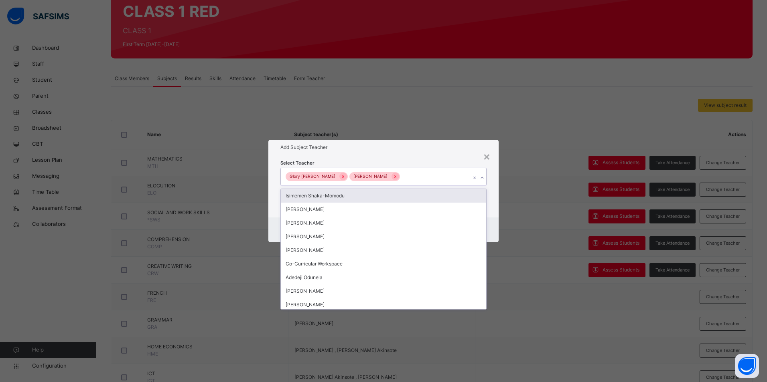
click at [380, 154] on div "Add Subject Teacher" at bounding box center [383, 147] width 230 height 15
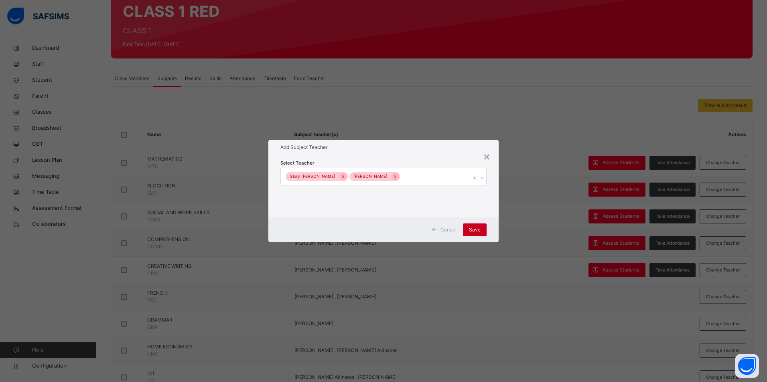
click at [472, 226] on div "Save" at bounding box center [475, 230] width 24 height 13
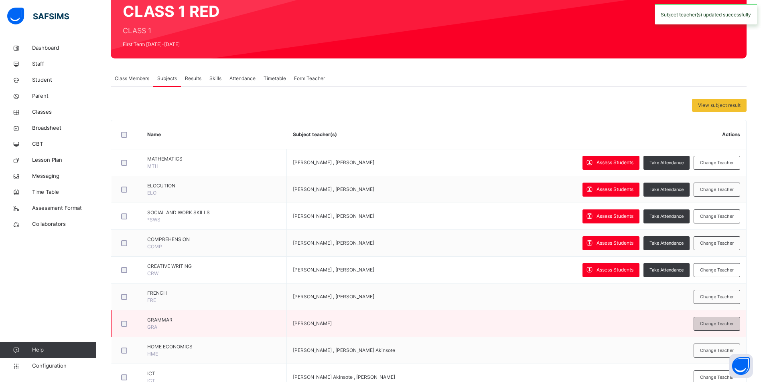
click at [719, 322] on span "Change Teacher" at bounding box center [717, 324] width 34 height 7
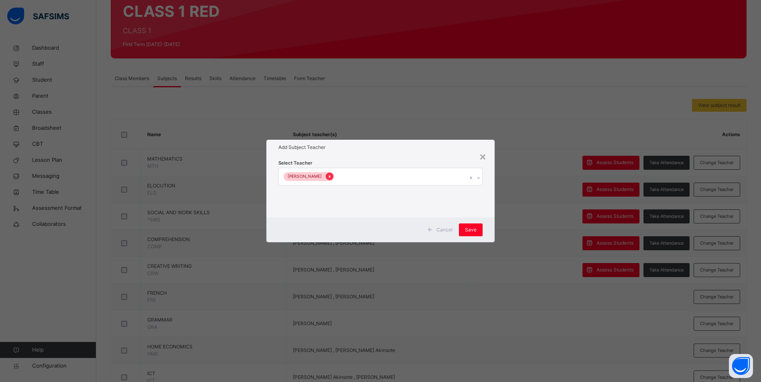
click at [332, 177] on icon at bounding box center [329, 177] width 4 height 6
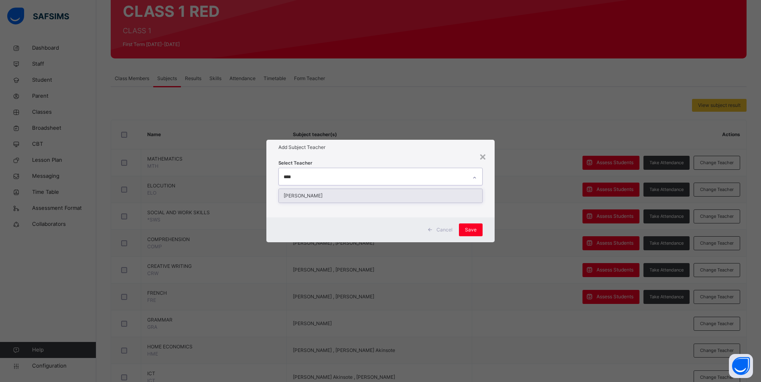
type input "*****"
click at [338, 197] on div "[PERSON_NAME]" at bounding box center [380, 196] width 203 height 14
type input "******"
click at [332, 199] on div "[PERSON_NAME]" at bounding box center [383, 196] width 205 height 14
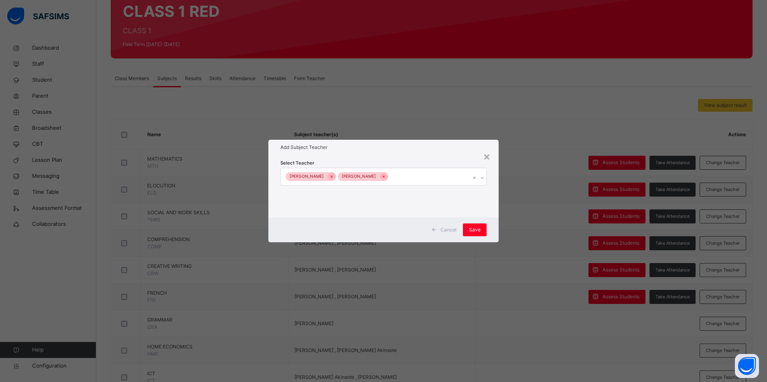
click at [419, 148] on h1 "Add Subject Teacher" at bounding box center [383, 147] width 206 height 7
click at [477, 227] on span "Save" at bounding box center [475, 230] width 12 height 7
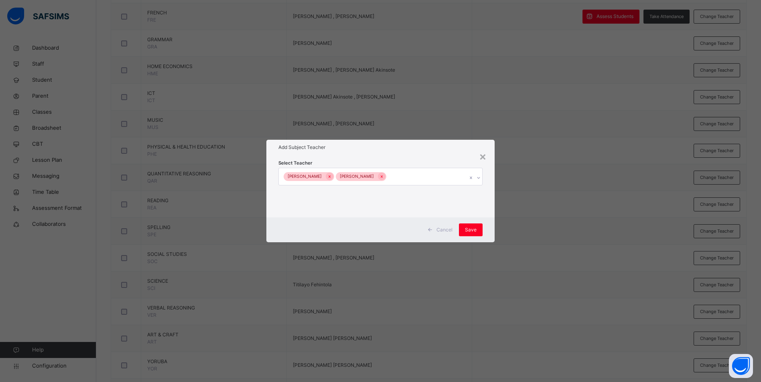
scroll to position [160, 0]
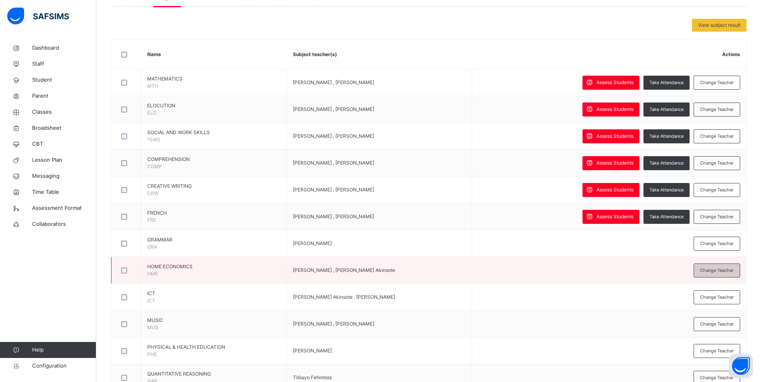
click at [714, 271] on span "Change Teacher" at bounding box center [717, 270] width 34 height 7
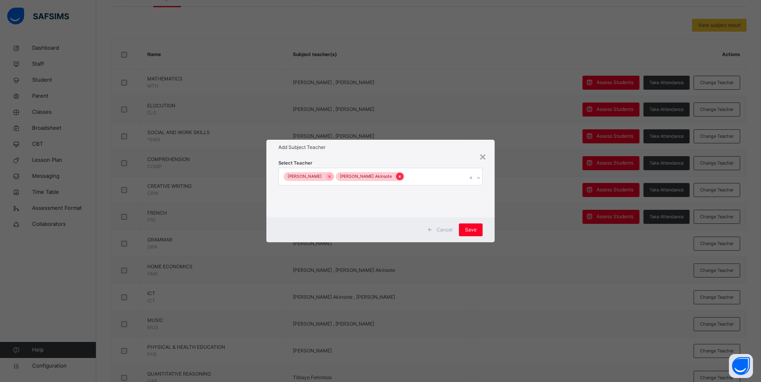
click at [397, 177] on icon at bounding box center [399, 177] width 4 height 6
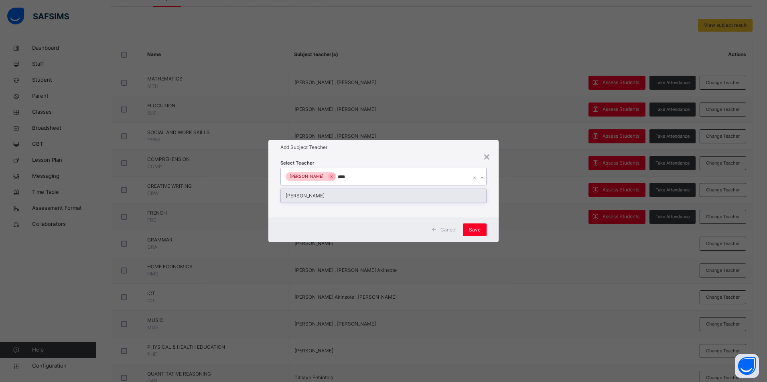
type input "*****"
click at [308, 193] on div "[PERSON_NAME]" at bounding box center [383, 196] width 205 height 14
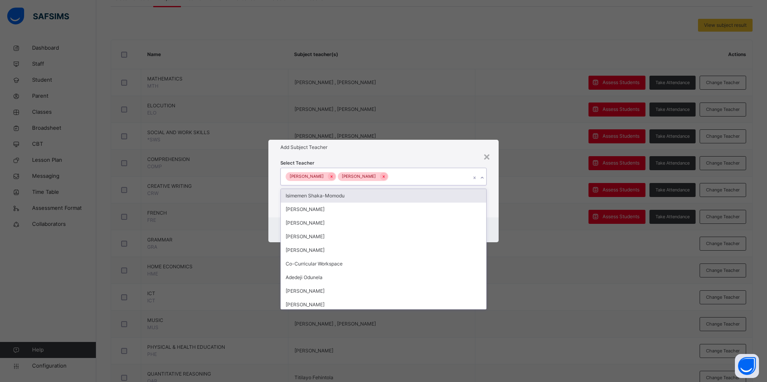
click at [425, 152] on div "Add Subject Teacher" at bounding box center [383, 147] width 230 height 15
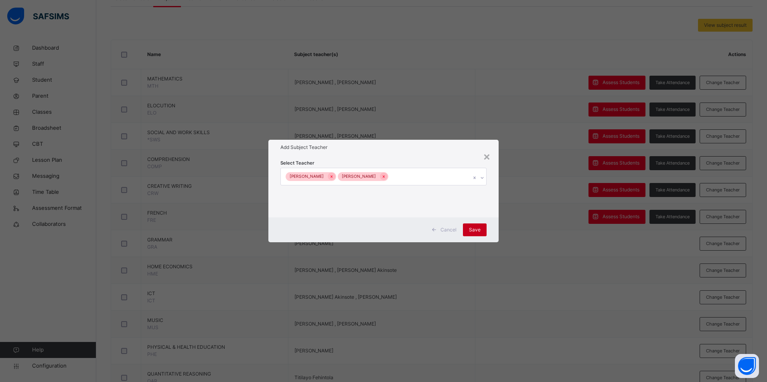
click at [478, 232] on span "Save" at bounding box center [475, 230] width 12 height 7
click at [469, 229] on span "Save" at bounding box center [471, 230] width 12 height 7
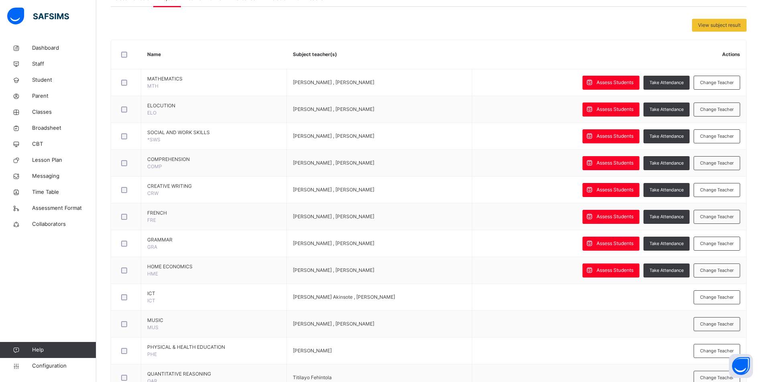
click at [708, 294] on span "Change Teacher" at bounding box center [717, 297] width 34 height 7
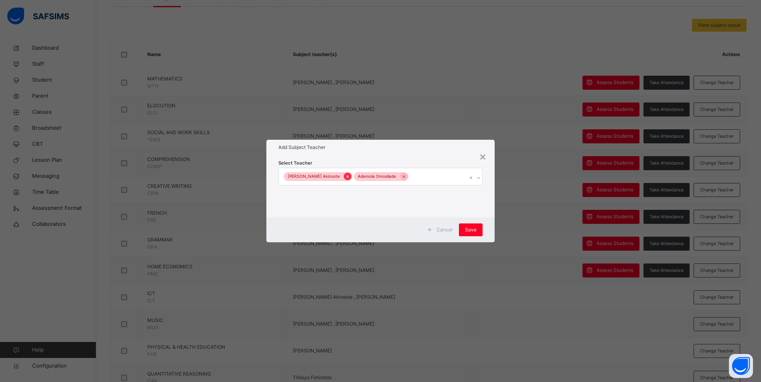
click at [345, 176] on icon at bounding box center [347, 177] width 4 height 6
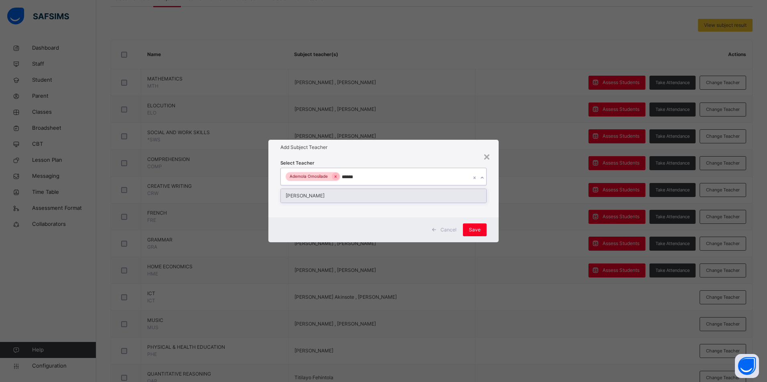
type input "*******"
click at [352, 196] on div "[PERSON_NAME]" at bounding box center [383, 196] width 205 height 14
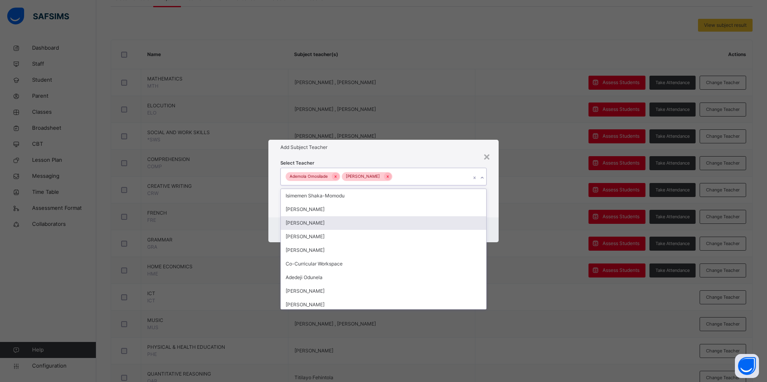
click at [451, 146] on h1 "Add Subject Teacher" at bounding box center [383, 147] width 206 height 7
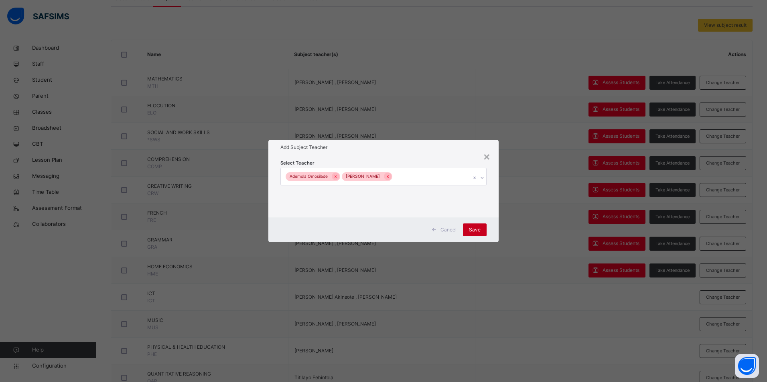
click at [479, 231] on span "Save" at bounding box center [475, 230] width 12 height 7
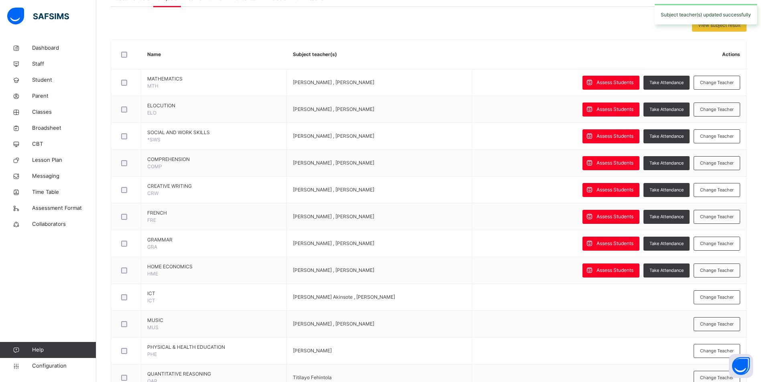
click at [475, 231] on td "Assess Students Take Attendance Change Teacher" at bounding box center [608, 244] width 274 height 27
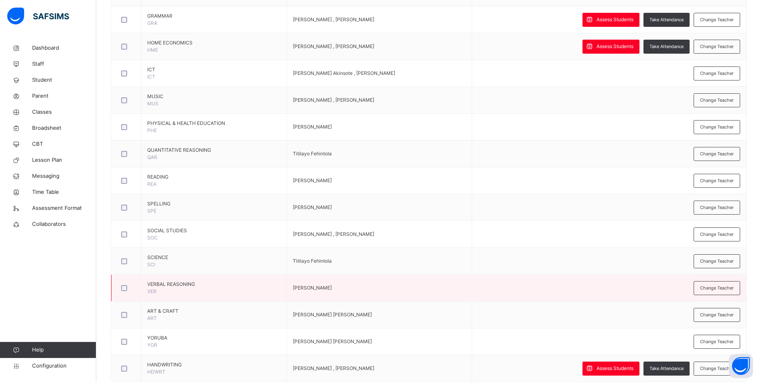
scroll to position [405, 0]
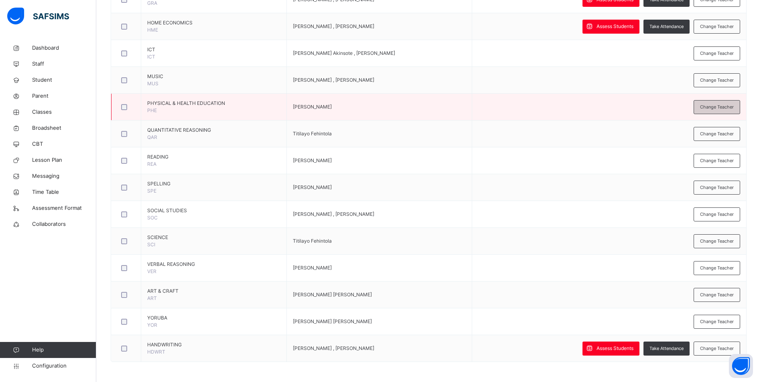
click at [718, 110] on span "Change Teacher" at bounding box center [717, 107] width 34 height 7
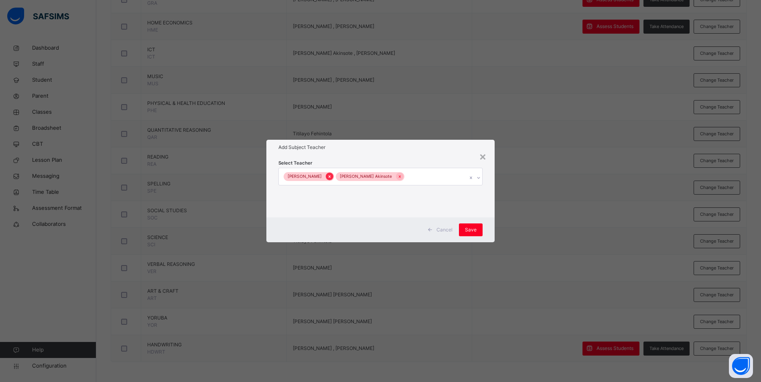
click at [332, 178] on icon at bounding box center [329, 177] width 4 height 6
click at [346, 177] on div at bounding box center [350, 177] width 8 height 8
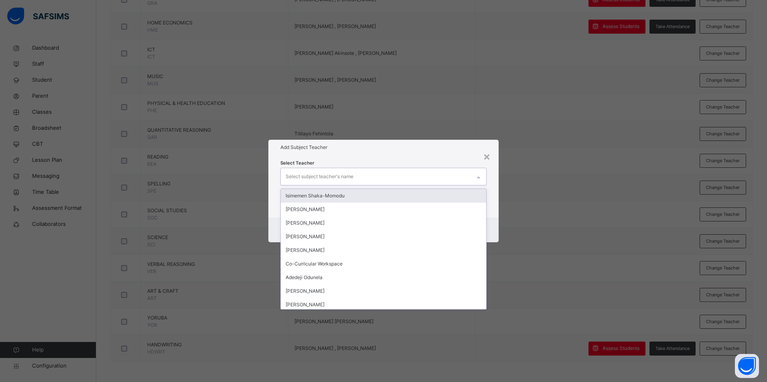
click at [299, 174] on div "Select subject teacher's name" at bounding box center [319, 176] width 68 height 15
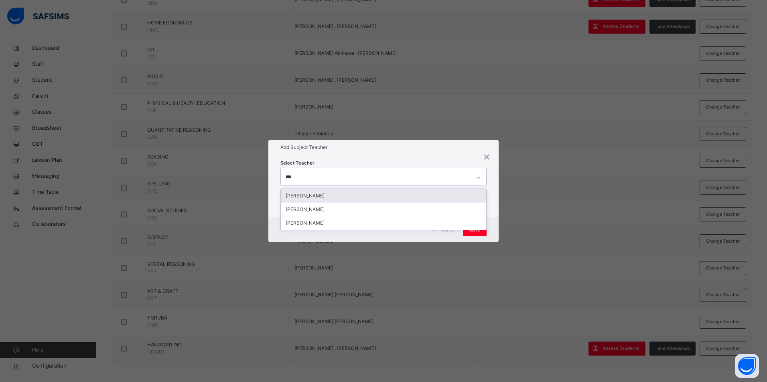
type input "****"
click at [295, 194] on div "[PERSON_NAME]" at bounding box center [383, 196] width 205 height 14
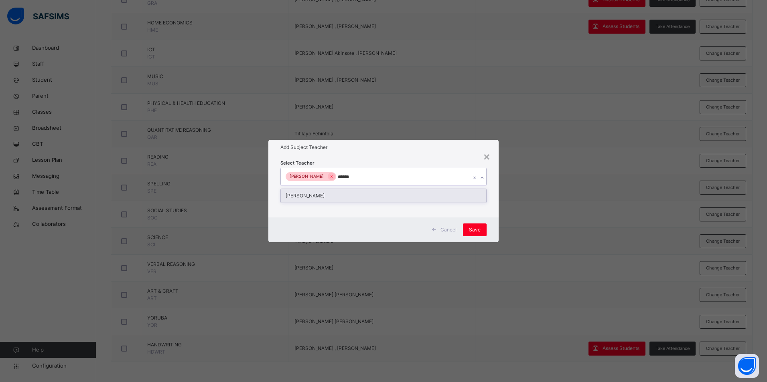
type input "*******"
click at [348, 192] on div "[PERSON_NAME]" at bounding box center [383, 196] width 205 height 14
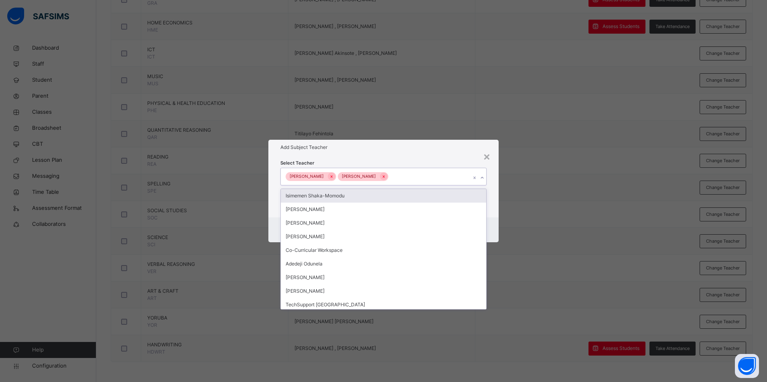
click at [406, 158] on div "Select Teacher option [PERSON_NAME], selected. option Isimemen Shaka-Momodu foc…" at bounding box center [383, 186] width 230 height 63
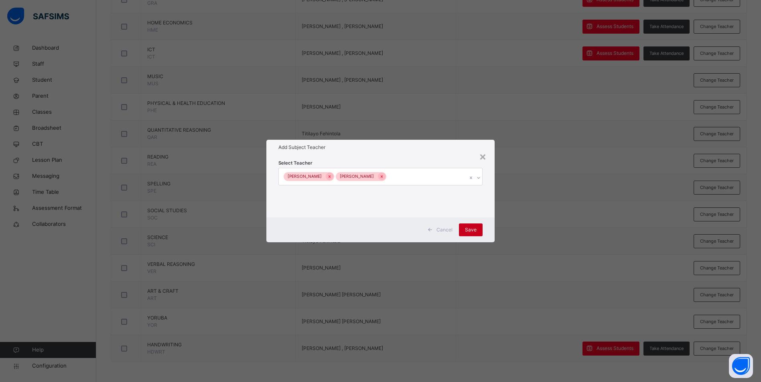
click at [472, 230] on span "Save" at bounding box center [471, 230] width 12 height 7
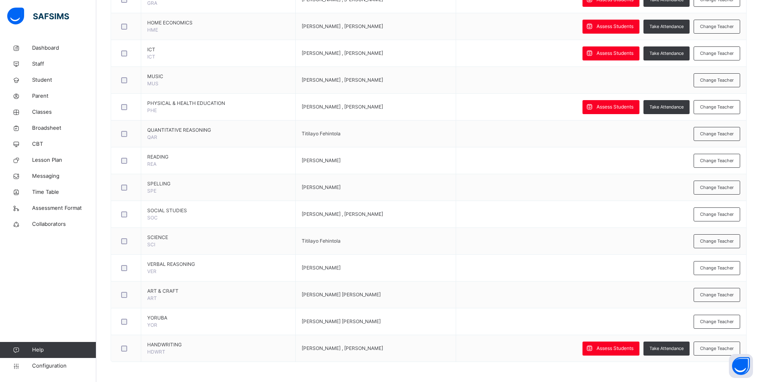
click at [723, 83] on div "Change Teacher" at bounding box center [716, 80] width 47 height 14
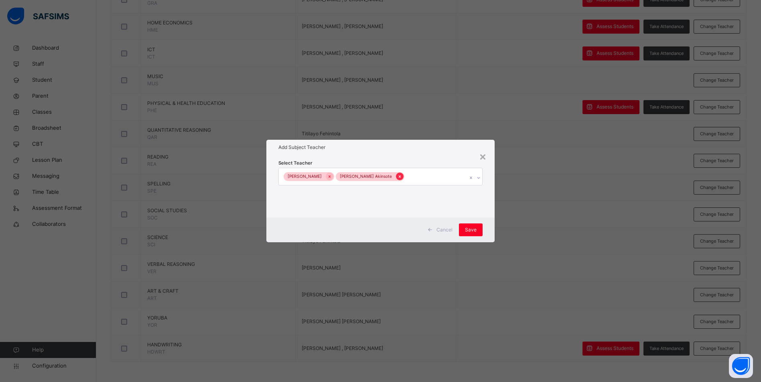
click at [397, 178] on icon at bounding box center [399, 177] width 4 height 6
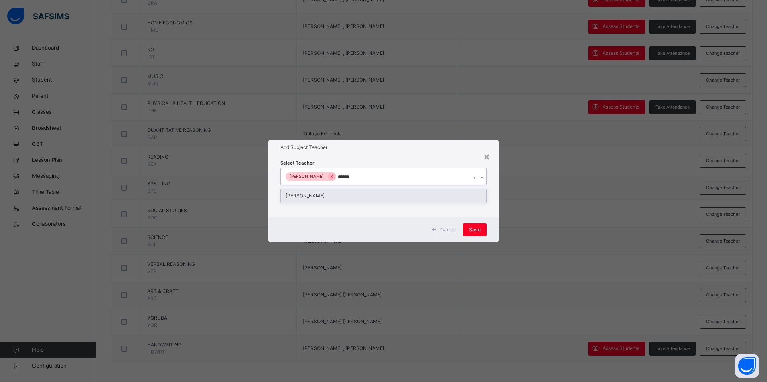
type input "*******"
click at [364, 192] on div "[PERSON_NAME]" at bounding box center [383, 196] width 205 height 14
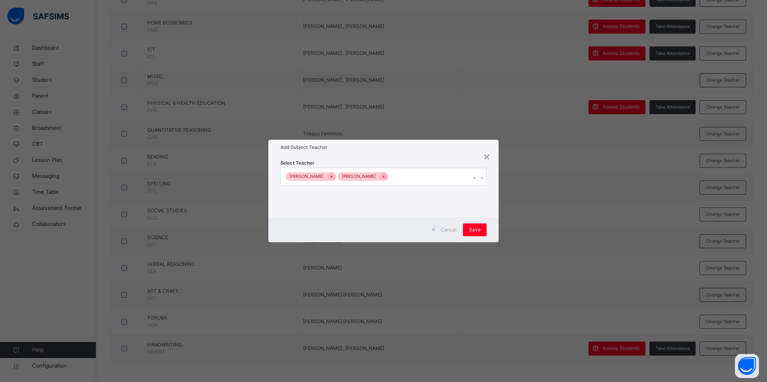
click at [425, 155] on div "× Add Subject Teacher Select Teacher [PERSON_NAME] [PERSON_NAME] Cancel Save" at bounding box center [383, 191] width 230 height 103
click at [476, 227] on span "Save" at bounding box center [475, 230] width 12 height 7
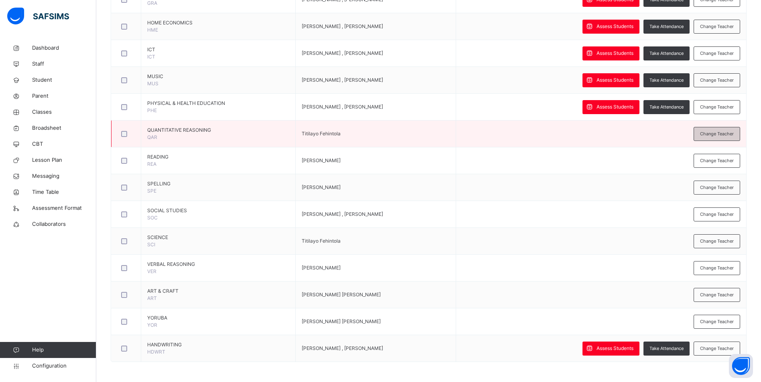
click at [714, 134] on span "Change Teacher" at bounding box center [717, 134] width 34 height 7
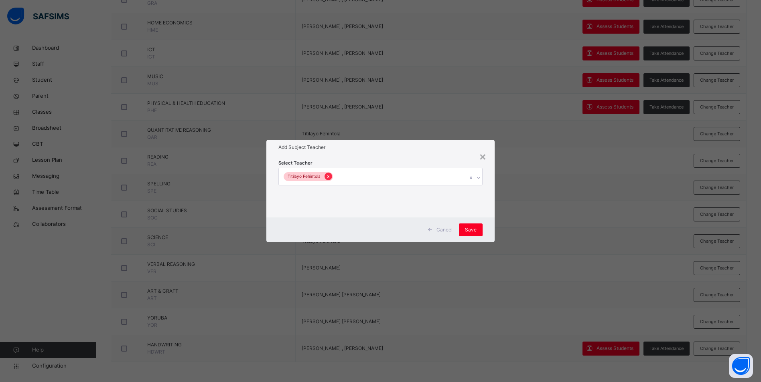
click at [329, 175] on icon at bounding box center [328, 177] width 4 height 6
click at [329, 175] on div "Select subject teacher's name" at bounding box center [319, 176] width 68 height 15
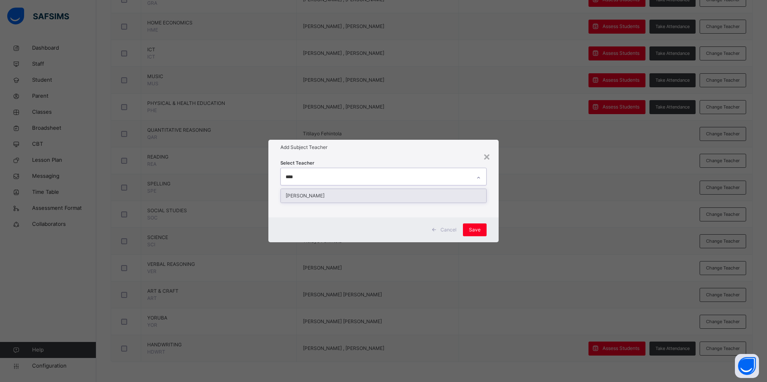
type input "*****"
click at [325, 200] on div "[PERSON_NAME]" at bounding box center [383, 196] width 205 height 14
type input "*******"
click at [346, 194] on div "[PERSON_NAME]" at bounding box center [383, 196] width 205 height 14
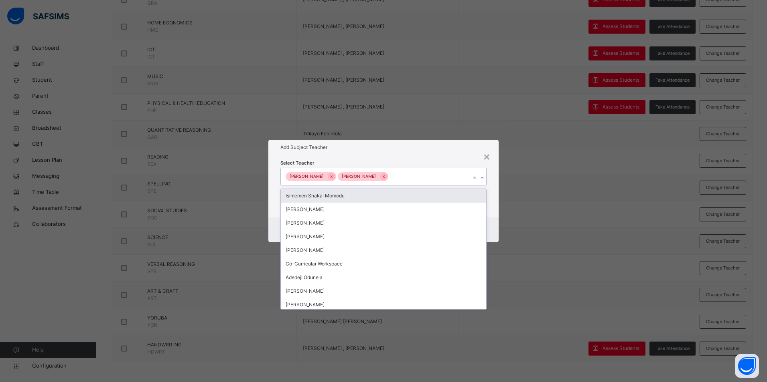
click at [442, 153] on div "Add Subject Teacher" at bounding box center [383, 147] width 230 height 15
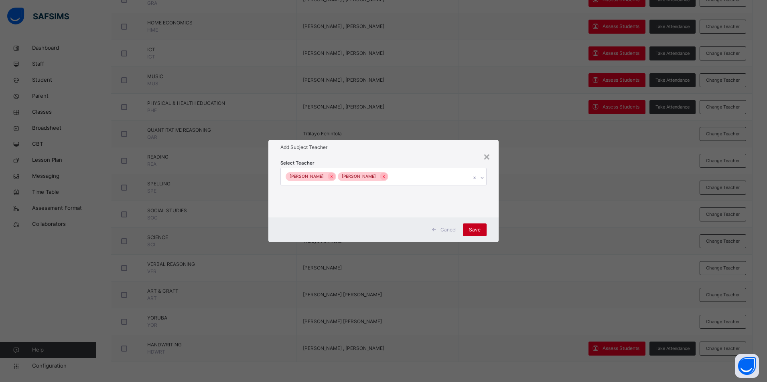
click at [478, 229] on span "Save" at bounding box center [475, 230] width 12 height 7
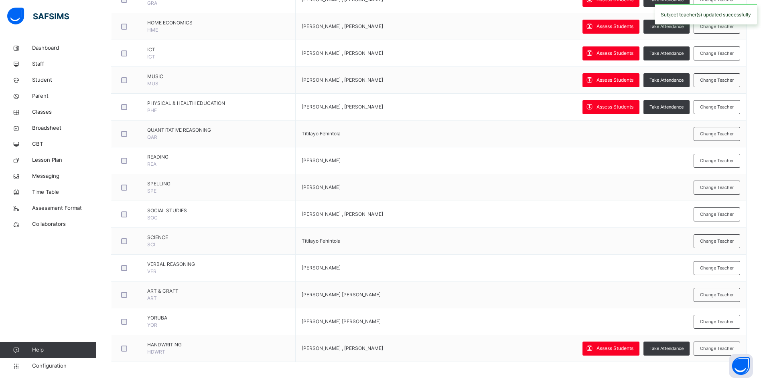
click at [724, 134] on span "Change Teacher" at bounding box center [717, 134] width 34 height 7
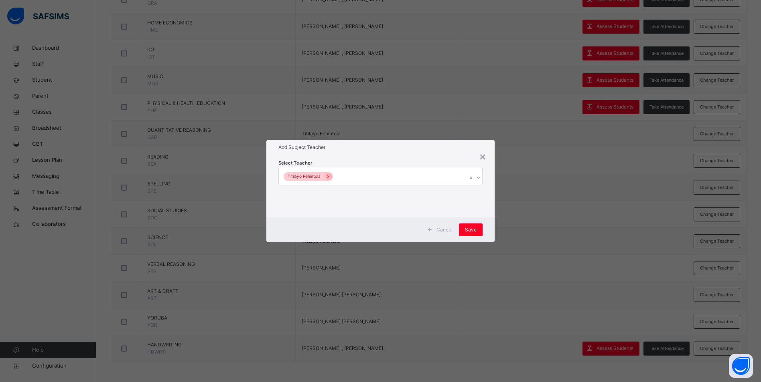
click at [359, 178] on div "Titilayo Fehintola" at bounding box center [373, 176] width 188 height 17
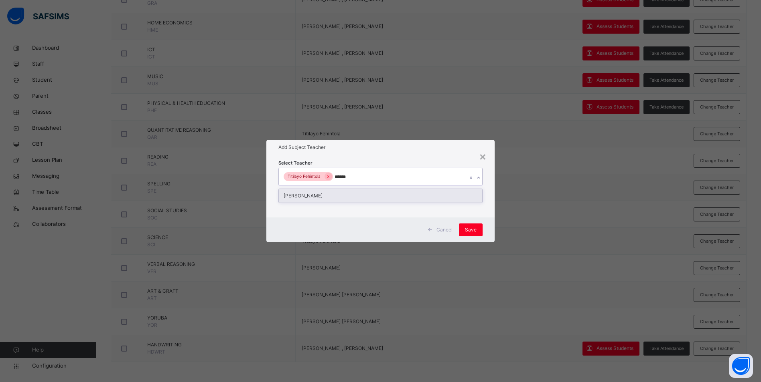
type input "*******"
click at [334, 193] on div "[PERSON_NAME]" at bounding box center [380, 196] width 203 height 14
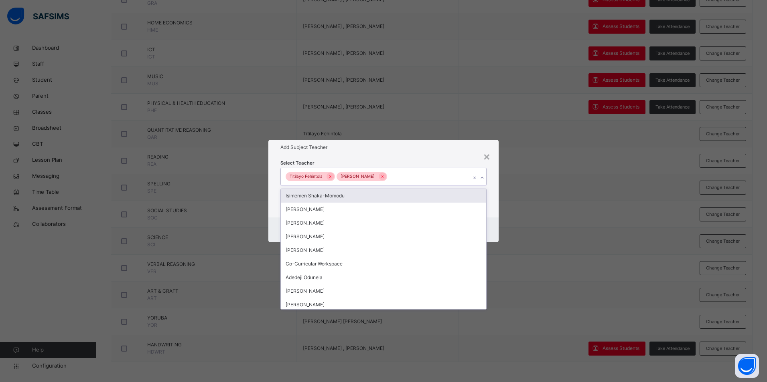
drag, startPoint x: 422, startPoint y: 155, endPoint x: 443, endPoint y: 172, distance: 27.3
click at [422, 154] on div "Add Subject Teacher" at bounding box center [383, 147] width 230 height 15
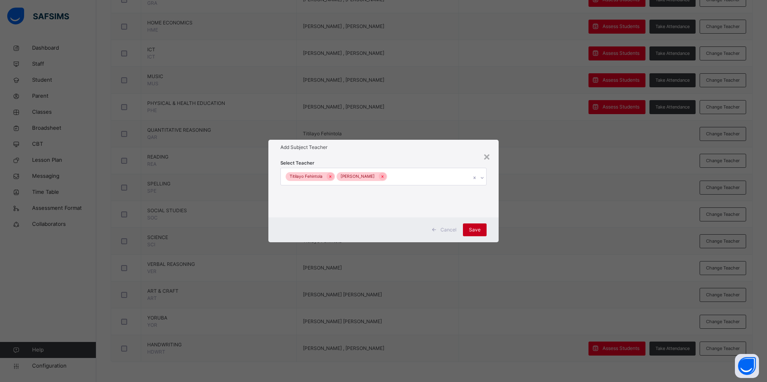
click at [475, 228] on span "Save" at bounding box center [475, 230] width 12 height 7
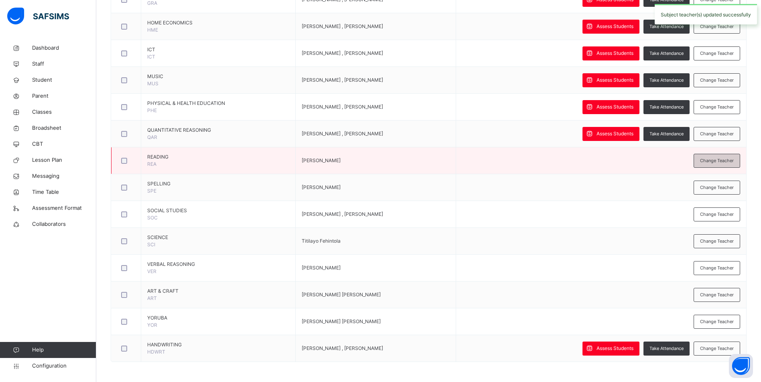
click at [725, 165] on div "Change Teacher" at bounding box center [716, 161] width 47 height 14
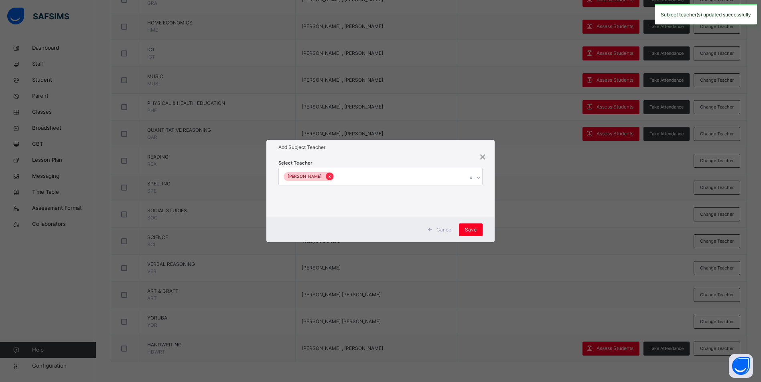
click at [333, 179] on div at bounding box center [330, 177] width 8 height 8
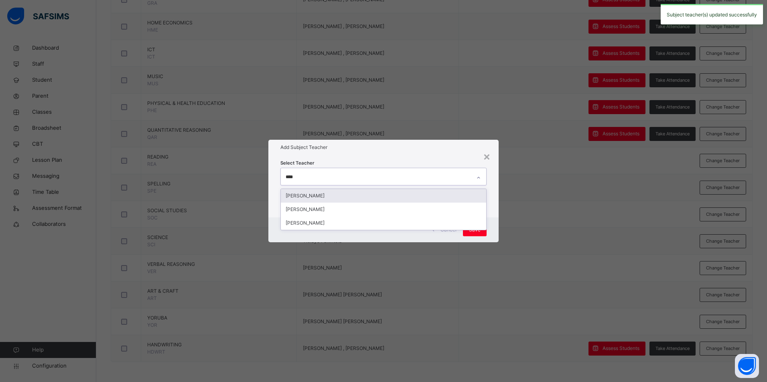
type input "*****"
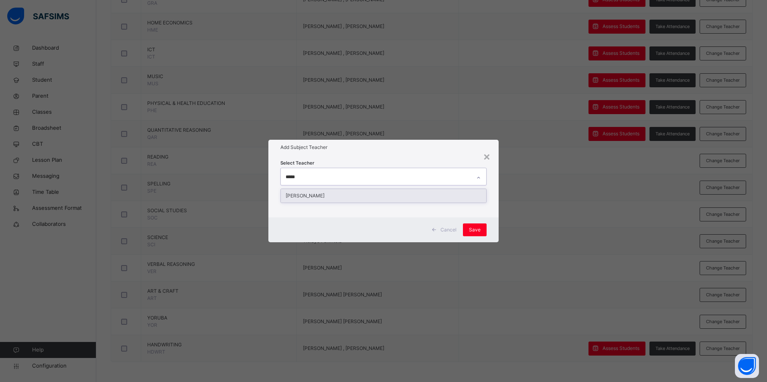
click at [337, 196] on div "[PERSON_NAME]" at bounding box center [383, 196] width 205 height 14
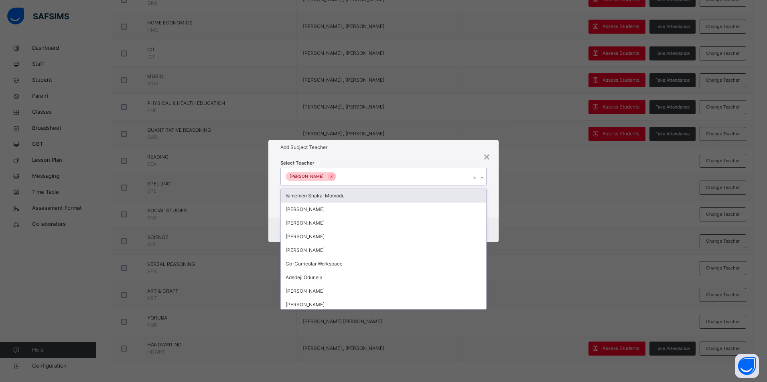
type input "*"
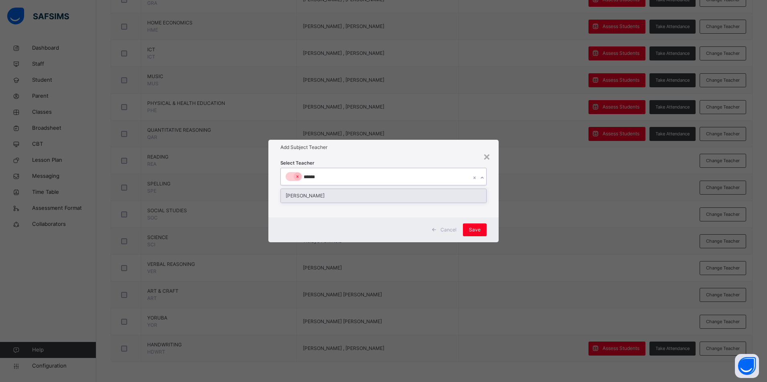
type input "*******"
click at [353, 216] on div "Select Teacher option [PERSON_NAME], selected. option [PERSON_NAME] focused, 60…" at bounding box center [383, 186] width 230 height 63
click at [331, 193] on div "[PERSON_NAME]" at bounding box center [383, 196] width 205 height 14
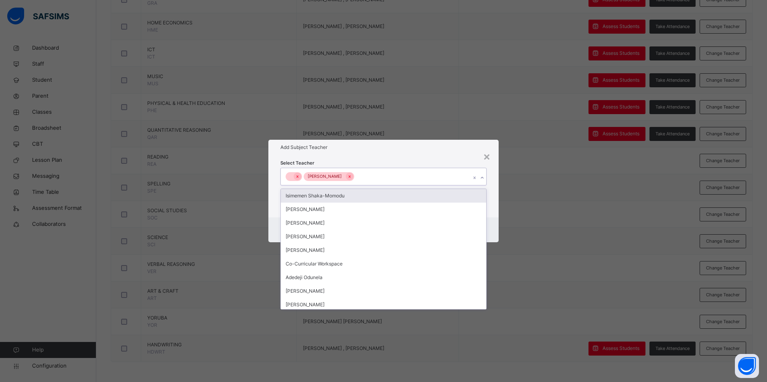
click at [409, 158] on div "Select Teacher option [PERSON_NAME], selected. option Isimemen Shaka-Momodu foc…" at bounding box center [383, 186] width 230 height 63
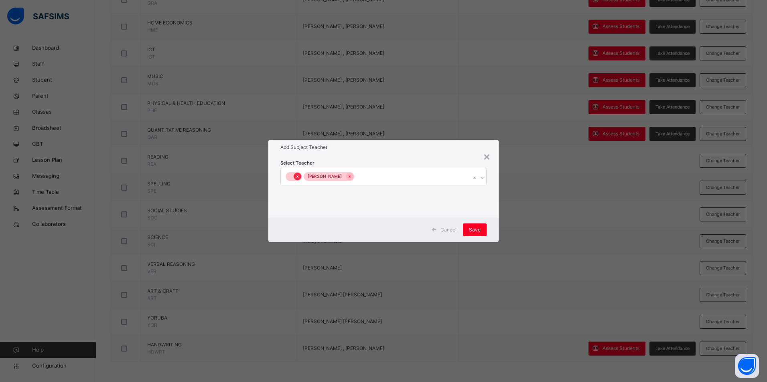
click at [297, 177] on icon at bounding box center [297, 177] width 2 height 2
click at [349, 174] on div "[PERSON_NAME]" at bounding box center [376, 176] width 190 height 17
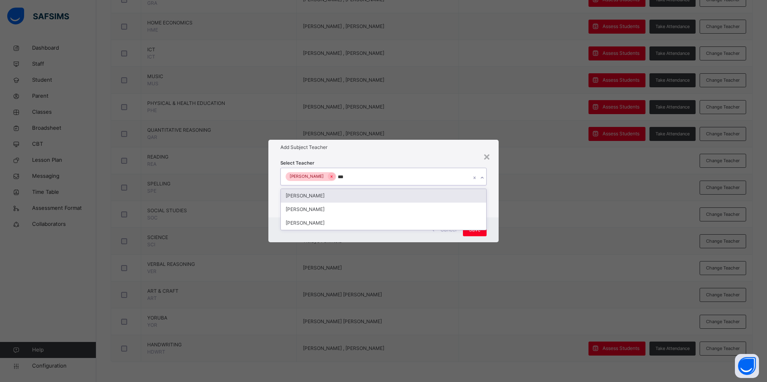
type input "****"
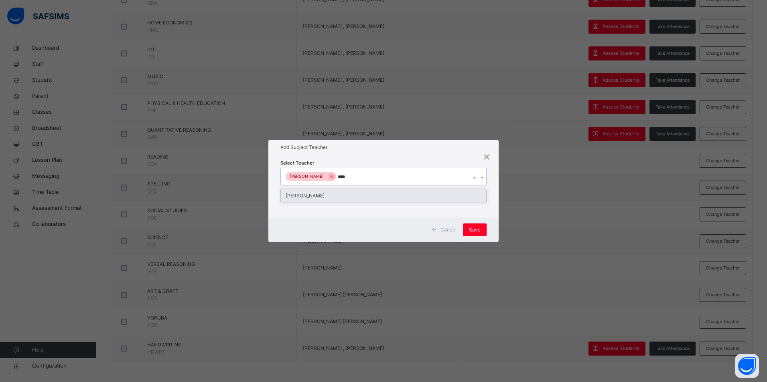
click at [295, 192] on div "[PERSON_NAME]" at bounding box center [383, 196] width 205 height 14
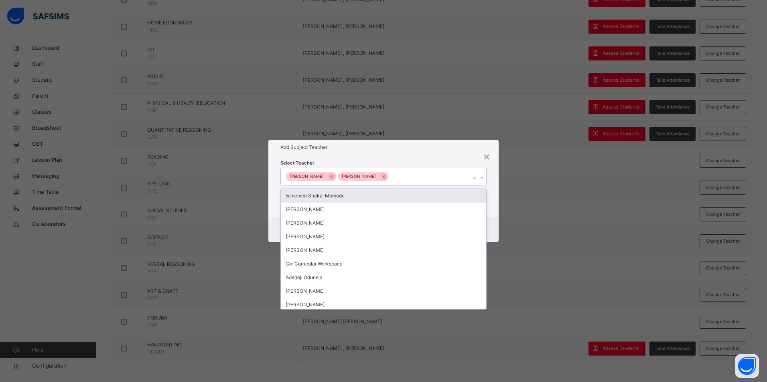
click at [424, 147] on h1 "Add Subject Teacher" at bounding box center [383, 147] width 206 height 7
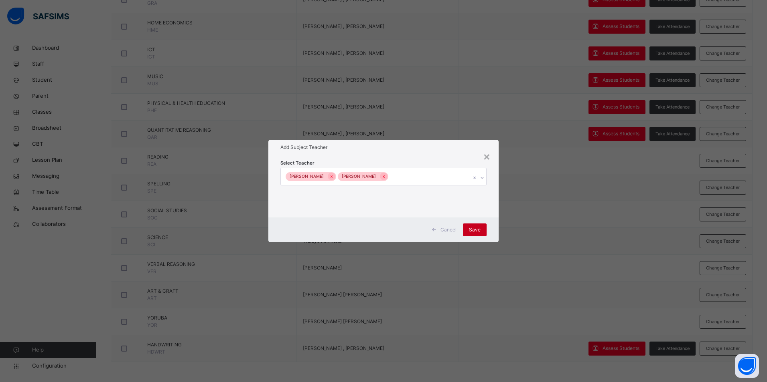
click at [478, 227] on span "Save" at bounding box center [475, 230] width 12 height 7
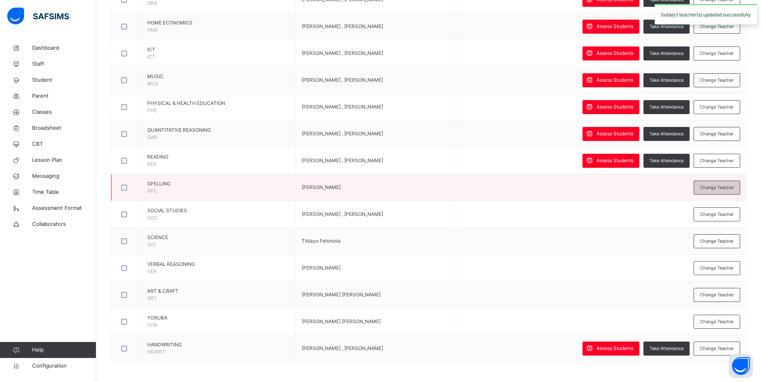
click at [726, 187] on span "Change Teacher" at bounding box center [717, 187] width 34 height 7
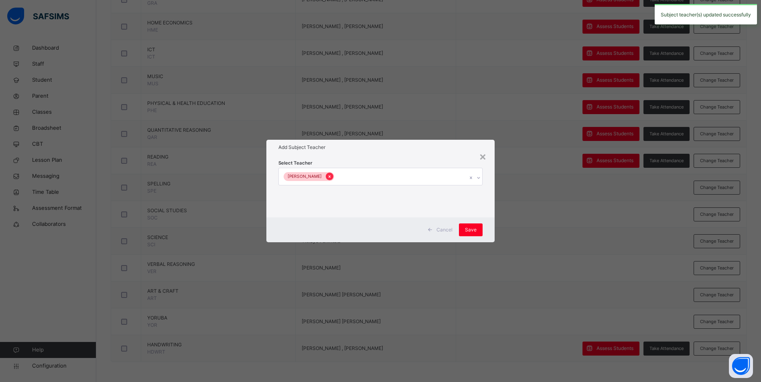
click at [333, 176] on div at bounding box center [330, 177] width 8 height 8
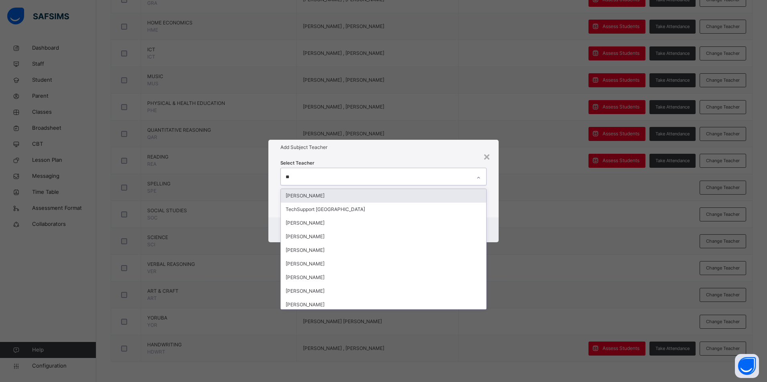
type input "***"
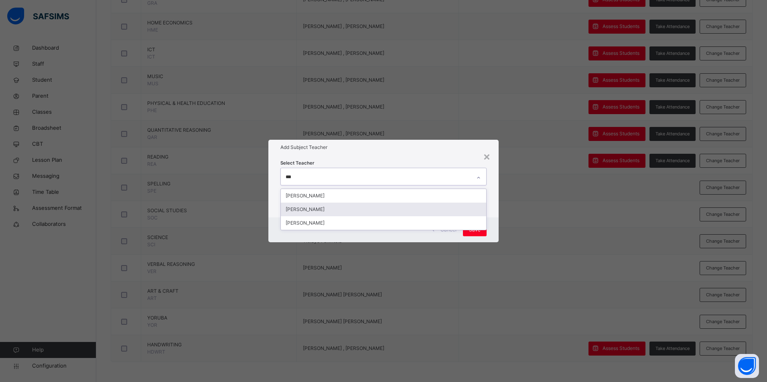
click at [327, 212] on div "[PERSON_NAME]" at bounding box center [383, 210] width 205 height 14
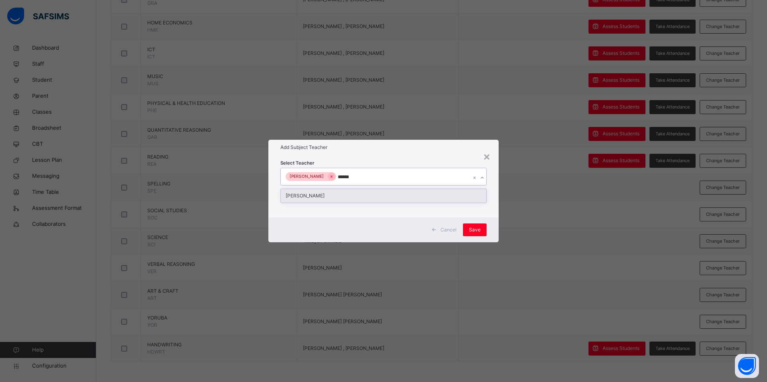
type input "*******"
click at [322, 194] on div "[PERSON_NAME]" at bounding box center [383, 196] width 205 height 14
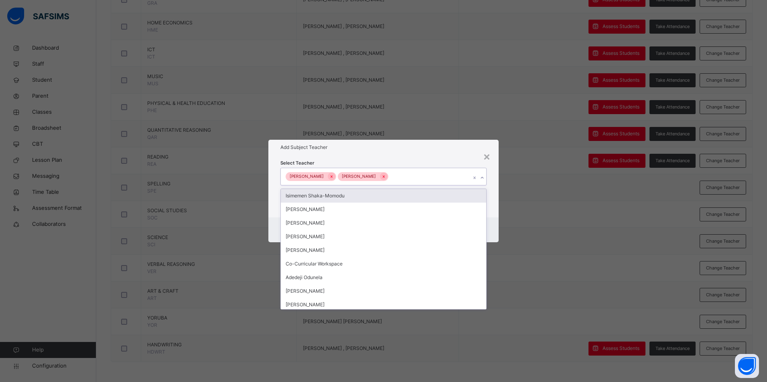
click at [395, 150] on h1 "Add Subject Teacher" at bounding box center [383, 147] width 206 height 7
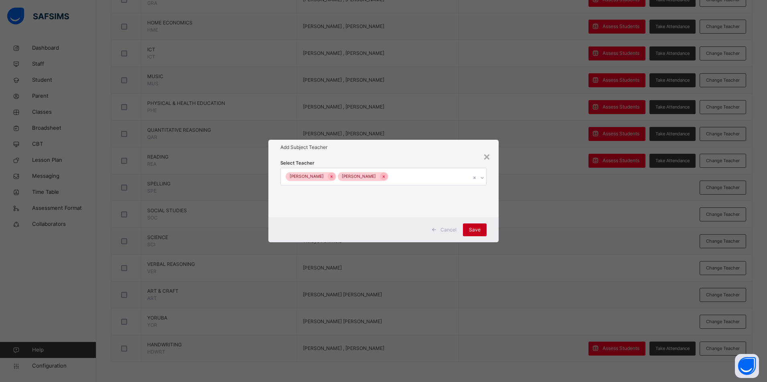
click at [475, 226] on div "Save" at bounding box center [475, 230] width 24 height 13
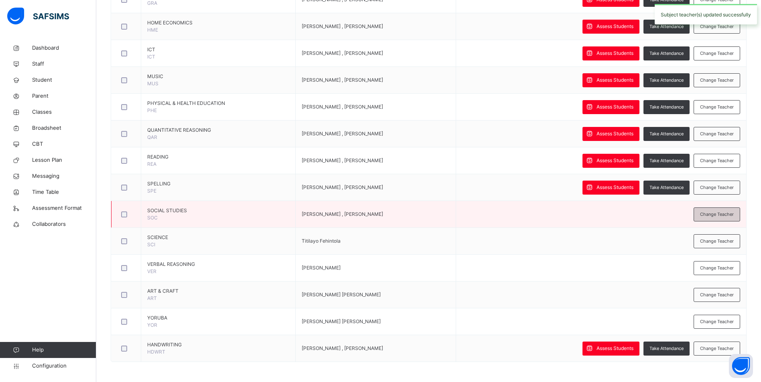
click at [710, 215] on span "Change Teacher" at bounding box center [717, 214] width 34 height 7
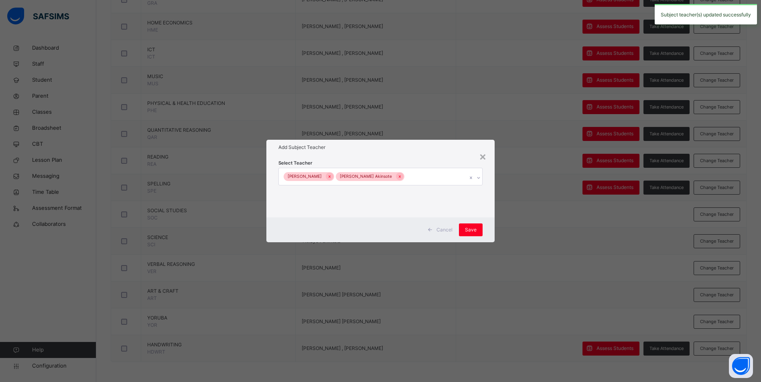
click at [332, 177] on icon at bounding box center [329, 177] width 4 height 6
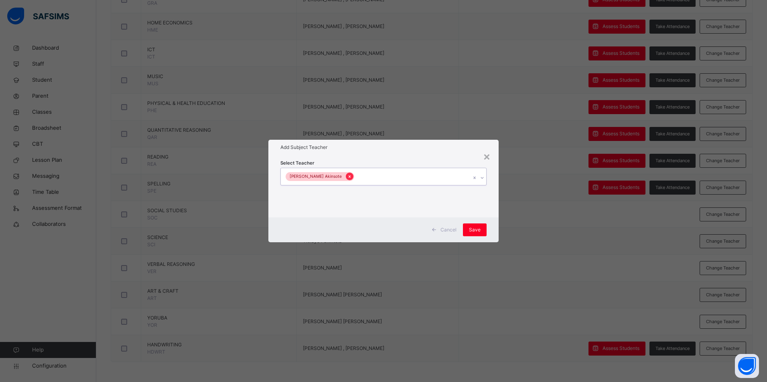
click at [347, 178] on icon at bounding box center [349, 177] width 4 height 6
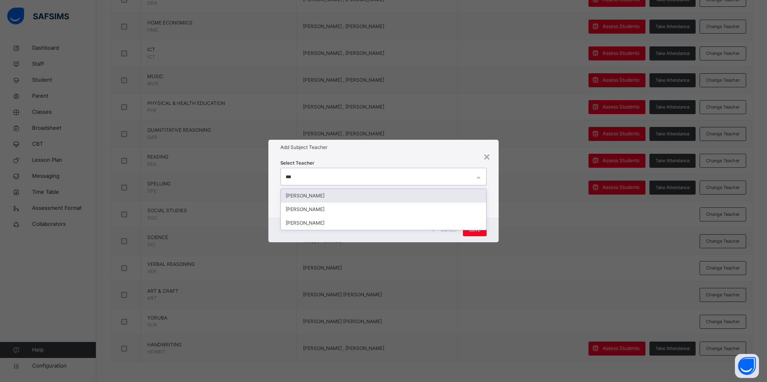
type input "****"
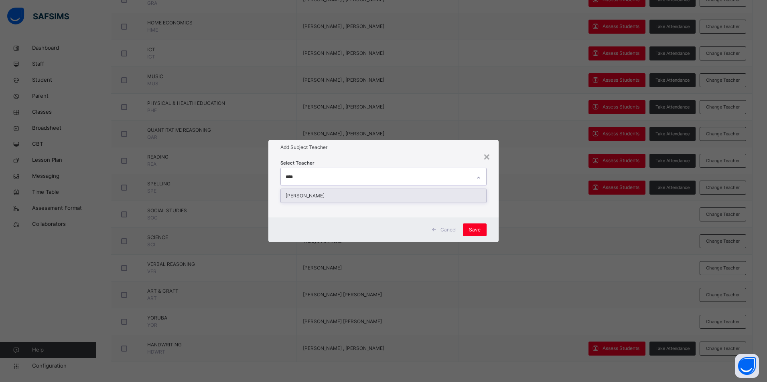
click at [323, 197] on div "[PERSON_NAME]" at bounding box center [383, 196] width 205 height 14
type input "*******"
click at [304, 197] on div "[PERSON_NAME]" at bounding box center [383, 196] width 205 height 14
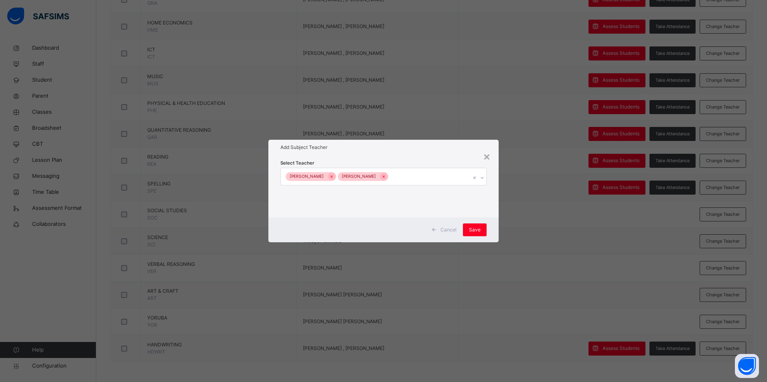
drag, startPoint x: 407, startPoint y: 142, endPoint x: 430, endPoint y: 169, distance: 35.0
click at [408, 145] on div "Add Subject Teacher" at bounding box center [383, 147] width 230 height 15
click at [468, 232] on div "Save" at bounding box center [475, 230] width 24 height 13
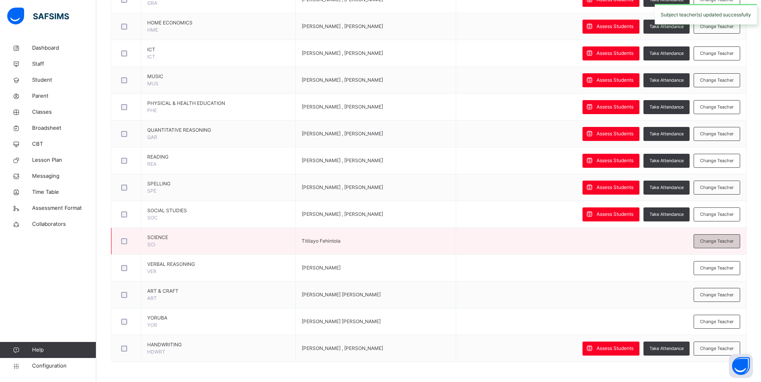
click at [724, 243] on span "Change Teacher" at bounding box center [717, 241] width 34 height 7
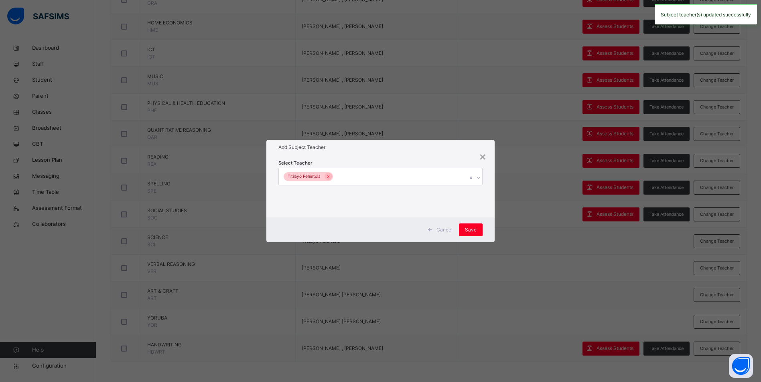
click at [339, 176] on div "Titilayo Fehintola" at bounding box center [373, 176] width 188 height 17
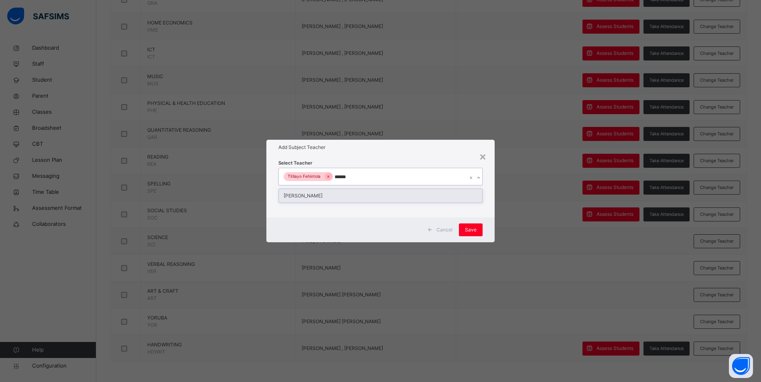
type input "*******"
click at [342, 195] on div "[PERSON_NAME]" at bounding box center [380, 196] width 203 height 14
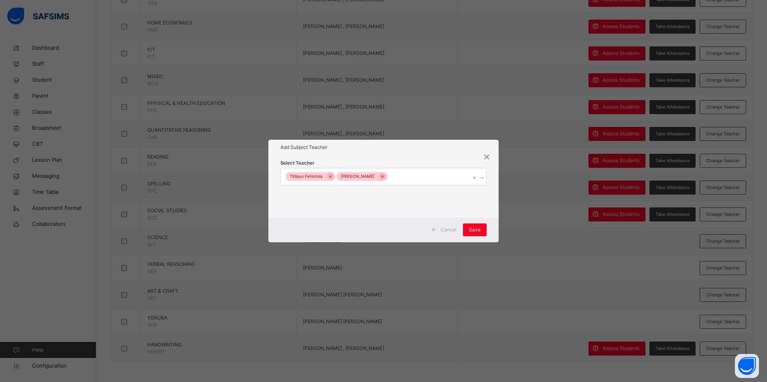
drag, startPoint x: 425, startPoint y: 146, endPoint x: 492, endPoint y: 212, distance: 93.8
click at [426, 146] on h1 "Add Subject Teacher" at bounding box center [383, 147] width 206 height 7
drag, startPoint x: 471, startPoint y: 229, endPoint x: 475, endPoint y: 237, distance: 8.6
click at [471, 229] on span "Save" at bounding box center [475, 230] width 12 height 7
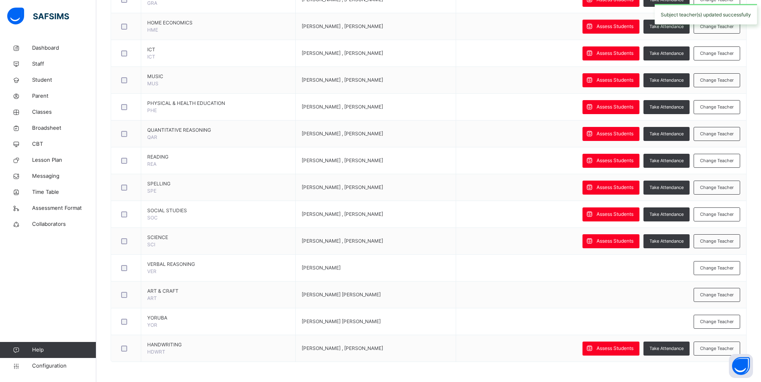
click at [716, 266] on span "Change Teacher" at bounding box center [717, 268] width 34 height 7
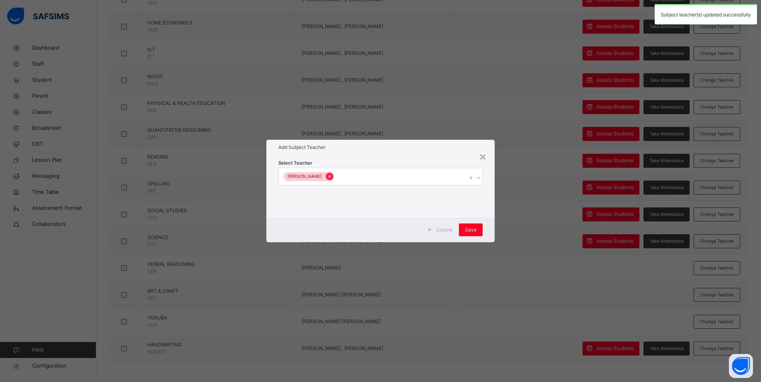
click at [332, 175] on icon at bounding box center [329, 177] width 4 height 6
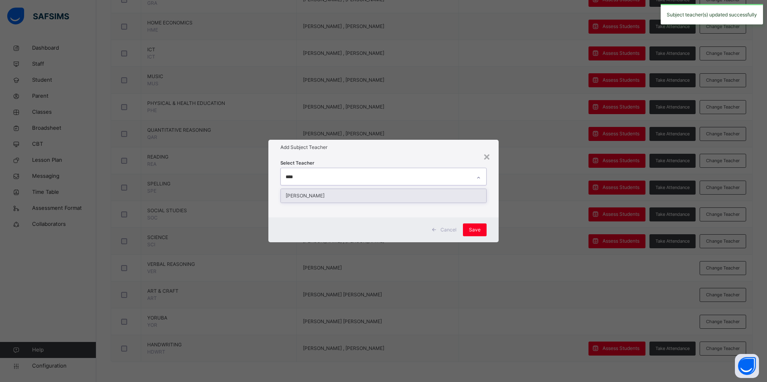
type input "*****"
click at [346, 200] on div "[PERSON_NAME]" at bounding box center [383, 196] width 205 height 14
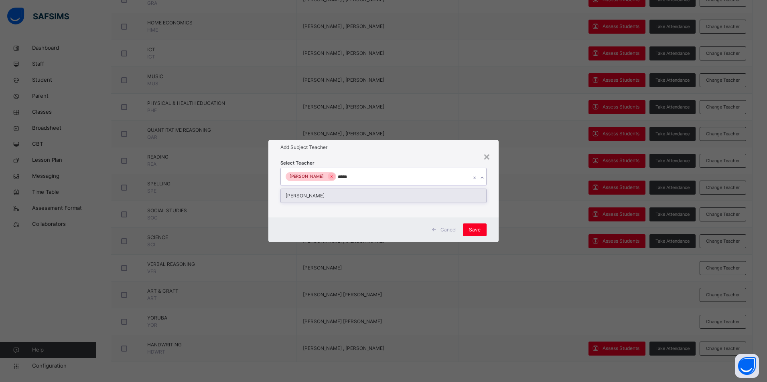
type input "******"
drag, startPoint x: 343, startPoint y: 192, endPoint x: 349, endPoint y: 194, distance: 6.6
click at [349, 194] on div "[PERSON_NAME]" at bounding box center [383, 196] width 205 height 14
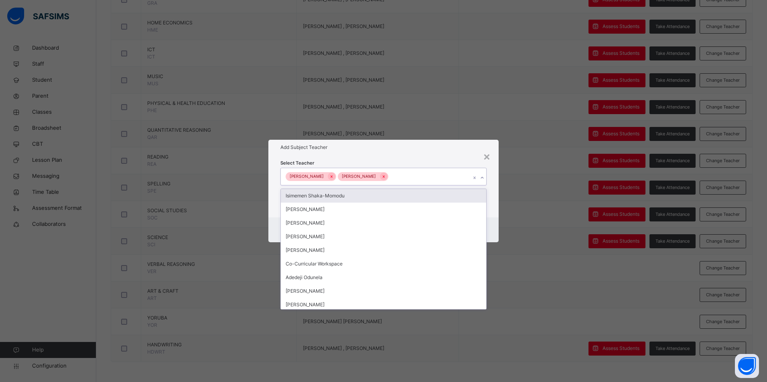
click at [423, 158] on div "Select Teacher option [PERSON_NAME], selected. option Isimemen Shaka-Momodu foc…" at bounding box center [383, 186] width 230 height 63
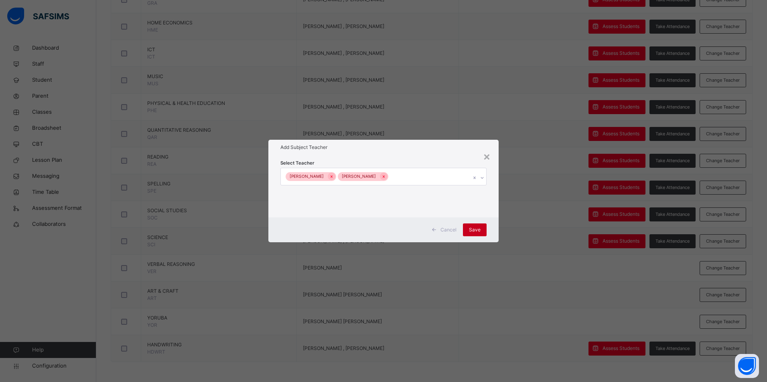
click at [474, 225] on div "Save" at bounding box center [475, 230] width 24 height 13
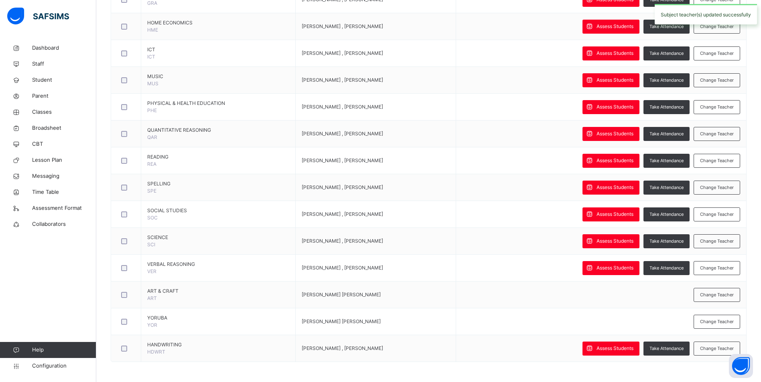
click at [716, 292] on span "Change Teacher" at bounding box center [717, 295] width 34 height 7
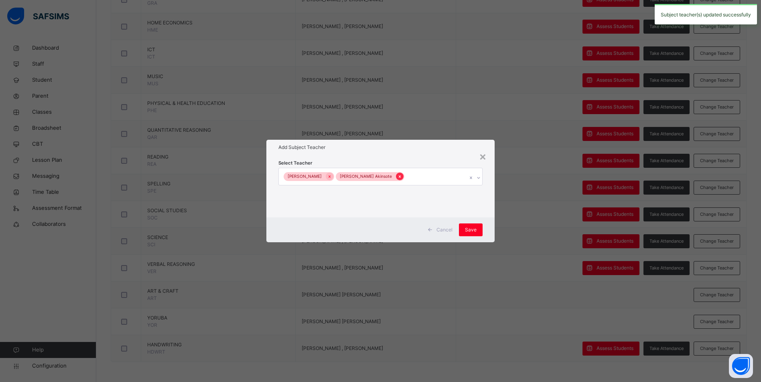
click at [397, 176] on icon at bounding box center [399, 177] width 4 height 6
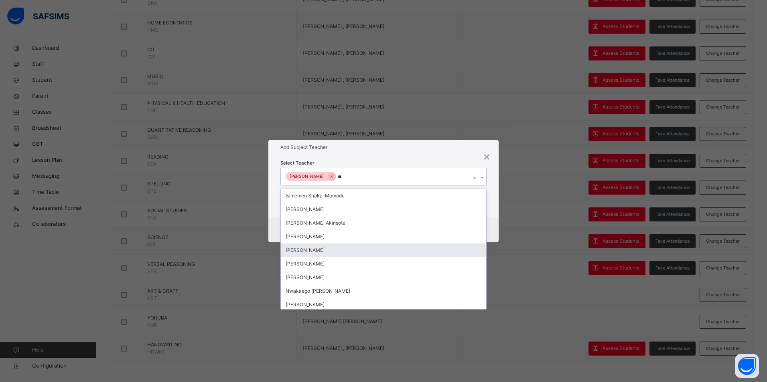
type input "*"
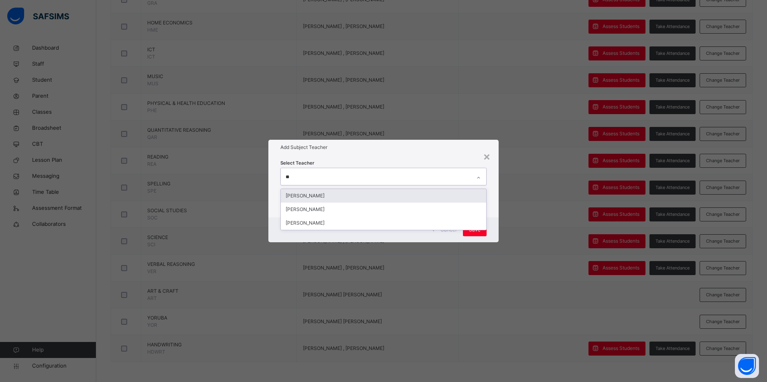
type input "***"
drag, startPoint x: 340, startPoint y: 210, endPoint x: 322, endPoint y: 188, distance: 28.8
click at [340, 210] on div "[PERSON_NAME]" at bounding box center [383, 210] width 205 height 14
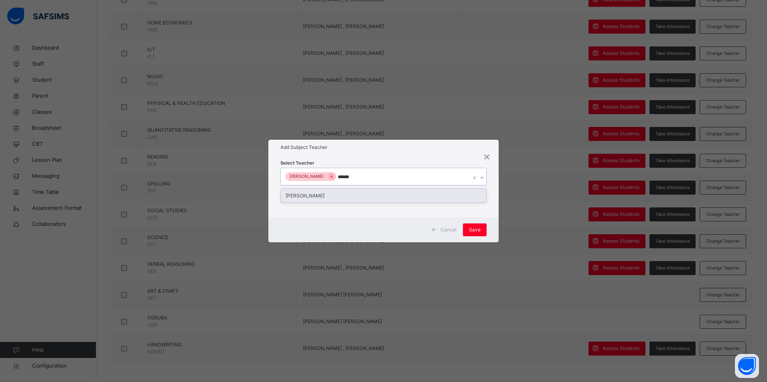
type input "*******"
click at [313, 195] on div "[PERSON_NAME]" at bounding box center [383, 196] width 205 height 14
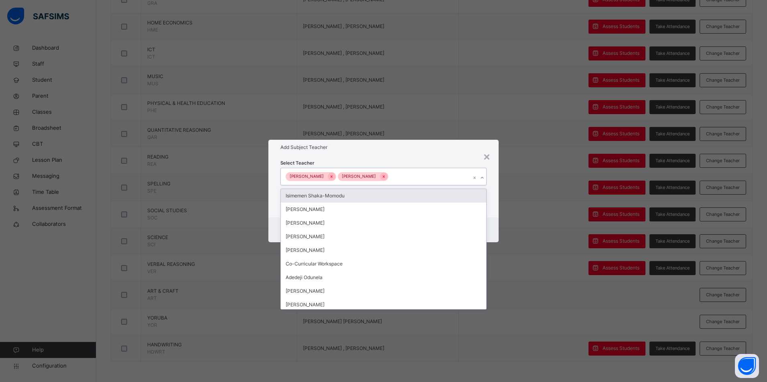
click at [388, 143] on div "Add Subject Teacher" at bounding box center [383, 147] width 230 height 15
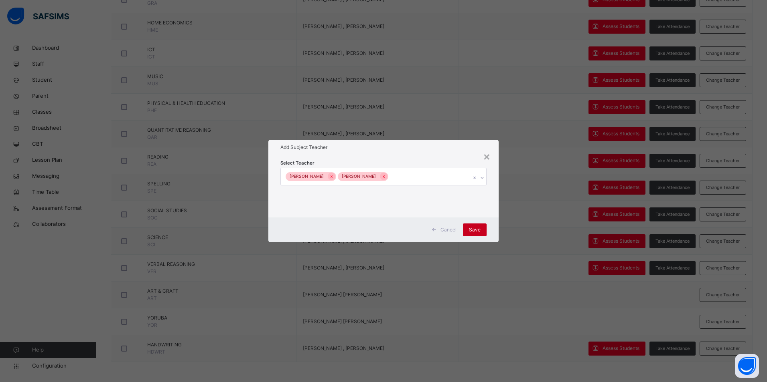
click at [473, 227] on span "Save" at bounding box center [475, 230] width 12 height 7
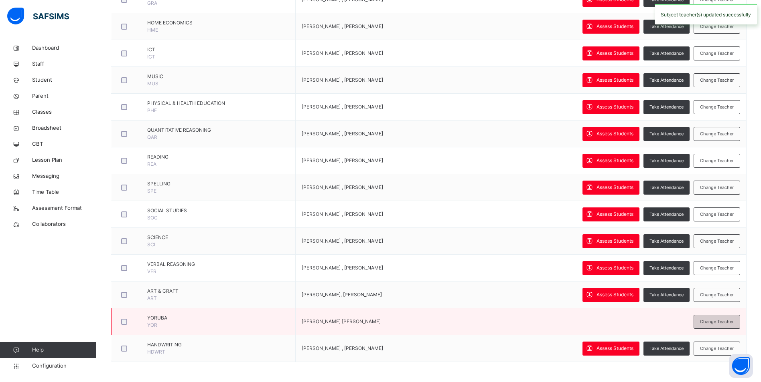
click at [726, 315] on div "Change Teacher" at bounding box center [716, 322] width 47 height 14
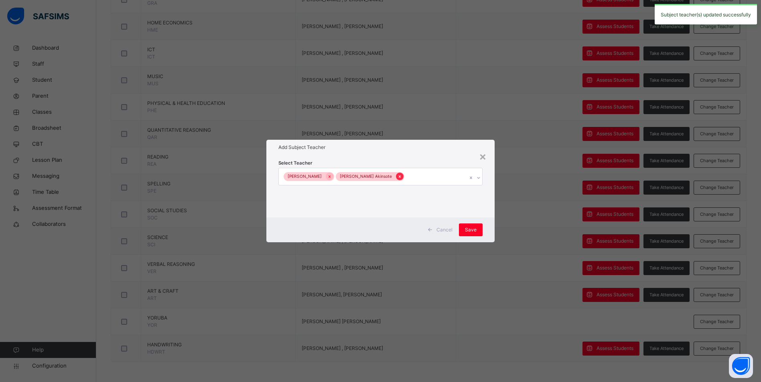
click at [396, 178] on div at bounding box center [400, 177] width 8 height 8
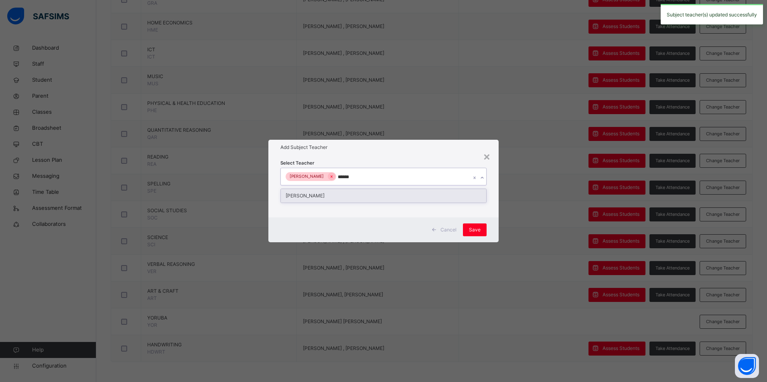
type input "*******"
click at [403, 197] on div "[PERSON_NAME]" at bounding box center [383, 196] width 205 height 14
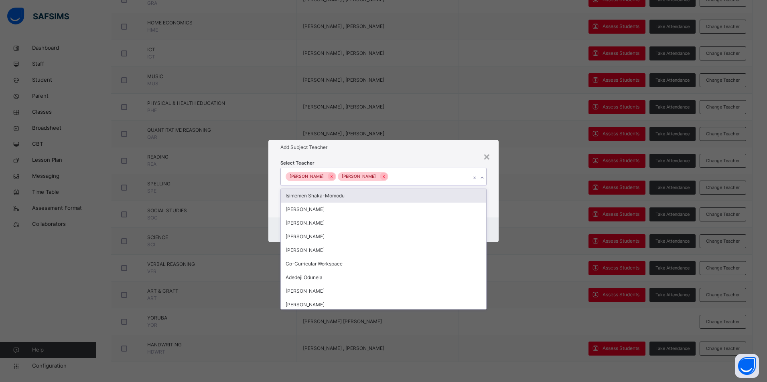
click at [431, 151] on div "Add Subject Teacher" at bounding box center [383, 147] width 230 height 15
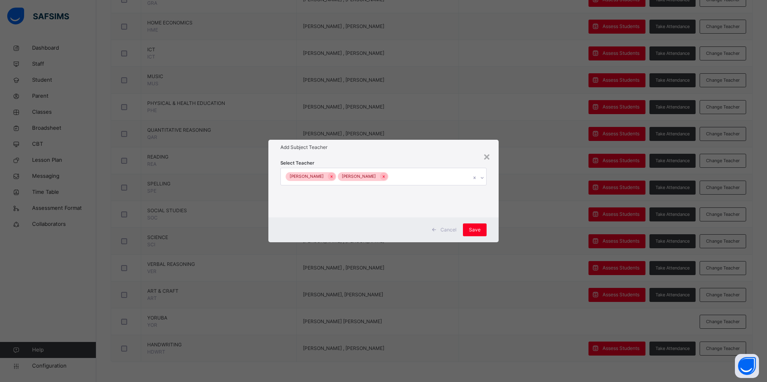
click at [470, 230] on span "Save" at bounding box center [475, 230] width 12 height 7
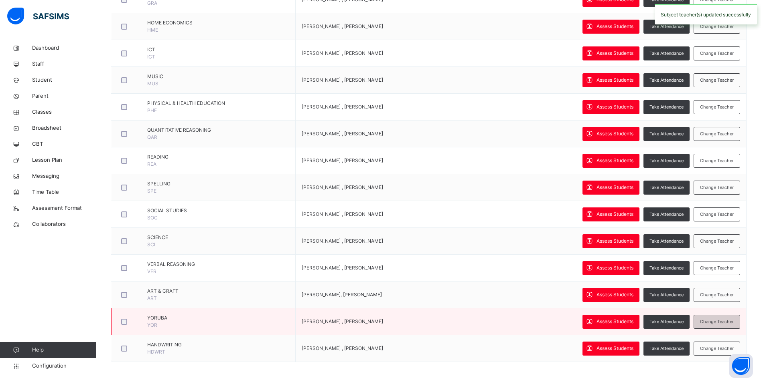
click at [720, 325] on span "Change Teacher" at bounding box center [717, 322] width 34 height 7
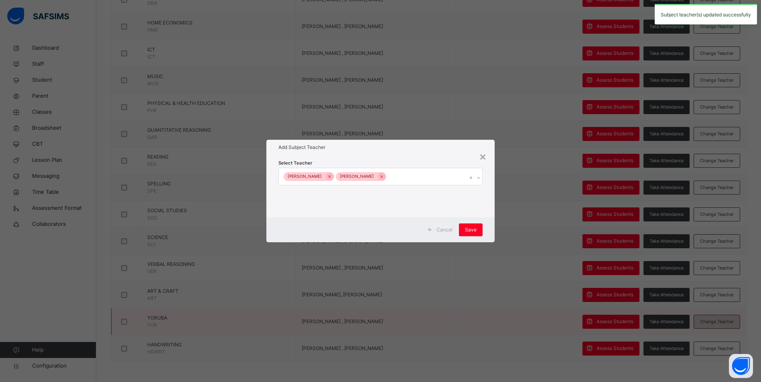
click at [720, 325] on div "× Add Subject Teacher Select Teacher [PERSON_NAME] Fayemi [PERSON_NAME] Cancel …" at bounding box center [380, 191] width 761 height 382
click at [537, 338] on div "× Add Subject Teacher Select Teacher [PERSON_NAME] Fayemi [PERSON_NAME] Cancel …" at bounding box center [380, 191] width 761 height 382
click at [476, 230] on span "Save" at bounding box center [471, 230] width 12 height 7
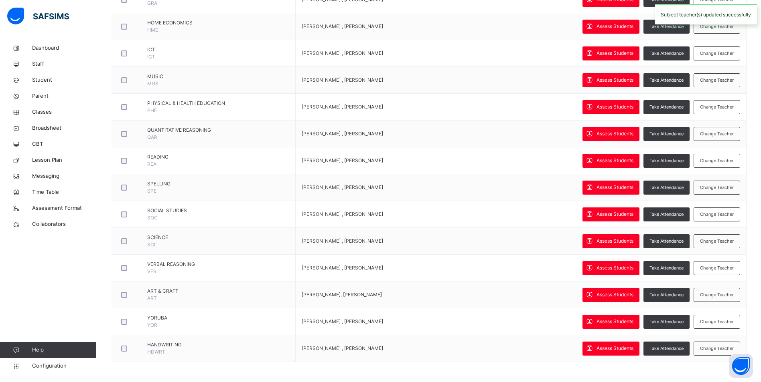
click at [708, 348] on span "Change Teacher" at bounding box center [717, 349] width 34 height 7
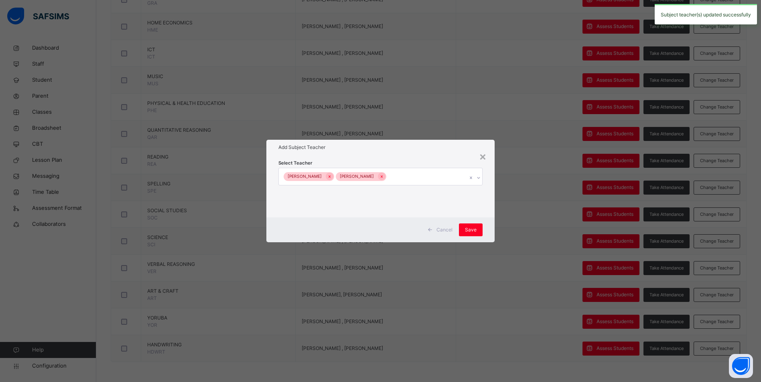
drag, startPoint x: 341, startPoint y: 176, endPoint x: 337, endPoint y: 176, distance: 4.4
click at [333, 176] on div at bounding box center [330, 177] width 8 height 8
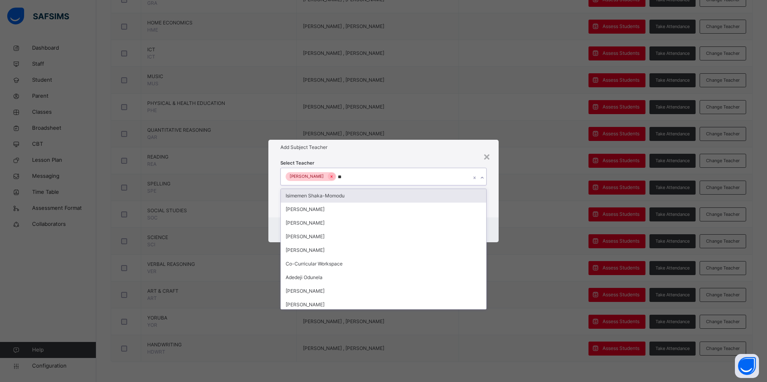
type input "***"
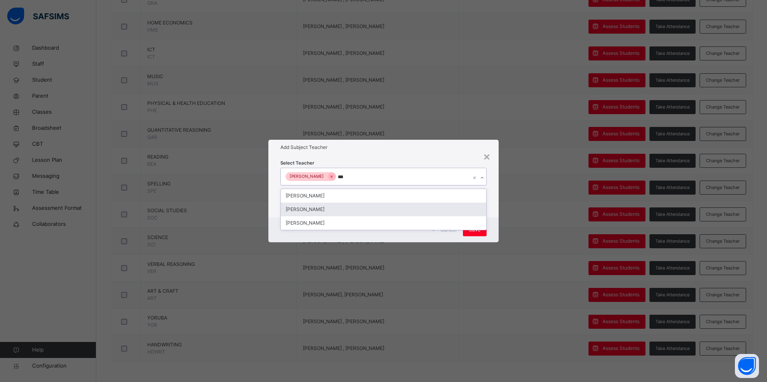
click at [283, 208] on div "[PERSON_NAME]" at bounding box center [383, 210] width 205 height 14
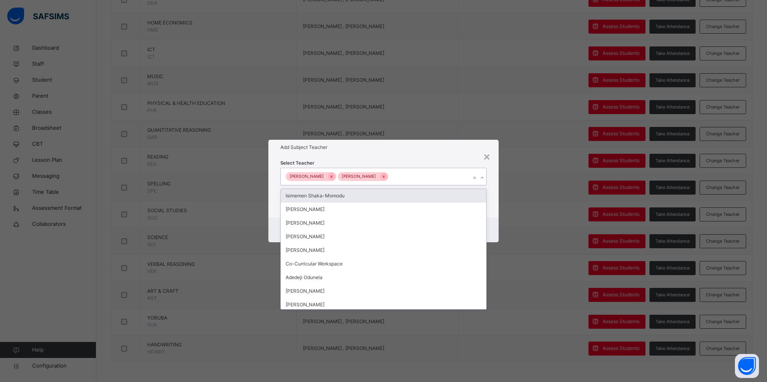
click at [423, 144] on h1 "Add Subject Teacher" at bounding box center [383, 147] width 206 height 7
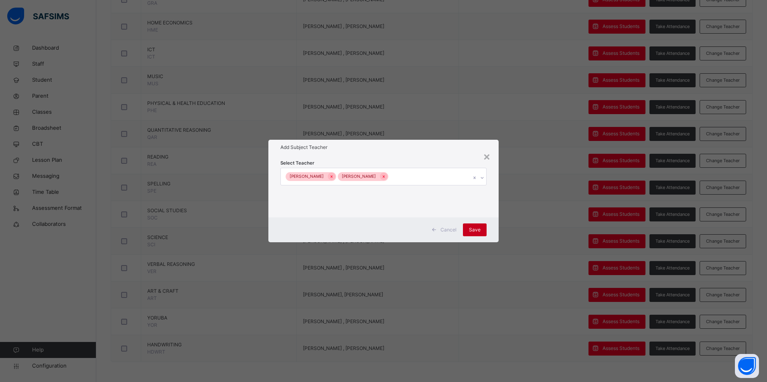
drag, startPoint x: 475, startPoint y: 233, endPoint x: 481, endPoint y: 232, distance: 6.5
click at [475, 232] on span "Save" at bounding box center [475, 230] width 12 height 7
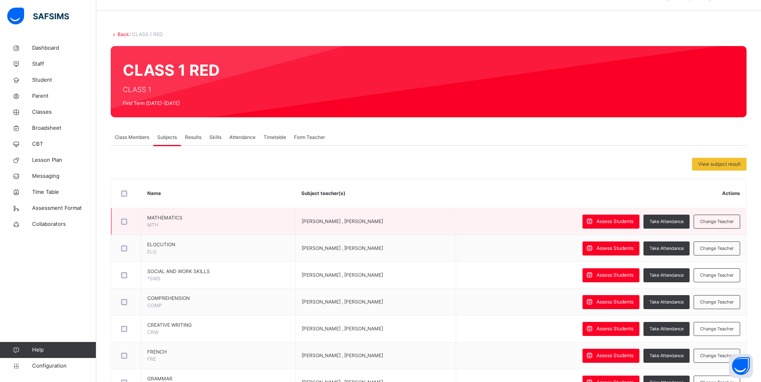
scroll to position [0, 0]
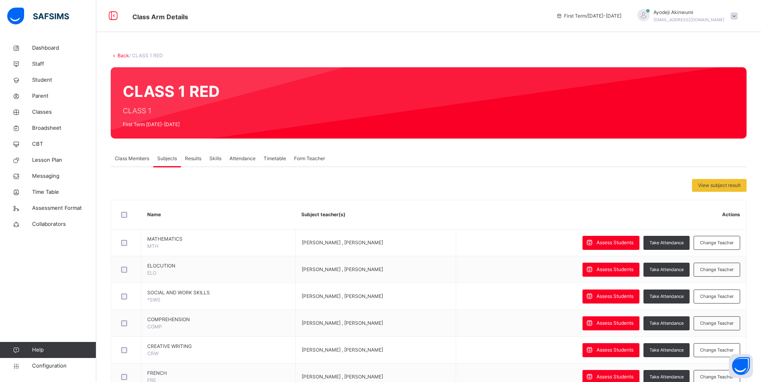
click at [189, 160] on span "Results" at bounding box center [193, 158] width 16 height 7
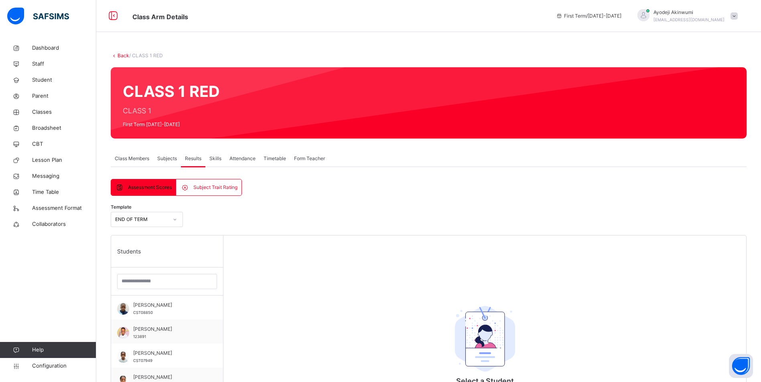
click at [126, 152] on div "Class Members" at bounding box center [132, 159] width 42 height 16
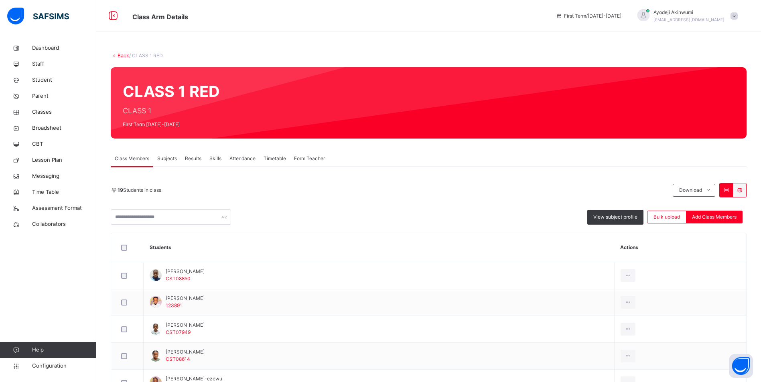
click at [121, 55] on link "Back" at bounding box center [123, 56] width 12 height 6
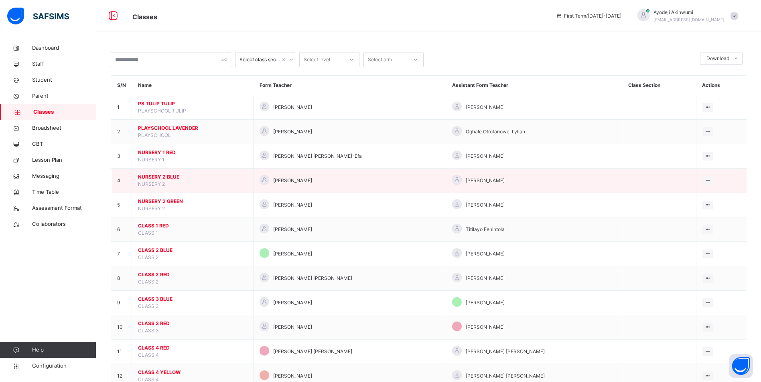
click at [162, 182] on span "NURSERY 2" at bounding box center [151, 184] width 27 height 6
click at [160, 175] on span "NURSERY 2 BLUE" at bounding box center [192, 177] width 109 height 7
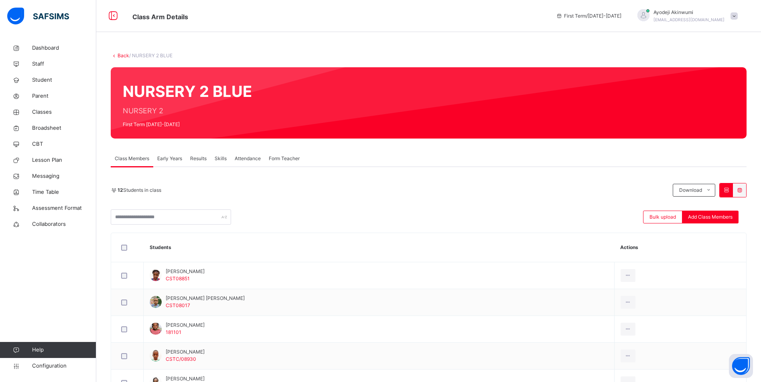
click at [180, 162] on span "Early Years" at bounding box center [169, 158] width 25 height 7
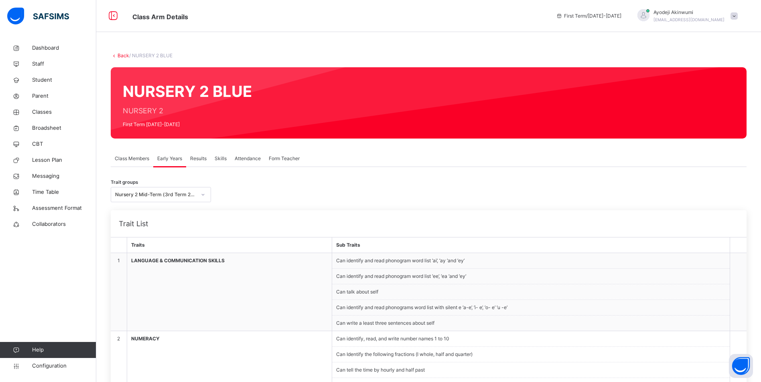
click at [198, 154] on div "Results" at bounding box center [198, 159] width 24 height 16
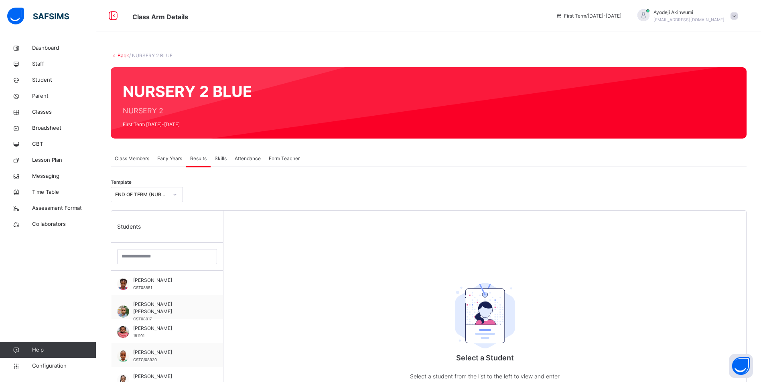
drag, startPoint x: 220, startPoint y: 158, endPoint x: 215, endPoint y: 158, distance: 4.8
click at [217, 158] on span "Skills" at bounding box center [220, 158] width 12 height 7
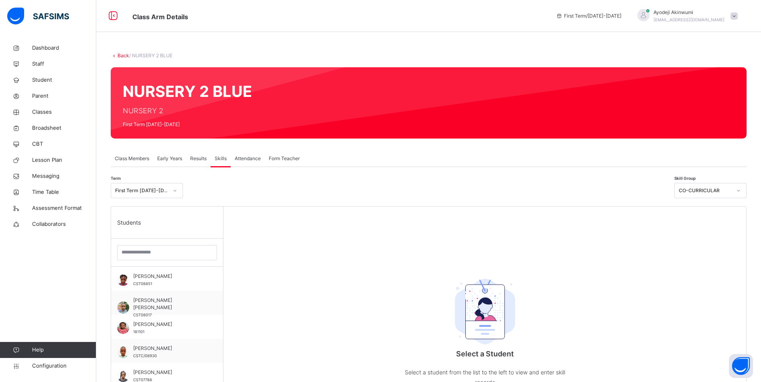
click at [248, 158] on span "Attendance" at bounding box center [248, 158] width 26 height 7
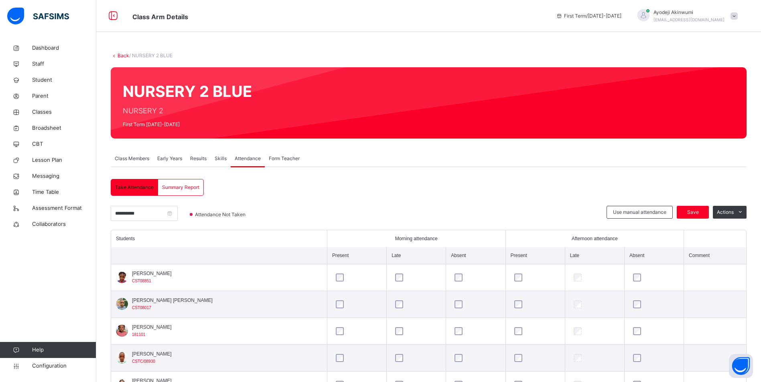
click at [277, 157] on span "Form Teacher" at bounding box center [284, 158] width 31 height 7
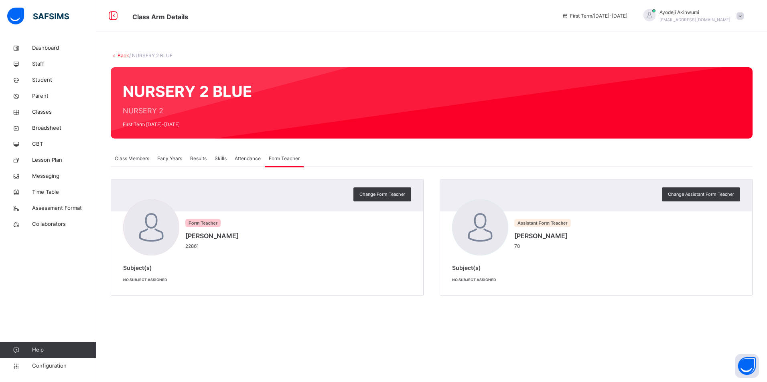
click at [144, 158] on span "Class Members" at bounding box center [132, 158] width 34 height 7
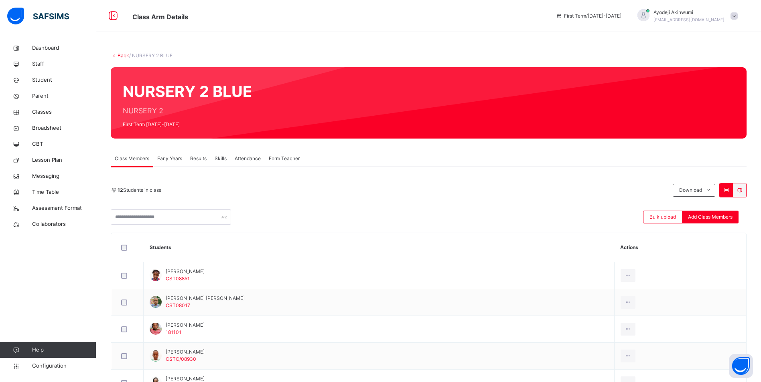
click at [121, 53] on link "Back" at bounding box center [123, 56] width 12 height 6
